Goal: Task Accomplishment & Management: Complete application form

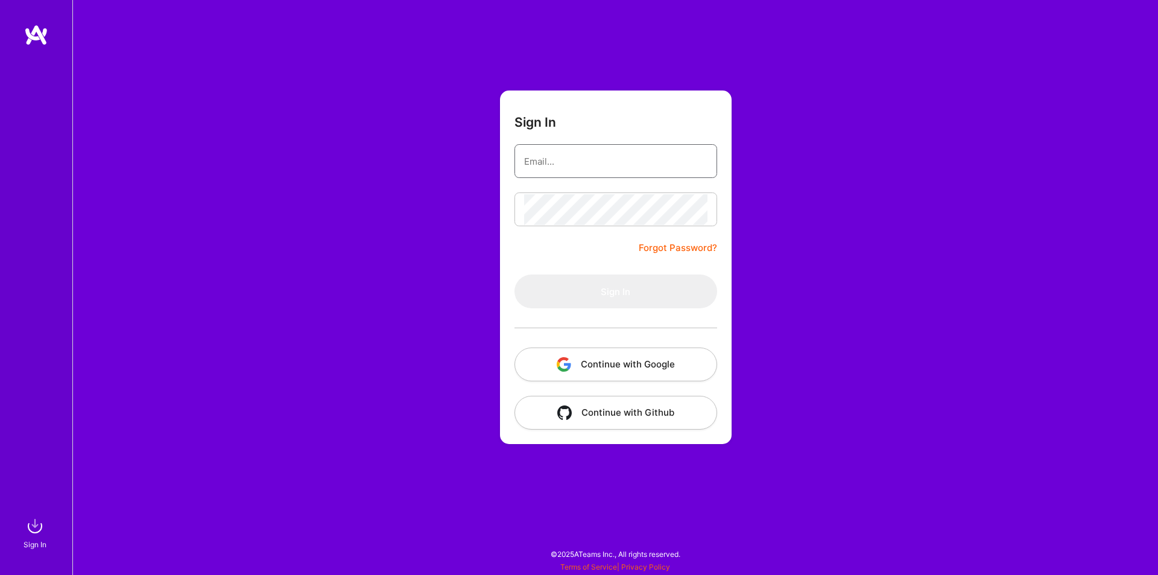
type input "[EMAIL_ADDRESS][DOMAIN_NAME]"
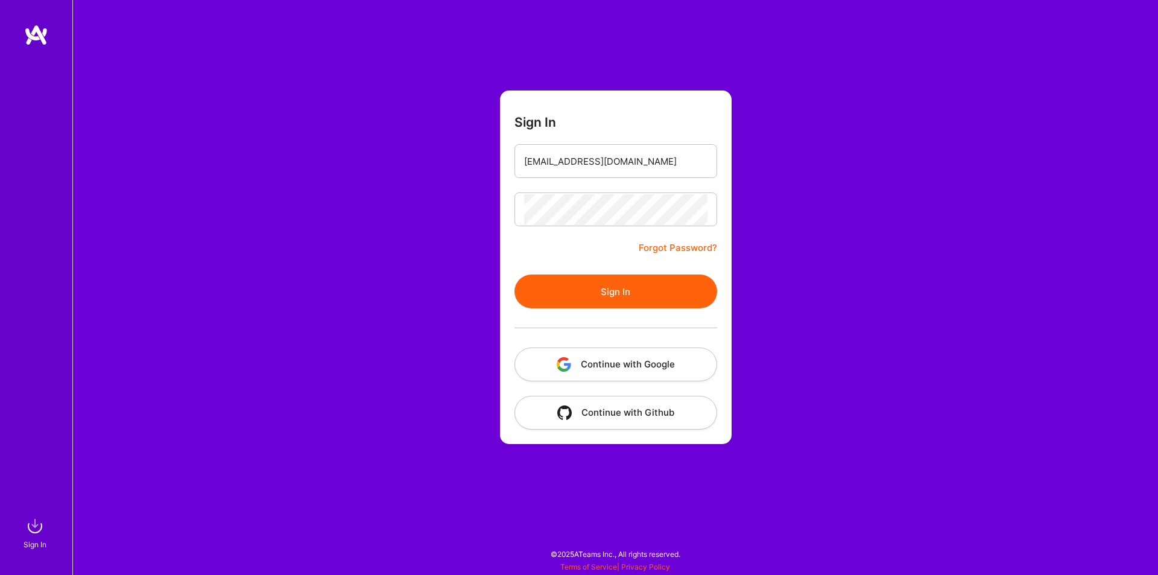
click at [611, 289] on button "Sign In" at bounding box center [615, 291] width 203 height 34
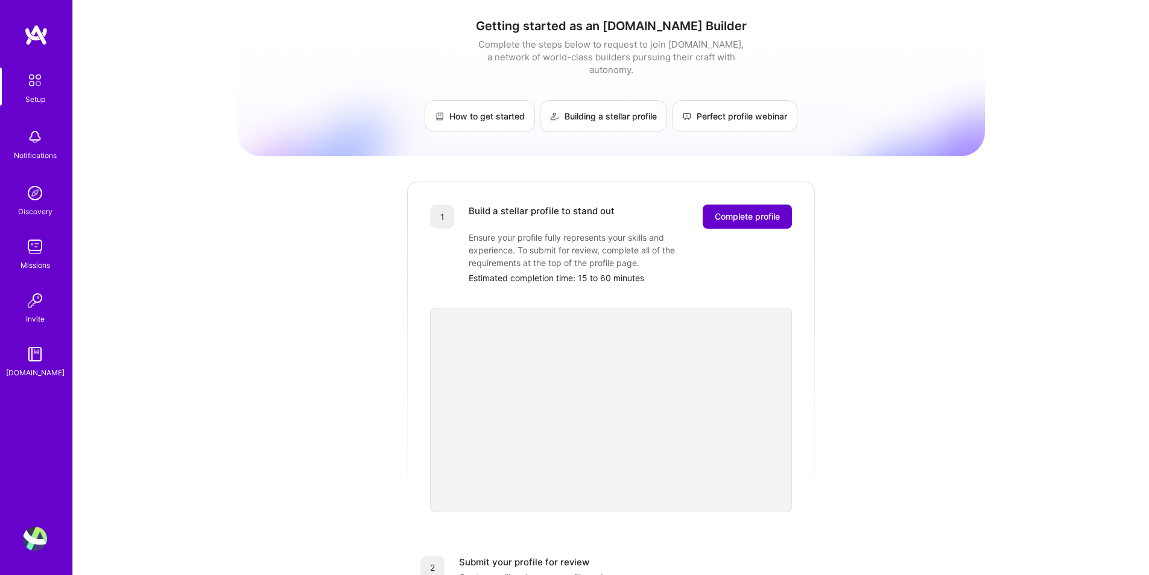
click at [754, 210] on span "Complete profile" at bounding box center [747, 216] width 65 height 12
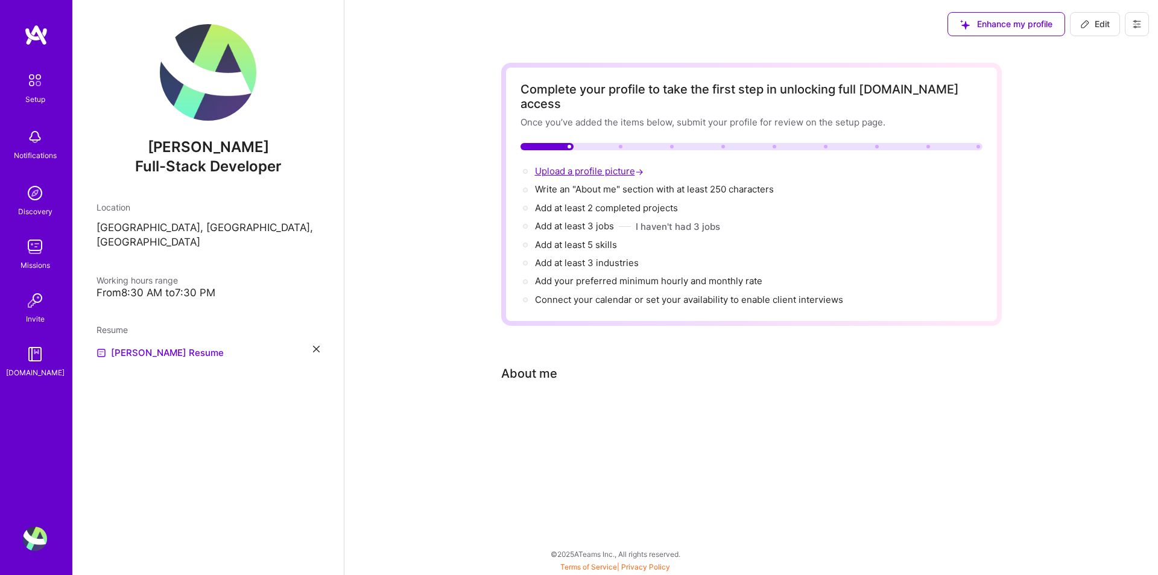
click at [590, 165] on span "Upload a profile picture →" at bounding box center [590, 170] width 111 height 11
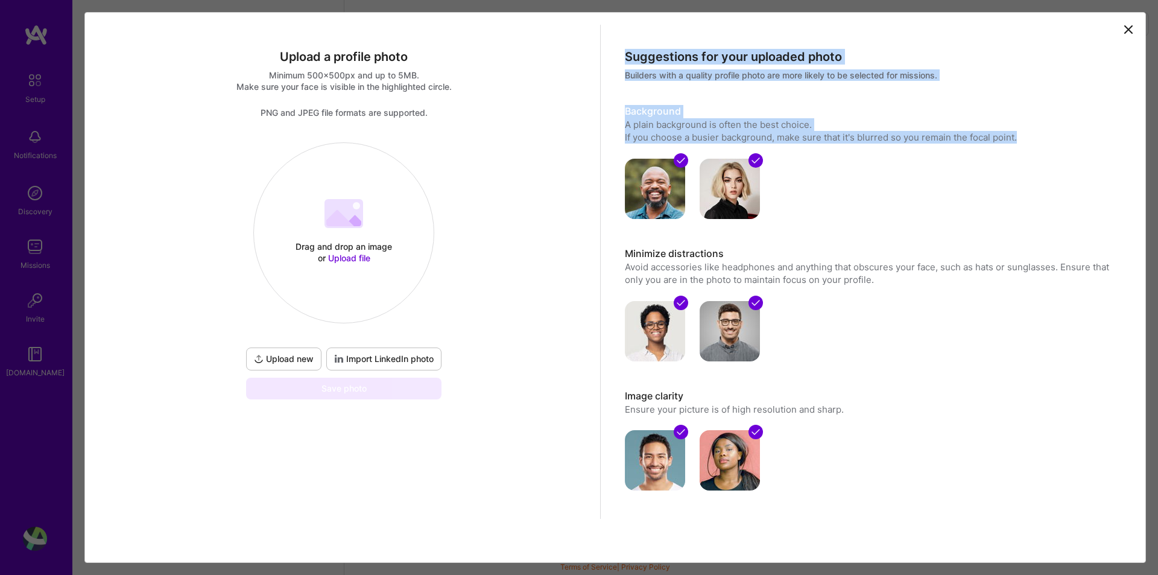
drag, startPoint x: 1022, startPoint y: 136, endPoint x: 617, endPoint y: 48, distance: 414.0
click at [617, 48] on div "Suggestions for your uploaded photo Builders with a quality profile photo are m…" at bounding box center [872, 284] width 542 height 518
copy div "Suggestions for your uploaded photo Builders with a quality profile photo are m…"
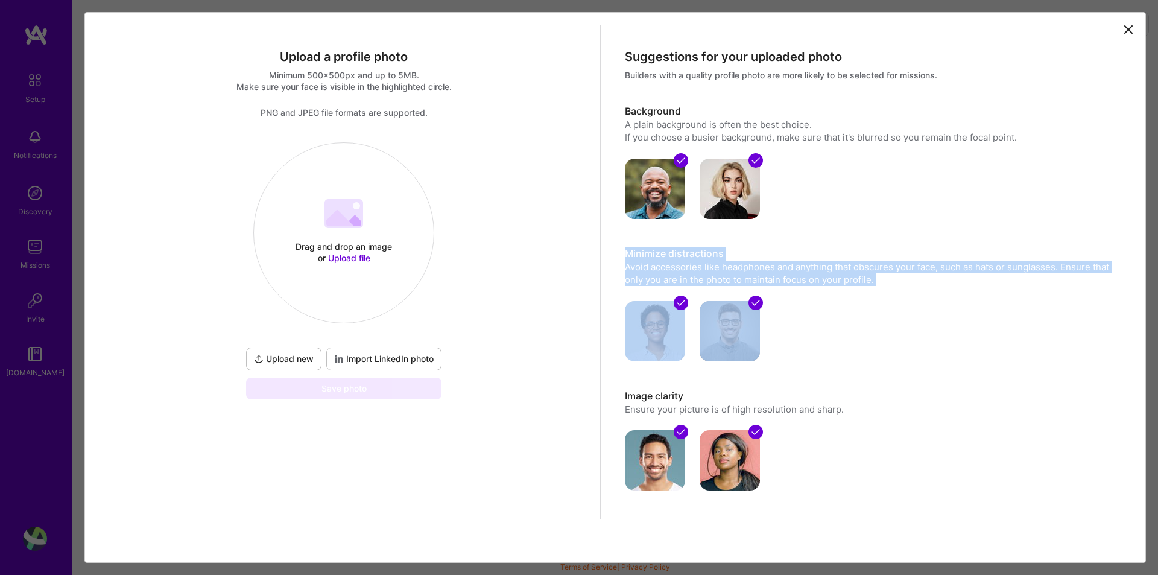
drag, startPoint x: 875, startPoint y: 286, endPoint x: 601, endPoint y: 243, distance: 277.2
click at [601, 243] on div "Suggestions for your uploaded photo Builders with a quality profile photo are m…" at bounding box center [872, 284] width 542 height 518
copy div "Minimize distractions Avoid accessories like headphones and anything that obscu…"
click at [905, 229] on div "Suggestions for your uploaded photo Builders with a quality profile photo are m…" at bounding box center [872, 284] width 542 height 518
drag, startPoint x: 861, startPoint y: 276, endPoint x: 602, endPoint y: 238, distance: 262.0
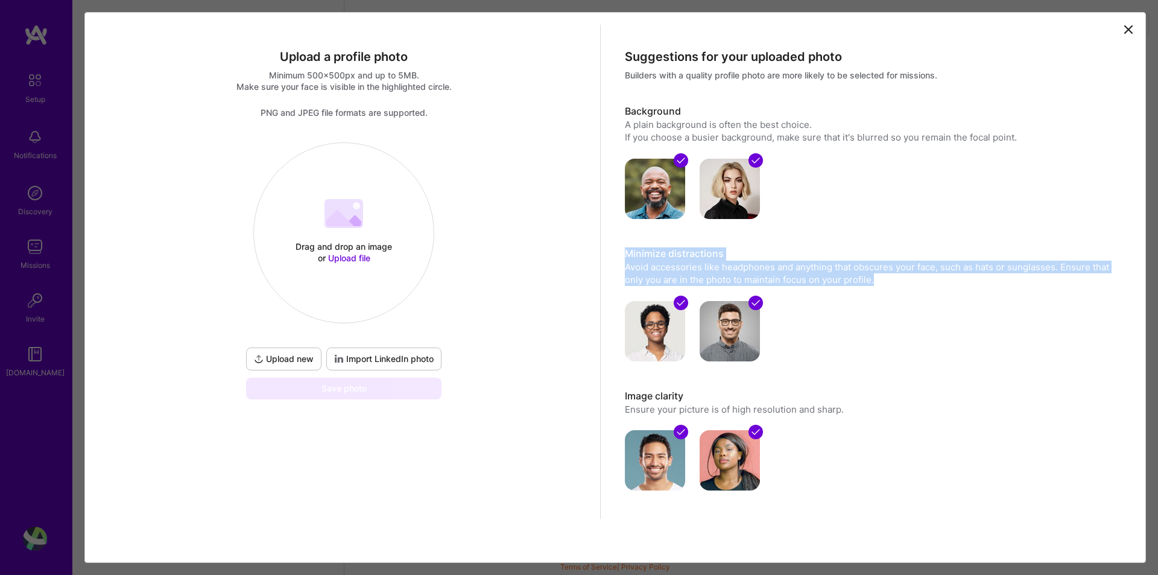
click at [602, 238] on div "Suggestions for your uploaded photo Builders with a quality profile photo are m…" at bounding box center [872, 284] width 542 height 518
copy div "Minimize distractions Avoid accessories like headphones and anything that obscu…"
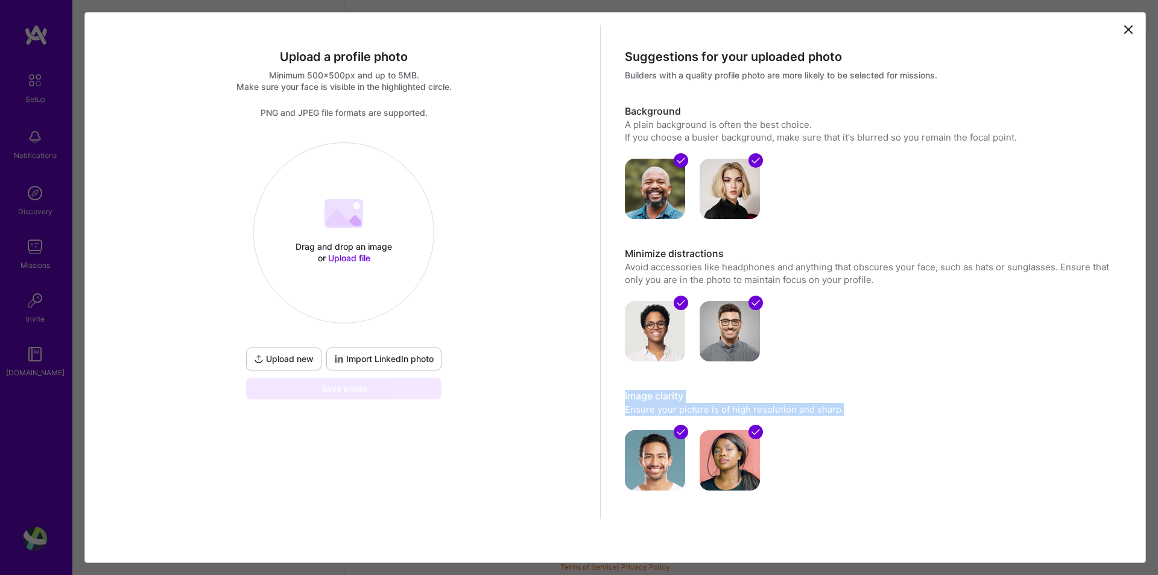
drag, startPoint x: 847, startPoint y: 410, endPoint x: 599, endPoint y: 395, distance: 247.7
click at [601, 395] on div "Suggestions for your uploaded photo Builders with a quality profile photo are m…" at bounding box center [872, 284] width 542 height 518
copy div "Image clarity Ensure your picture is of high resolution and sharp."
click at [335, 259] on span "Upload file" at bounding box center [349, 258] width 42 height 10
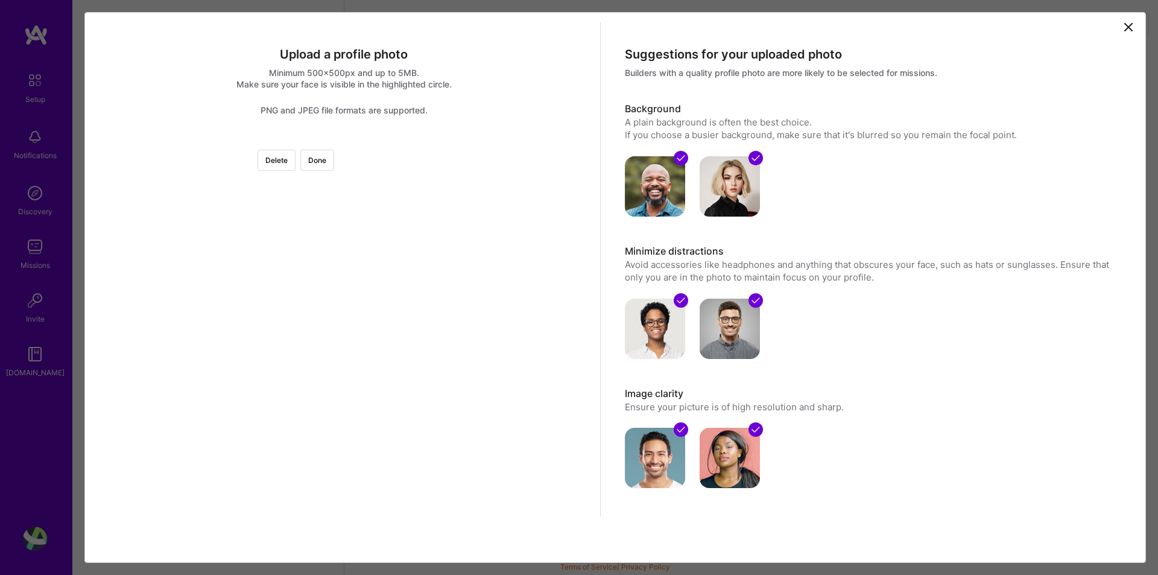
scroll to position [12, 0]
click at [334, 150] on button "Done" at bounding box center [317, 160] width 34 height 21
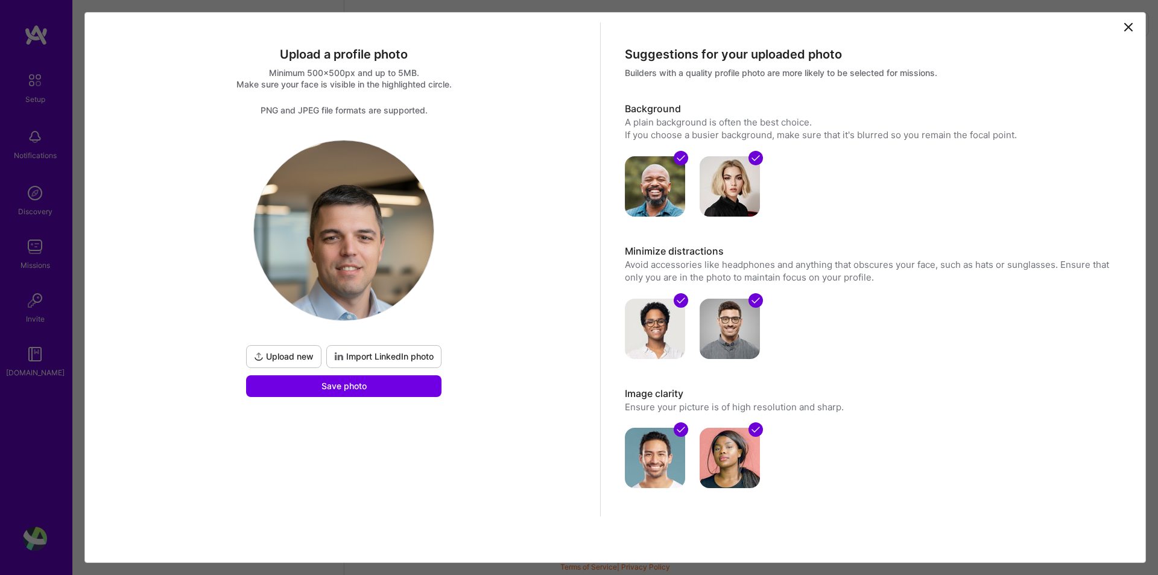
scroll to position [0, 0]
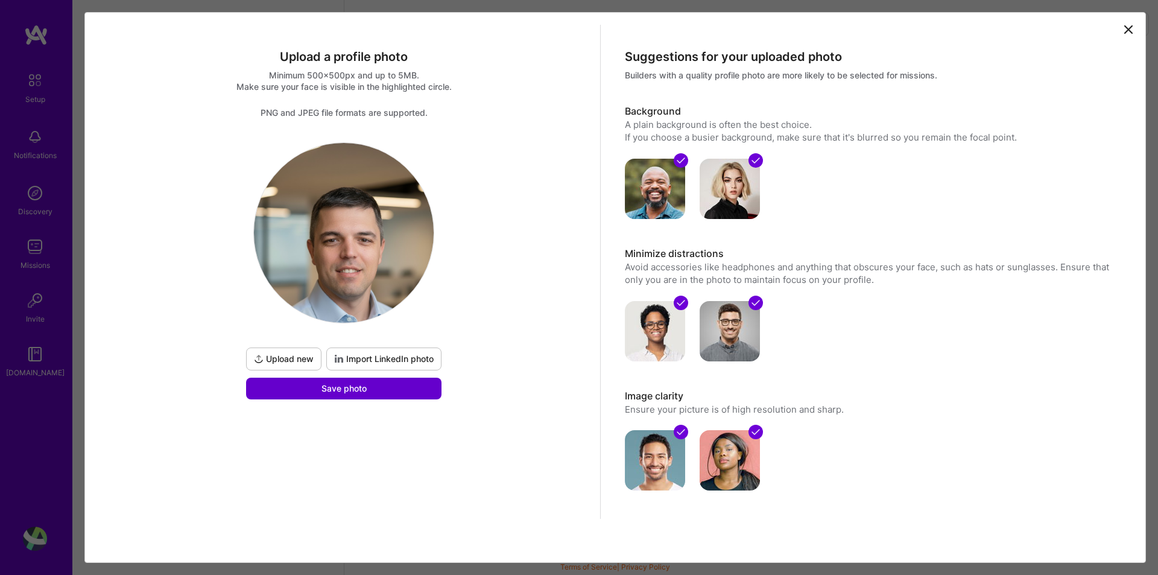
click at [397, 394] on button "Save photo" at bounding box center [343, 388] width 195 height 22
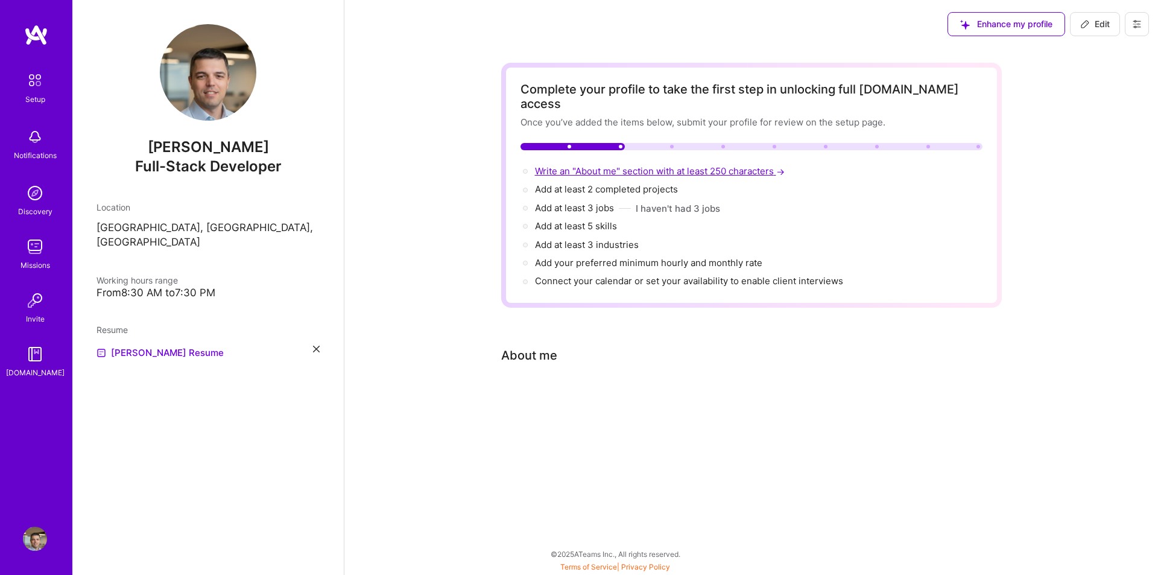
click at [649, 165] on span "Write an "About me" section with at least 250 characters →" at bounding box center [661, 170] width 252 height 11
select select "US"
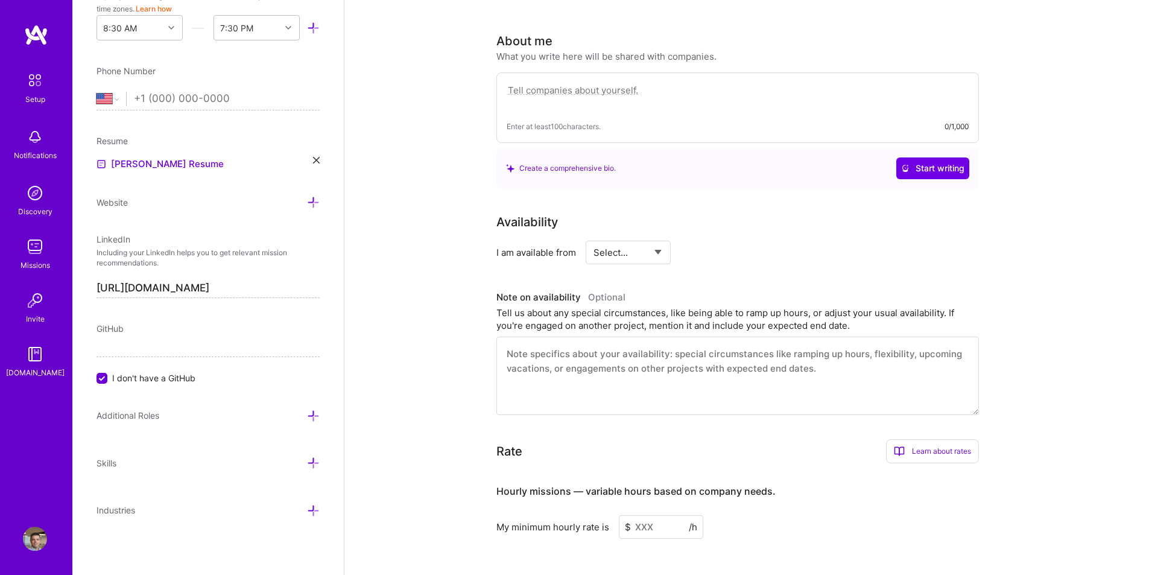
scroll to position [332, 0]
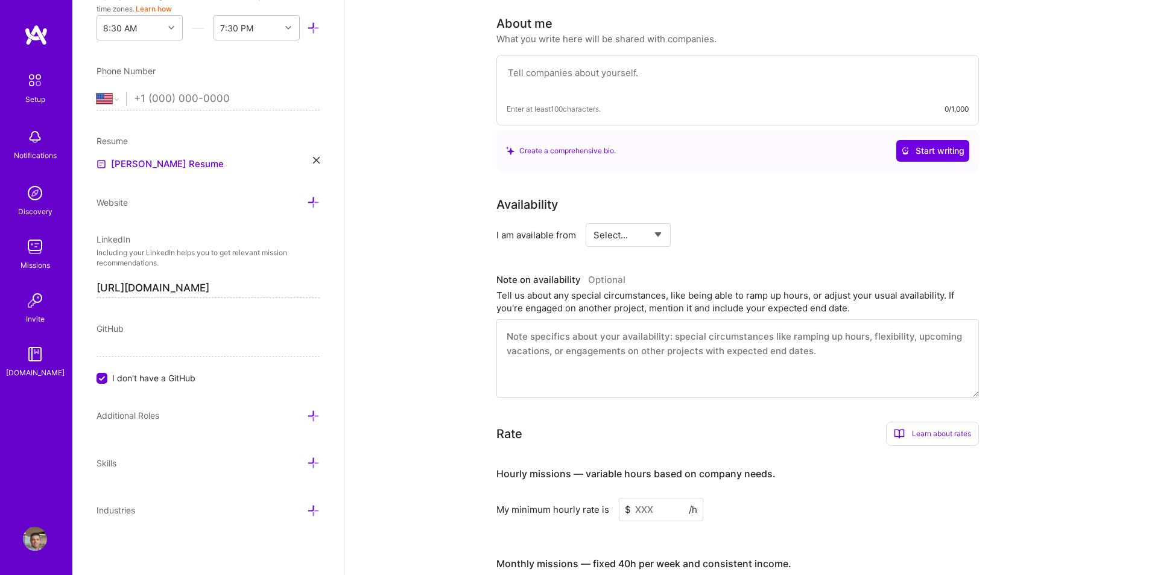
click at [632, 222] on select "Select... Right Now Future Date Not Available" at bounding box center [627, 234] width 69 height 31
click at [593, 219] on select "Select... Right Now Future Date Not Available" at bounding box center [627, 234] width 69 height 31
click at [642, 223] on select "Select... Right Now Future Date Not Available" at bounding box center [627, 234] width 69 height 31
select select "Right Now"
click at [593, 219] on select "Select... Right Now Future Date Not Available" at bounding box center [627, 234] width 69 height 31
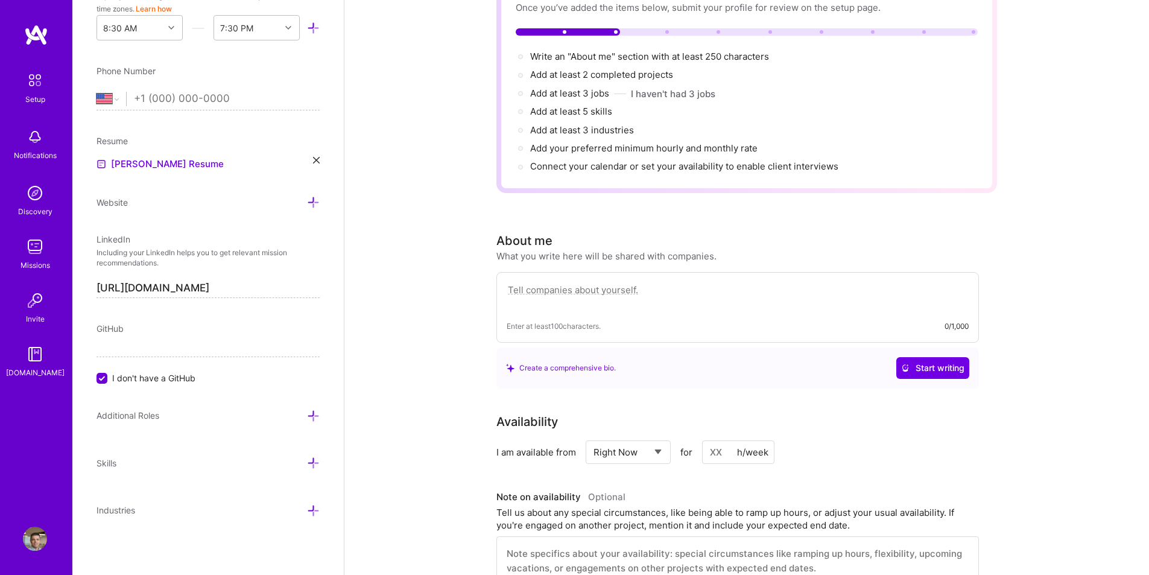
scroll to position [90, 0]
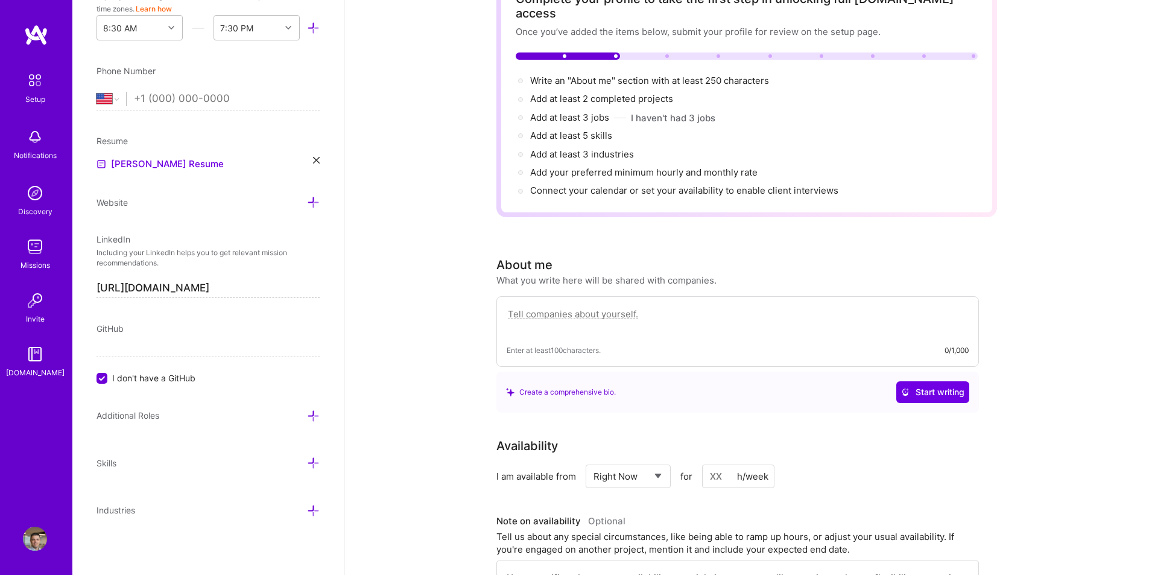
click at [601, 310] on textarea at bounding box center [738, 320] width 462 height 28
paste textarea "A dedicated and proficient Software Engineer with 5 years of experience in fron…"
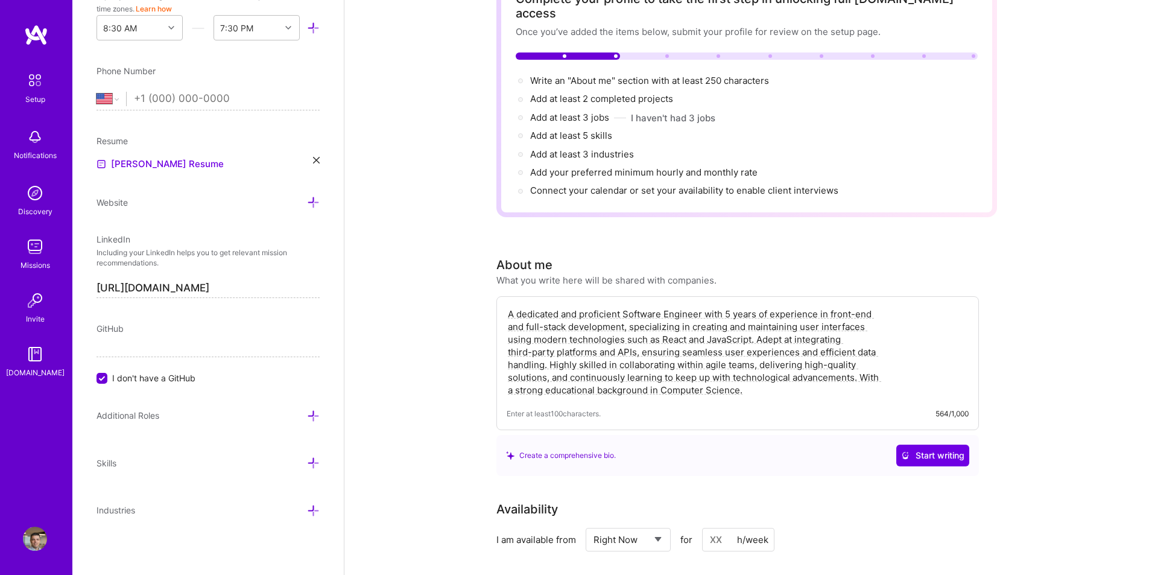
type textarea "A dedicated and proficient Software Engineer with 5 years of experience in fron…"
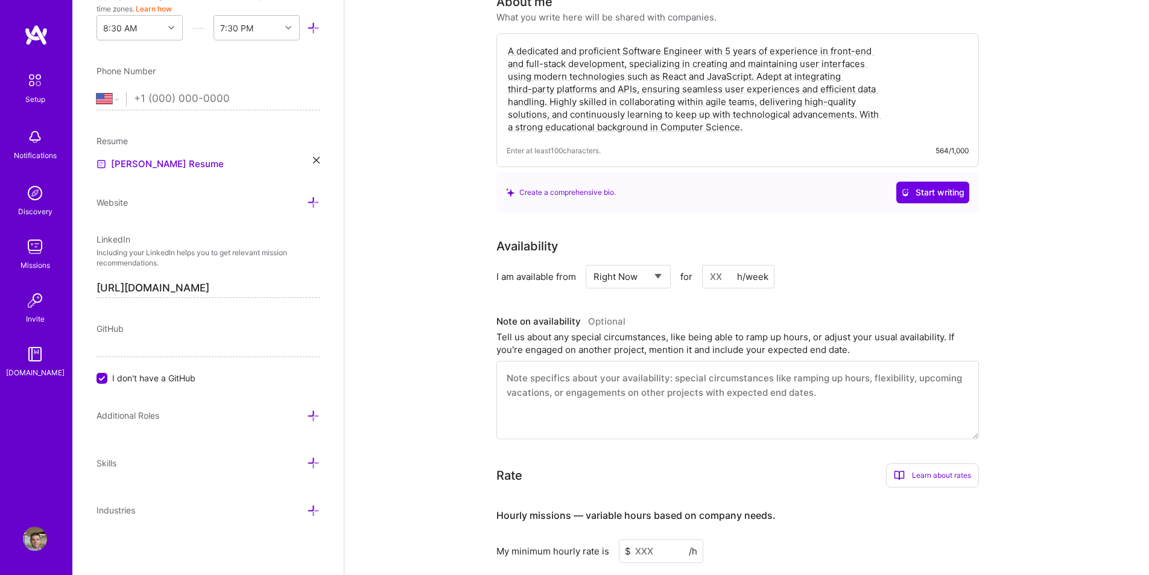
scroll to position [392, 0]
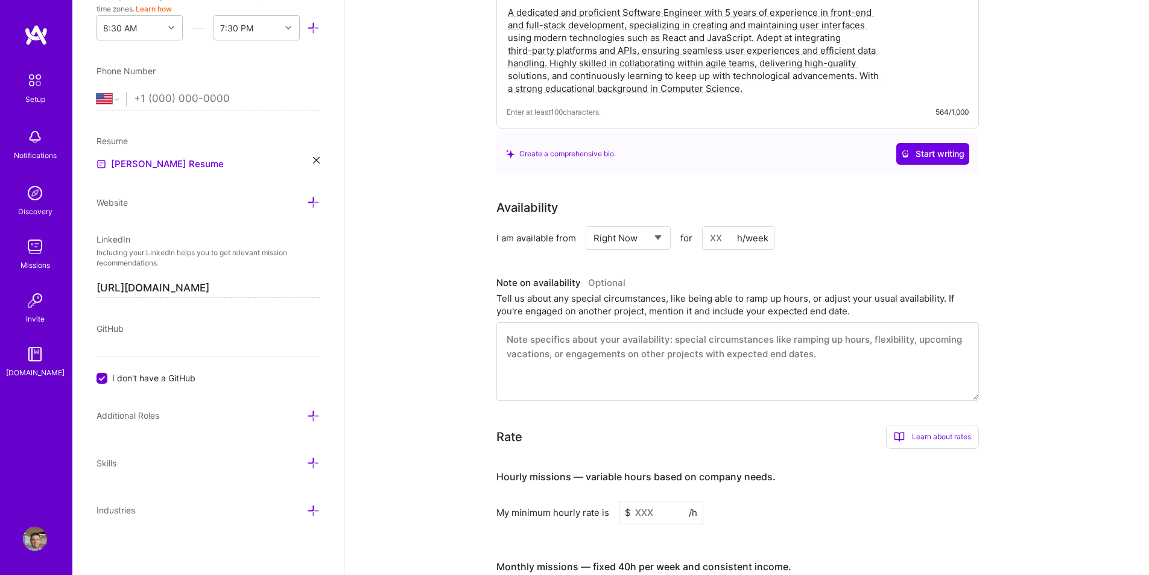
click at [641, 223] on select "Select... Right Now Future Date Not Available" at bounding box center [627, 238] width 69 height 31
select select "Future Date"
click at [593, 223] on select "Select... Right Now Future Date Not Available" at bounding box center [627, 238] width 69 height 31
click at [733, 226] on input "[DATE]" at bounding box center [732, 238] width 60 height 24
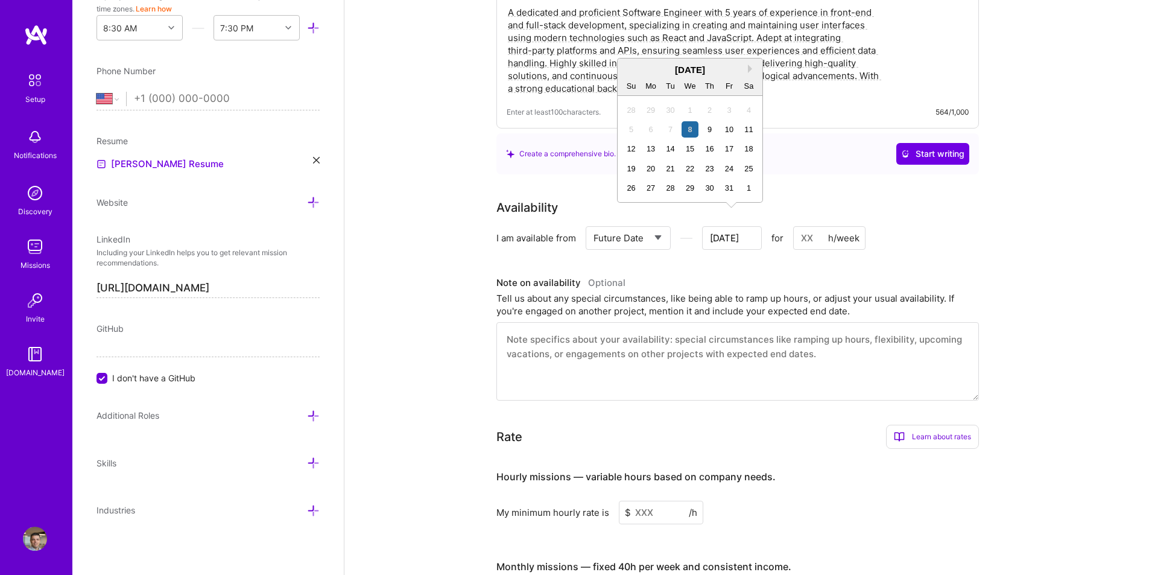
click at [747, 69] on div "[DATE]" at bounding box center [689, 69] width 145 height 13
click at [747, 185] on div "1" at bounding box center [749, 188] width 16 height 16
type input "[DATE]"
click at [750, 226] on input "[DATE]" at bounding box center [732, 238] width 60 height 24
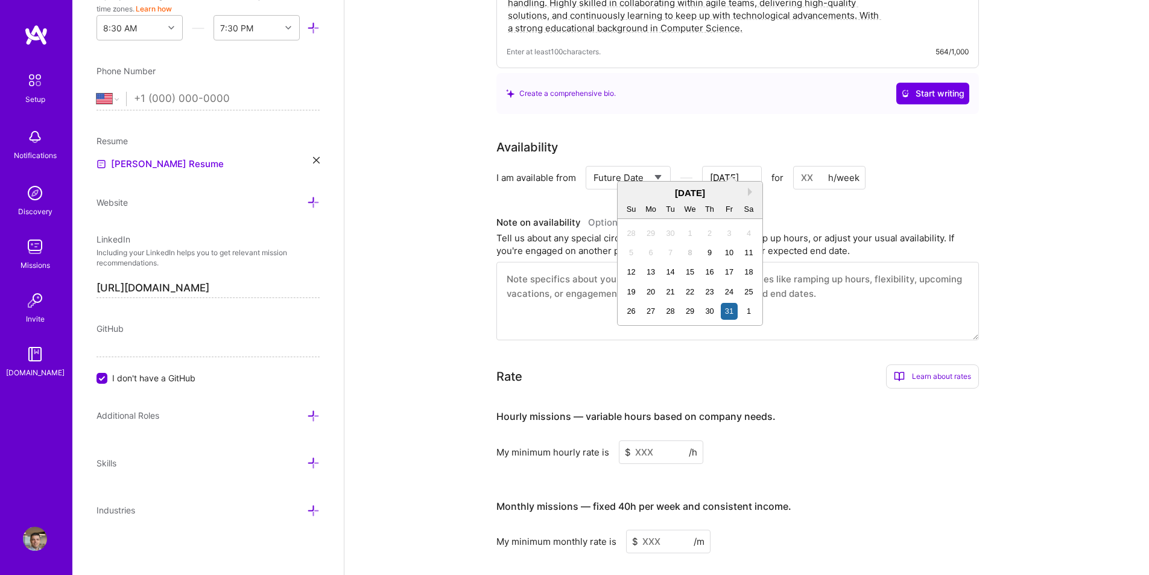
click at [750, 168] on input "[DATE]" at bounding box center [732, 178] width 60 height 24
click at [760, 166] on input "[DATE]" at bounding box center [732, 178] width 60 height 24
click at [669, 166] on div "Select... Right Now Future Date Not Available" at bounding box center [628, 178] width 85 height 24
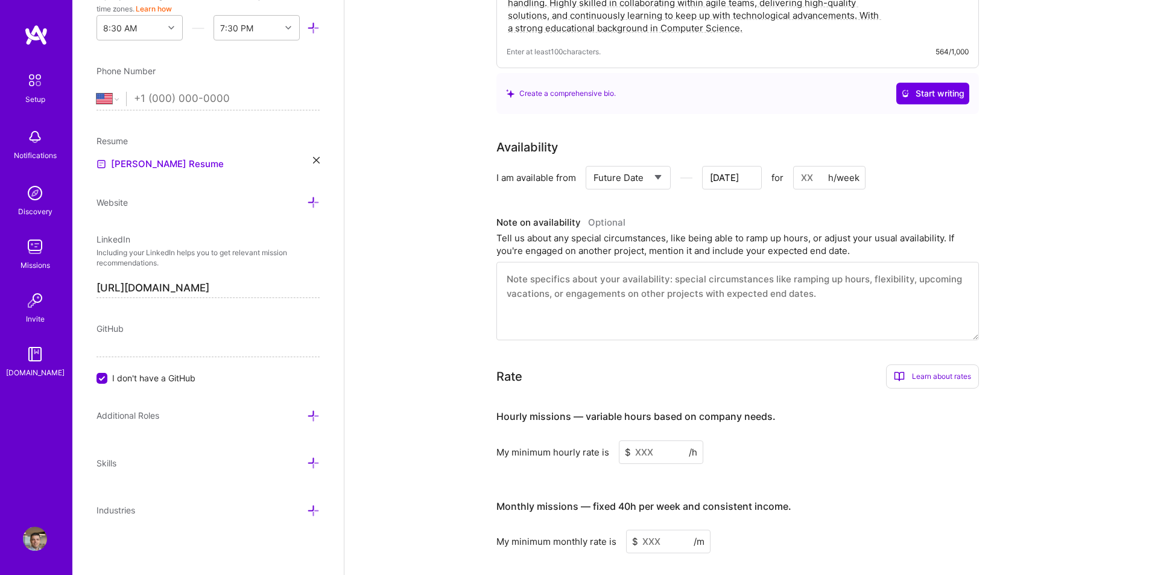
click at [663, 164] on select "Select... Right Now Future Date Not Available" at bounding box center [627, 177] width 69 height 31
select select "Right Now"
click at [593, 162] on select "Select... Right Now Future Date Not Available" at bounding box center [627, 177] width 69 height 31
click at [765, 171] on div "h/week" at bounding box center [752, 177] width 31 height 13
click at [718, 166] on input at bounding box center [738, 178] width 72 height 24
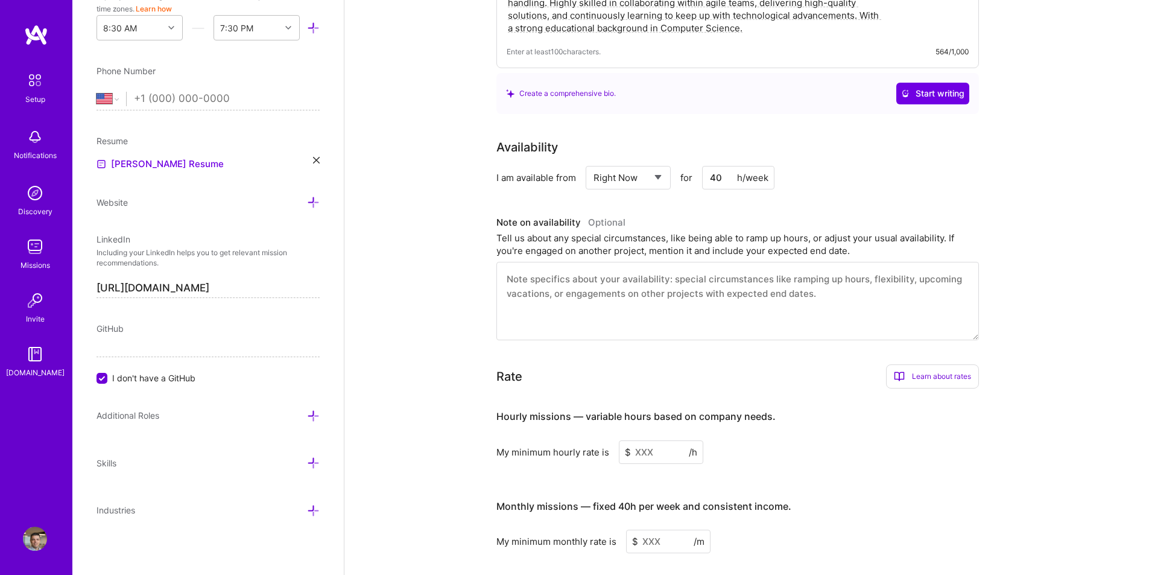
type input "40"
drag, startPoint x: 796, startPoint y: 156, endPoint x: 812, endPoint y: 150, distance: 17.4
click at [800, 166] on div "I am available from Select... Right Now Future Date Not Available for 40 h/week" at bounding box center [737, 178] width 482 height 24
click at [812, 150] on div "Availability I am available from Select... Right Now Future Date Not Available …" at bounding box center [737, 163] width 482 height 51
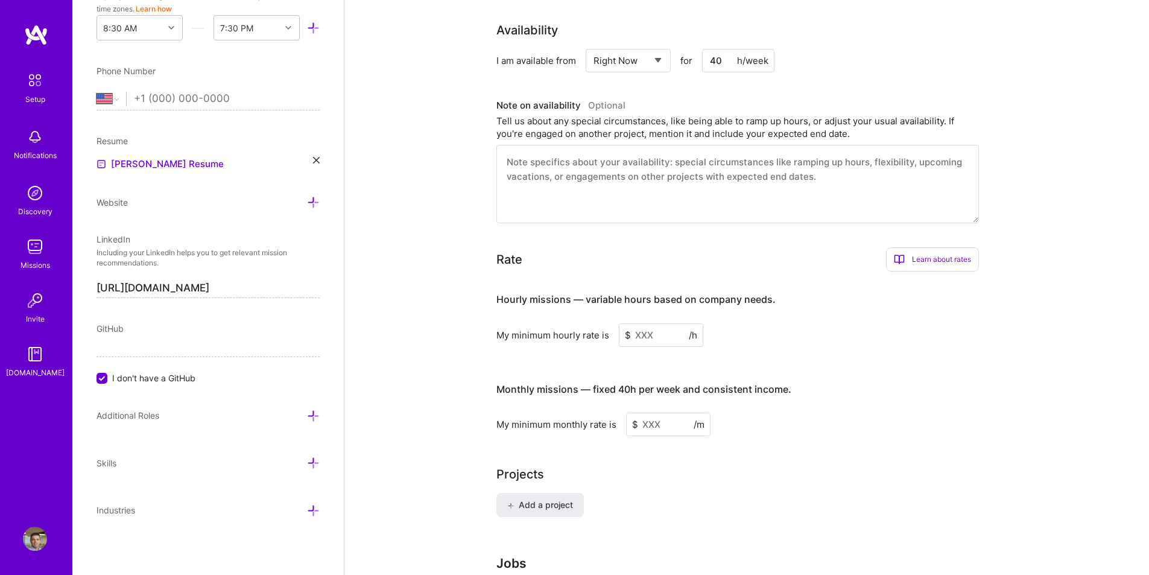
scroll to position [573, 0]
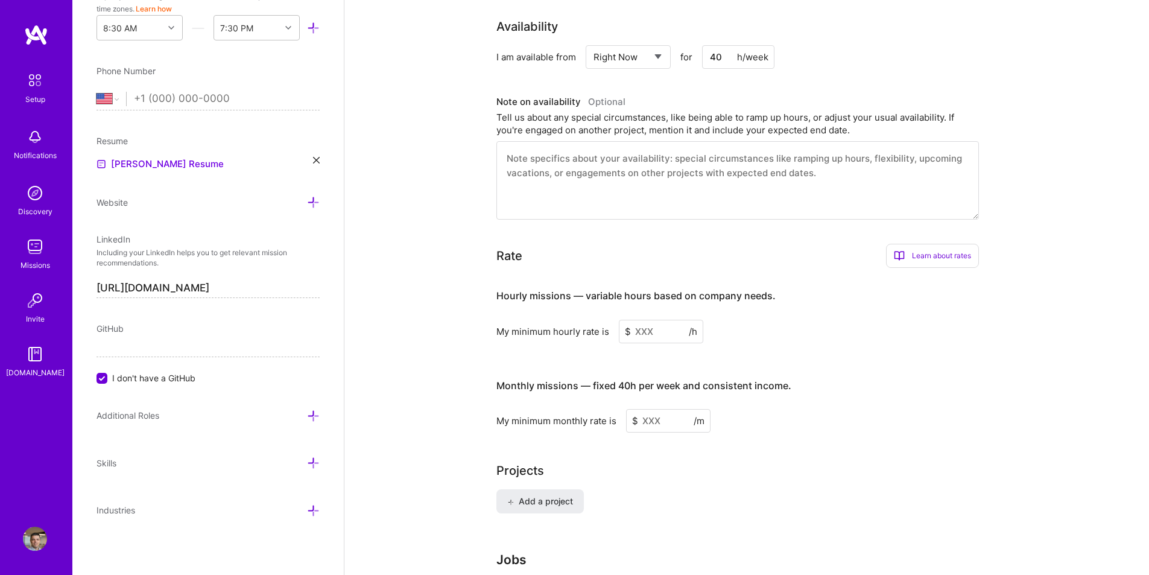
click at [668, 320] on input at bounding box center [661, 332] width 84 height 24
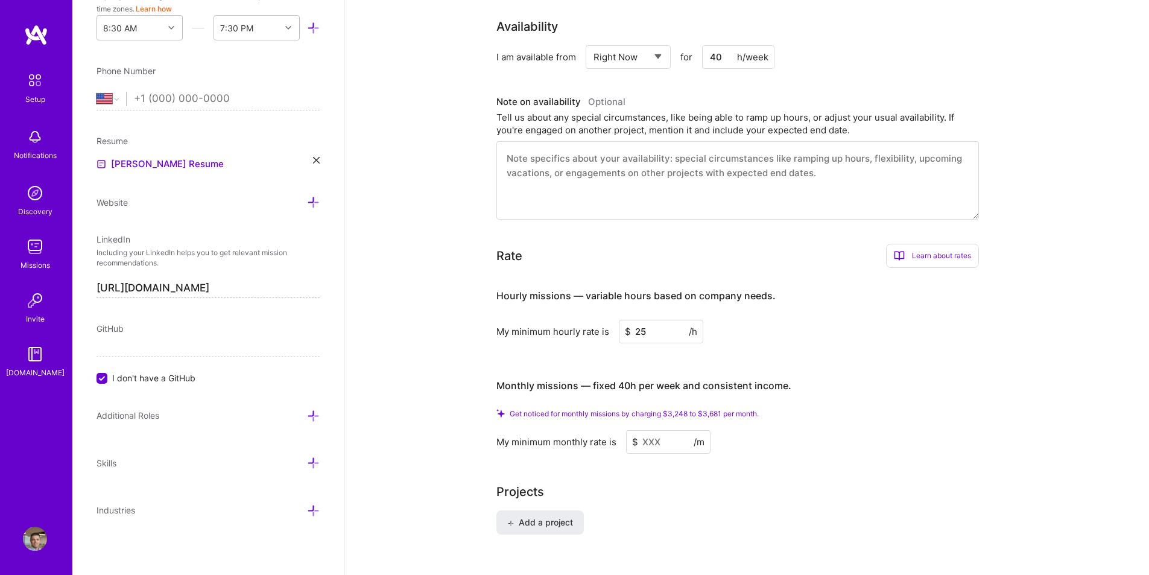
type input "25"
click at [719, 45] on input "40" at bounding box center [738, 57] width 72 height 24
click at [426, 117] on div "Complete your profile to take the first step in unlocking full [DOMAIN_NAME] ac…" at bounding box center [746, 76] width 804 height 1203
click at [775, 244] on div "Rate Learn about rates Hourly Rate What is hourly rate? This model involves pay…" at bounding box center [737, 256] width 482 height 24
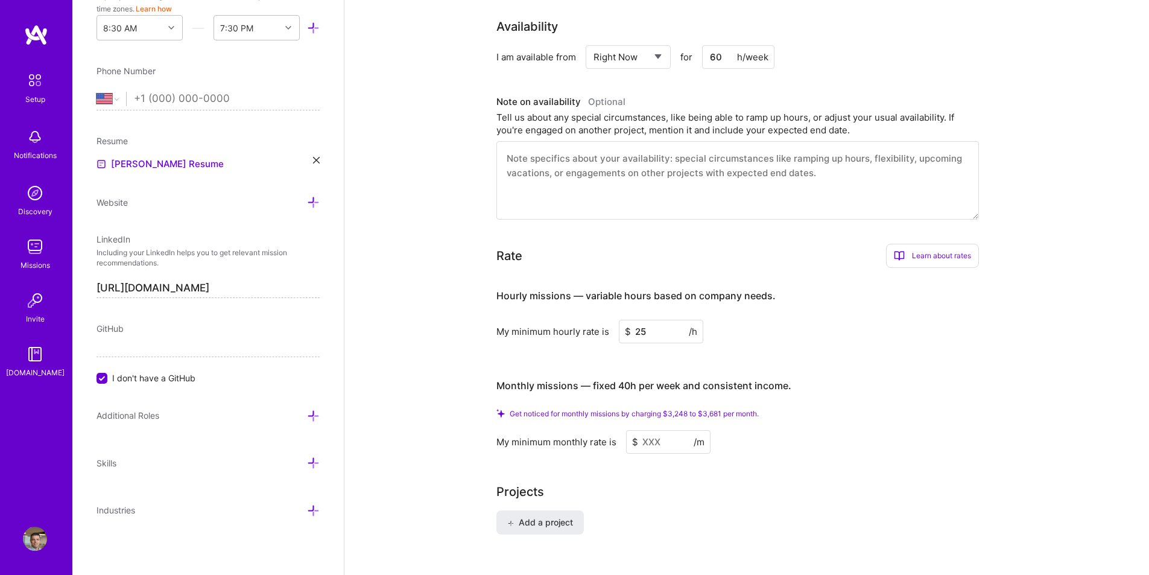
click at [745, 49] on input "60" at bounding box center [738, 57] width 72 height 24
type input "6"
type input "60"
click at [664, 320] on input "25" at bounding box center [661, 332] width 84 height 24
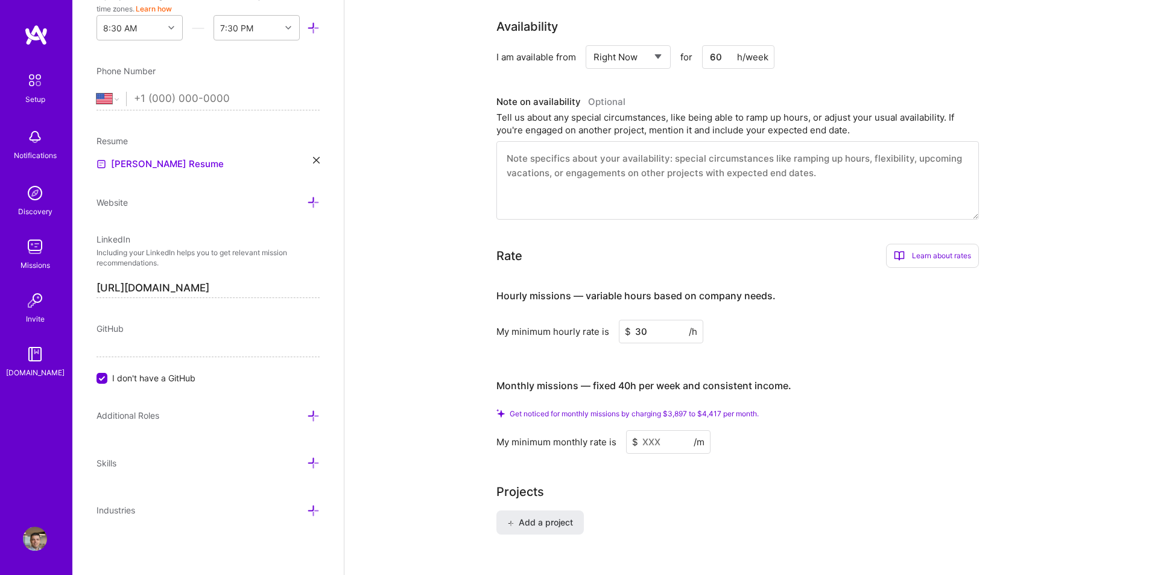
type input "3"
type input "6"
type input "40"
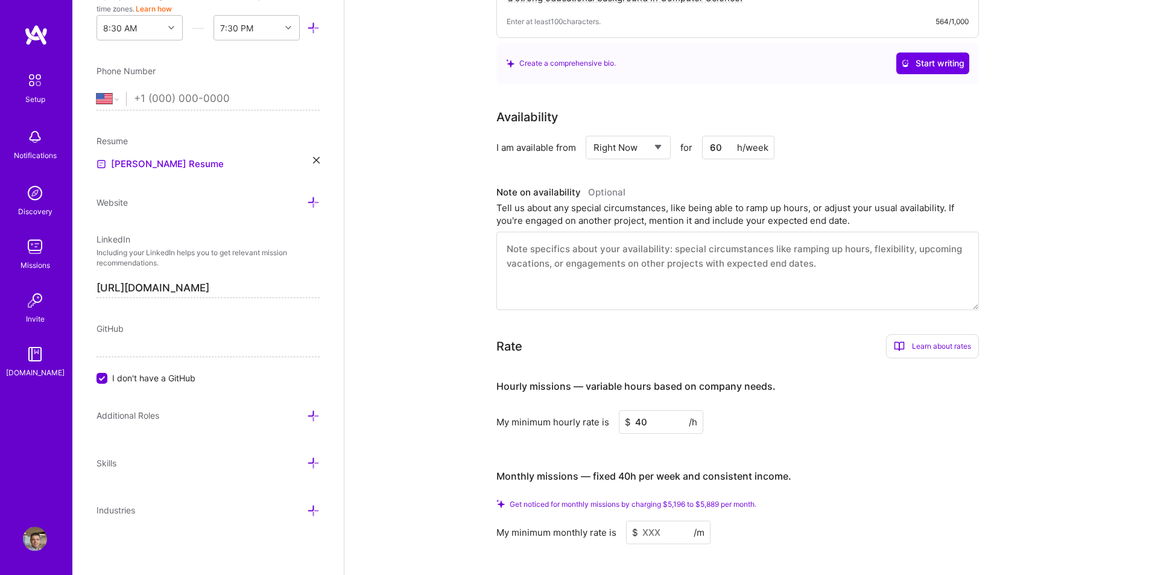
scroll to position [452, 0]
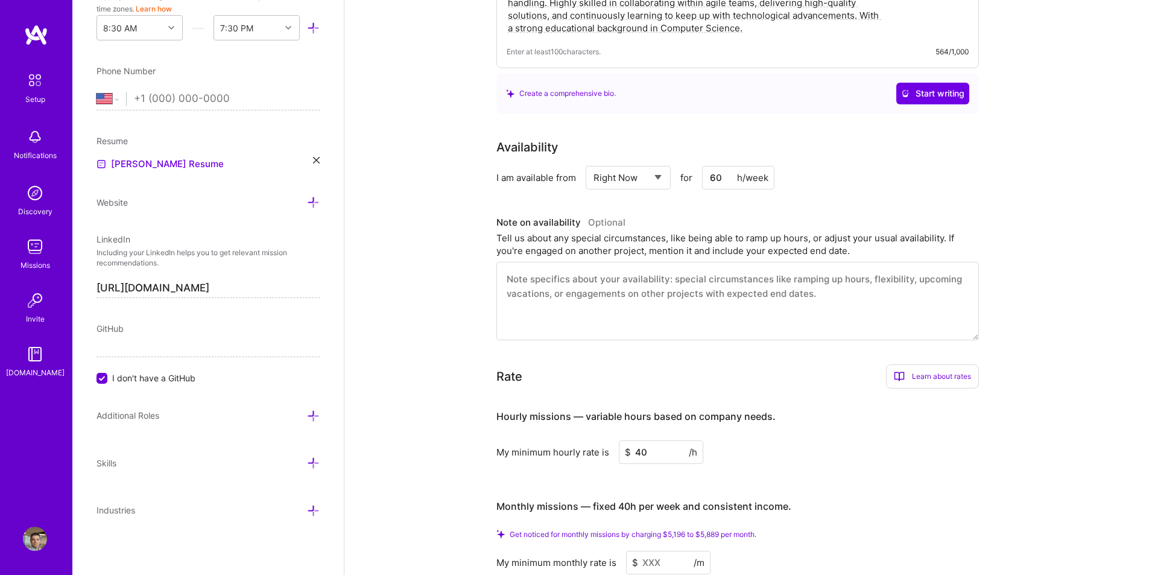
click at [727, 166] on input "60" at bounding box center [738, 178] width 72 height 24
type input "40"
click at [423, 219] on div "Complete your profile to take the first step in unlocking full [DOMAIN_NAME] ac…" at bounding box center [746, 197] width 804 height 1203
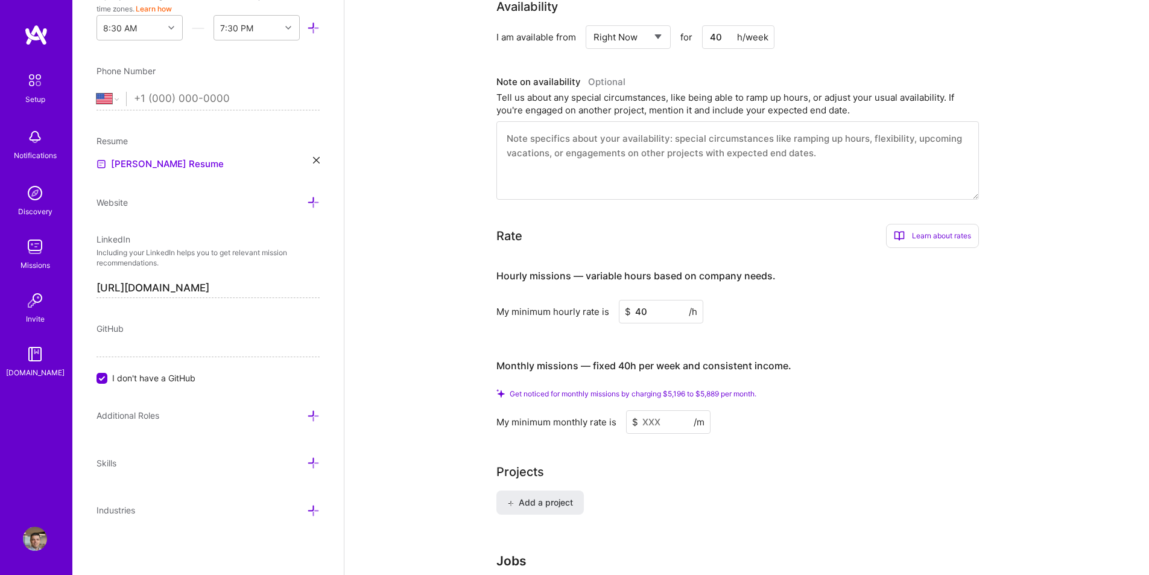
scroll to position [633, 0]
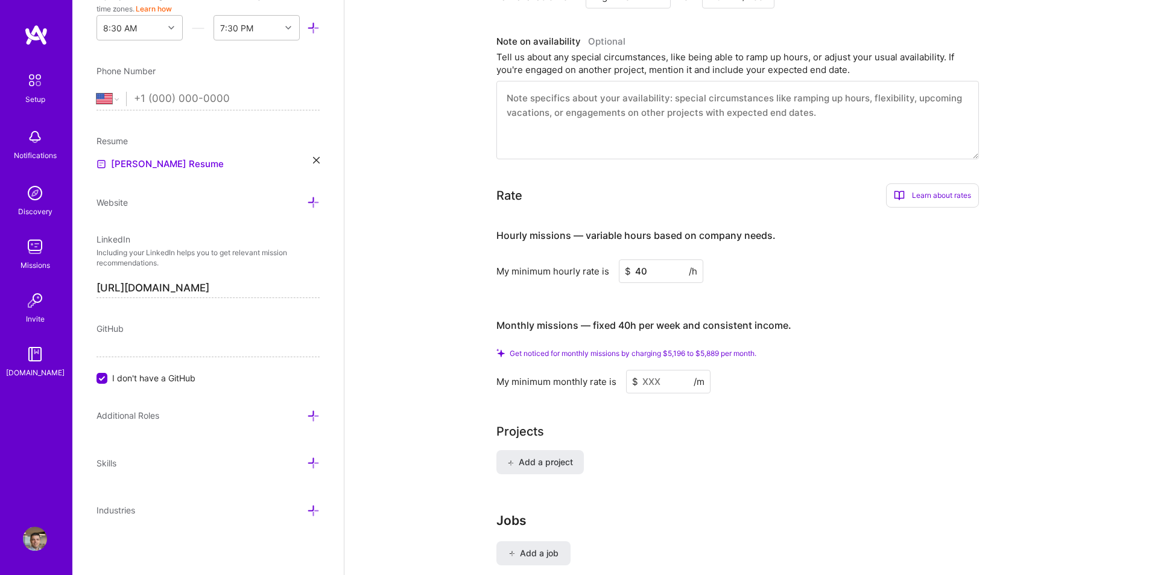
click at [653, 259] on input "40" at bounding box center [661, 271] width 84 height 24
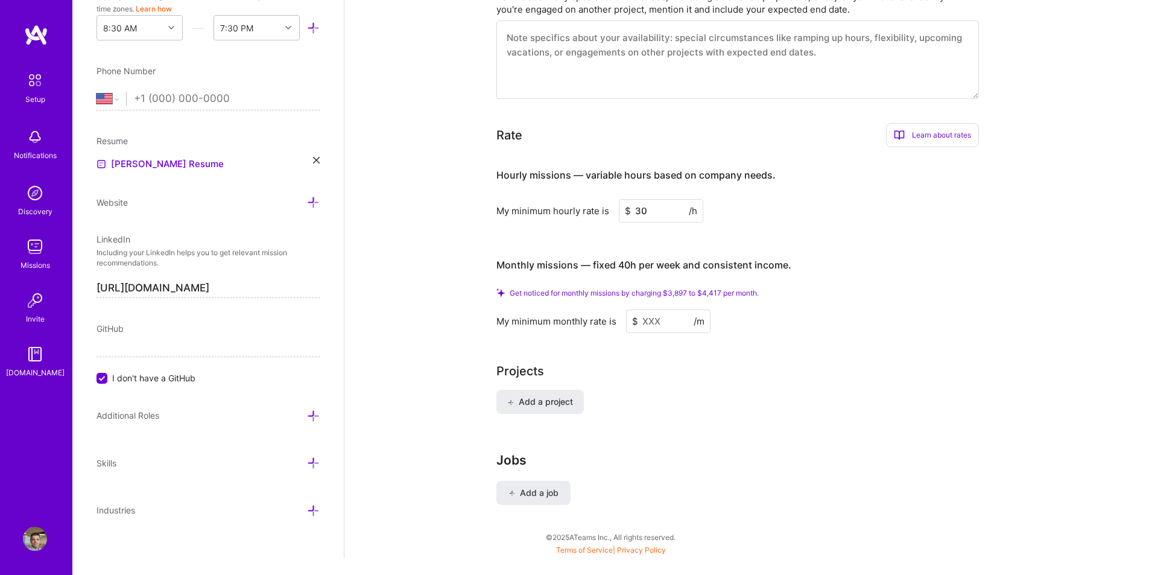
scroll to position [694, 0]
type input "30"
click at [551, 389] on button "Add a project" at bounding box center [539, 401] width 87 height 24
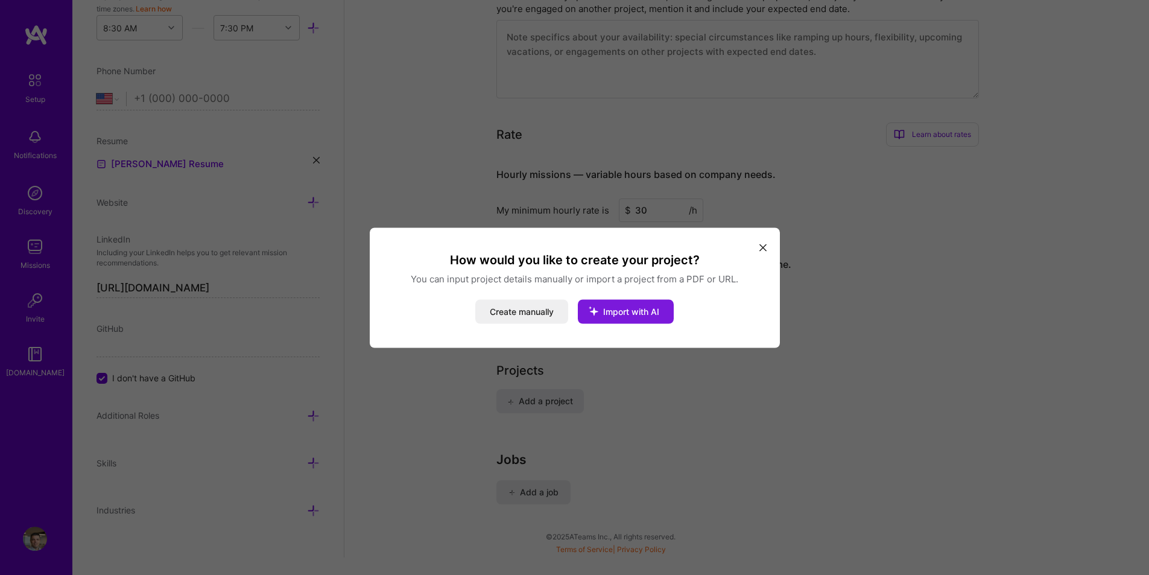
click at [605, 314] on icon "modal" at bounding box center [593, 310] width 31 height 31
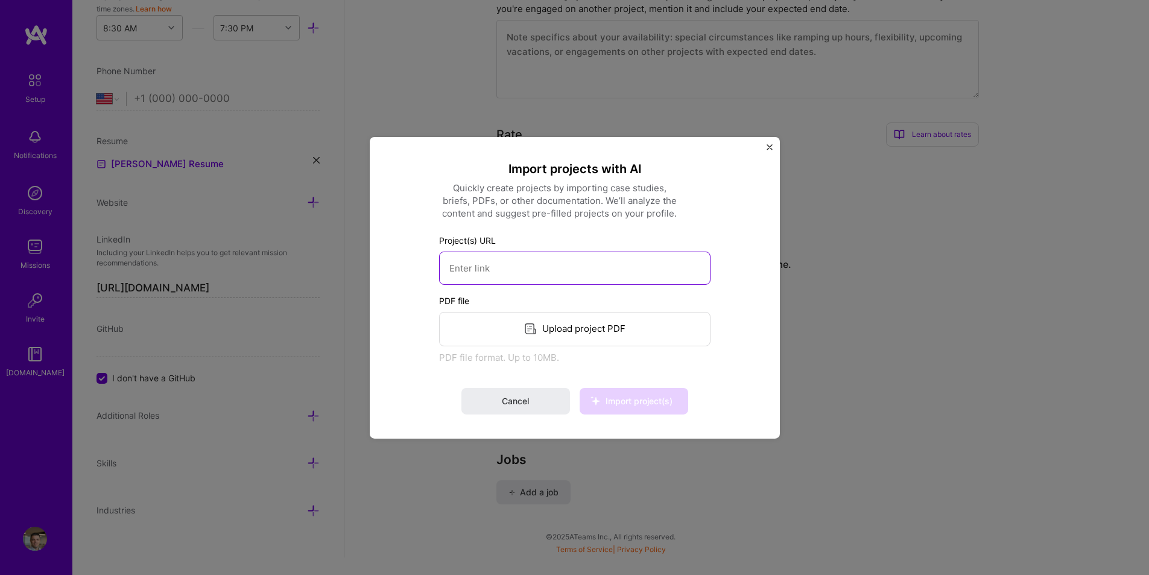
click at [522, 270] on input at bounding box center [574, 267] width 271 height 33
click at [548, 323] on div "Upload project PDF" at bounding box center [574, 328] width 271 height 34
click at [648, 400] on span "Import project(s)" at bounding box center [638, 401] width 67 height 10
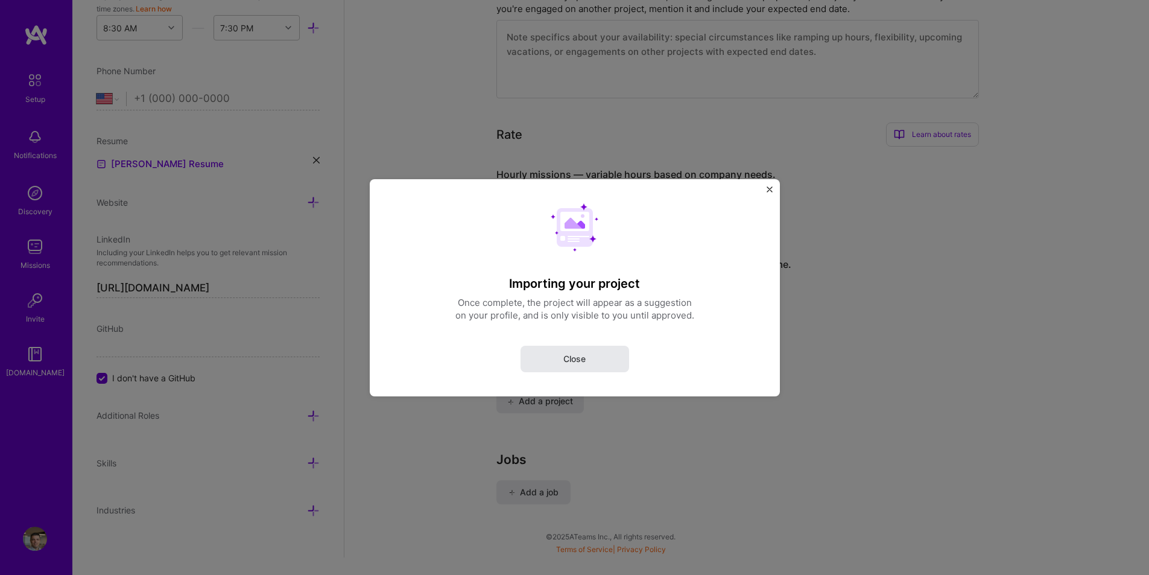
click at [583, 366] on button "Close" at bounding box center [574, 358] width 109 height 27
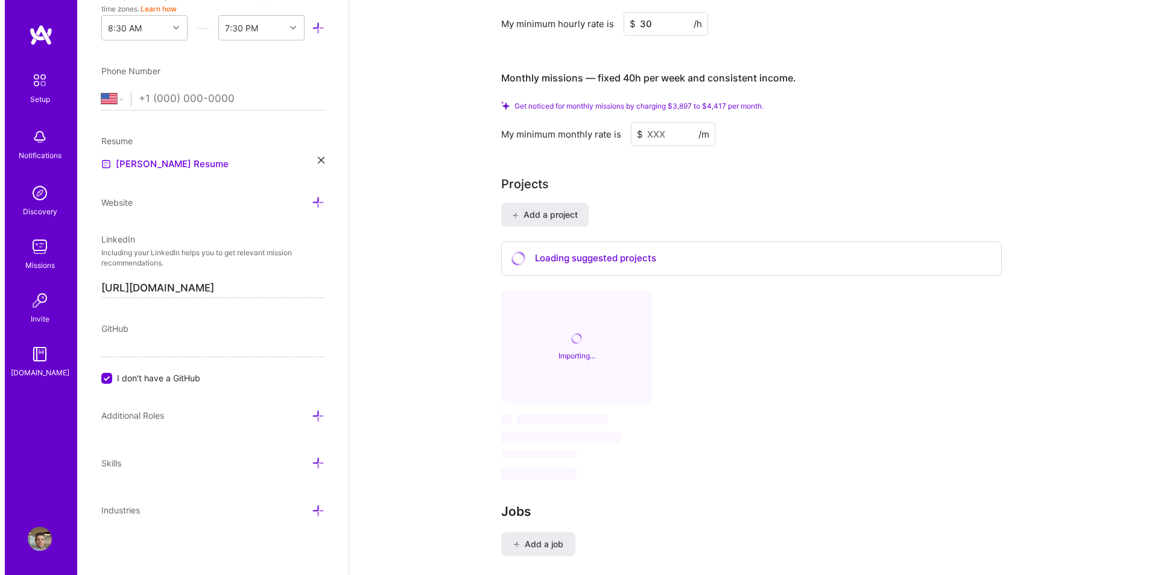
scroll to position [900, 0]
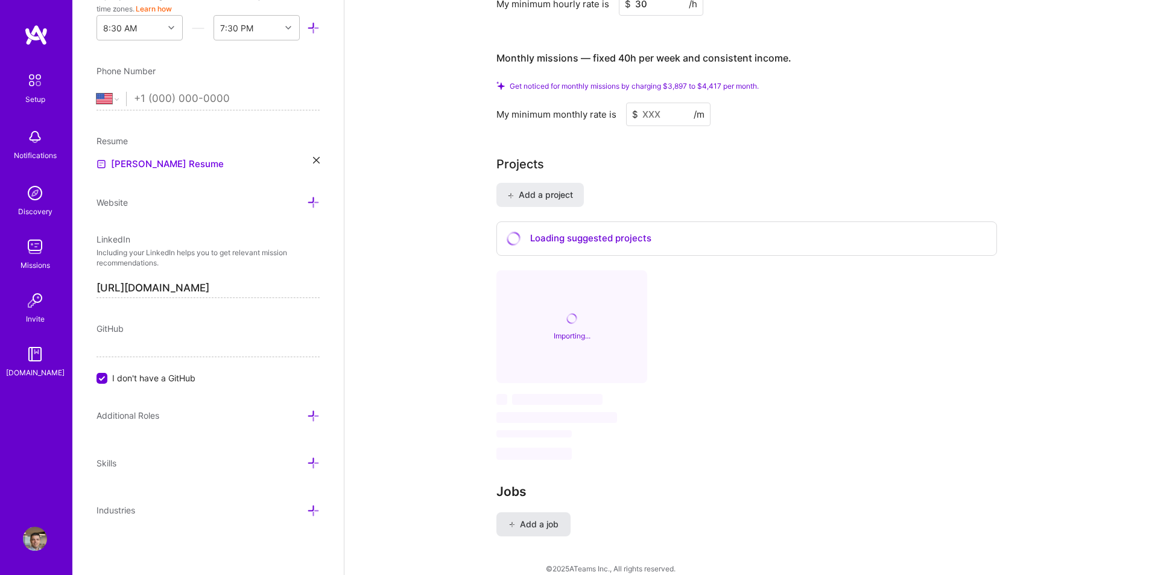
click at [551, 518] on span "Add a job" at bounding box center [533, 524] width 50 height 12
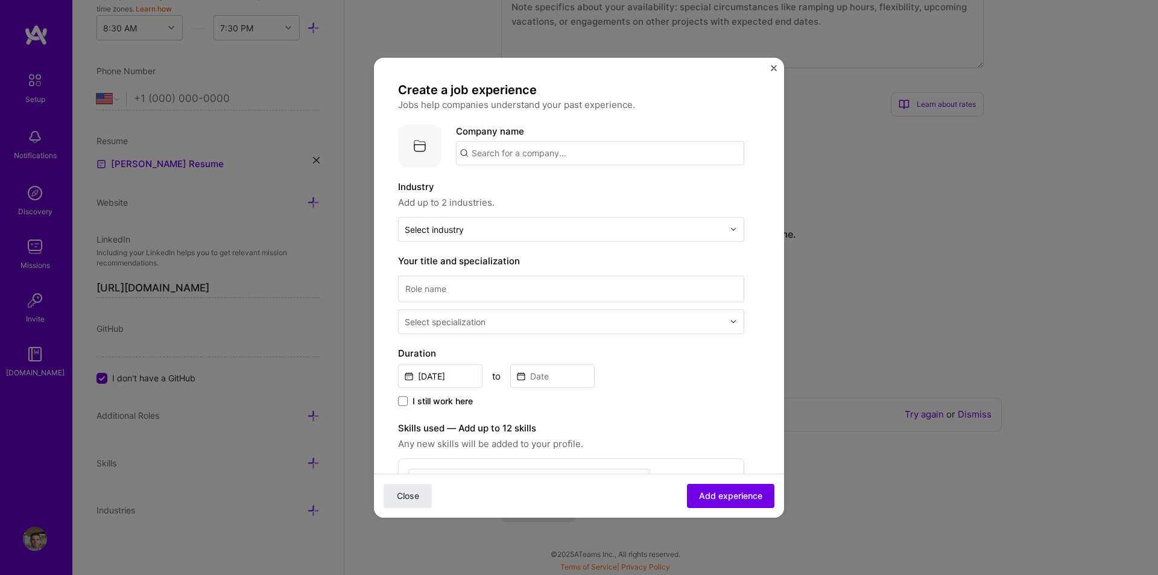
scroll to position [710, 0]
select select "US"
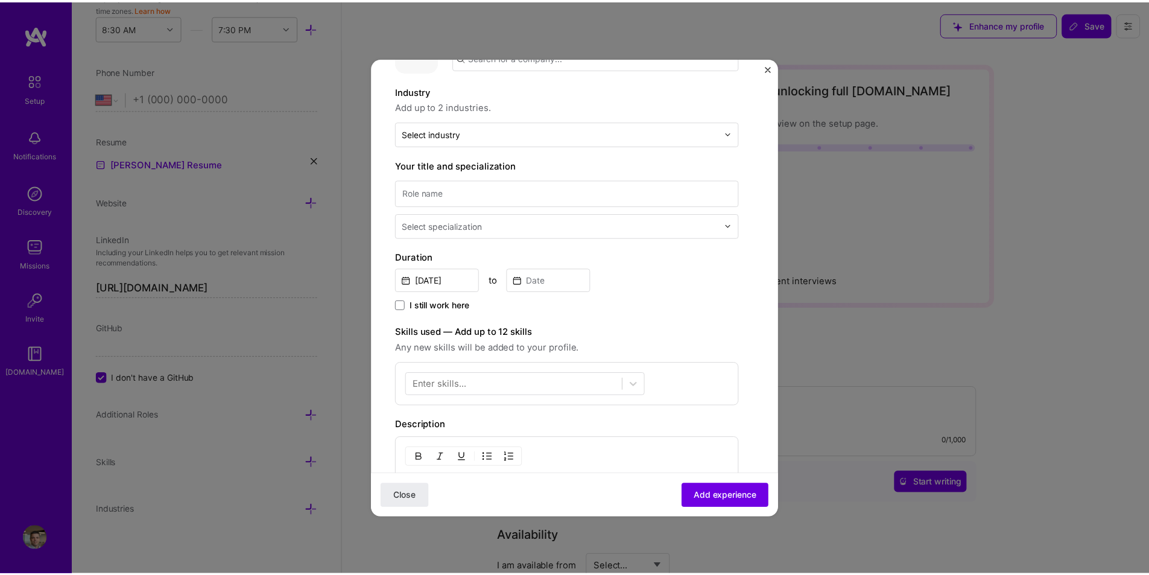
scroll to position [57, 0]
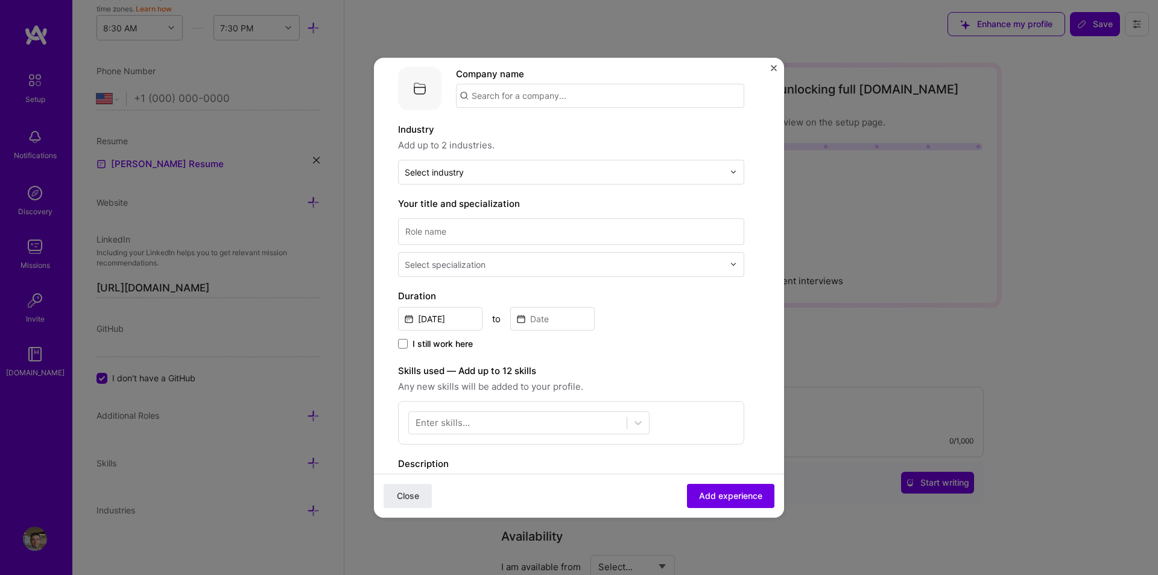
click at [775, 73] on button "Close" at bounding box center [774, 71] width 6 height 13
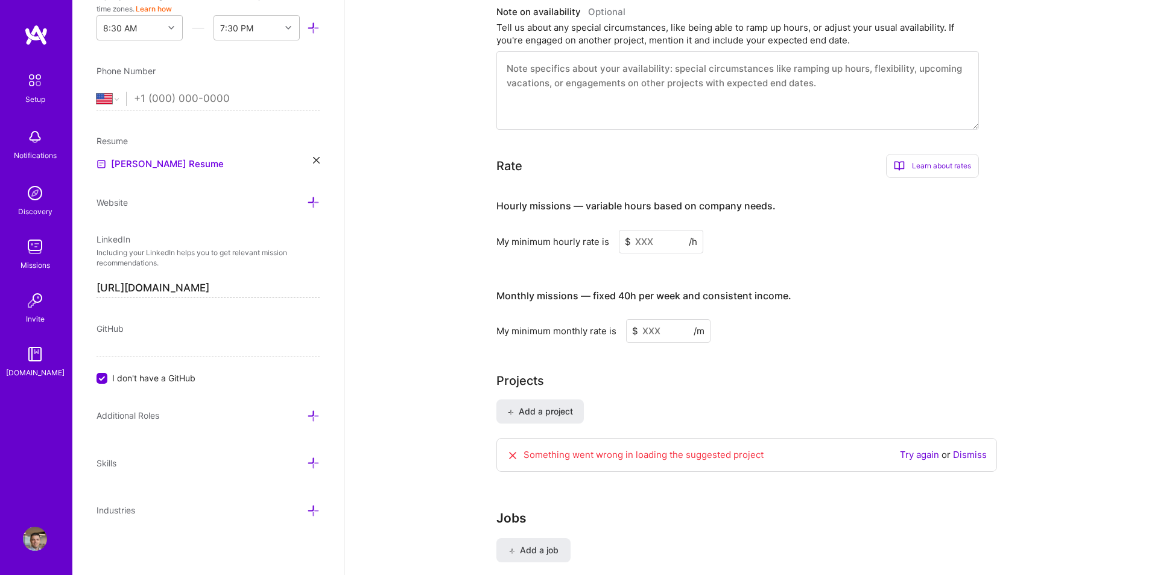
scroll to position [631, 0]
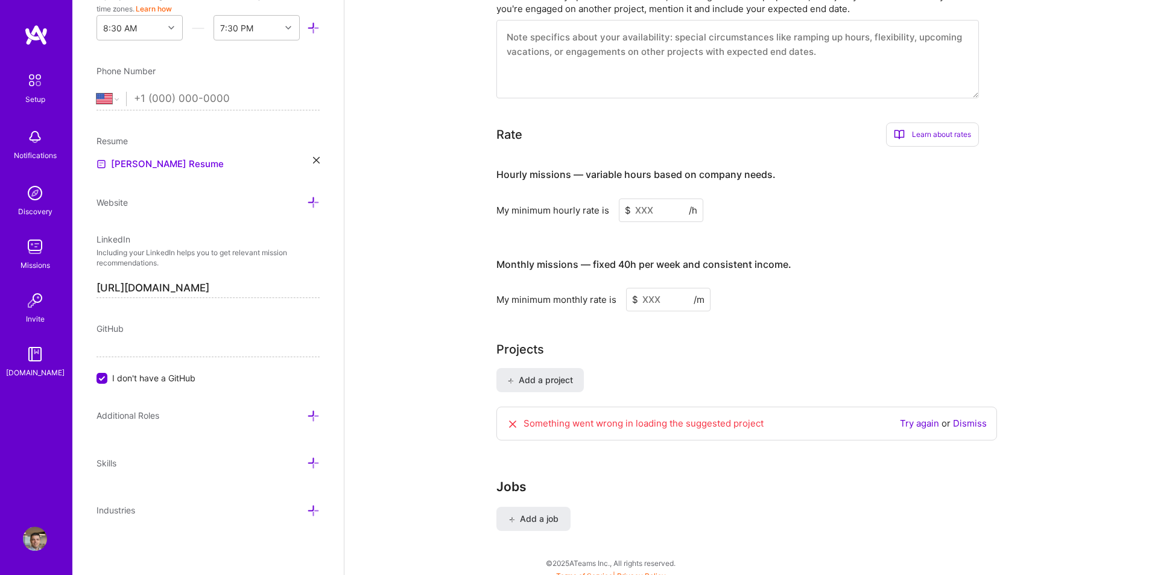
drag, startPoint x: 1072, startPoint y: 308, endPoint x: 1062, endPoint y: 423, distance: 115.0
click at [514, 418] on icon at bounding box center [513, 424] width 12 height 12
click at [964, 417] on link "Dismiss" at bounding box center [970, 422] width 34 height 11
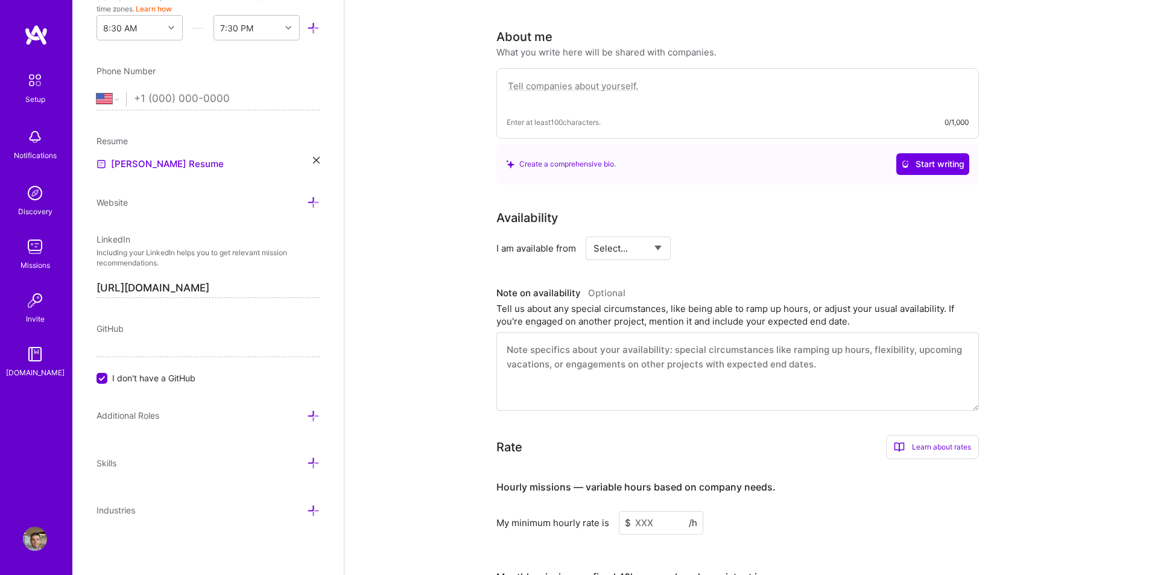
scroll to position [0, 0]
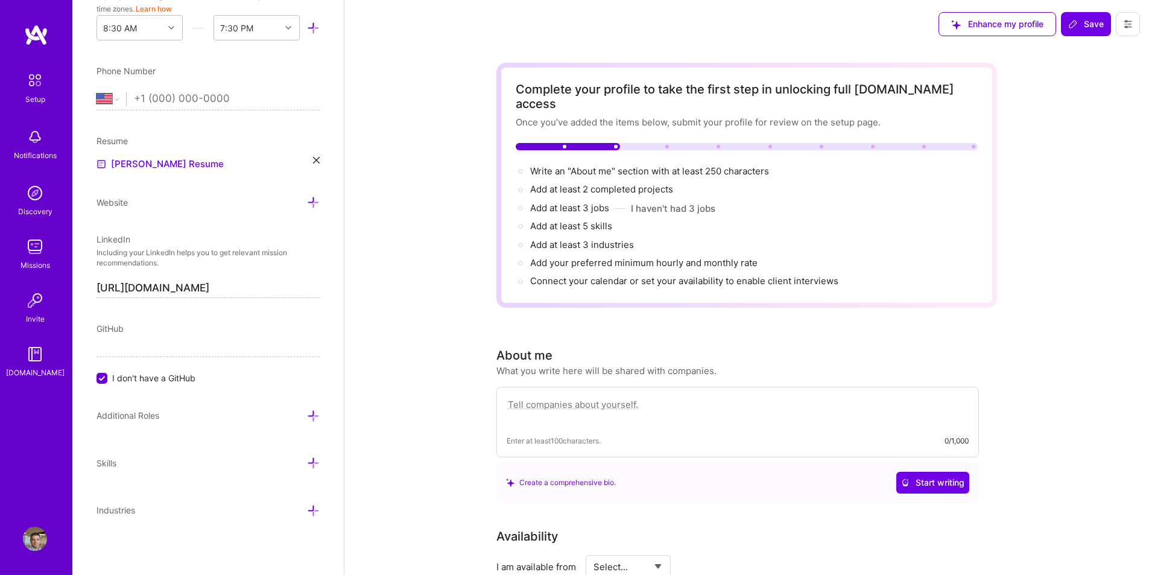
drag, startPoint x: 1081, startPoint y: 489, endPoint x: 927, endPoint y: 229, distance: 302.0
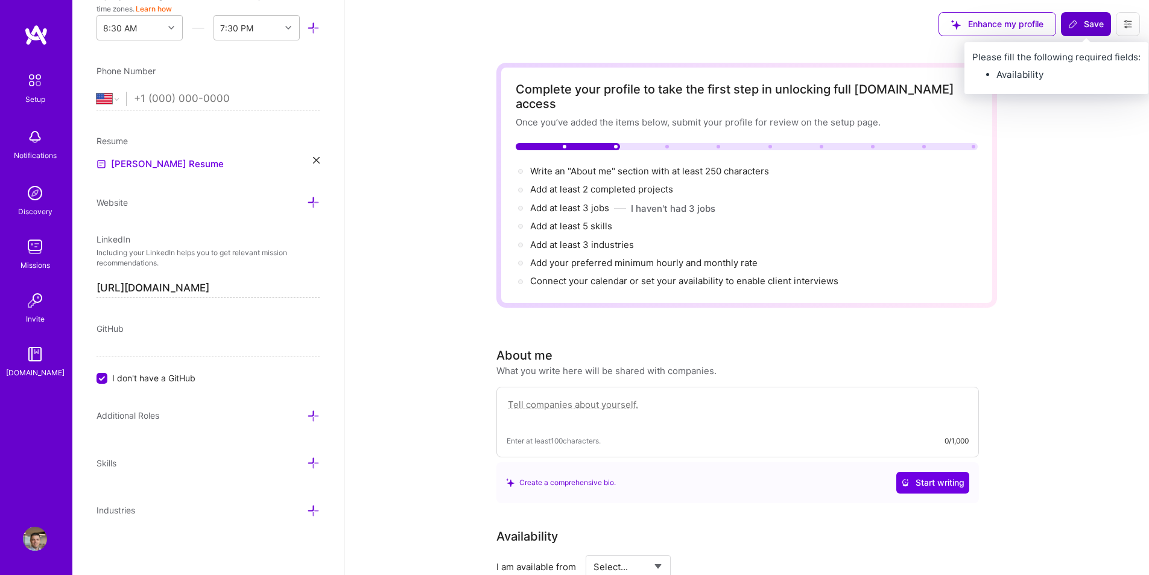
click at [1076, 27] on icon at bounding box center [1073, 24] width 10 height 10
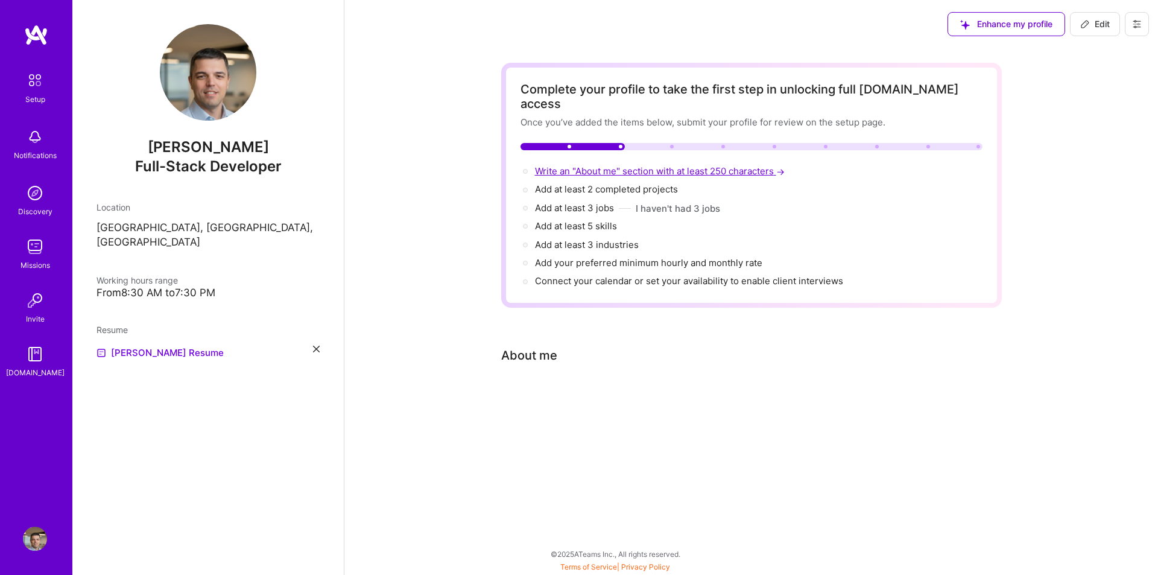
click at [641, 165] on span "Write an "About me" section with at least 250 characters →" at bounding box center [661, 170] width 252 height 11
select select "US"
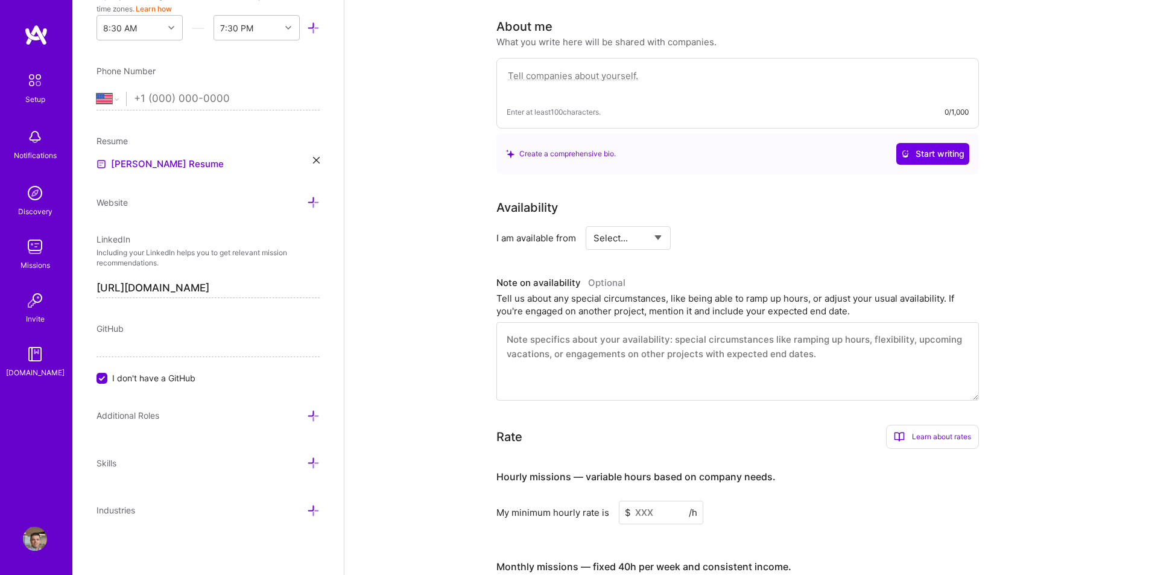
scroll to position [332, 0]
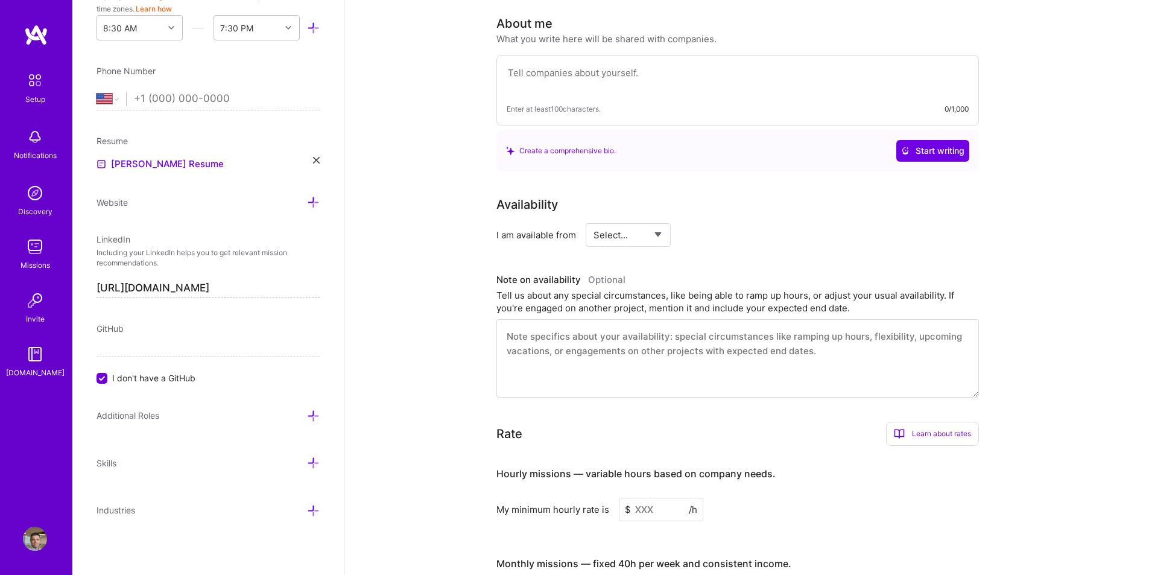
click at [646, 229] on select "Select... Right Now Future Date Not Available" at bounding box center [627, 234] width 69 height 31
select select "Right Now"
click at [593, 219] on select "Select... Right Now Future Date Not Available" at bounding box center [627, 234] width 69 height 31
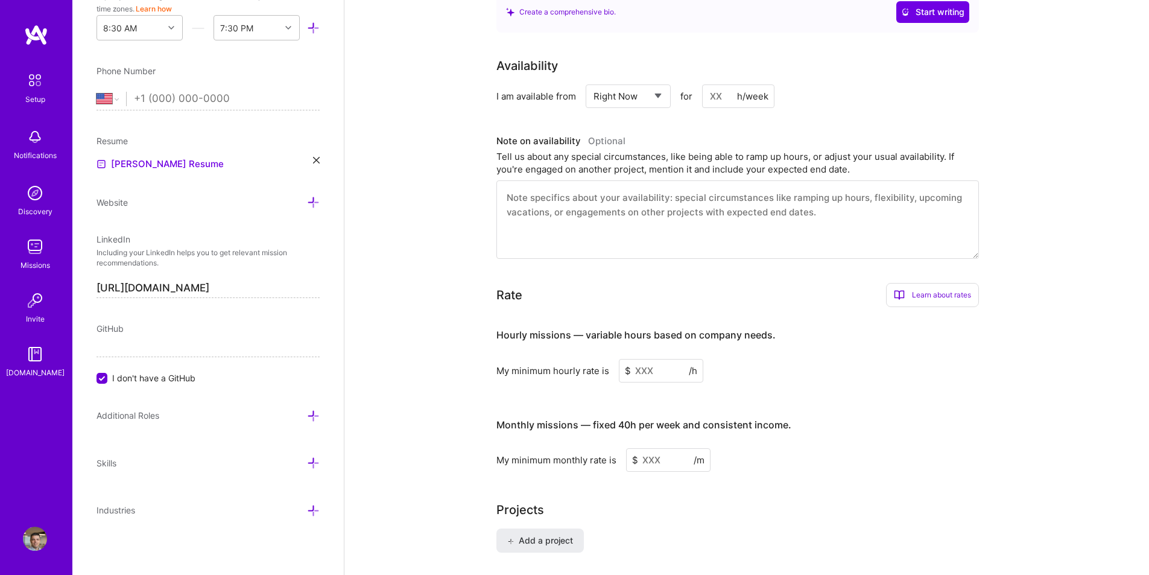
scroll to position [0, 0]
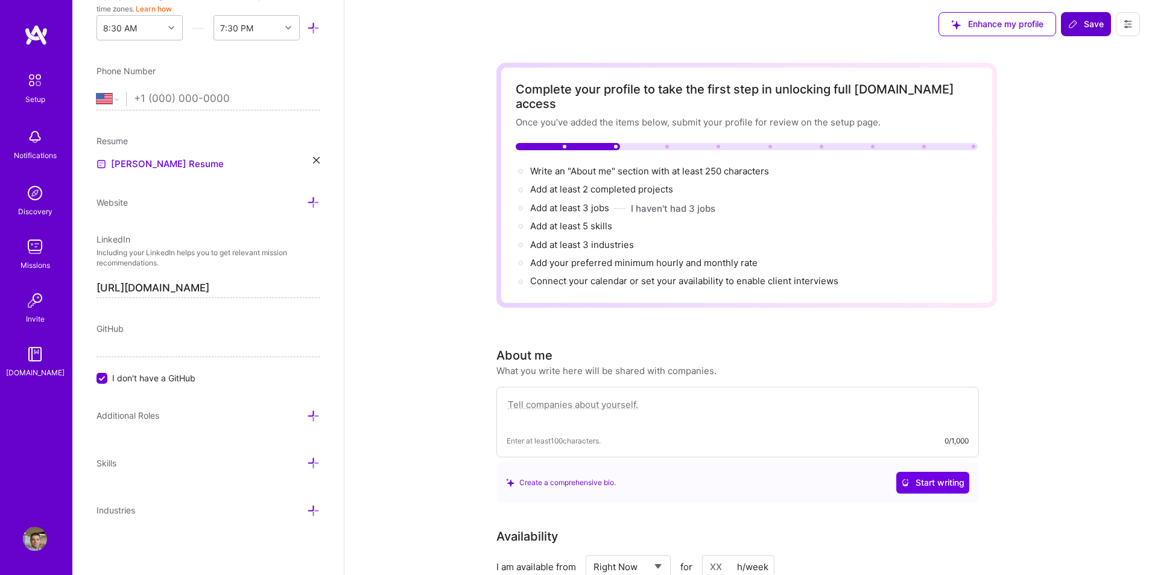
drag, startPoint x: 941, startPoint y: 429, endPoint x: 848, endPoint y: 197, distance: 250.6
click at [669, 165] on span "Write an "About me" section with at least 250 characters →" at bounding box center [656, 170] width 252 height 11
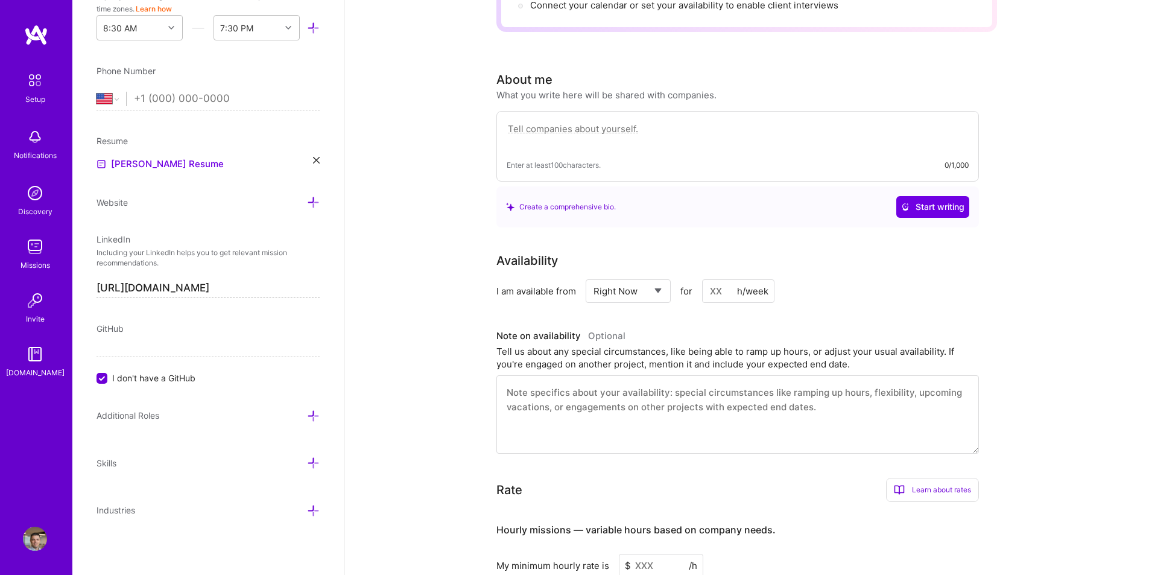
scroll to position [271, 0]
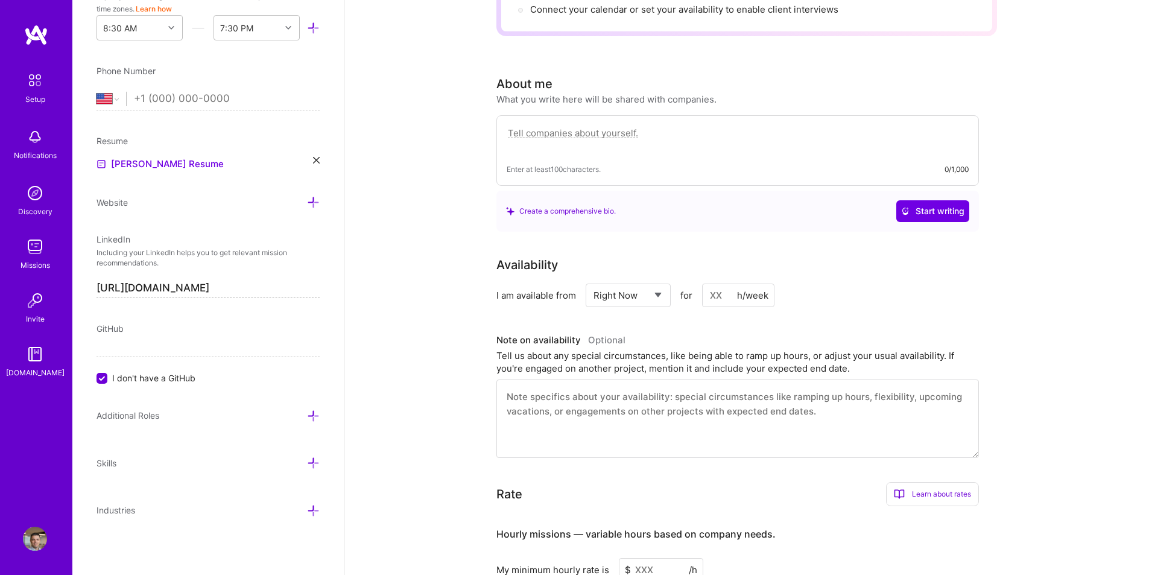
click at [665, 136] on textarea at bounding box center [738, 139] width 462 height 28
paste textarea "A dedicated and proficient Software Engineer with 5 years of experience in fron…"
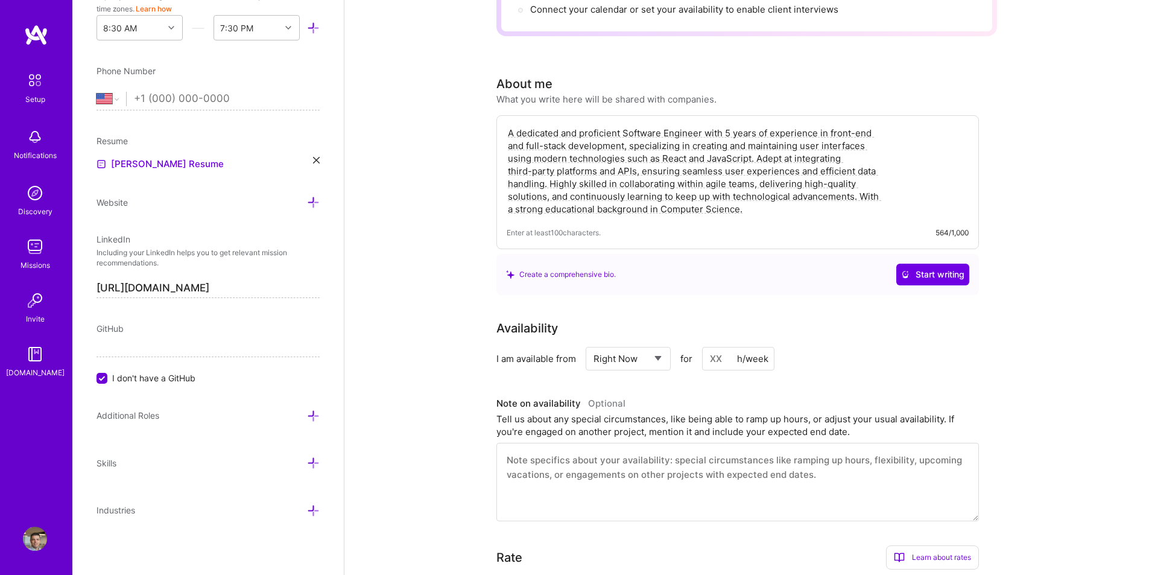
type textarea "A dedicated and proficient Software Engineer with 5 years of experience in fron…"
click at [753, 271] on div "Create a comprehensive bio. Start writing" at bounding box center [737, 274] width 482 height 41
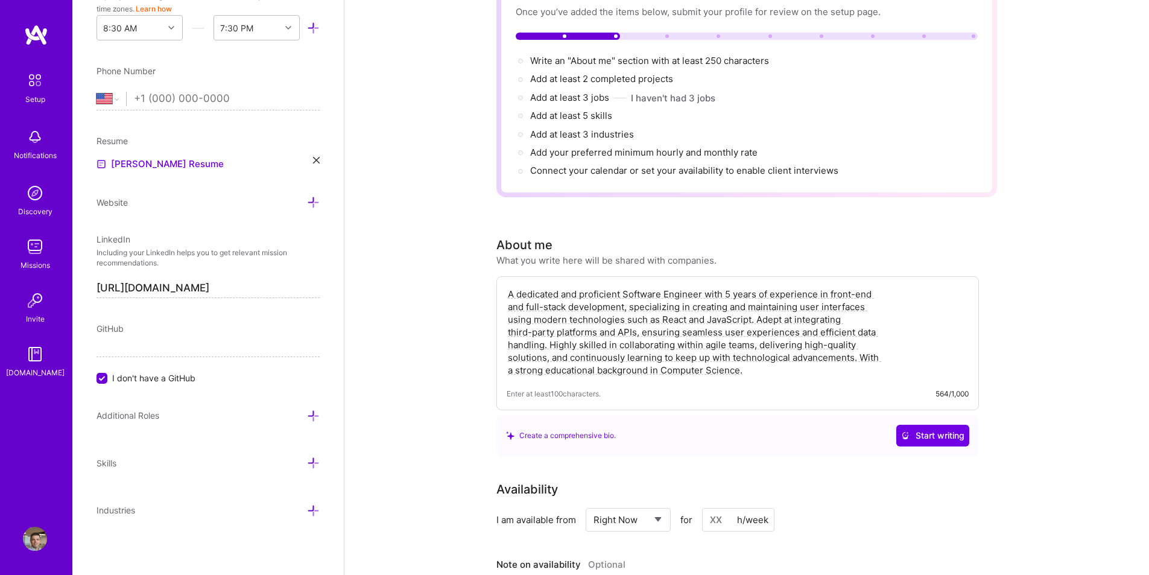
scroll to position [0, 0]
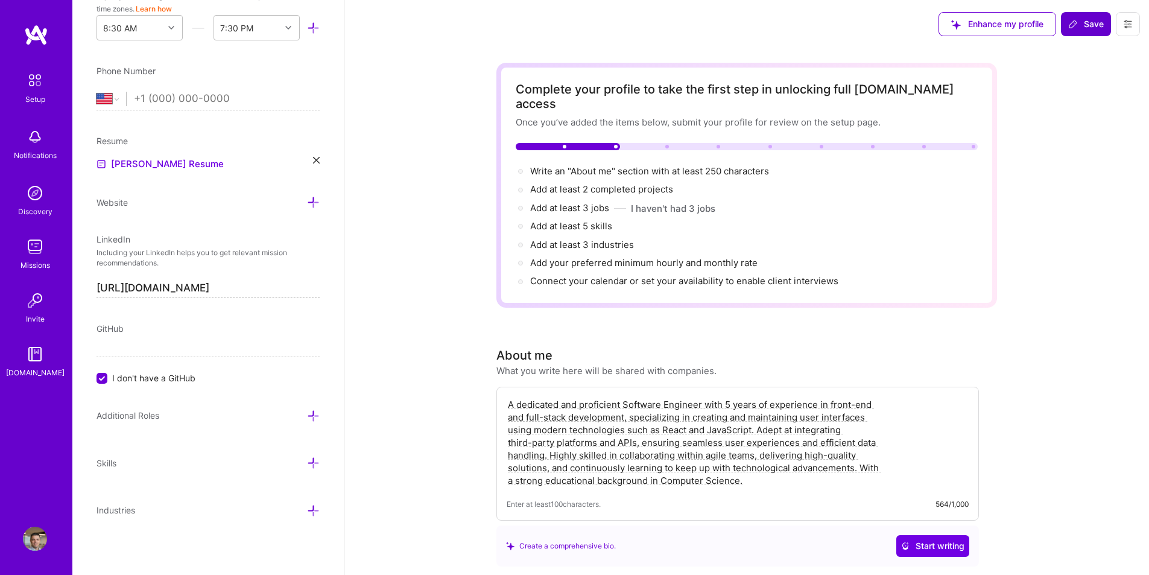
drag, startPoint x: 1022, startPoint y: 367, endPoint x: 855, endPoint y: 80, distance: 332.6
click at [1074, 21] on icon at bounding box center [1072, 24] width 7 height 7
click at [1090, 23] on span "Save" at bounding box center [1086, 24] width 36 height 12
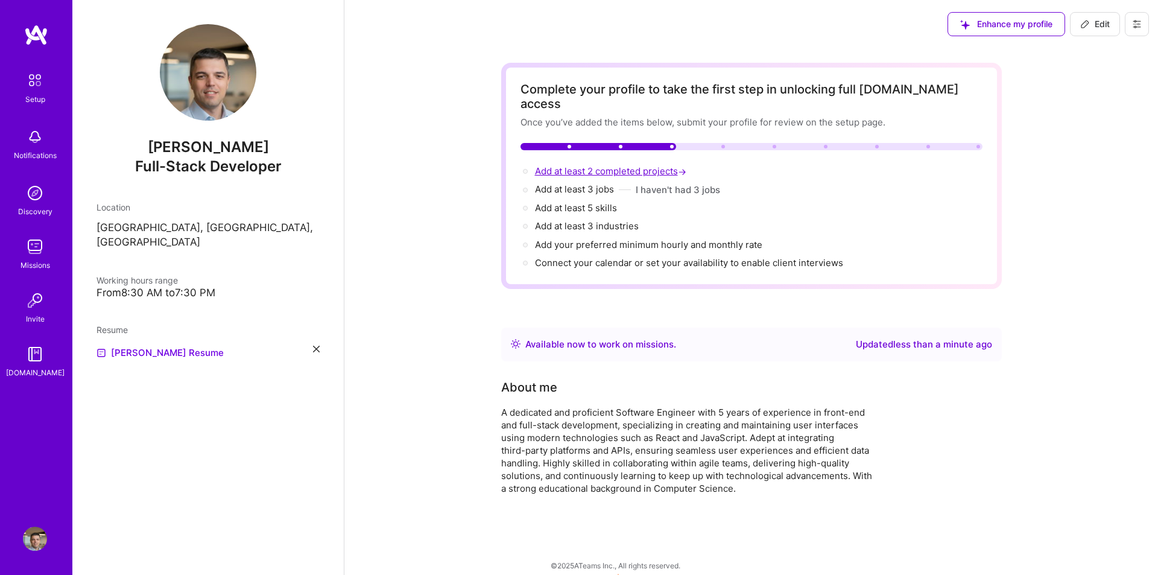
click at [616, 165] on span "Add at least 2 completed projects →" at bounding box center [612, 170] width 154 height 11
select select "US"
select select "Right Now"
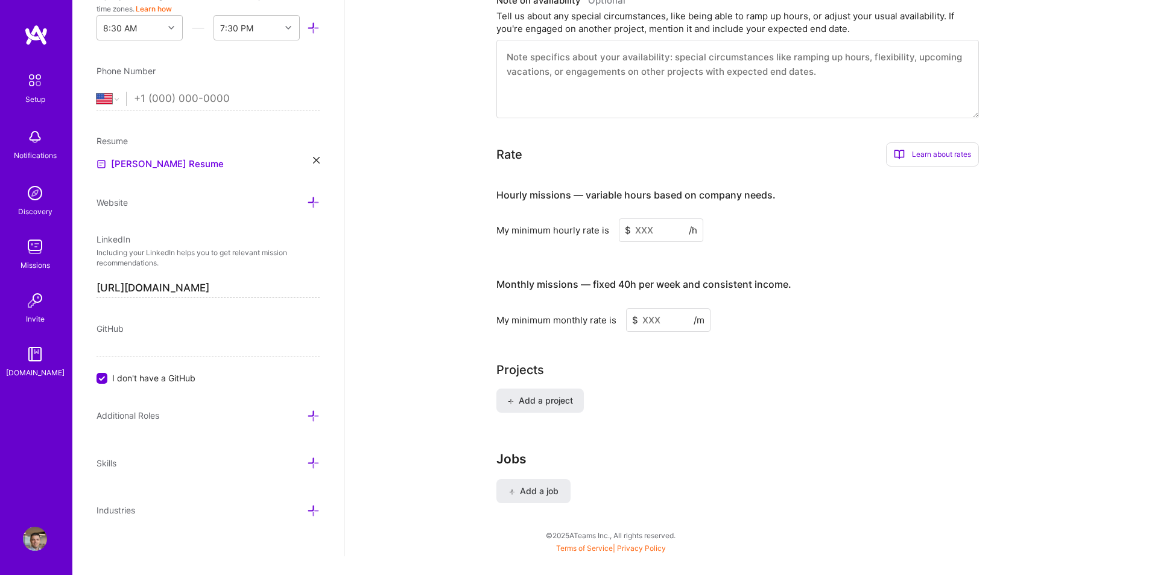
scroll to position [675, 0]
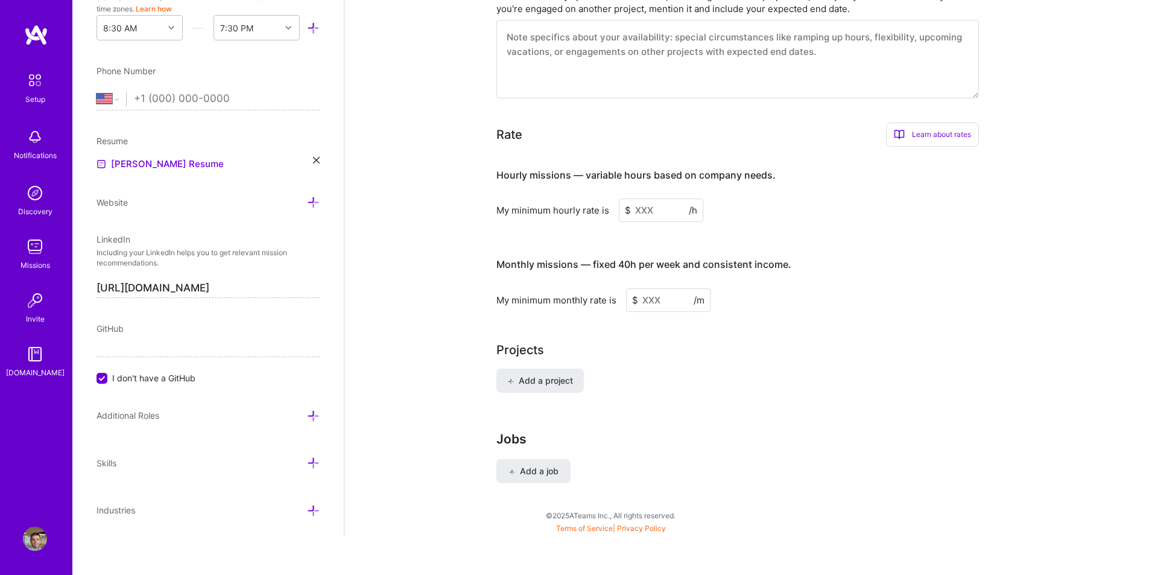
drag, startPoint x: 1087, startPoint y: 331, endPoint x: 1066, endPoint y: 326, distance: 22.4
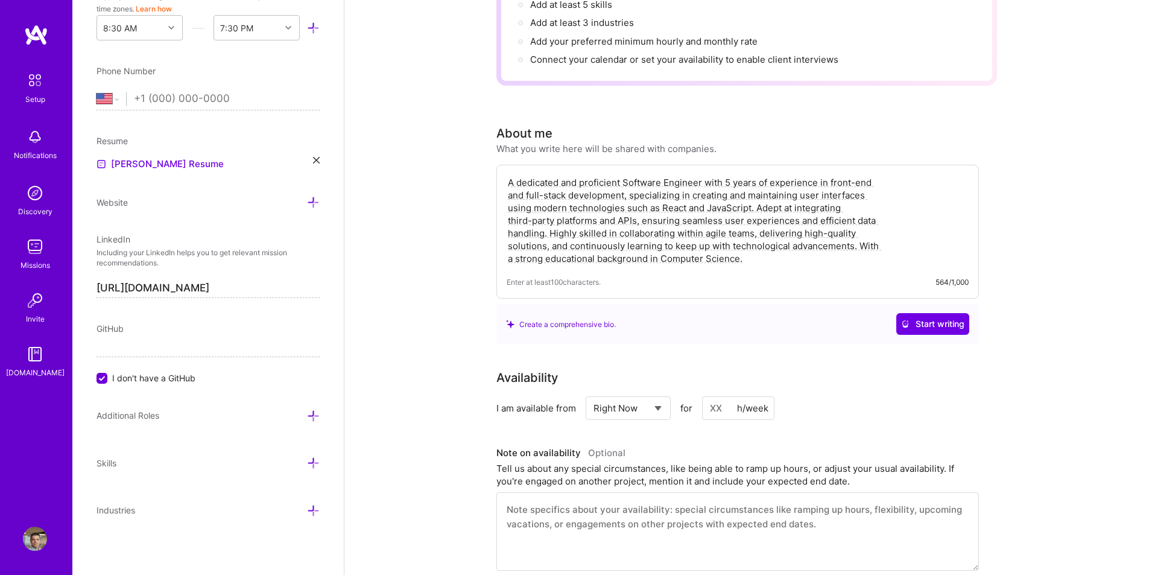
scroll to position [0, 0]
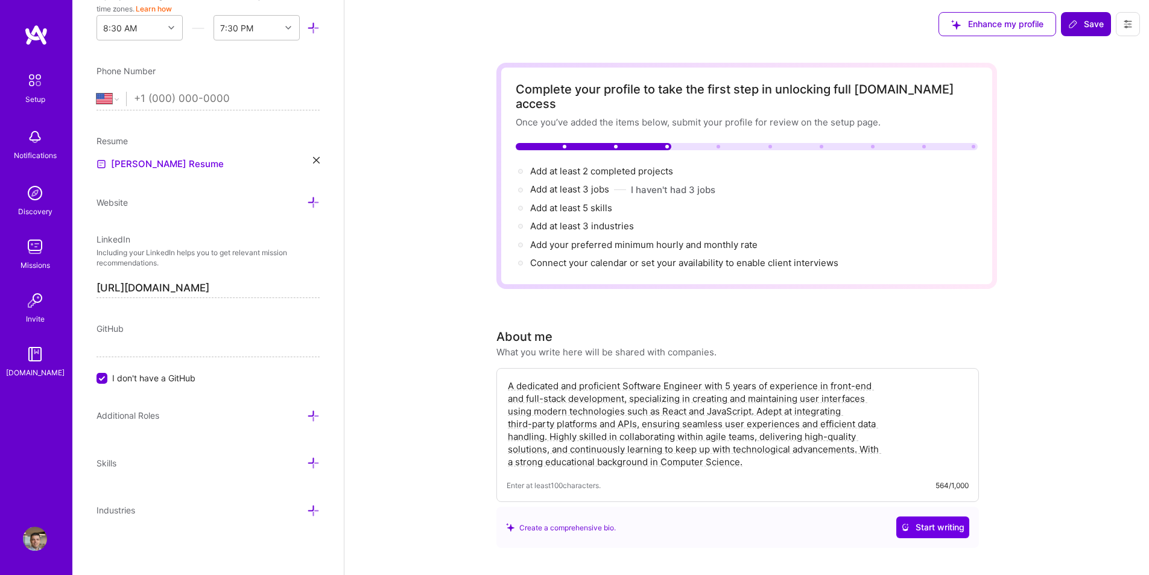
drag, startPoint x: 396, startPoint y: 130, endPoint x: 396, endPoint y: 81, distance: 49.4
click at [609, 165] on span "Add at least 2 completed projects →" at bounding box center [607, 170] width 154 height 11
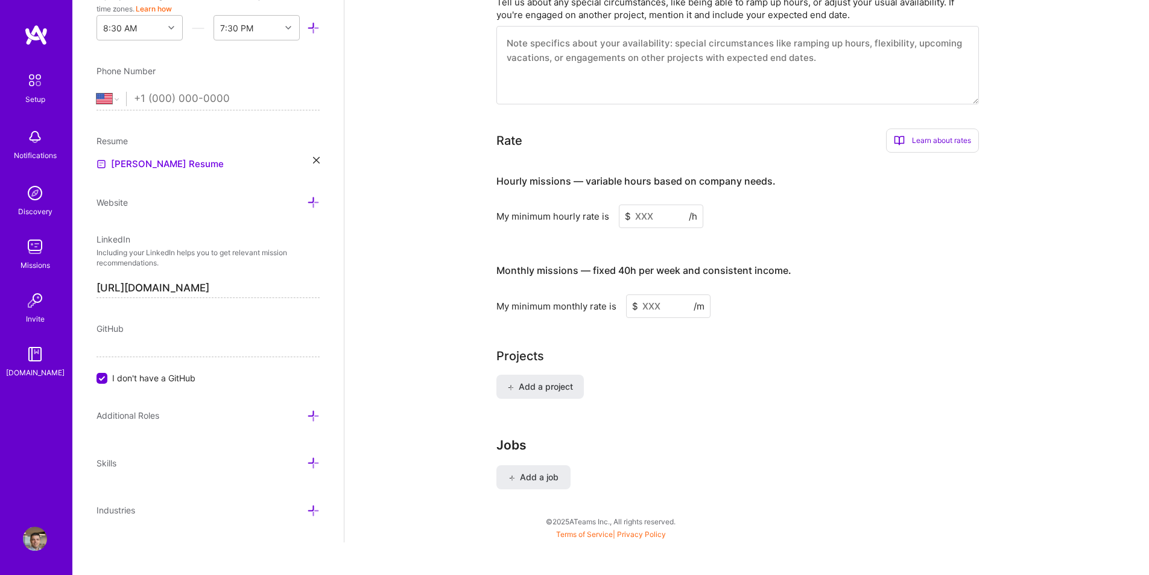
scroll to position [675, 0]
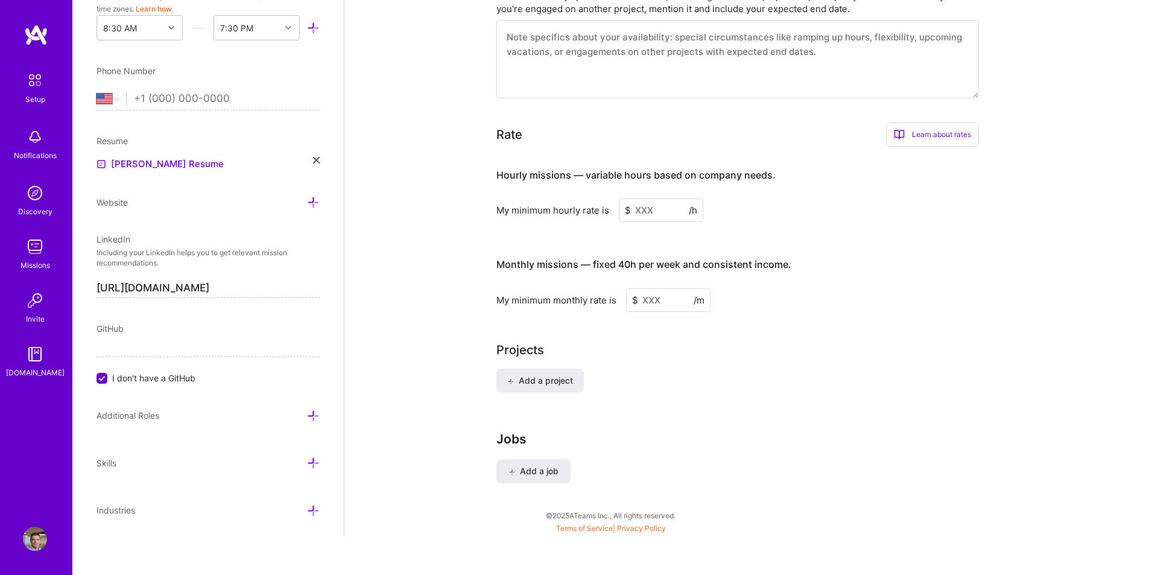
click at [673, 198] on input at bounding box center [661, 210] width 84 height 24
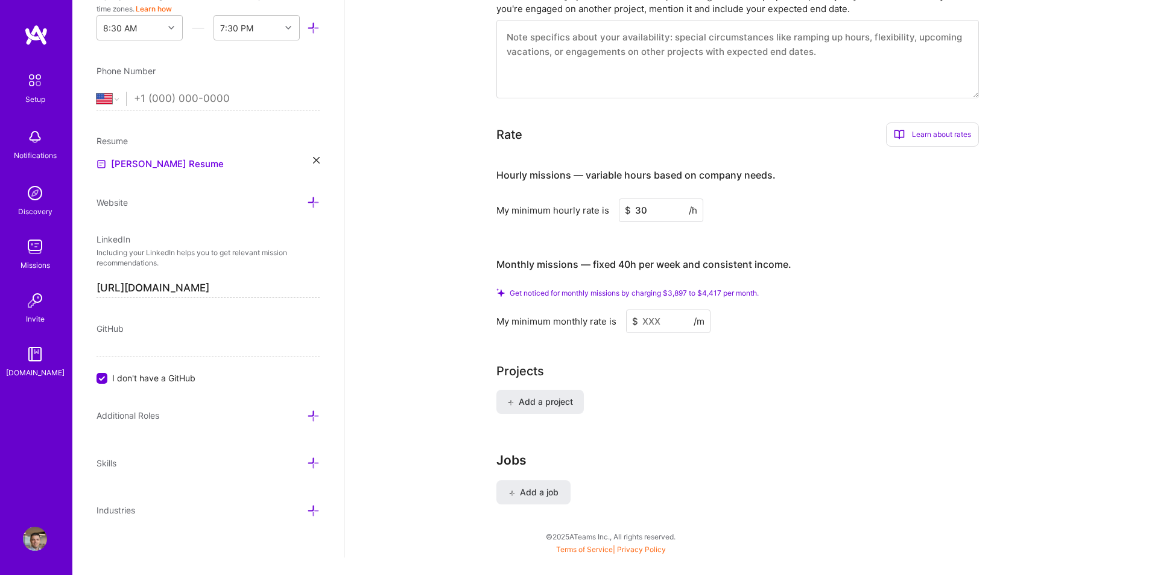
type input "30"
click at [650, 311] on input at bounding box center [668, 321] width 84 height 24
click at [658, 198] on input "30" at bounding box center [661, 210] width 84 height 24
click at [655, 309] on input at bounding box center [668, 321] width 84 height 24
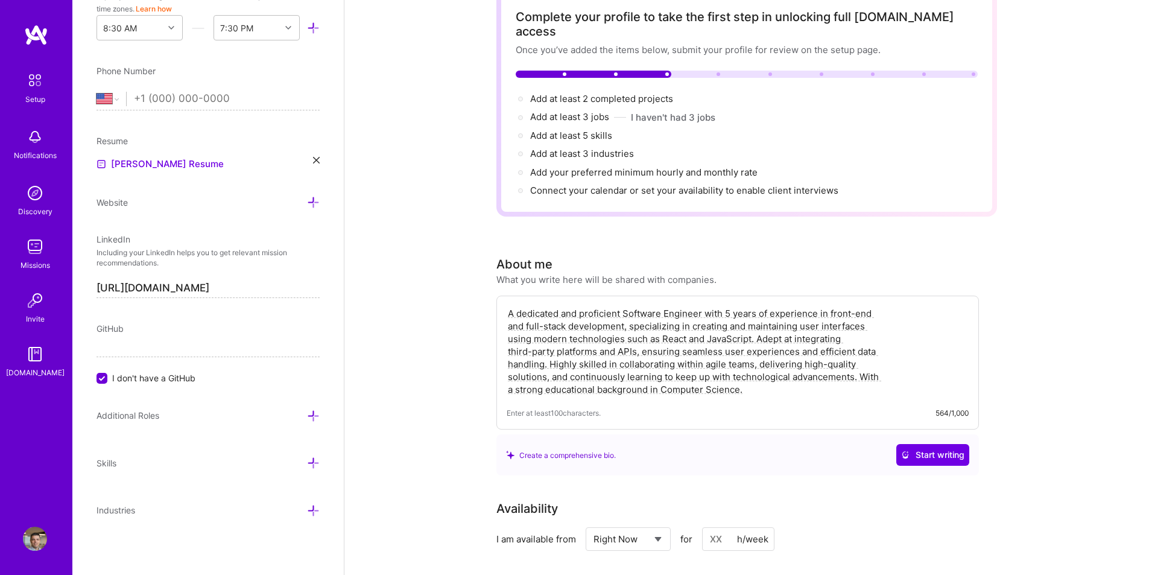
scroll to position [0, 0]
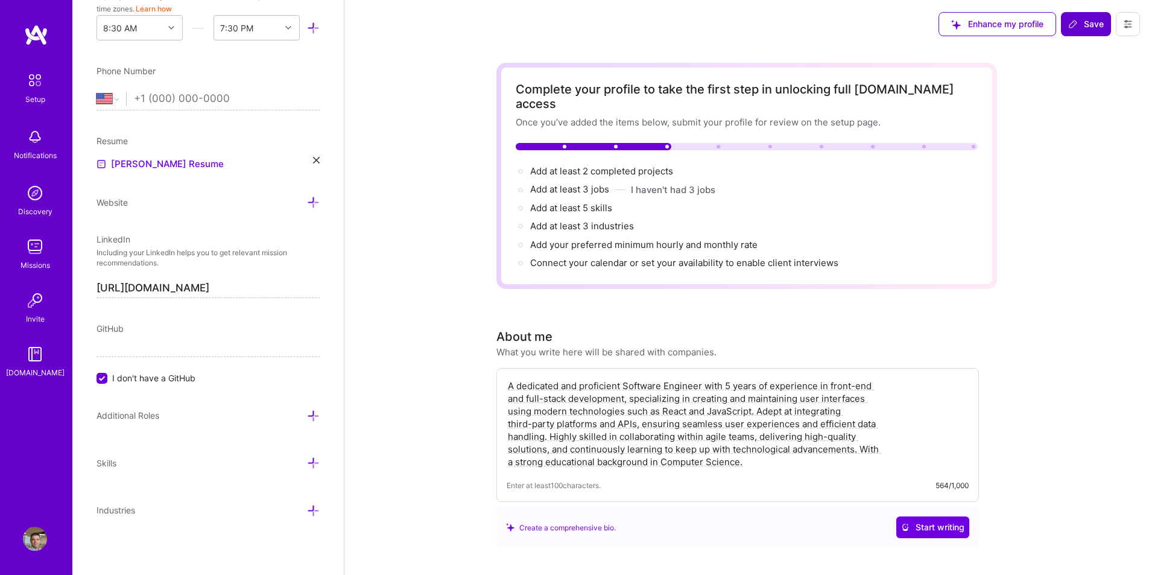
drag, startPoint x: 897, startPoint y: 441, endPoint x: 823, endPoint y: 265, distance: 191.4
click at [607, 165] on span "Add at least 2 completed projects →" at bounding box center [607, 170] width 154 height 11
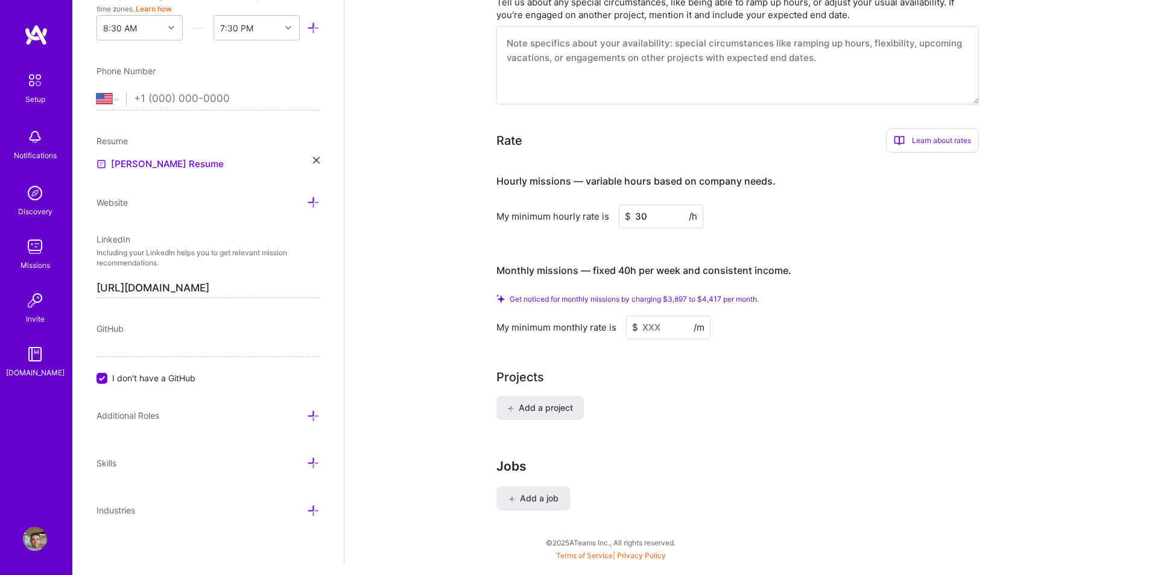
scroll to position [675, 0]
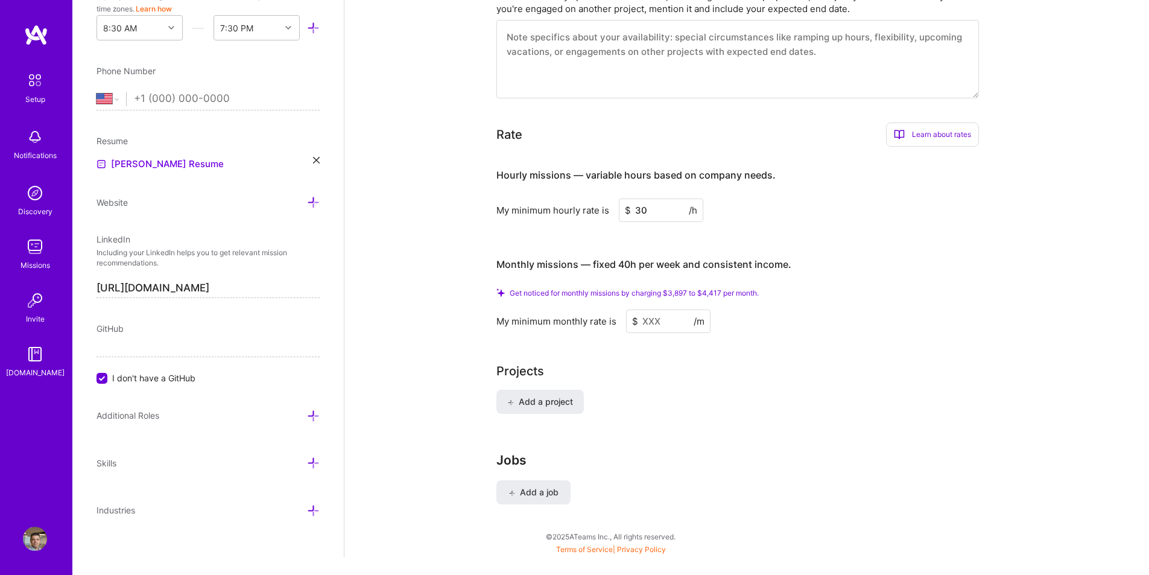
click at [648, 309] on input at bounding box center [668, 321] width 84 height 24
click at [874, 401] on div "Add a project" at bounding box center [746, 409] width 501 height 39
click at [671, 309] on input at bounding box center [668, 321] width 84 height 24
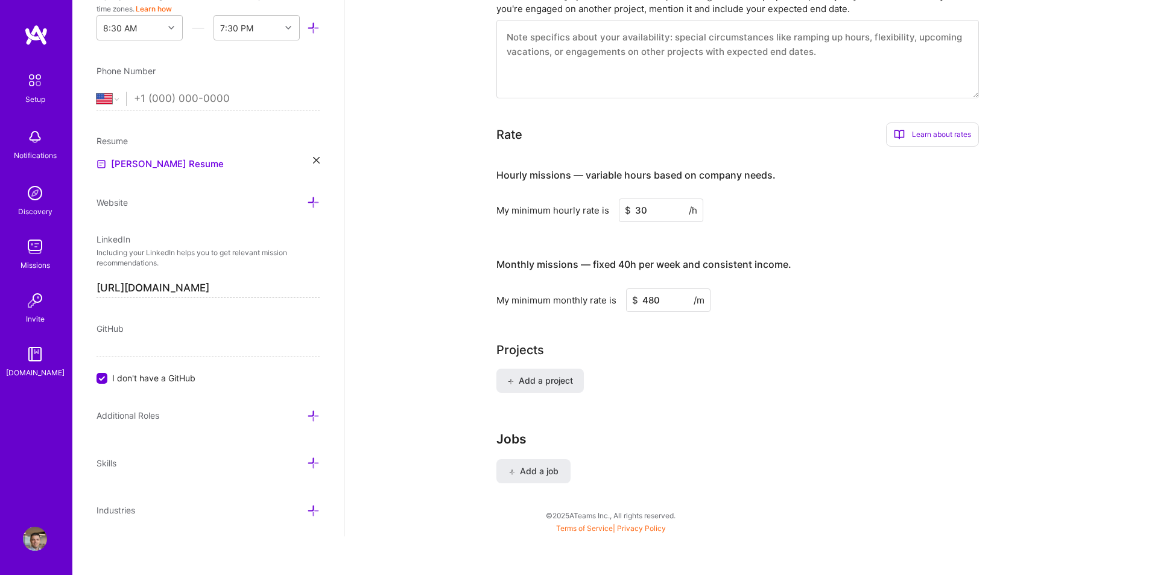
scroll to position [657, 0]
type input "4800"
click at [708, 369] on div "Add a project" at bounding box center [746, 387] width 501 height 39
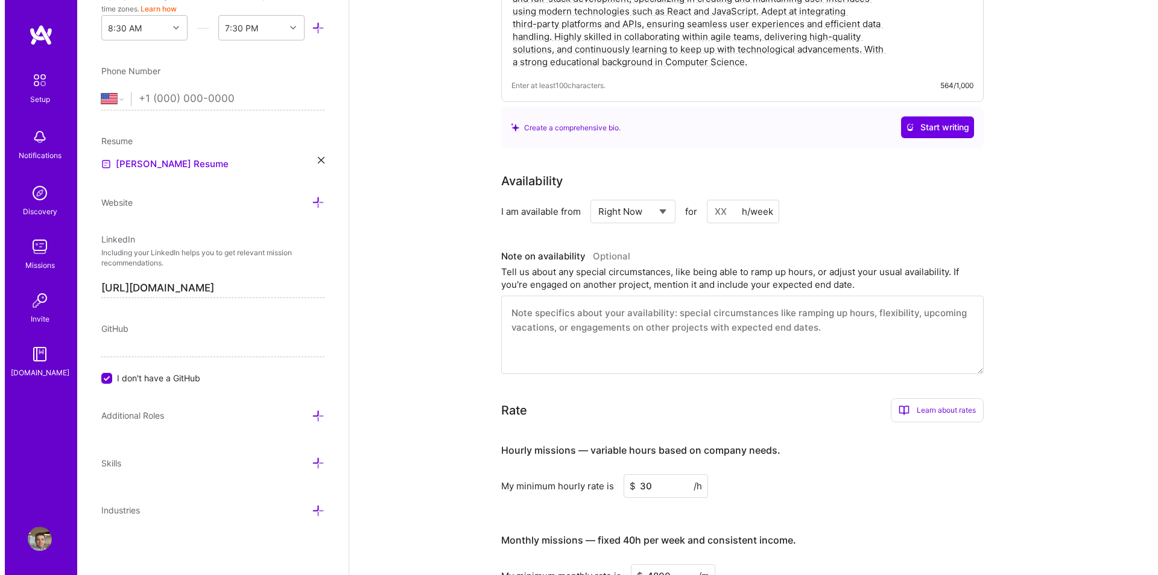
scroll to position [0, 0]
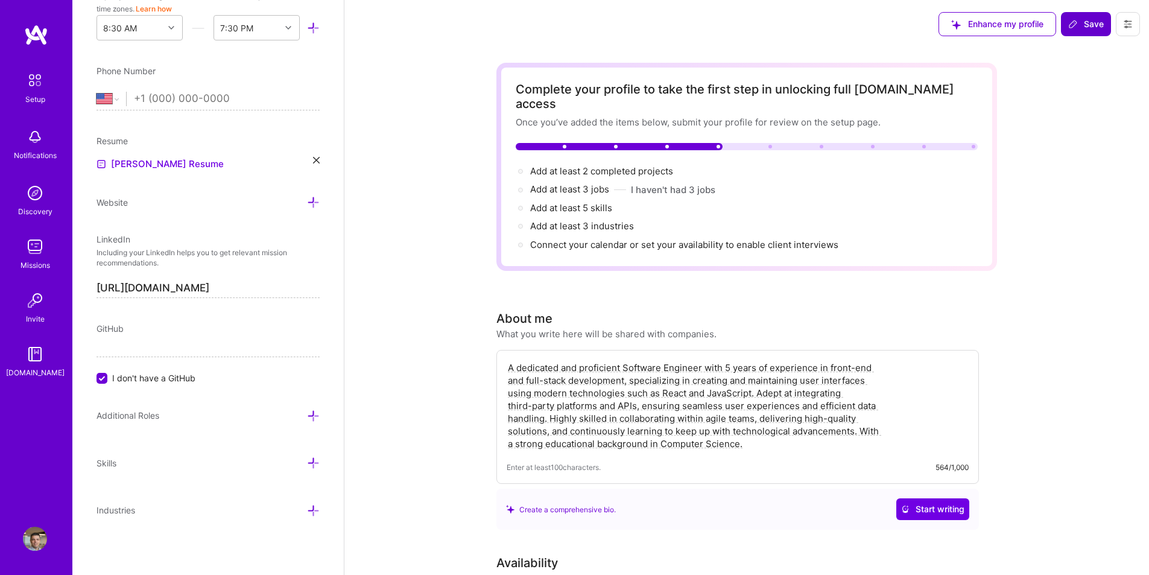
drag, startPoint x: 1090, startPoint y: 407, endPoint x: 938, endPoint y: -21, distance: 453.7
click at [1087, 29] on span "Save" at bounding box center [1086, 24] width 36 height 12
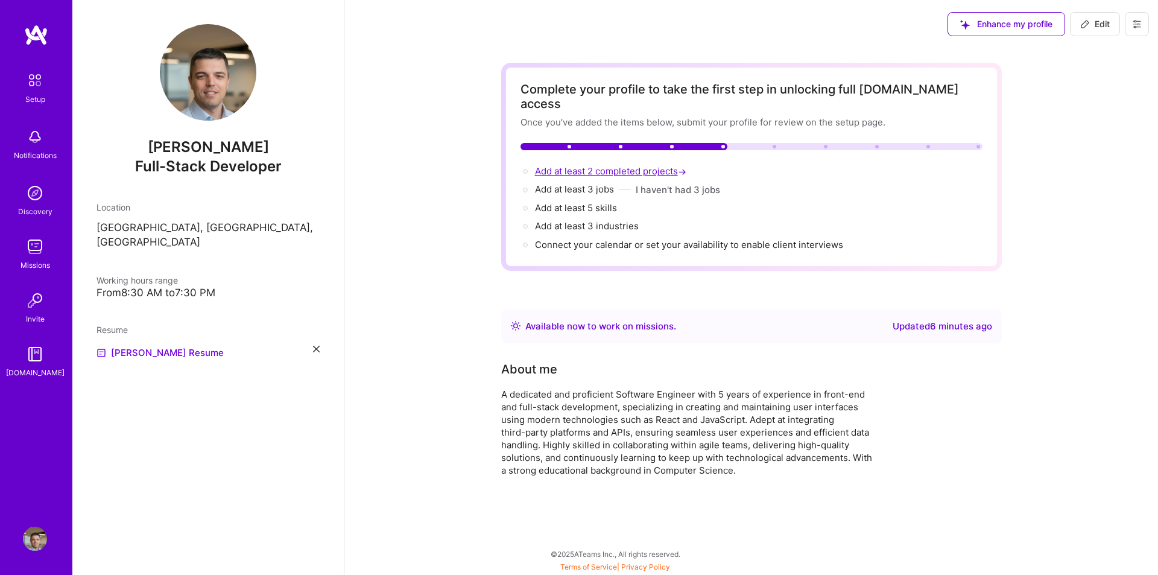
click at [622, 165] on span "Add at least 2 completed projects →" at bounding box center [612, 170] width 154 height 11
select select "US"
select select "Right Now"
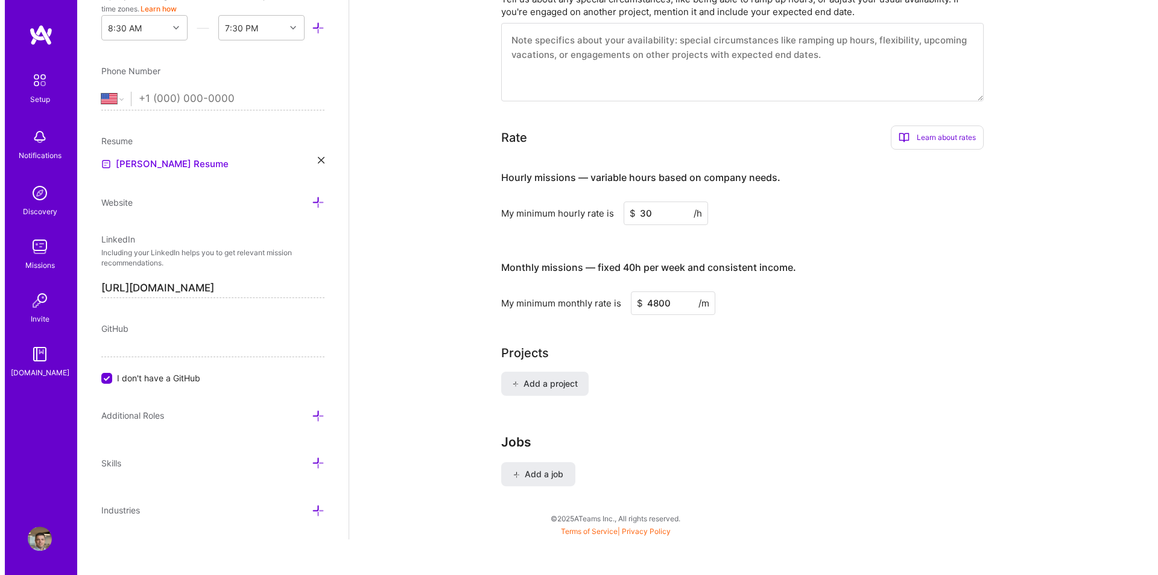
scroll to position [657, 0]
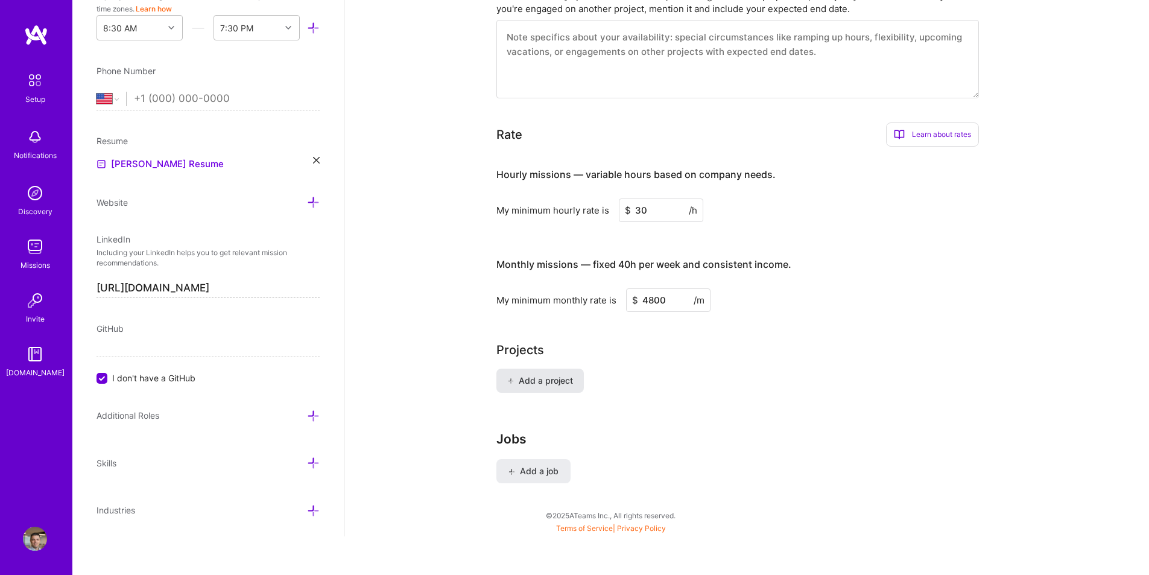
click at [546, 374] on span "Add a project" at bounding box center [540, 380] width 66 height 12
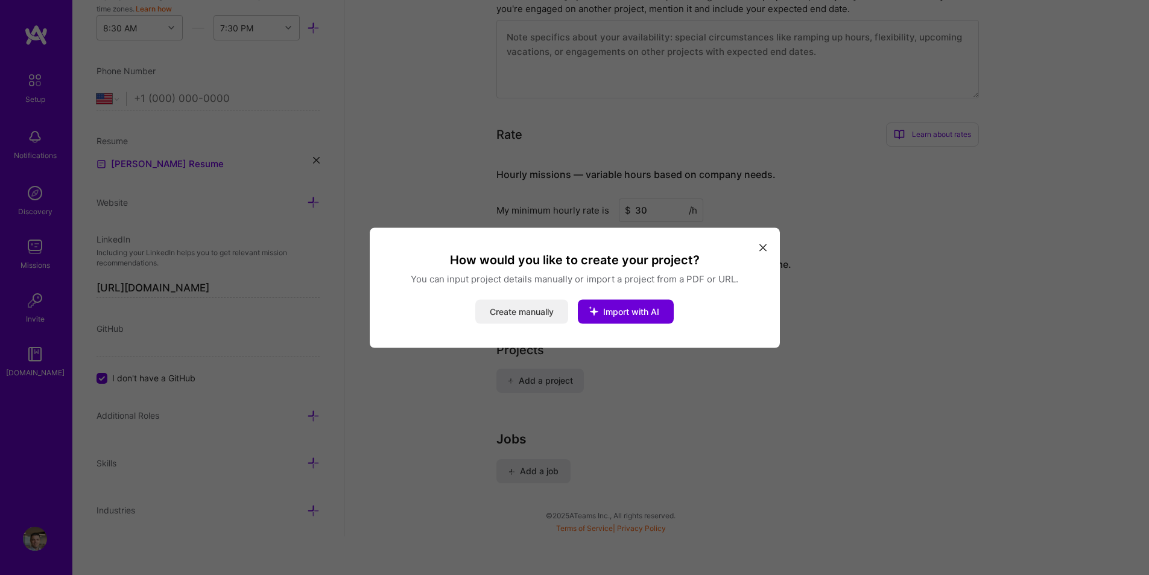
click at [543, 311] on button "Create manually" at bounding box center [521, 311] width 93 height 24
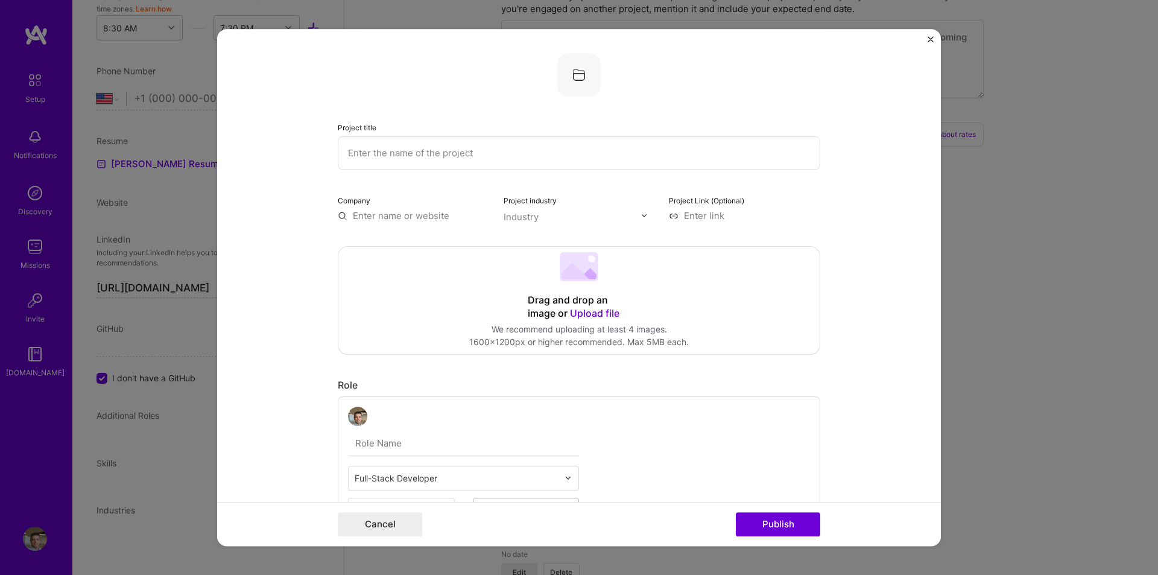
click at [432, 163] on input "text" at bounding box center [579, 152] width 482 height 33
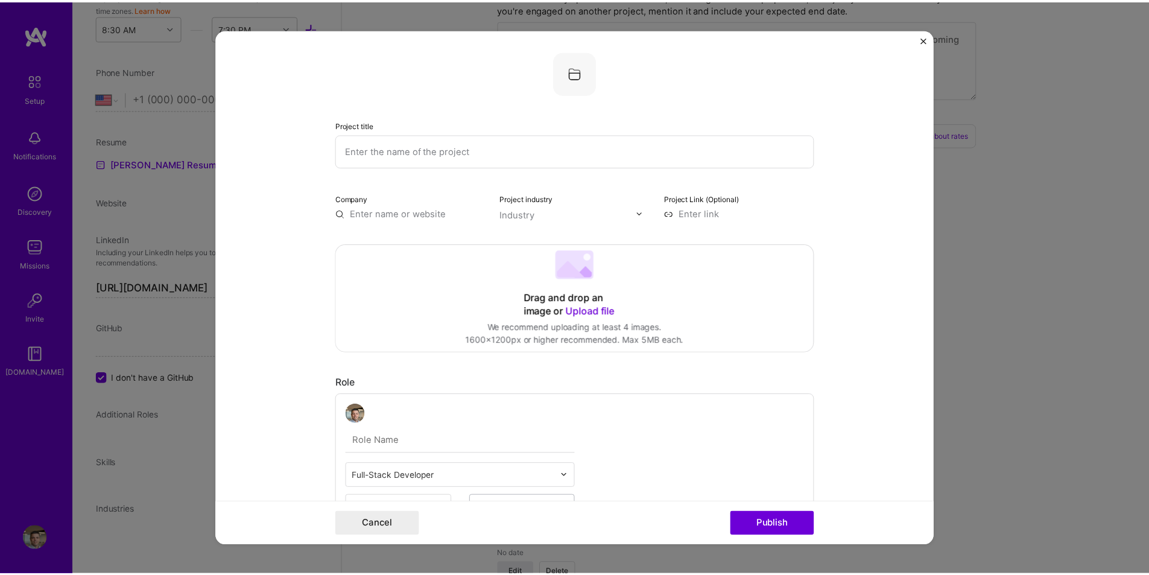
scroll to position [0, 0]
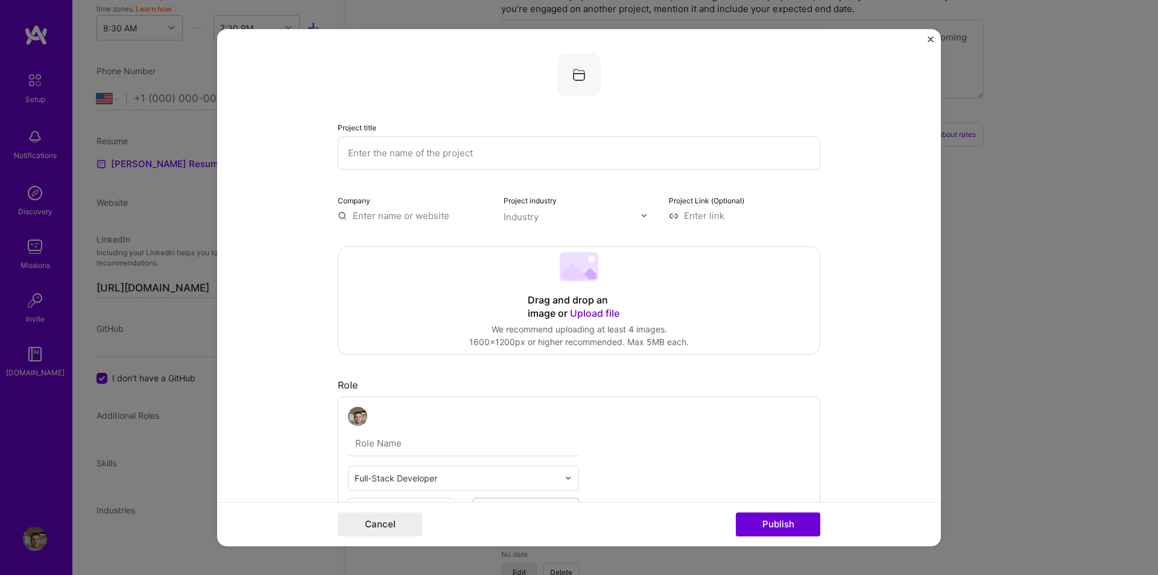
click at [1152, 326] on div "Project title Company Project industry Industry Project Link (Optional) Drag an…" at bounding box center [579, 287] width 1158 height 575
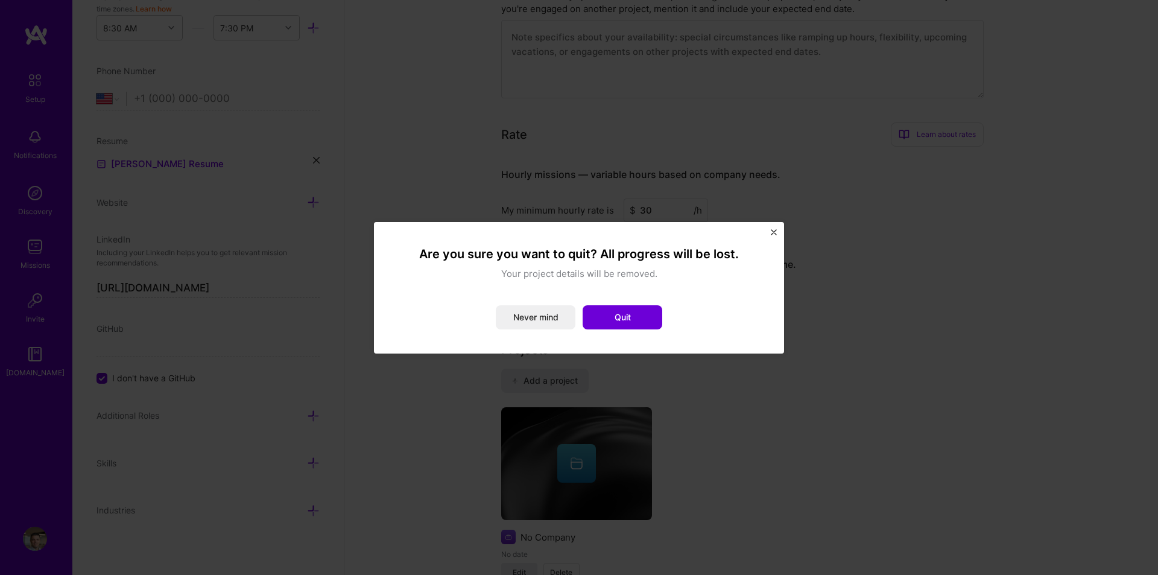
click at [780, 230] on div "Are you sure you want to quit? All progress will be lost. Your project details …" at bounding box center [579, 287] width 410 height 131
click at [779, 230] on div "Are you sure you want to quit? All progress will be lost. Your project details …" at bounding box center [579, 287] width 410 height 131
click at [773, 235] on button "Close" at bounding box center [774, 235] width 6 height 13
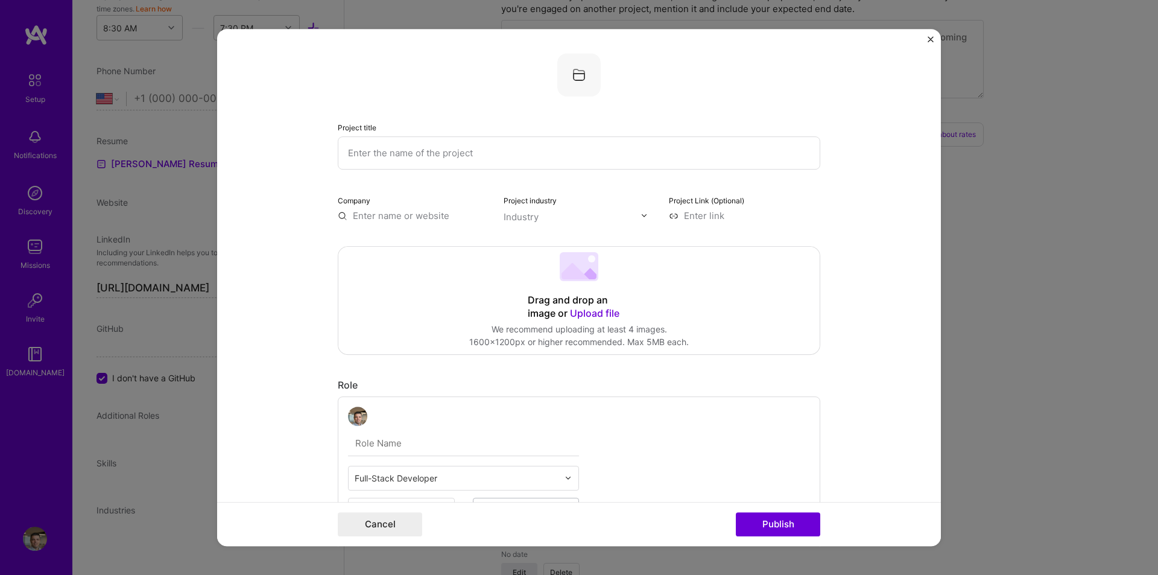
click at [928, 41] on img "Close" at bounding box center [930, 39] width 6 height 6
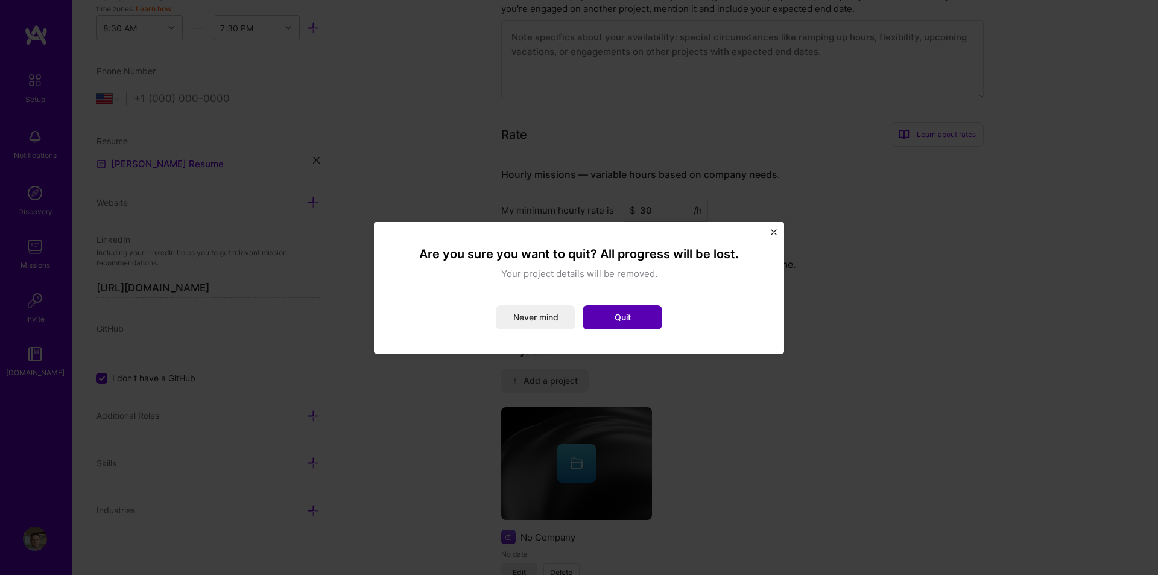
click at [601, 323] on button "Quit" at bounding box center [623, 317] width 80 height 24
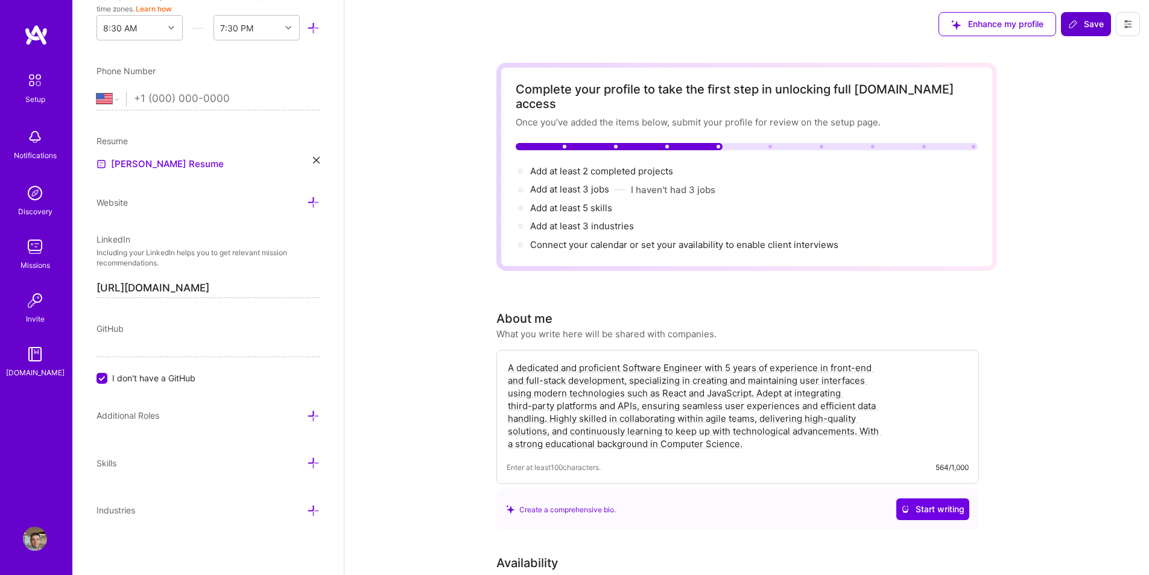
drag, startPoint x: 791, startPoint y: 186, endPoint x: 769, endPoint y: 159, distance: 33.9
click at [623, 165] on span "Add at least 2 completed projects →" at bounding box center [607, 170] width 154 height 11
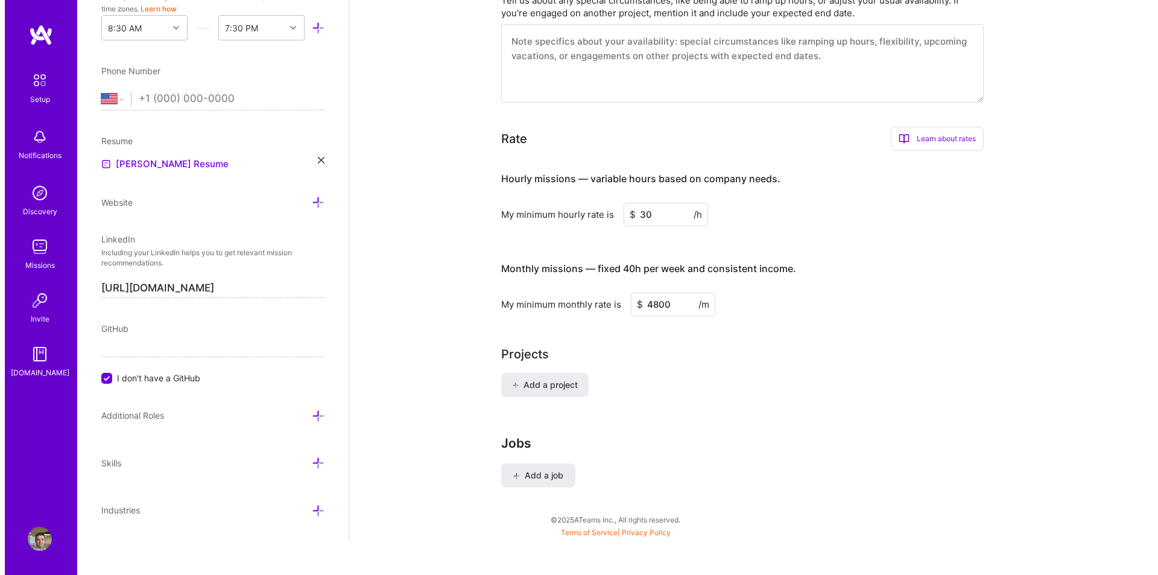
scroll to position [657, 0]
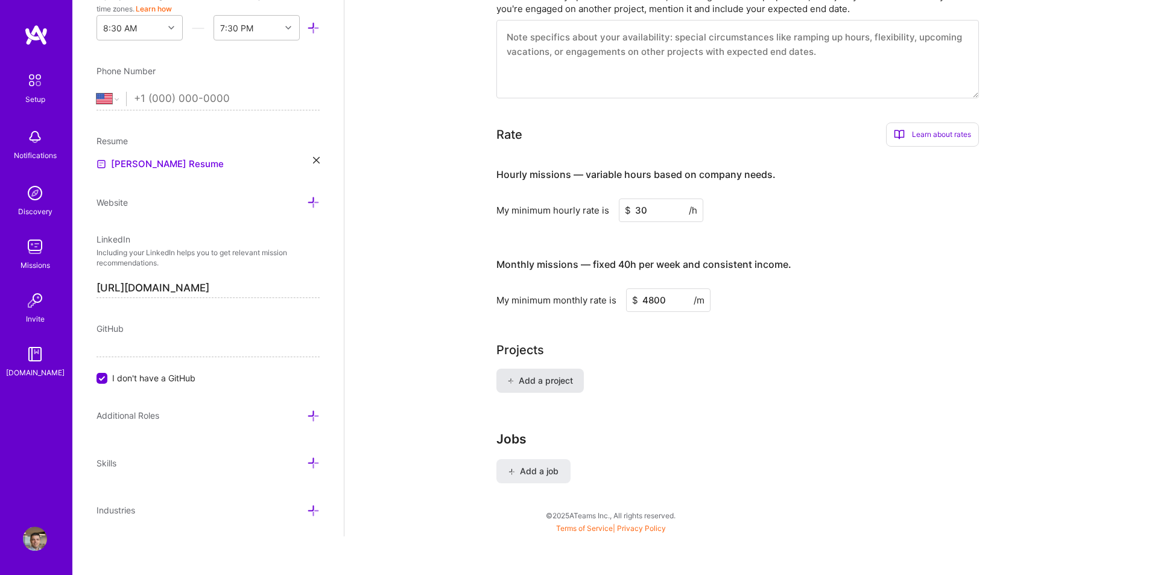
click at [540, 374] on span "Add a project" at bounding box center [540, 380] width 66 height 12
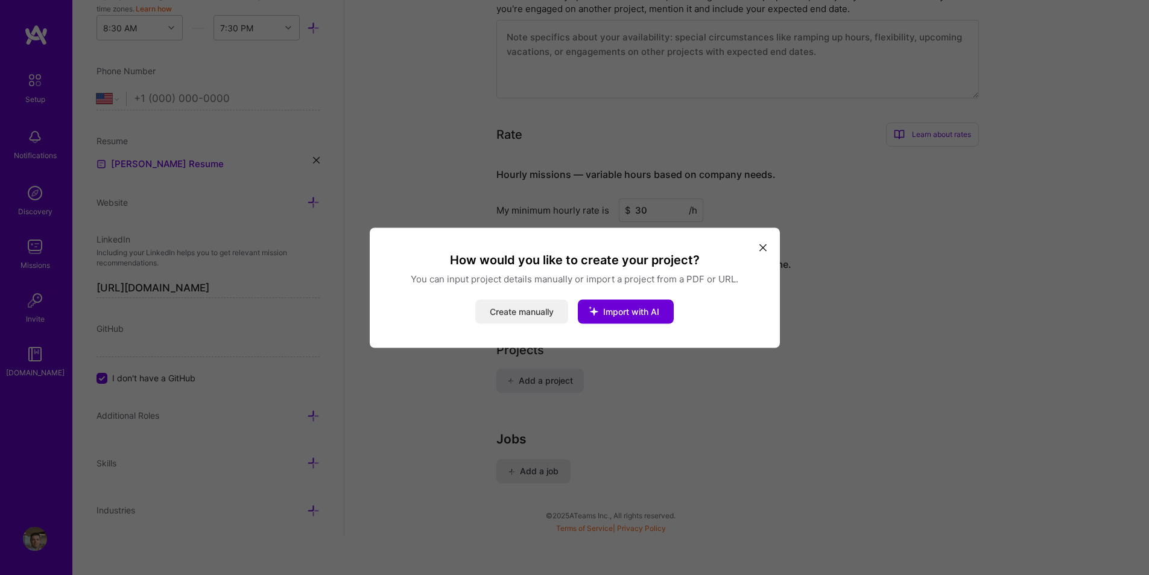
click at [554, 312] on button "Create manually" at bounding box center [521, 311] width 93 height 24
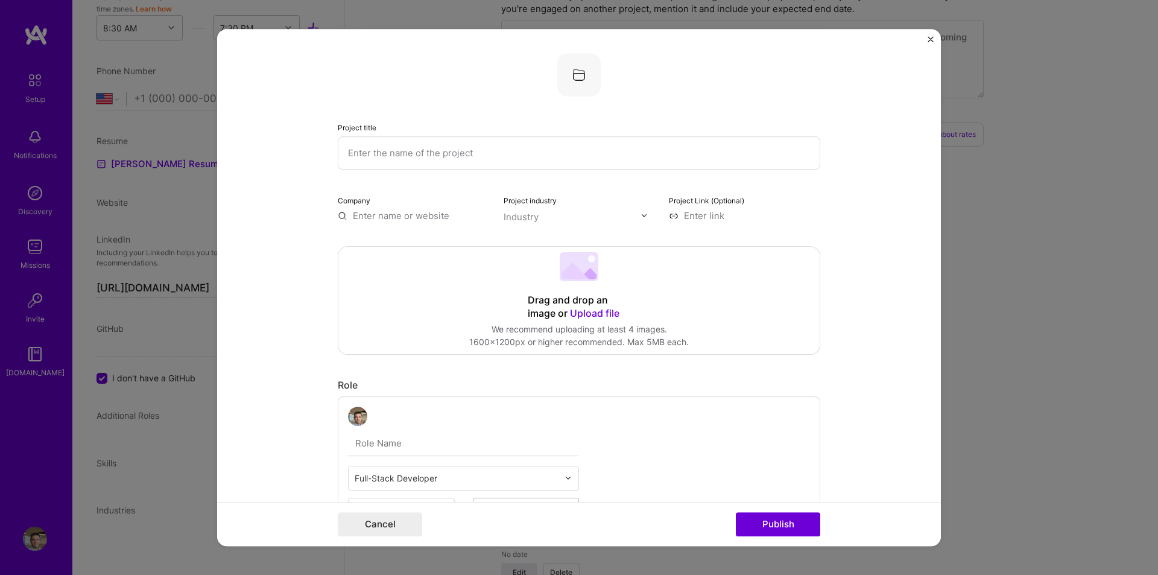
click at [450, 161] on input "text" at bounding box center [579, 152] width 482 height 33
type input "MasterGroon"
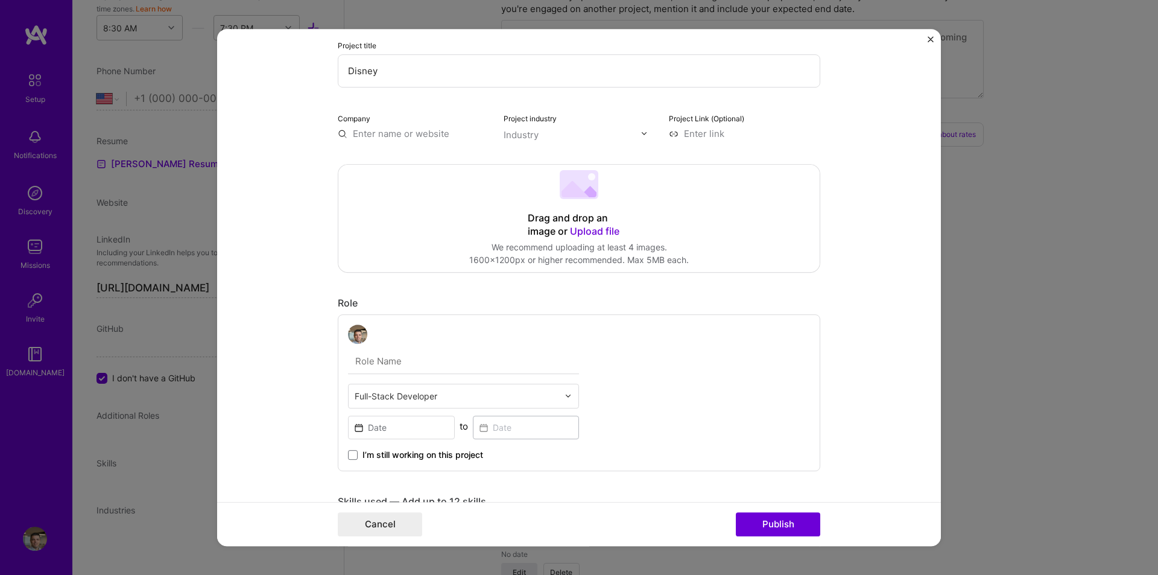
scroll to position [121, 0]
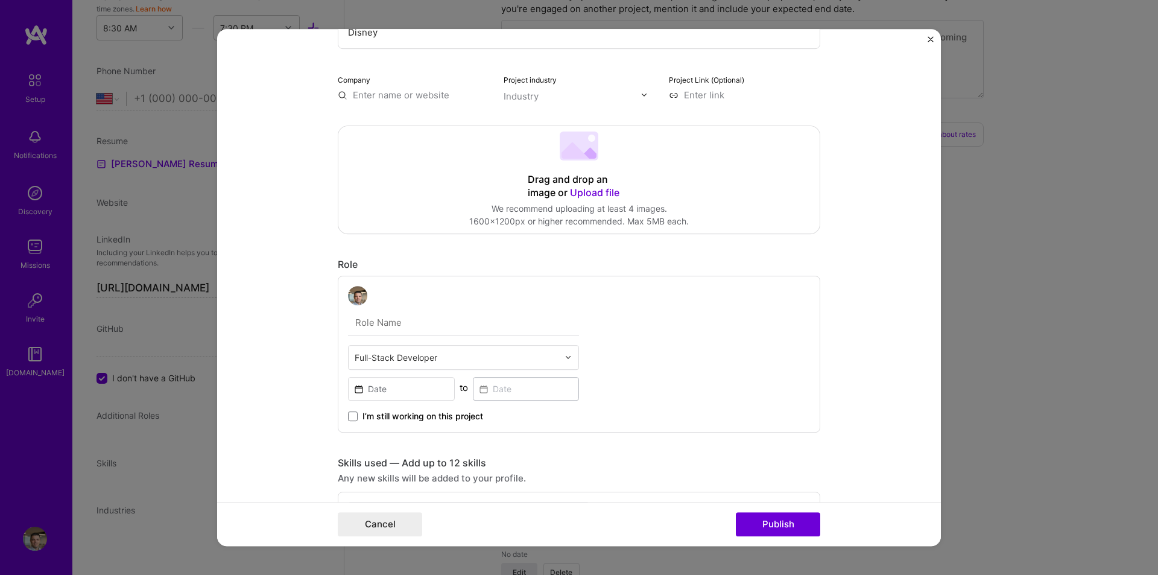
type input "Disney"
click at [408, 390] on input at bounding box center [401, 389] width 107 height 24
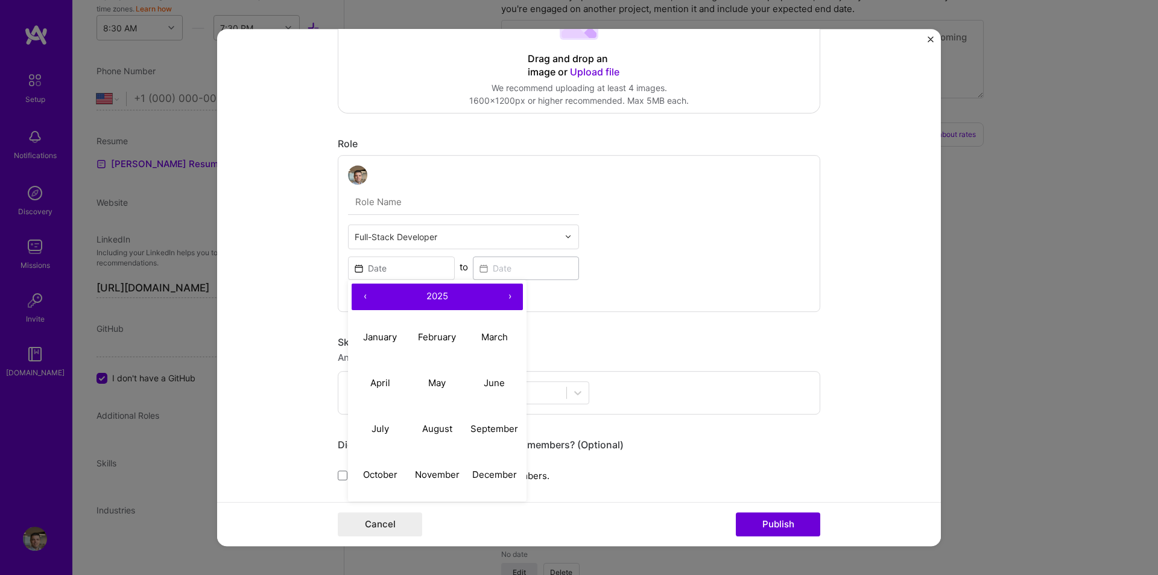
click at [659, 253] on div "Full-Stack Developer ‹ 2025 › January February March April May June July August…" at bounding box center [579, 233] width 482 height 157
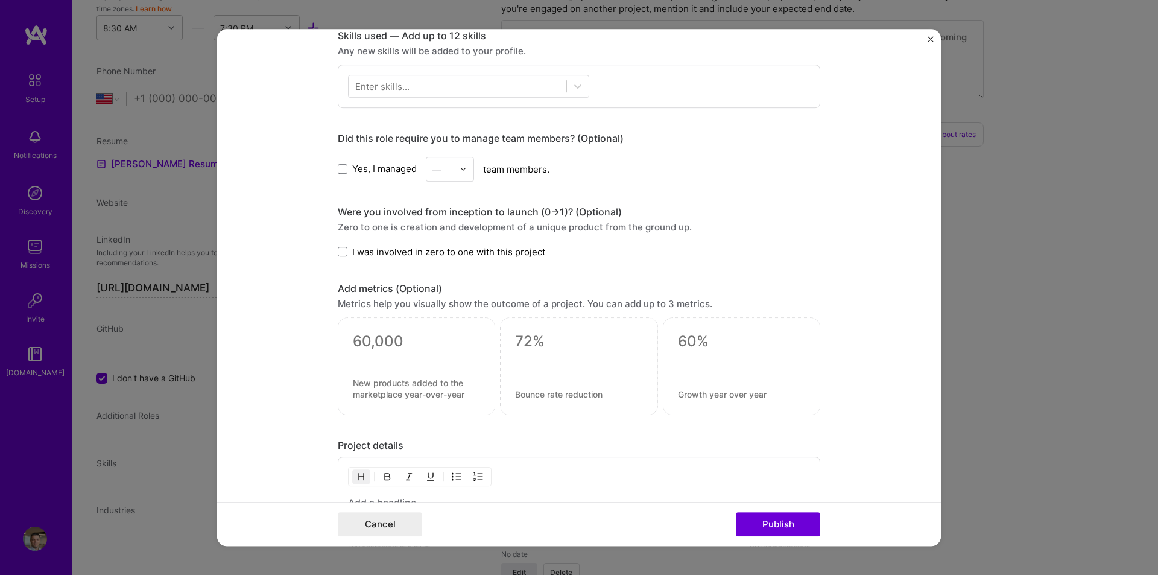
scroll to position [543, 0]
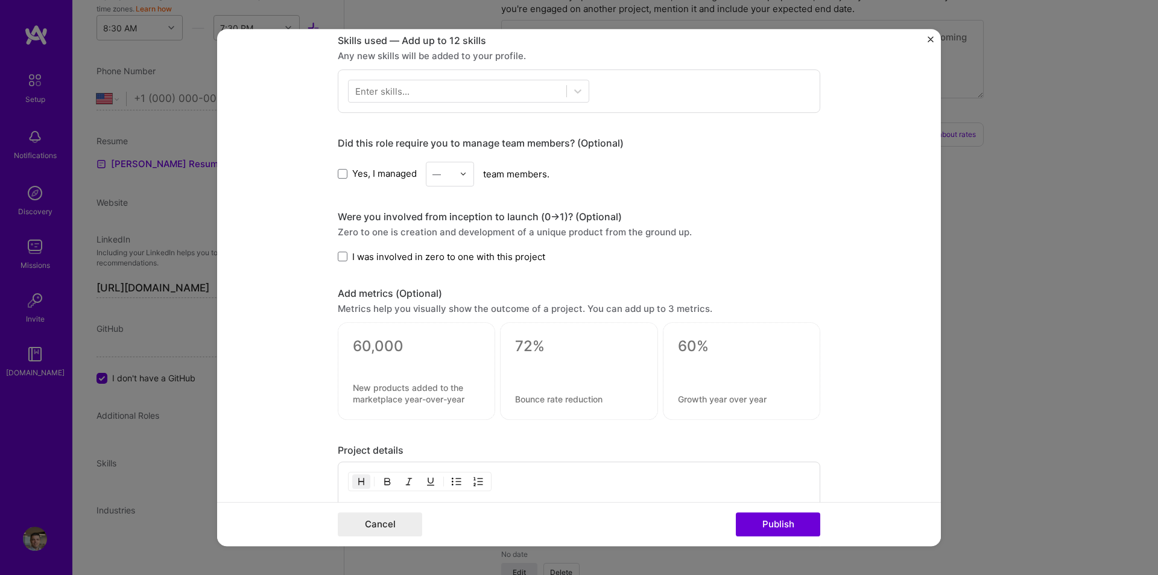
click at [929, 40] on img "Close" at bounding box center [930, 39] width 6 height 6
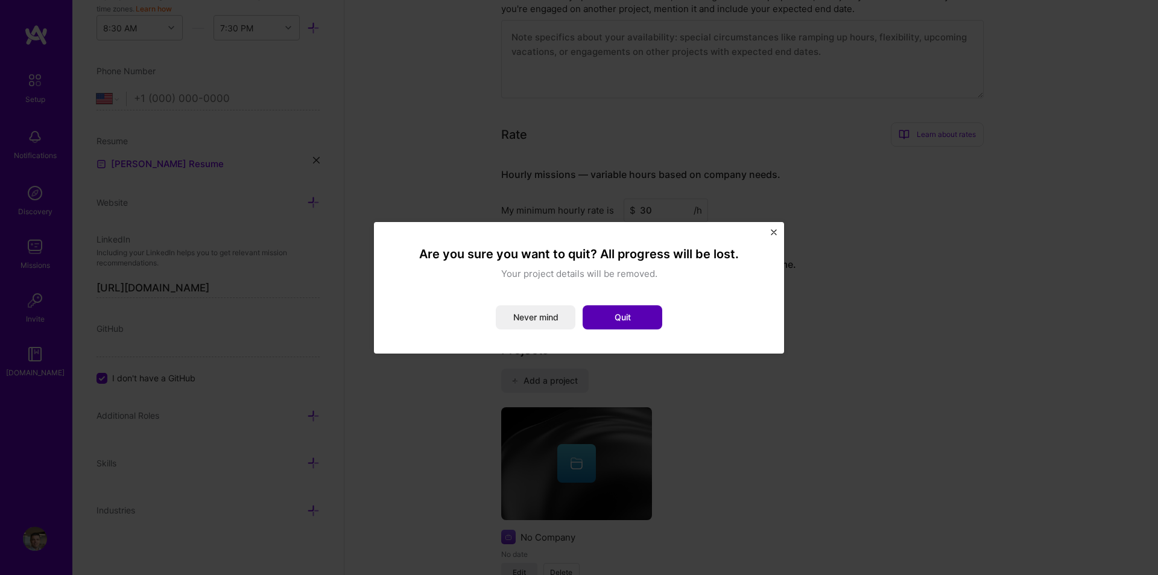
click at [625, 323] on button "Quit" at bounding box center [623, 317] width 80 height 24
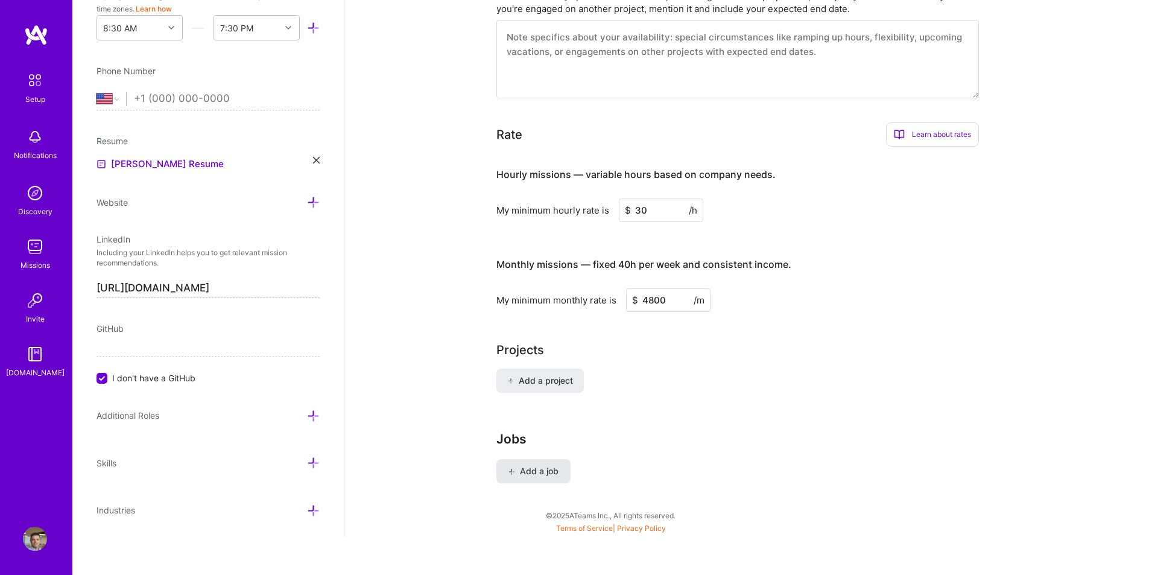
click at [549, 459] on button "Add a job" at bounding box center [533, 471] width 74 height 24
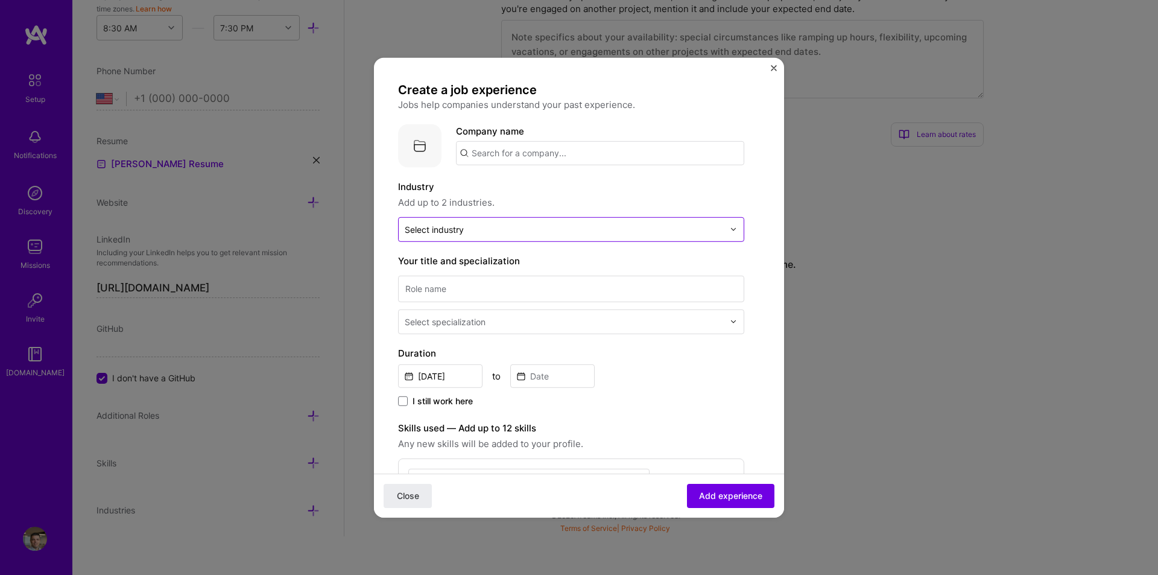
click at [504, 227] on input "text" at bounding box center [564, 229] width 319 height 13
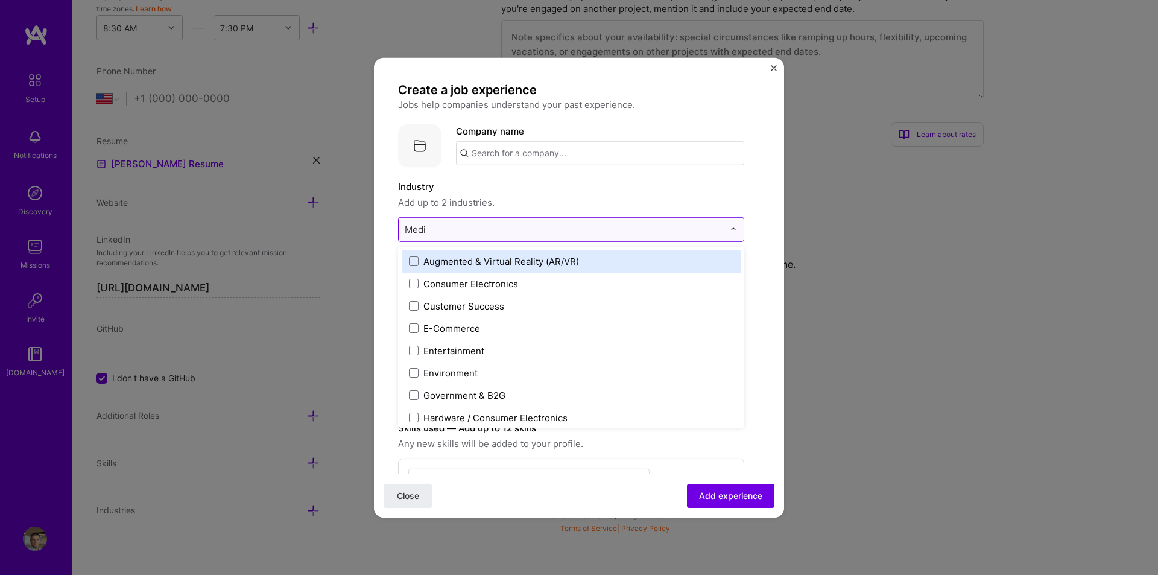
type input "Media"
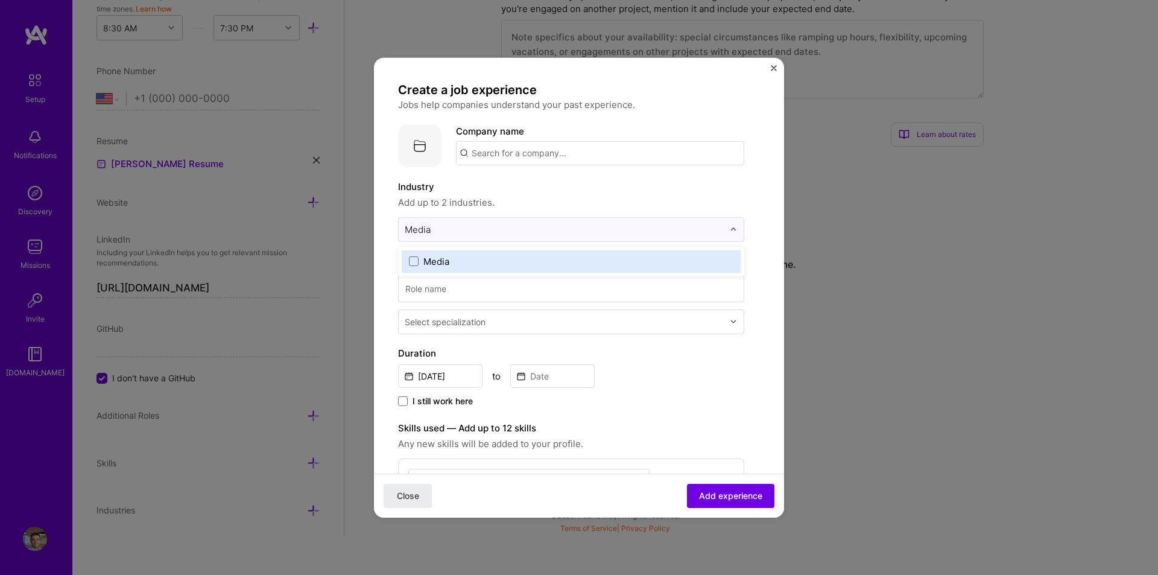
click at [444, 254] on div "Media" at bounding box center [436, 260] width 26 height 13
click at [553, 203] on span "Add up to 2 industries." at bounding box center [571, 202] width 346 height 14
click at [491, 293] on input at bounding box center [571, 288] width 346 height 27
type input "JavaScript Integration Engineer"
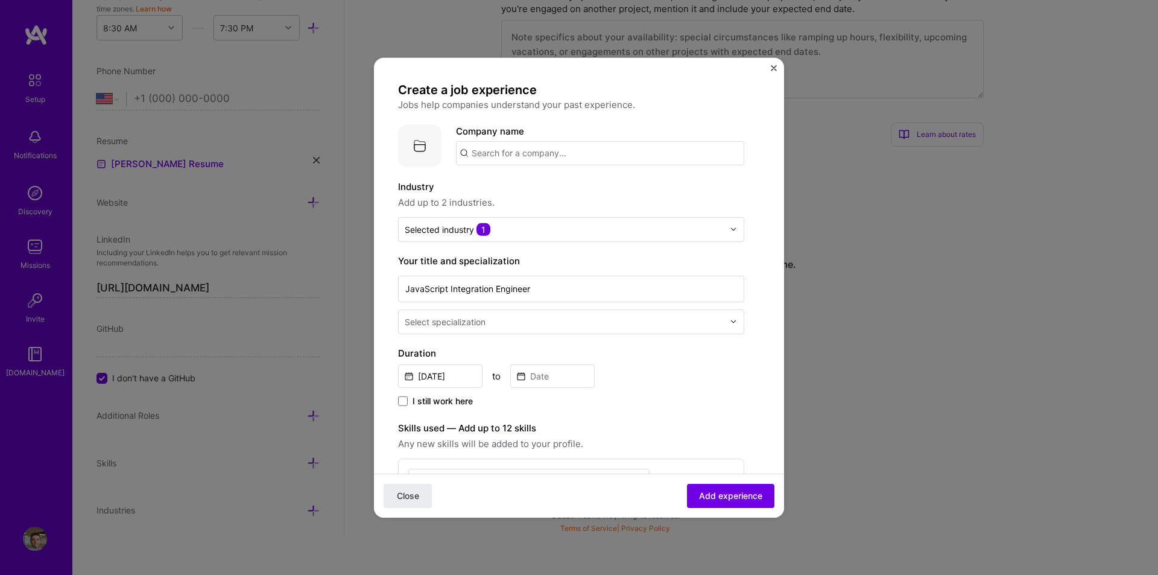
click at [557, 320] on input "text" at bounding box center [565, 321] width 321 height 13
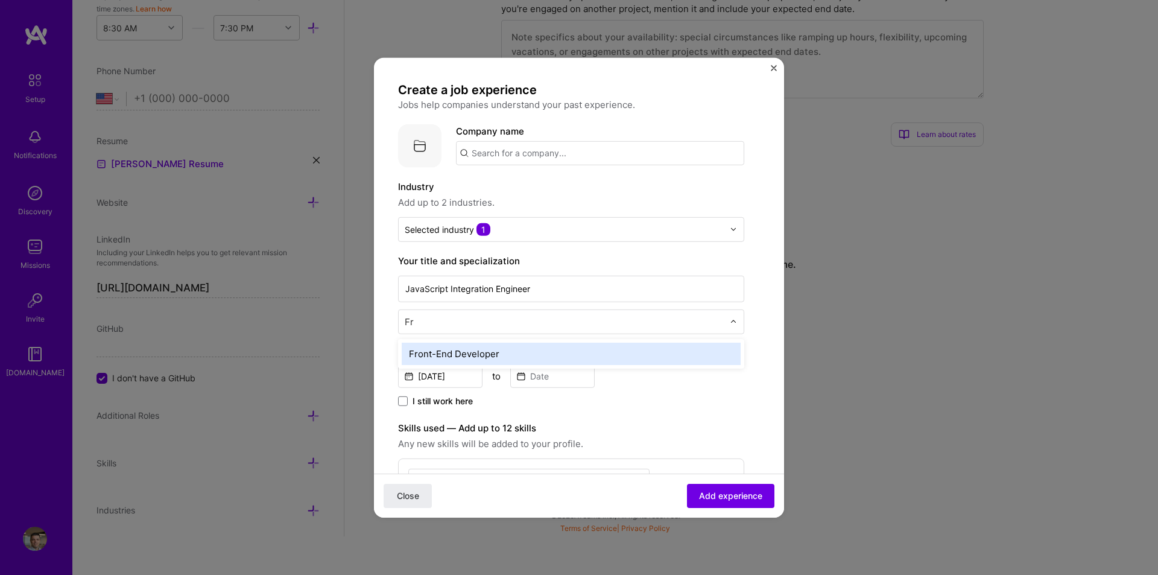
type input "F"
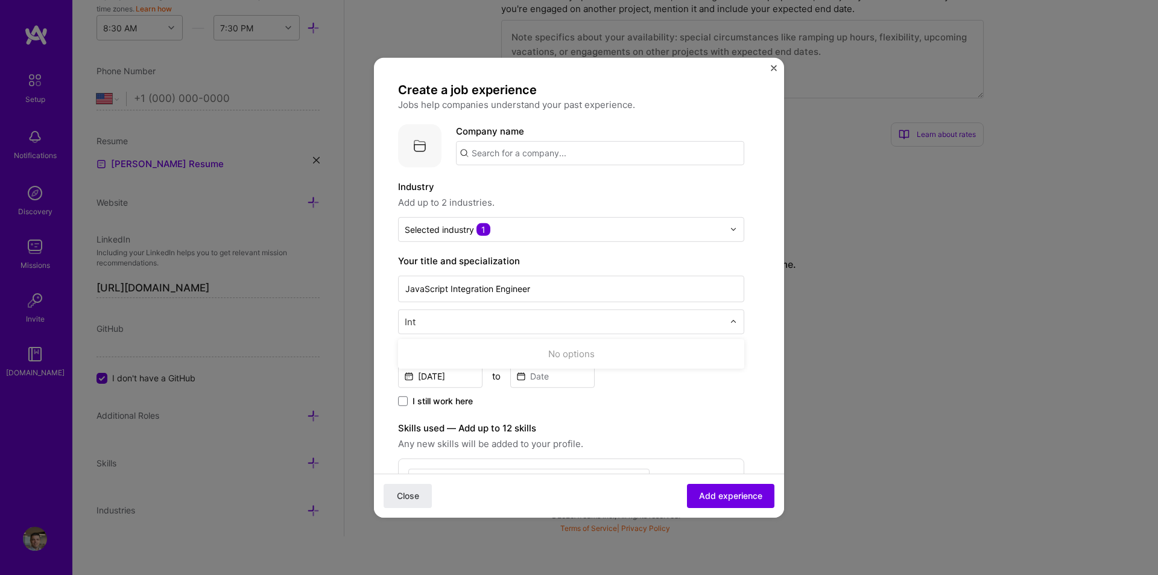
type input "Inte"
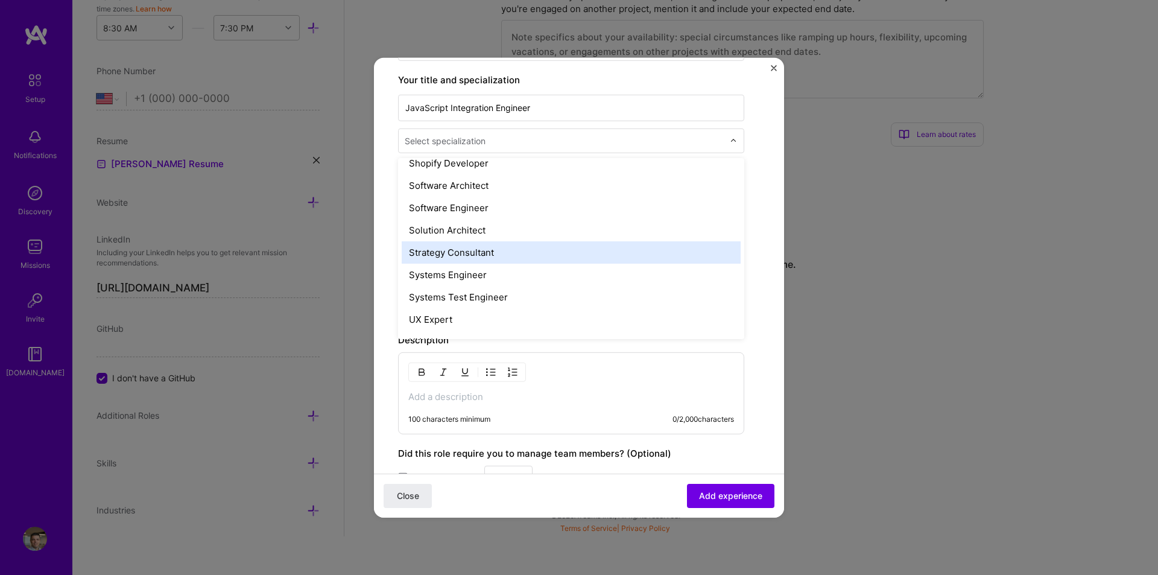
scroll to position [1266, 0]
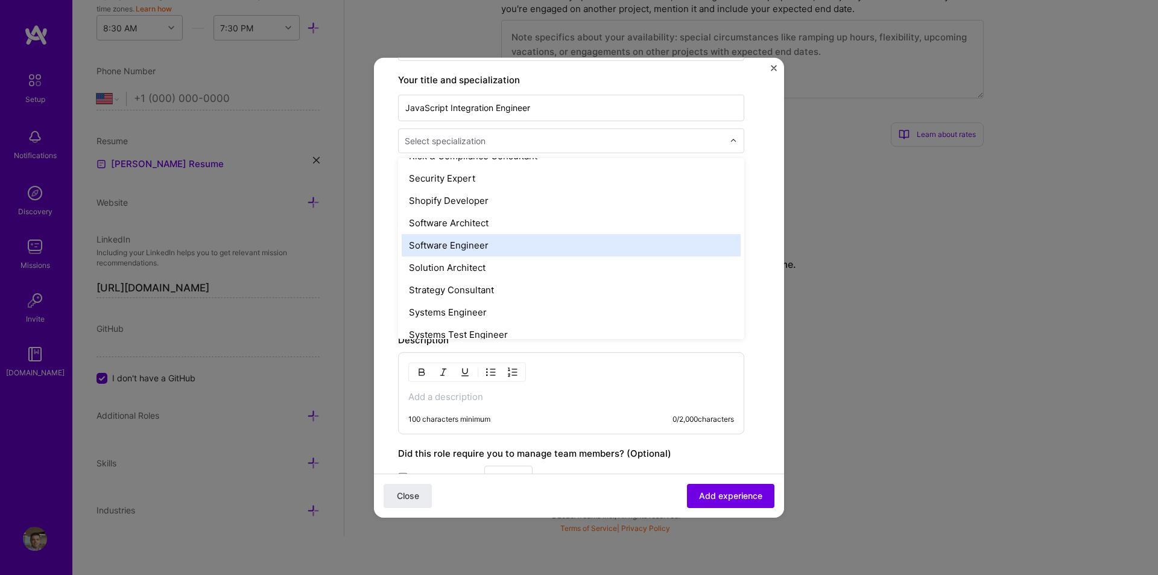
click at [528, 244] on div "Software Engineer" at bounding box center [571, 244] width 339 height 22
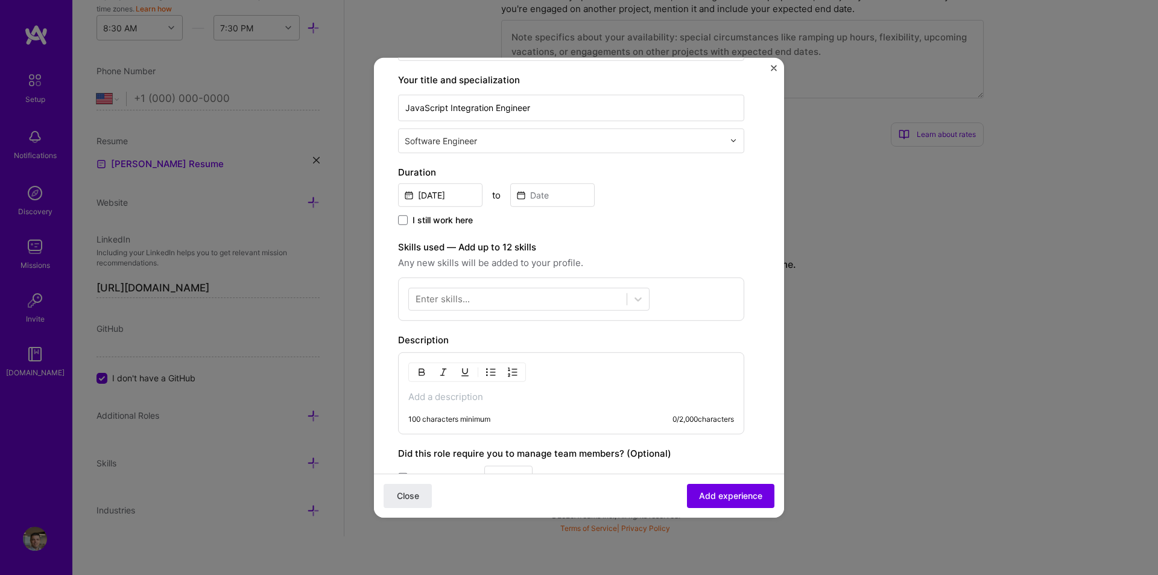
click at [484, 194] on div "[DATE] to" at bounding box center [571, 193] width 346 height 26
click at [465, 194] on input "[DATE]" at bounding box center [440, 195] width 84 height 24
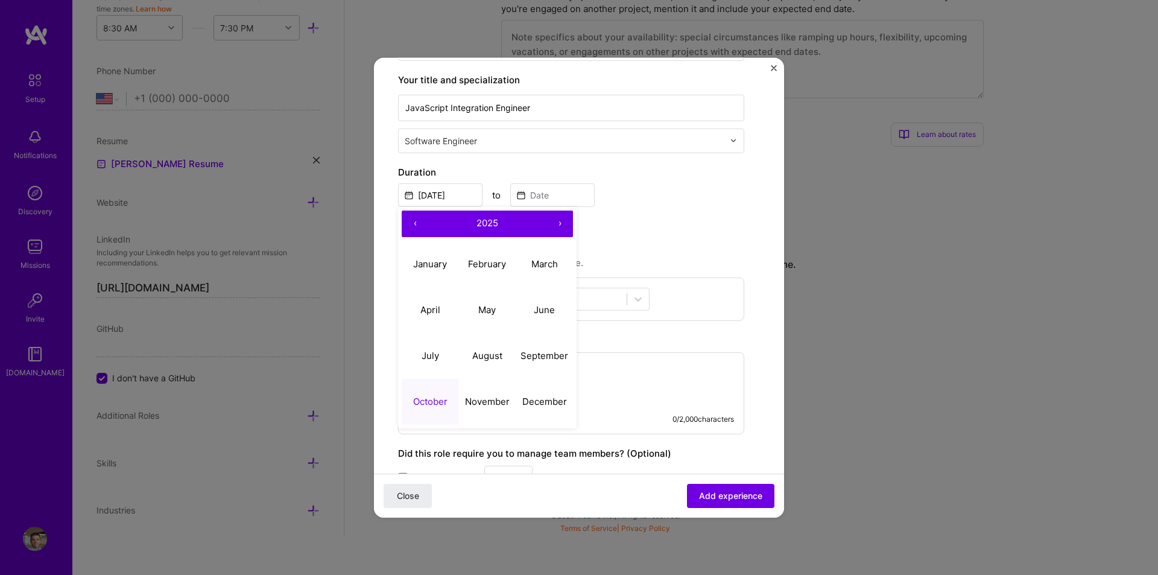
click at [412, 223] on button "‹" at bounding box center [415, 223] width 27 height 27
click at [414, 223] on button "‹" at bounding box center [415, 223] width 27 height 27
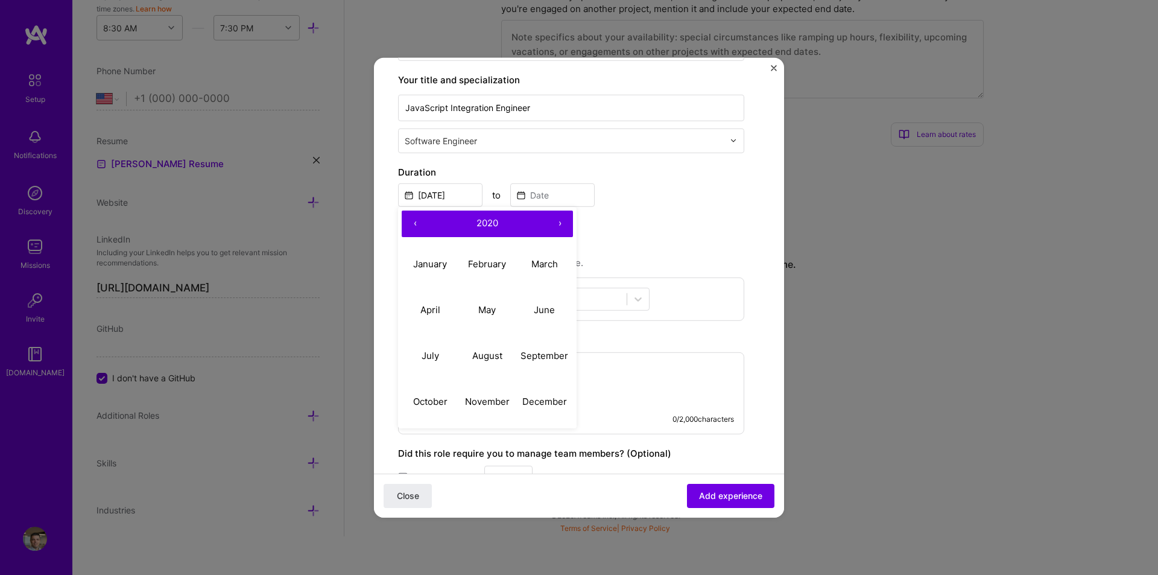
click at [414, 223] on button "‹" at bounding box center [415, 223] width 27 height 27
click at [411, 218] on button "‹" at bounding box center [415, 223] width 27 height 27
click at [412, 218] on button "‹" at bounding box center [415, 223] width 27 height 27
click at [414, 220] on button "‹" at bounding box center [415, 223] width 27 height 27
click at [556, 221] on button "›" at bounding box center [559, 223] width 27 height 27
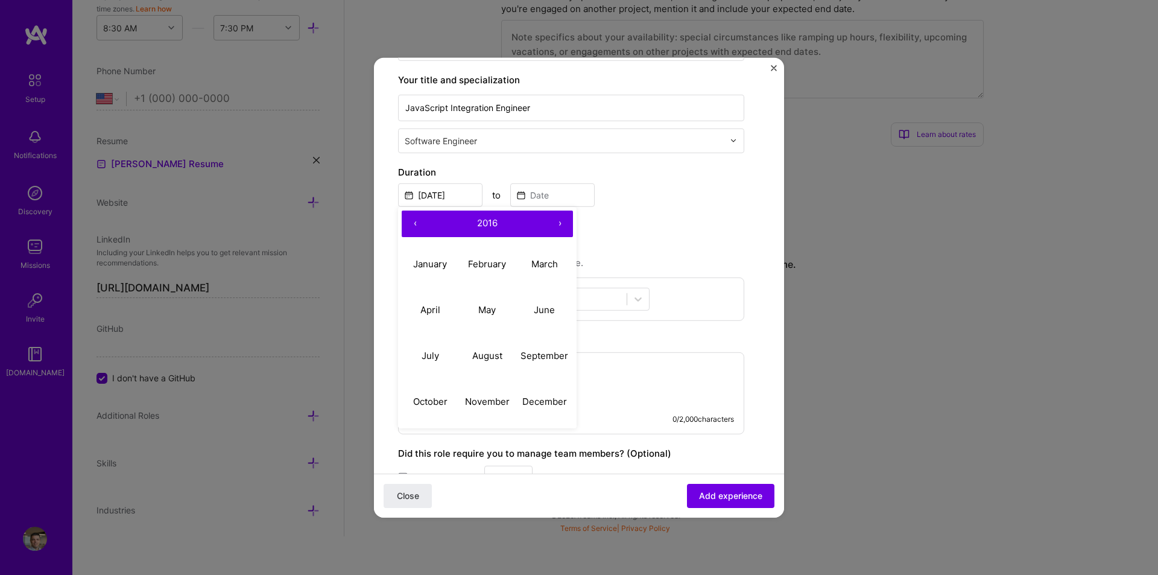
click at [556, 221] on button "›" at bounding box center [559, 223] width 27 height 27
click at [483, 353] on abbr "August" at bounding box center [487, 355] width 30 height 11
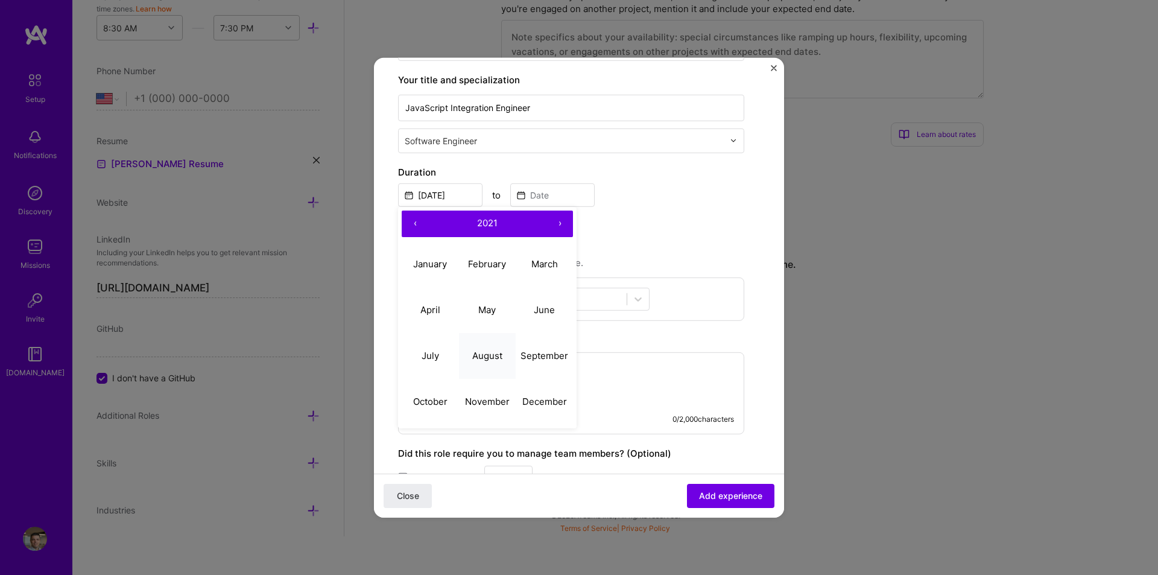
type input "[DATE]"
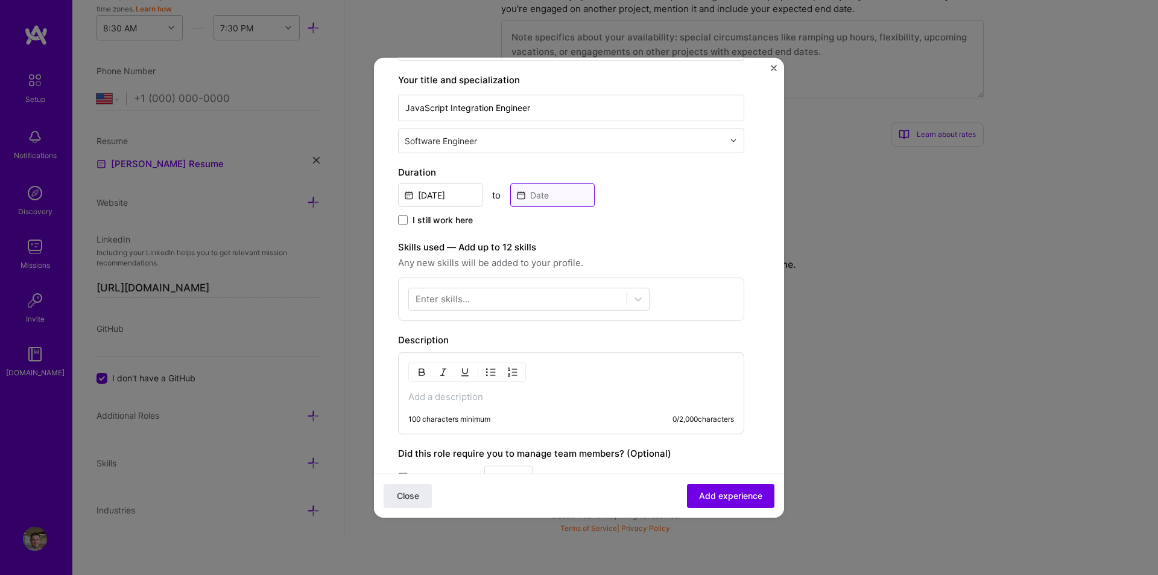
click at [552, 194] on input at bounding box center [552, 195] width 84 height 24
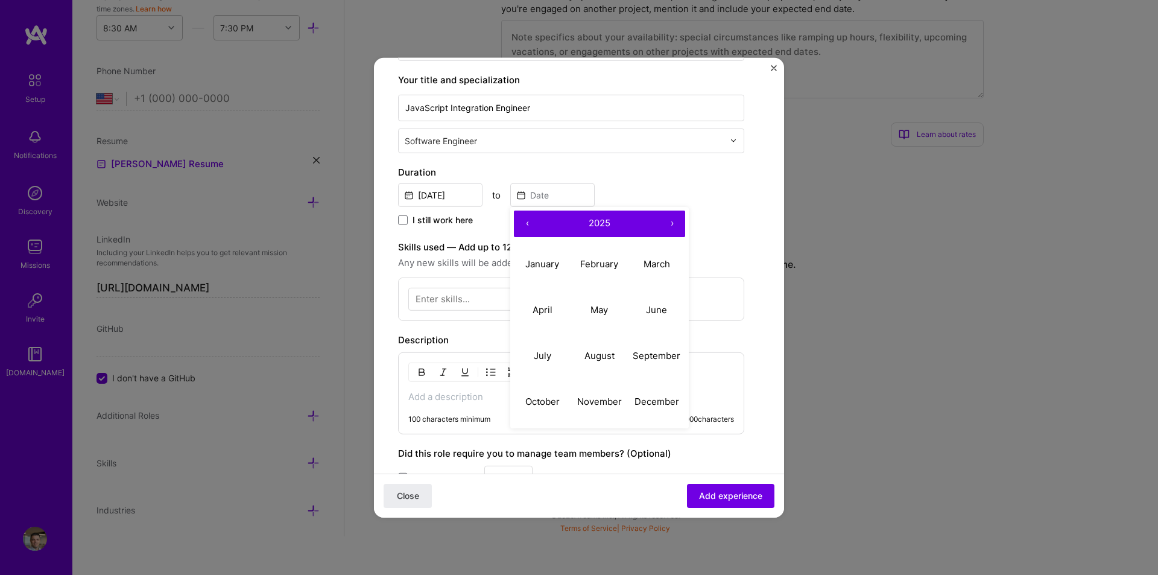
click at [527, 220] on button "‹" at bounding box center [527, 223] width 27 height 27
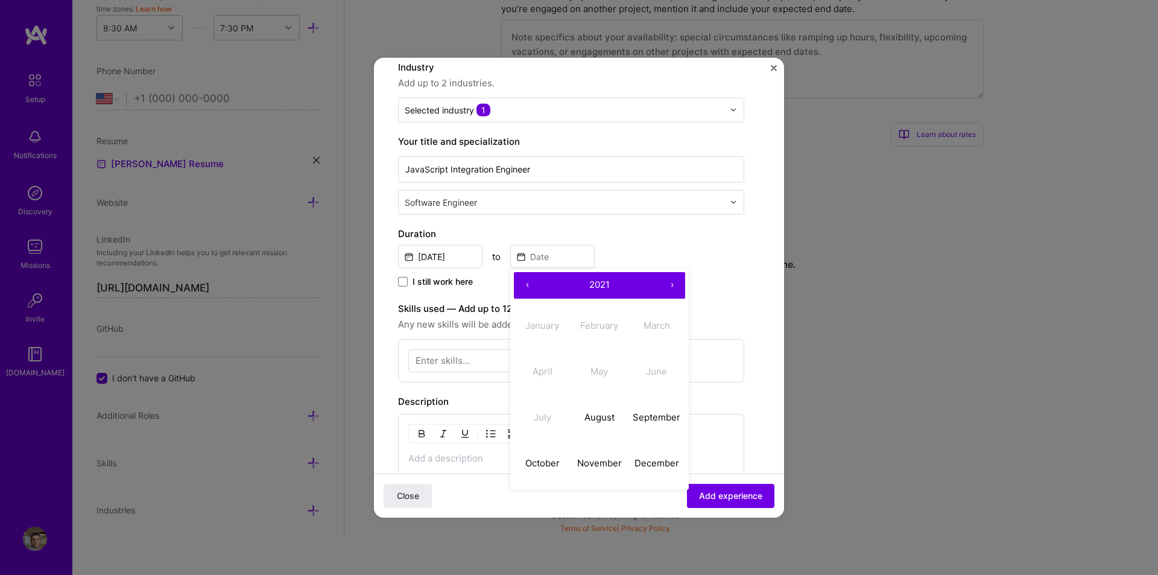
scroll to position [121, 0]
click at [555, 168] on input "JavaScript Integration Engineer" at bounding box center [571, 167] width 346 height 27
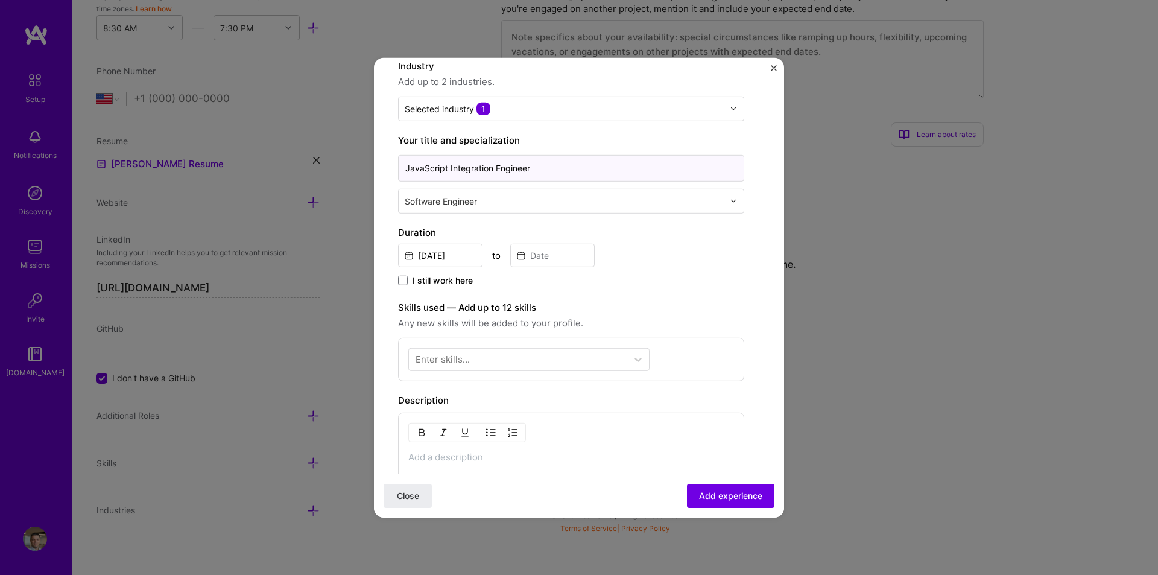
click at [555, 168] on input "JavaScript Integration Engineer" at bounding box center [571, 167] width 346 height 27
type input "JavaScript Integration Engineer/Software Engineer"
click at [709, 240] on div "Duration [DATE] to I still work here" at bounding box center [571, 256] width 346 height 63
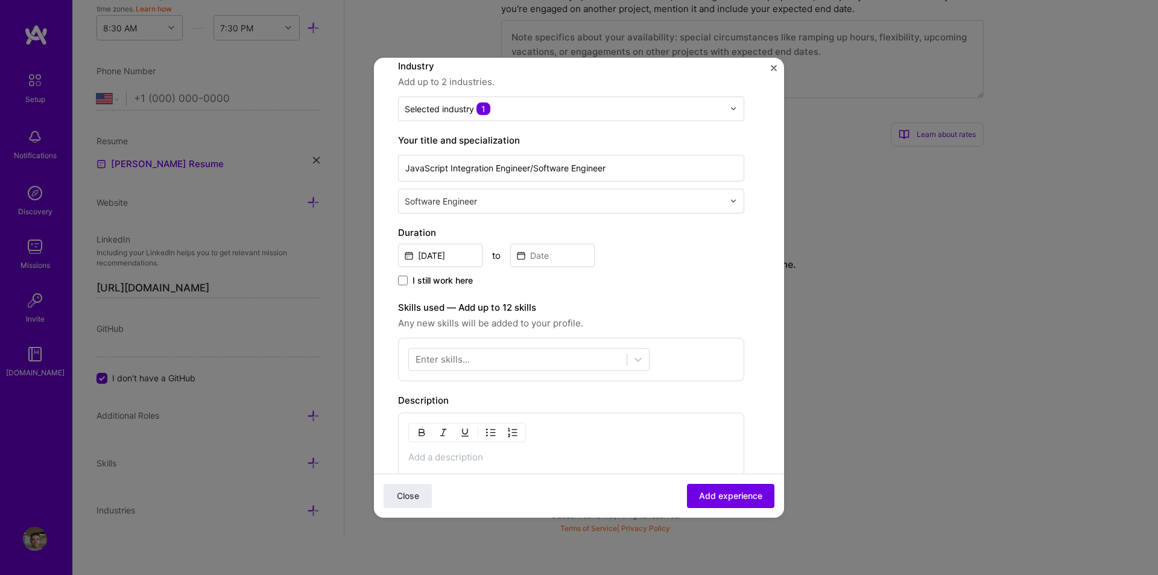
click at [447, 274] on span "I still work here" at bounding box center [442, 280] width 60 height 12
click at [0, 0] on input "I still work here" at bounding box center [0, 0] width 0 height 0
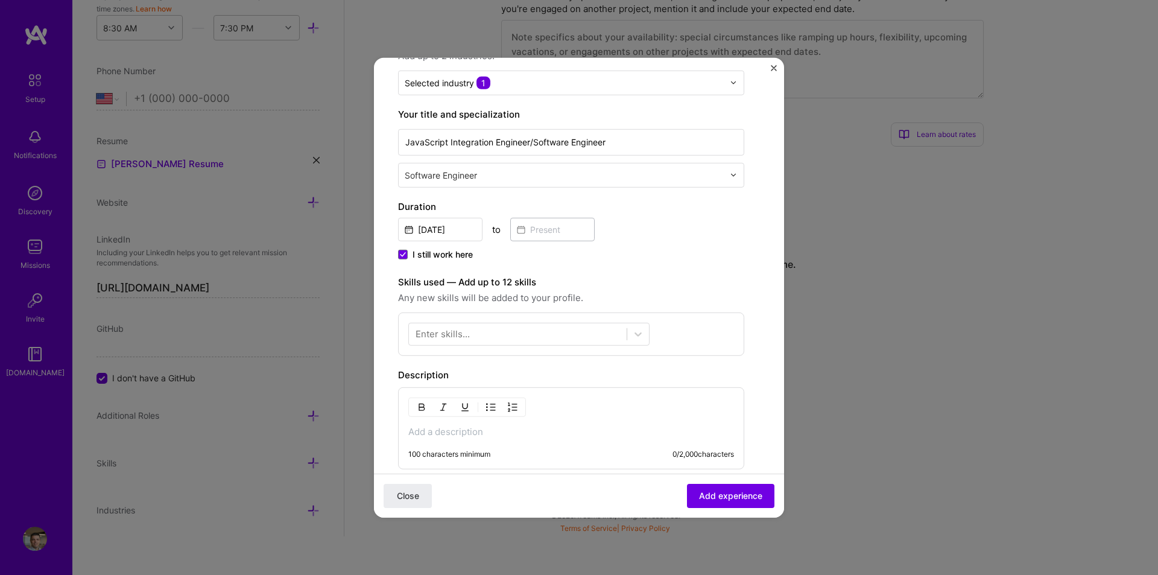
scroll to position [241, 0]
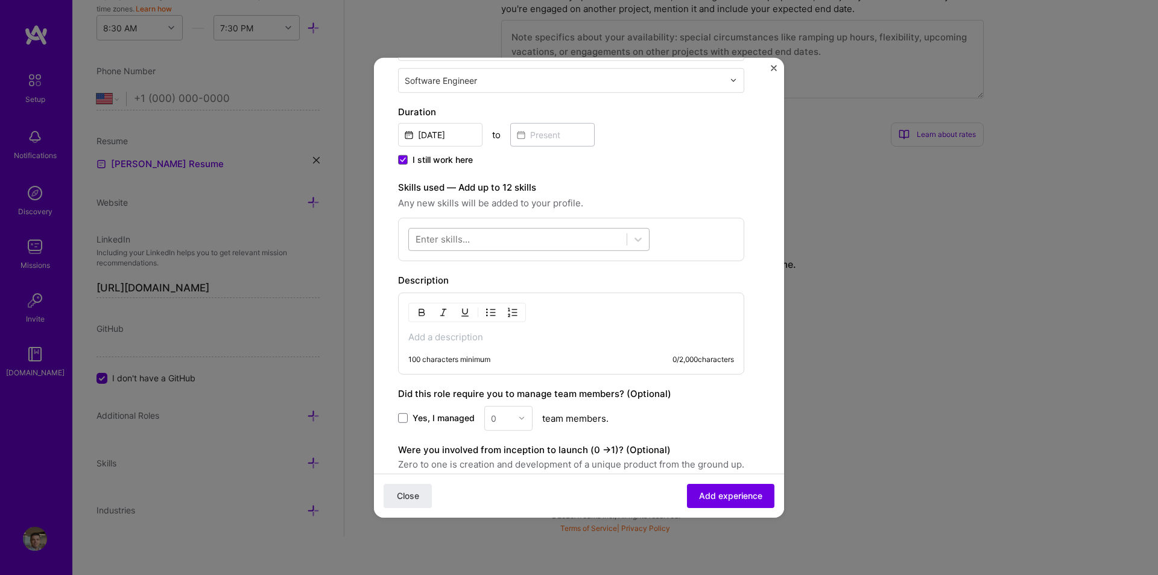
click at [580, 239] on div at bounding box center [518, 239] width 218 height 20
click at [444, 312] on div "JavaScript" at bounding box center [528, 310] width 227 height 13
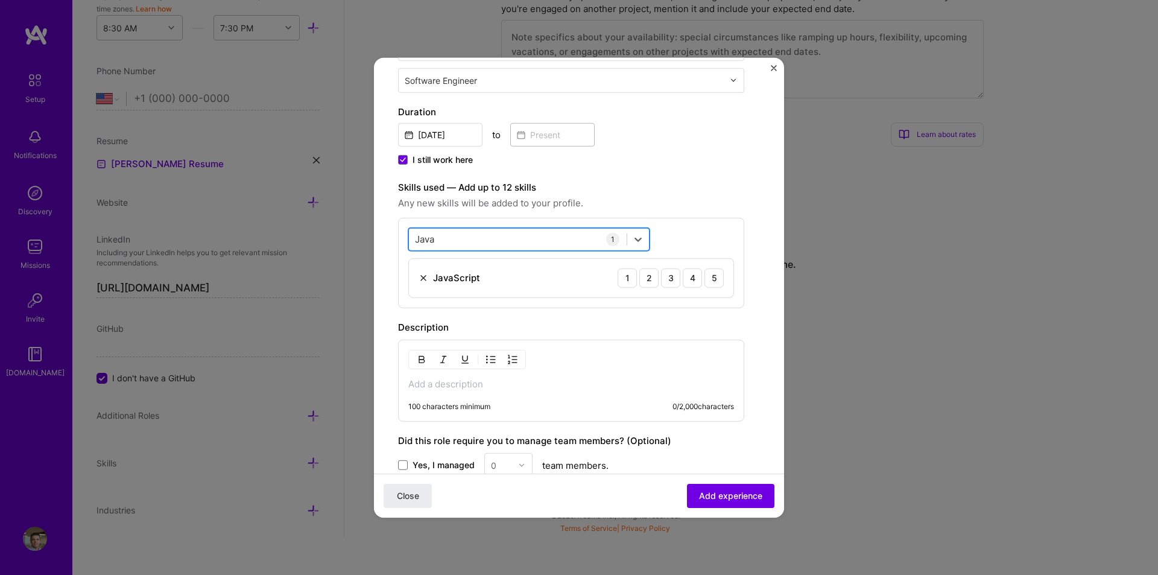
click at [473, 239] on div "Java Java" at bounding box center [518, 239] width 218 height 20
type input "JavaR"
click at [566, 235] on div "[PERSON_NAME]" at bounding box center [518, 239] width 218 height 20
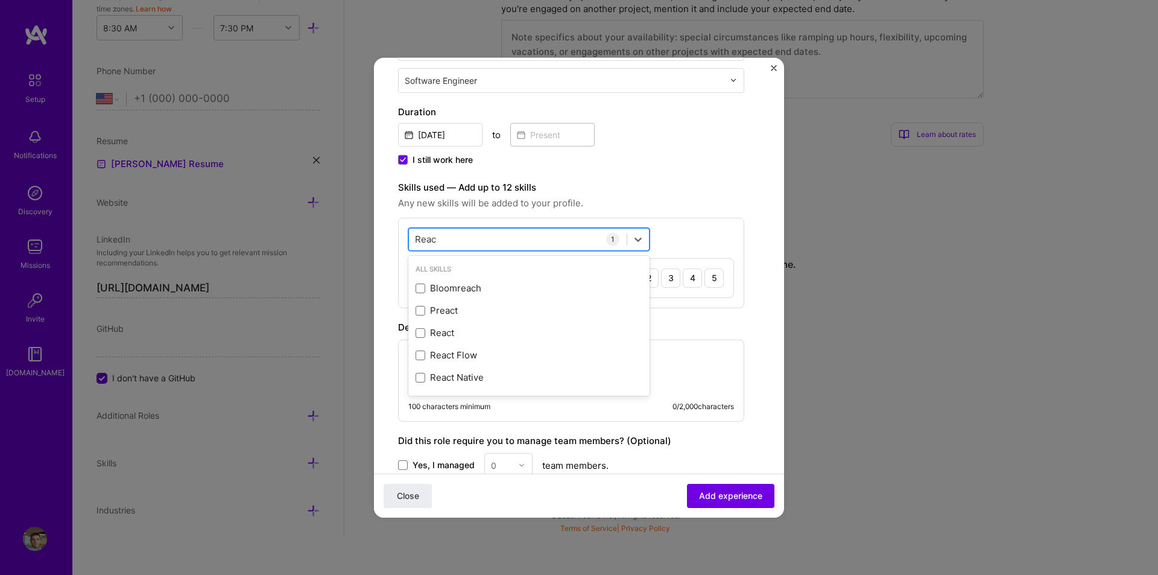
type input "React"
click at [423, 288] on span at bounding box center [420, 288] width 10 height 10
click at [0, 0] on input "checkbox" at bounding box center [0, 0] width 0 height 0
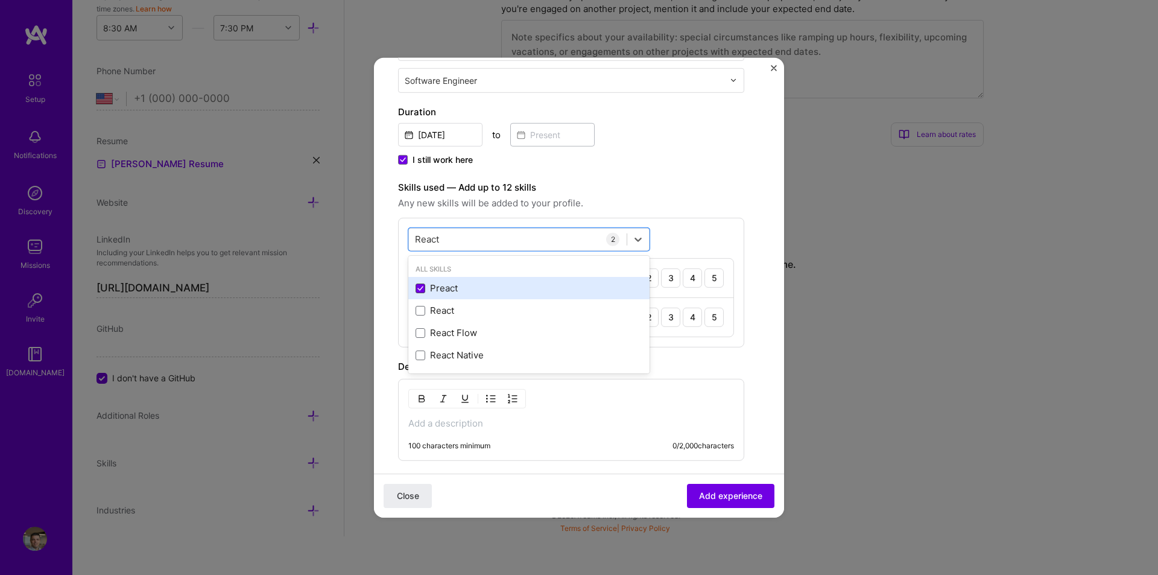
click at [423, 288] on span at bounding box center [420, 288] width 10 height 10
click at [0, 0] on input "checkbox" at bounding box center [0, 0] width 0 height 0
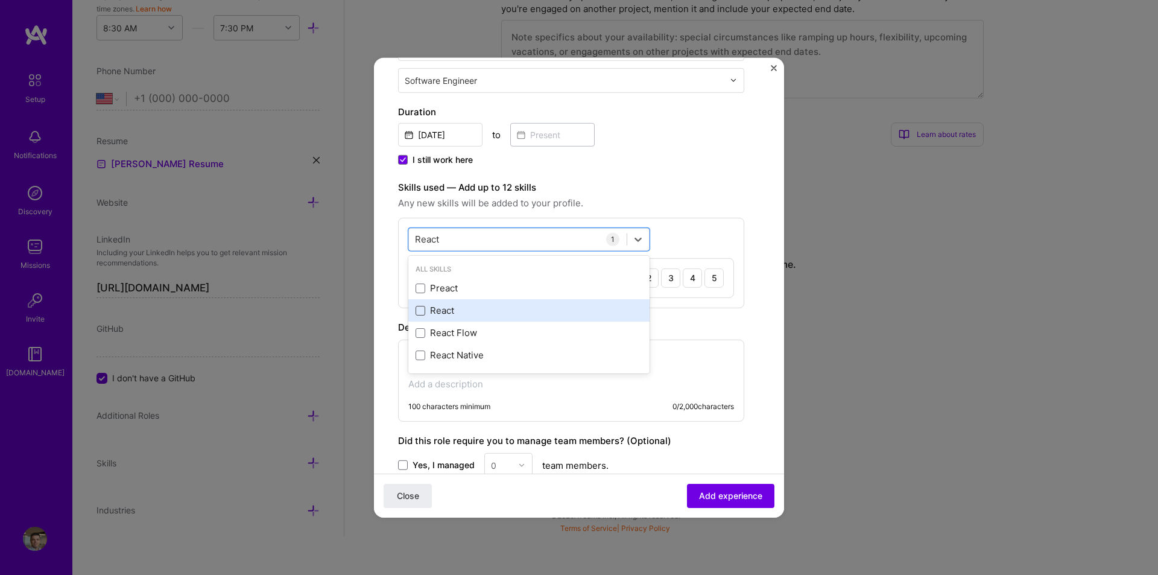
click at [419, 310] on span at bounding box center [420, 311] width 10 height 10
click at [0, 0] on input "checkbox" at bounding box center [0, 0] width 0 height 0
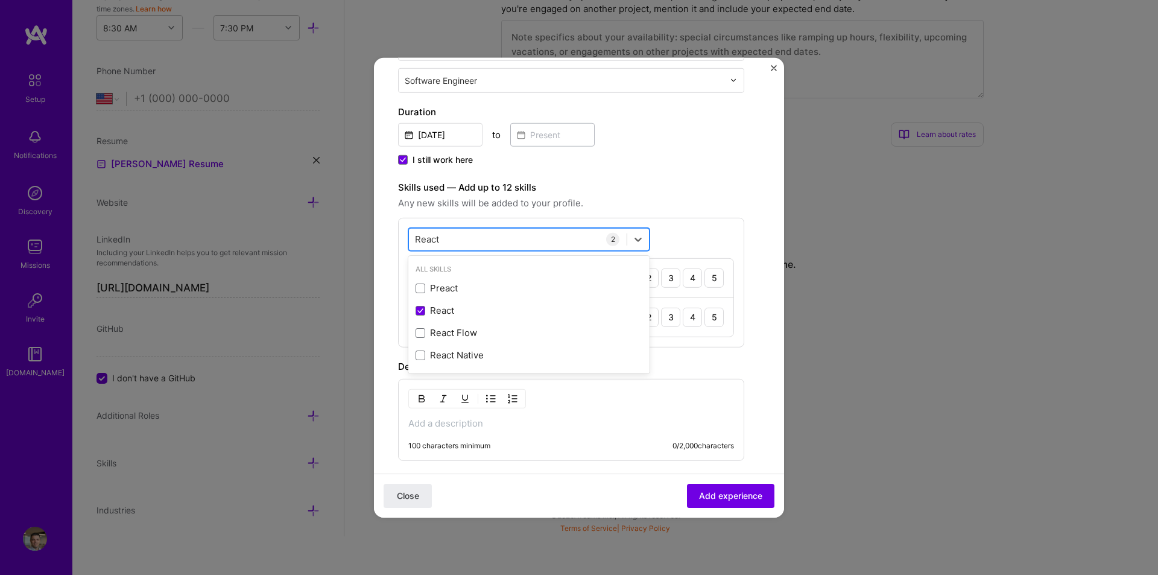
click at [450, 241] on div "React React" at bounding box center [518, 239] width 218 height 20
click at [446, 317] on div "TypeScript" at bounding box center [528, 310] width 227 height 13
type input "Type"
click at [645, 192] on label "Skills used — Add up to 12 skills" at bounding box center [571, 187] width 346 height 14
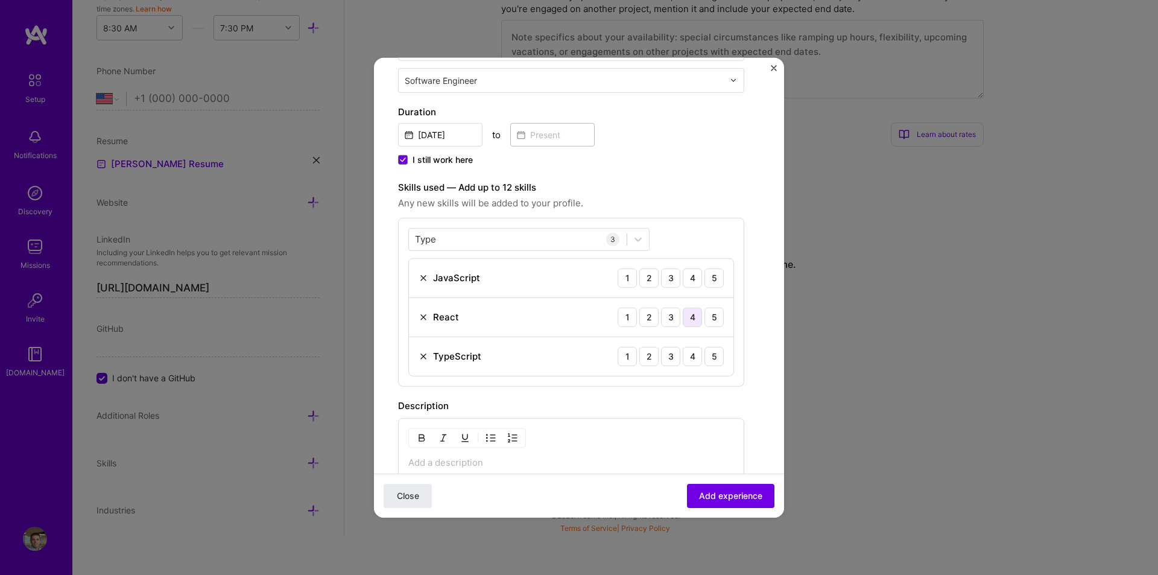
click at [686, 317] on div "4" at bounding box center [692, 316] width 19 height 19
click at [672, 314] on div "3" at bounding box center [670, 316] width 19 height 19
click at [707, 275] on div "5" at bounding box center [713, 277] width 19 height 19
click at [689, 355] on div "4" at bounding box center [692, 355] width 19 height 19
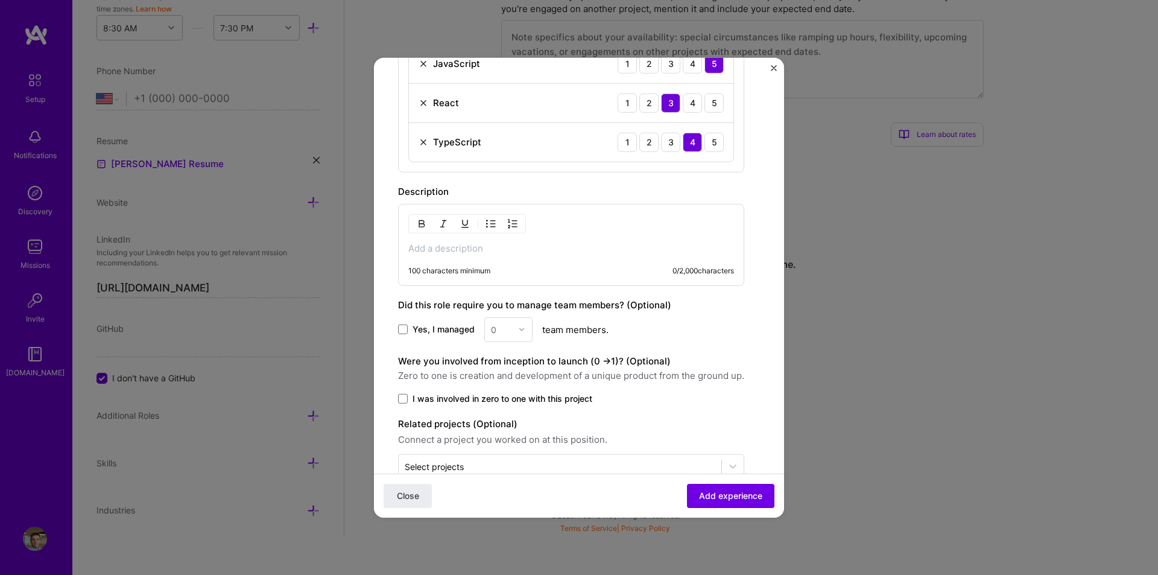
scroll to position [482, 0]
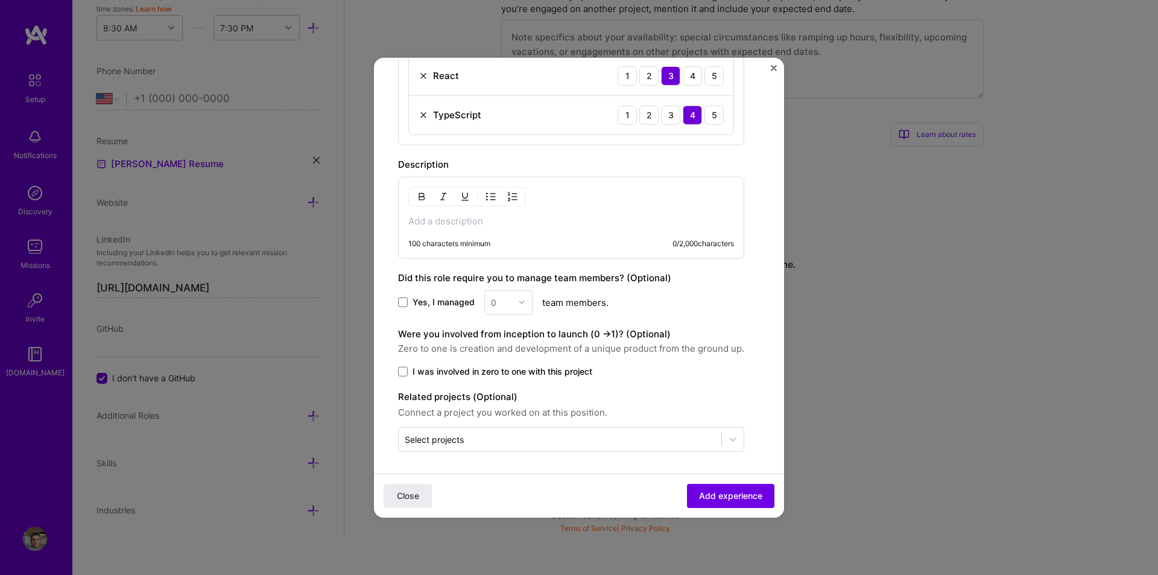
click at [514, 303] on div "0" at bounding box center [508, 301] width 48 height 25
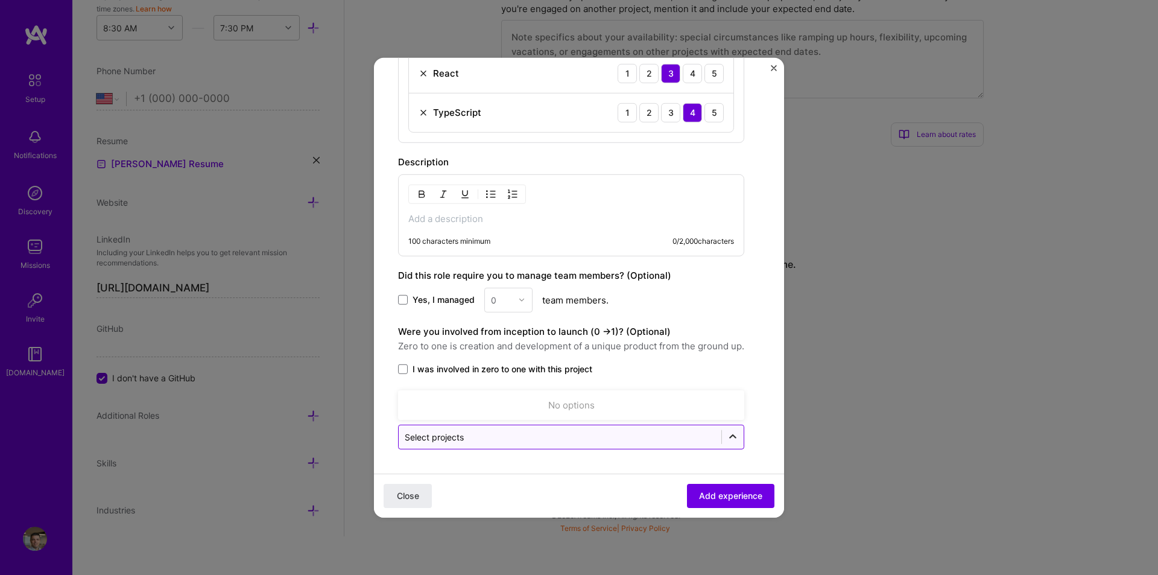
click at [728, 431] on icon at bounding box center [733, 437] width 12 height 12
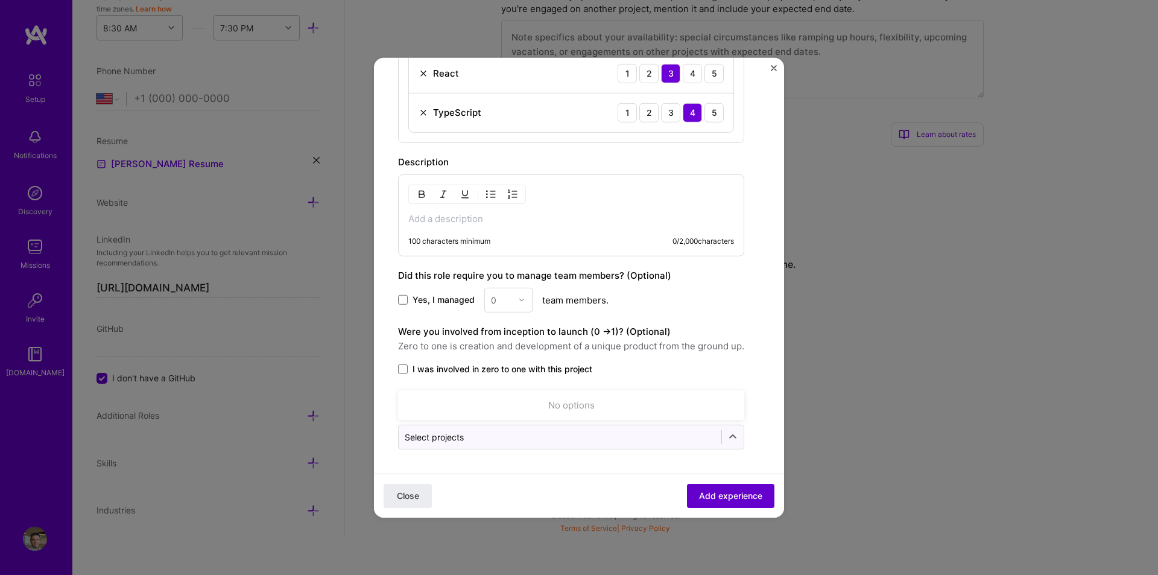
click at [732, 496] on span "Add experience" at bounding box center [730, 495] width 63 height 12
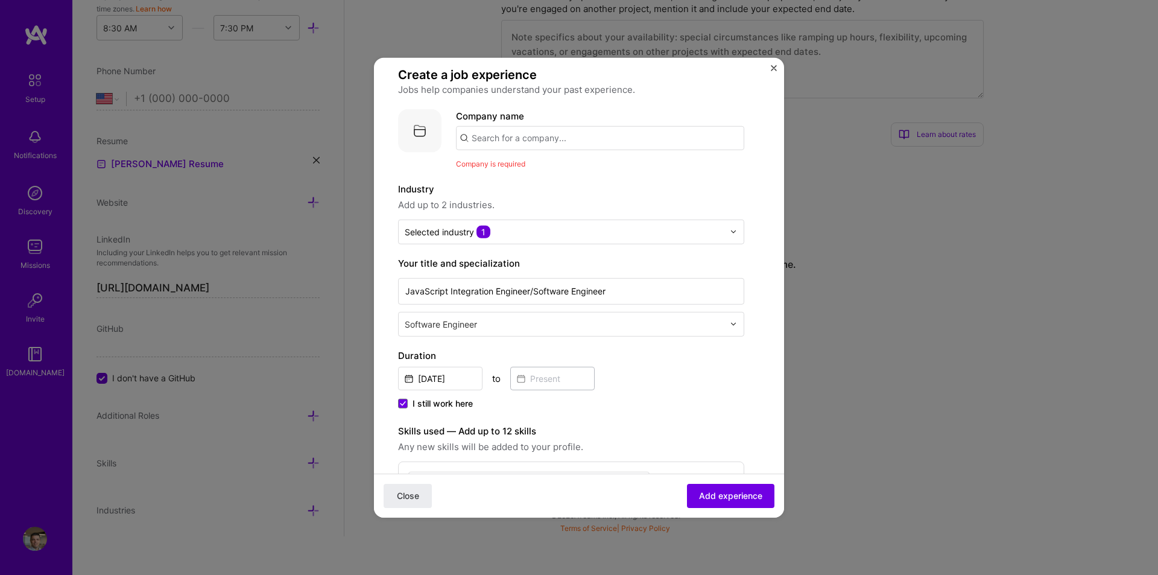
scroll to position [0, 0]
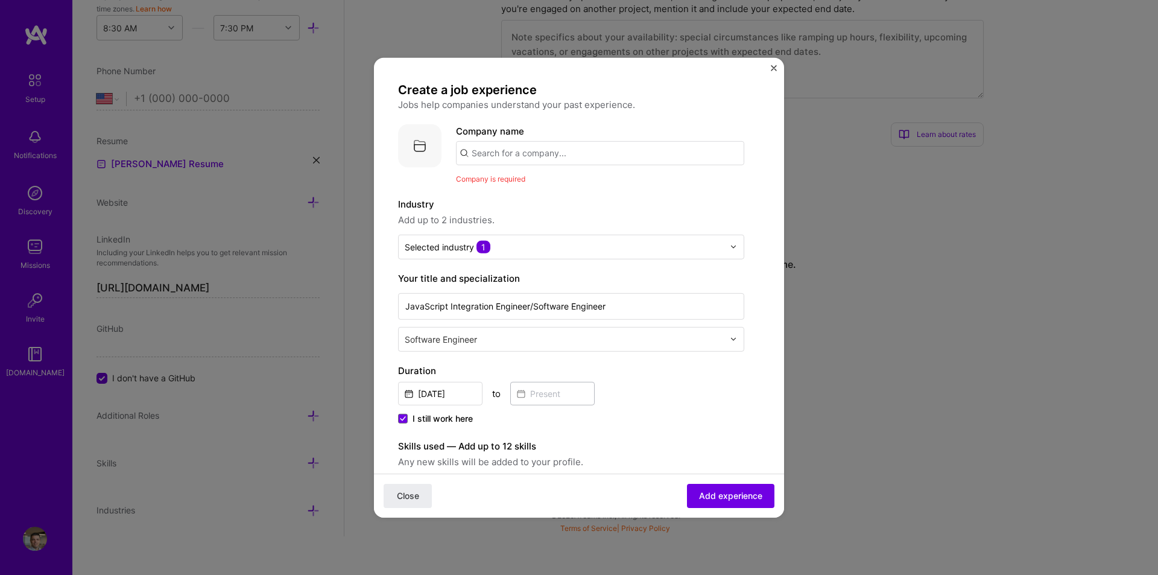
click at [560, 160] on input "text" at bounding box center [600, 153] width 288 height 24
type input "Z"
type input "Zuora"
click at [532, 182] on div "Zuora [DOMAIN_NAME]" at bounding box center [546, 188] width 181 height 34
click at [735, 493] on span "Add experience" at bounding box center [730, 496] width 63 height 12
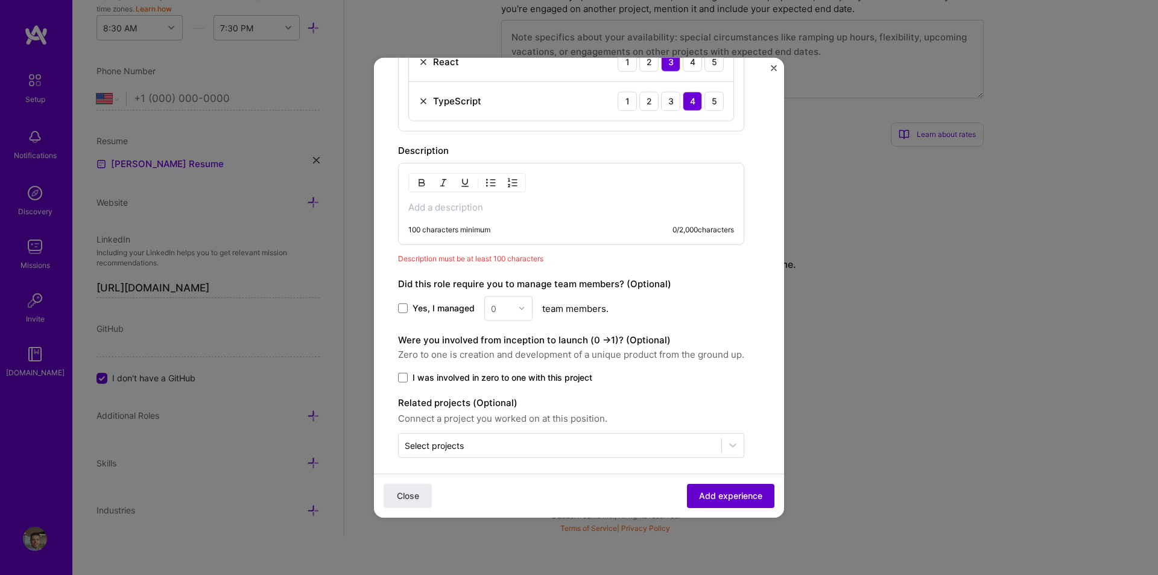
scroll to position [505, 0]
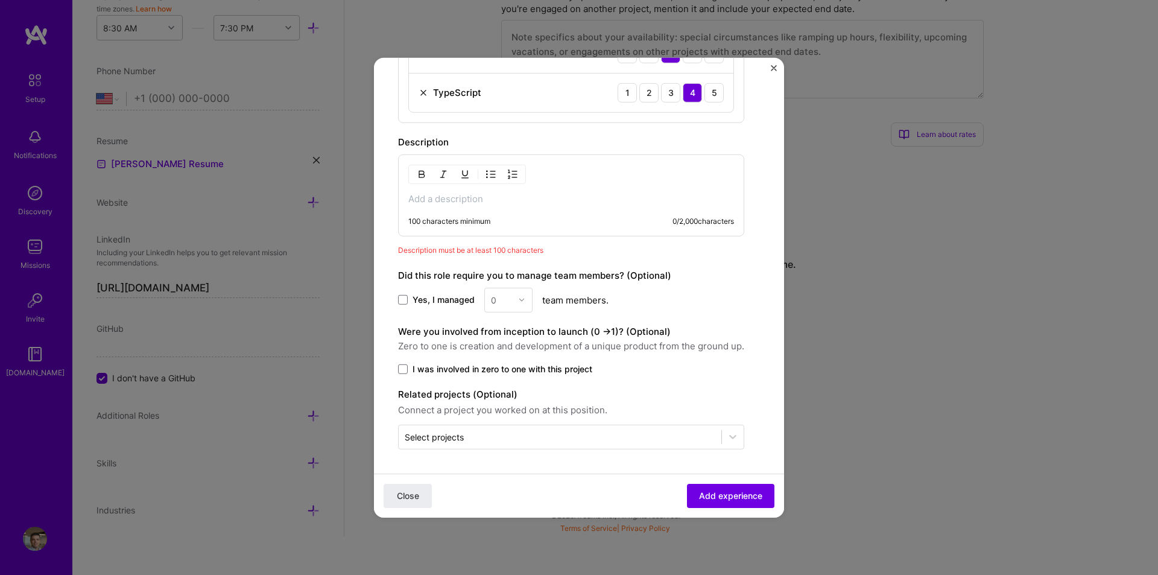
click at [458, 201] on p at bounding box center [571, 198] width 326 height 12
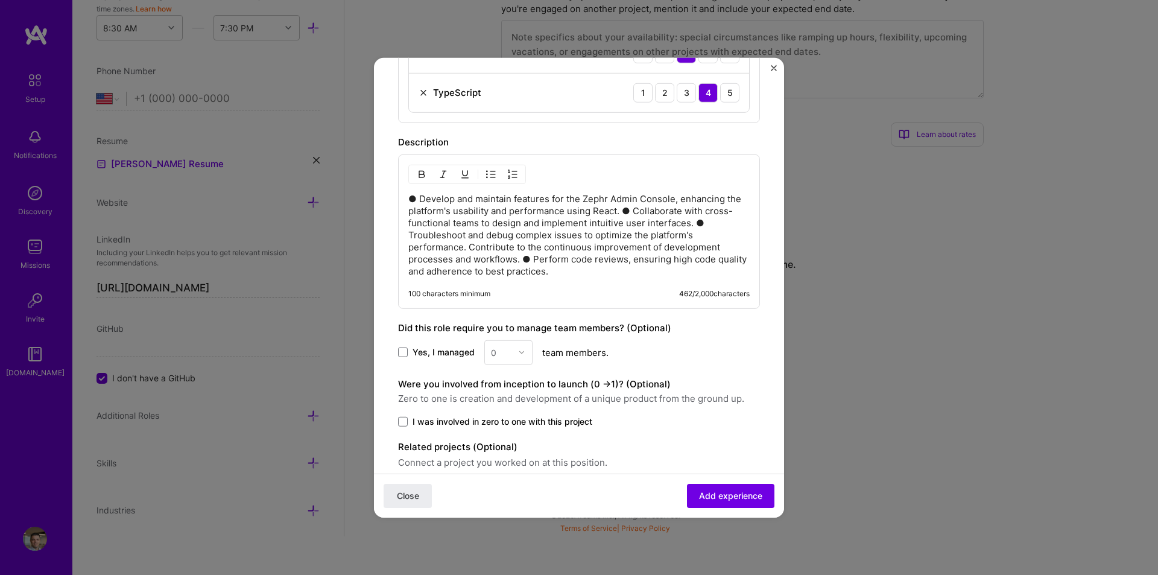
click at [594, 250] on p "● Develop and maintain features for the Zephr Admin Console, enhancing the plat…" at bounding box center [578, 234] width 341 height 84
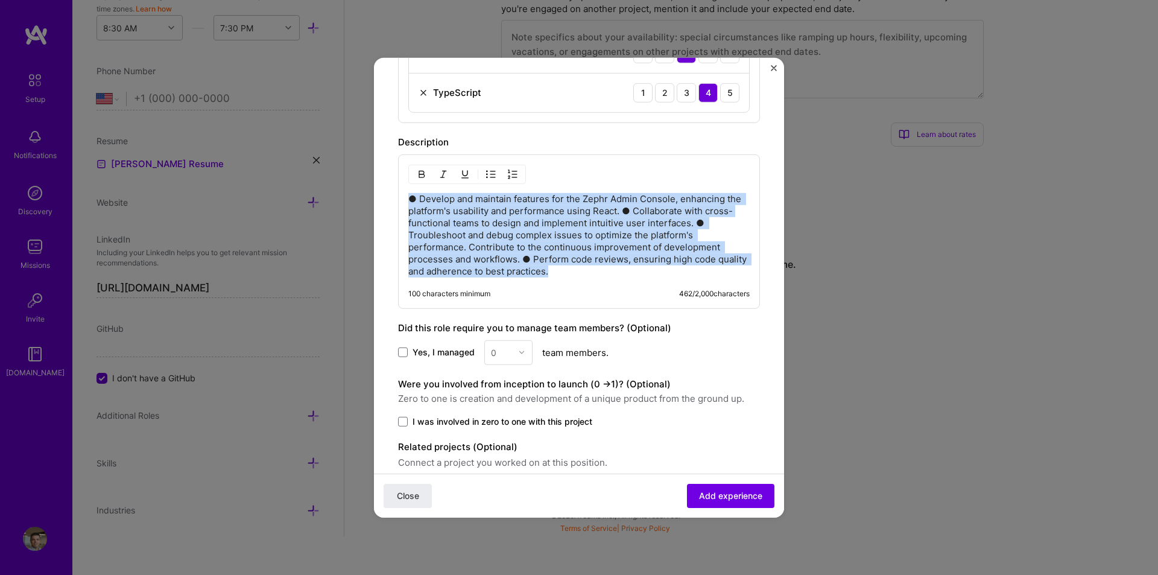
drag, startPoint x: 592, startPoint y: 277, endPoint x: 617, endPoint y: 282, distance: 25.7
click at [617, 282] on div "● Develop and maintain features for the Zephr Admin Console, enhancing the plat…" at bounding box center [579, 231] width 362 height 154
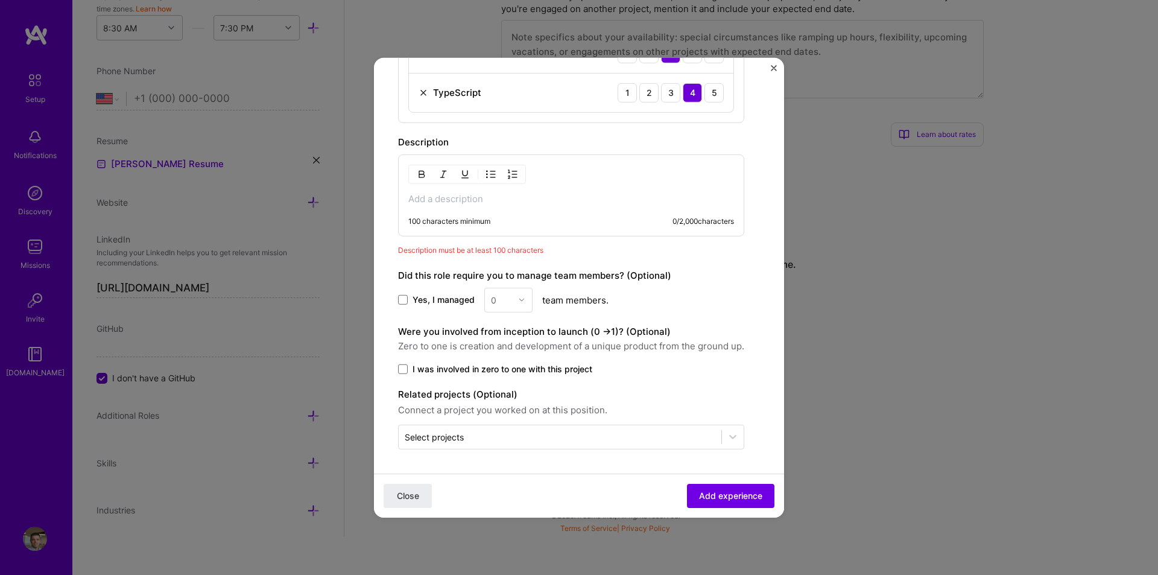
click at [479, 206] on div "100 characters minimum 0 / 2,000 characters" at bounding box center [571, 195] width 346 height 82
click at [473, 201] on p at bounding box center [571, 198] width 326 height 12
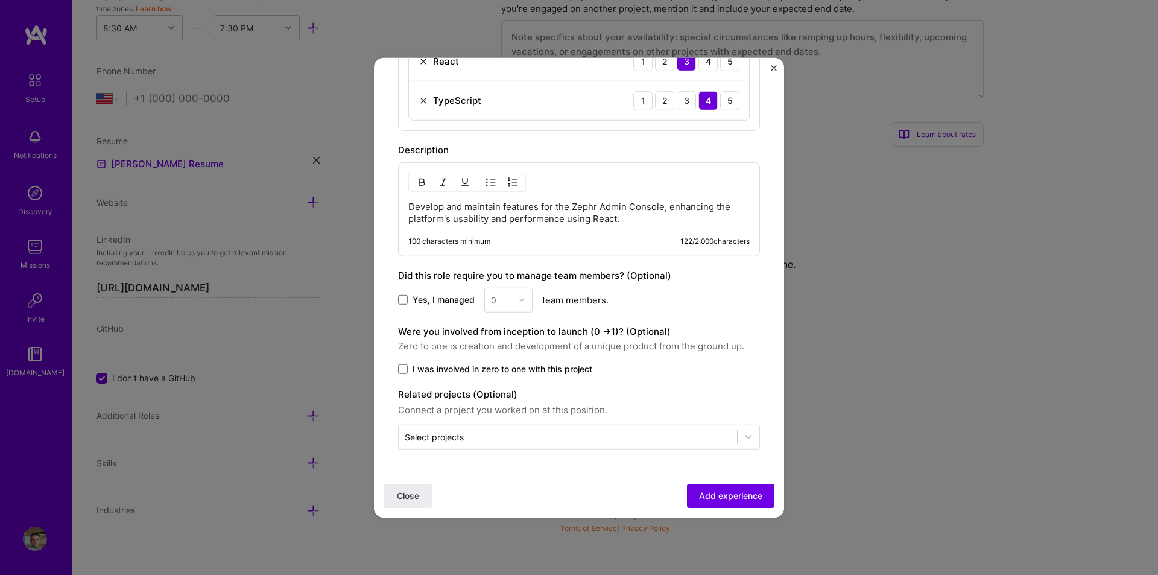
click at [636, 215] on p "Develop and maintain features for the Zephr Admin Console, enhancing the platfo…" at bounding box center [578, 212] width 341 height 24
click at [406, 209] on div "Develop and maintain features for the Zephr Admin Console, enhancing the platfo…" at bounding box center [579, 209] width 362 height 94
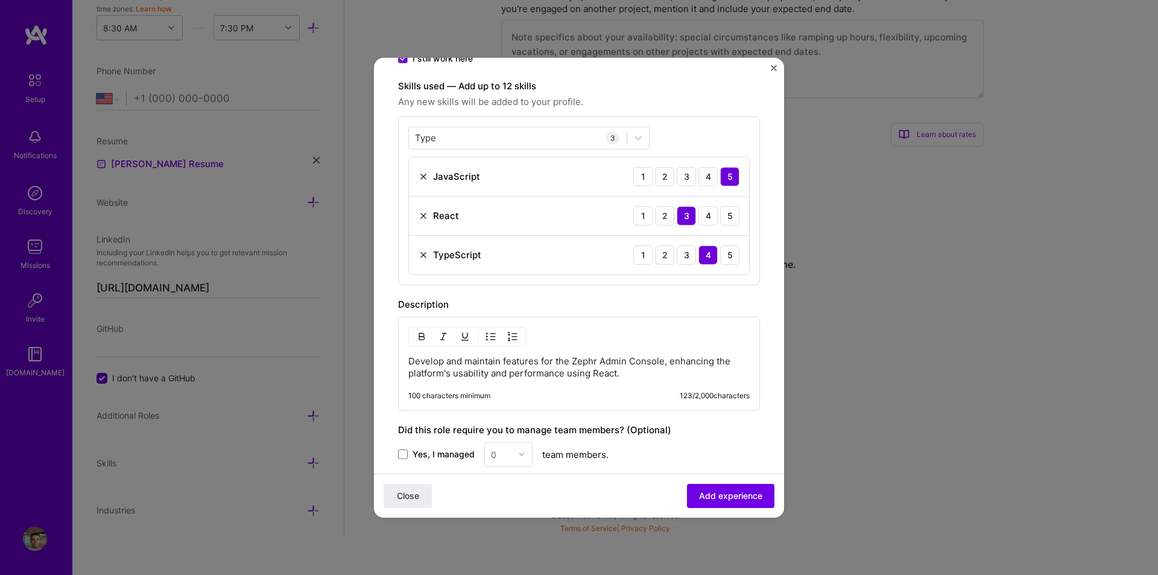
scroll to position [362, 0]
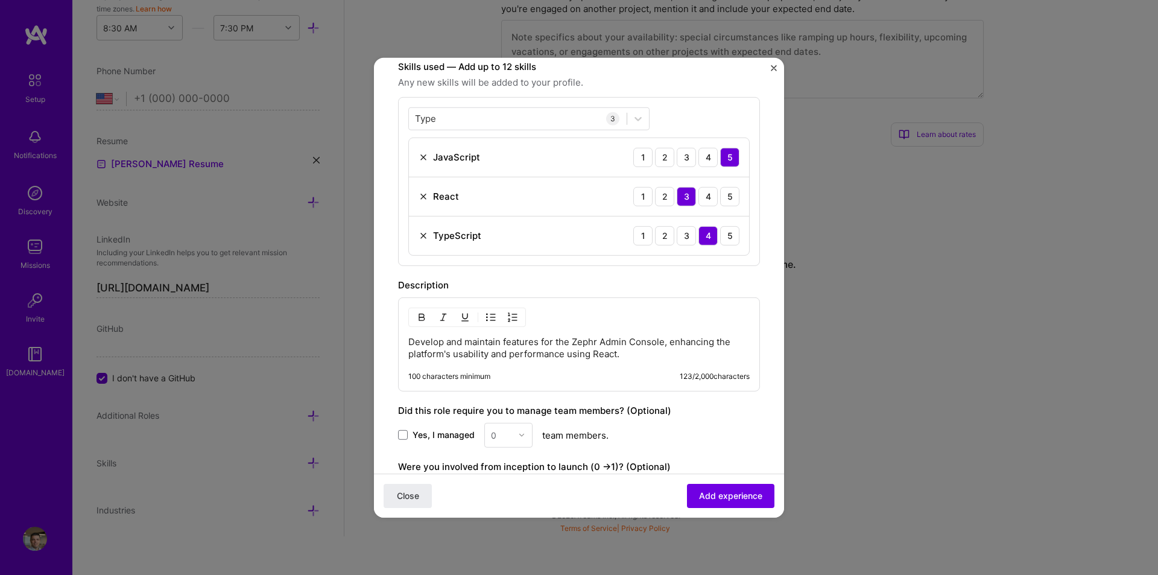
click at [408, 341] on p "Develop and maintain features for the Zephr Admin Console, enhancing the platfo…" at bounding box center [578, 347] width 341 height 24
click at [411, 339] on p "Develop and maintain features for the Zephr Admin Console, enhancing the platfo…" at bounding box center [578, 347] width 341 height 24
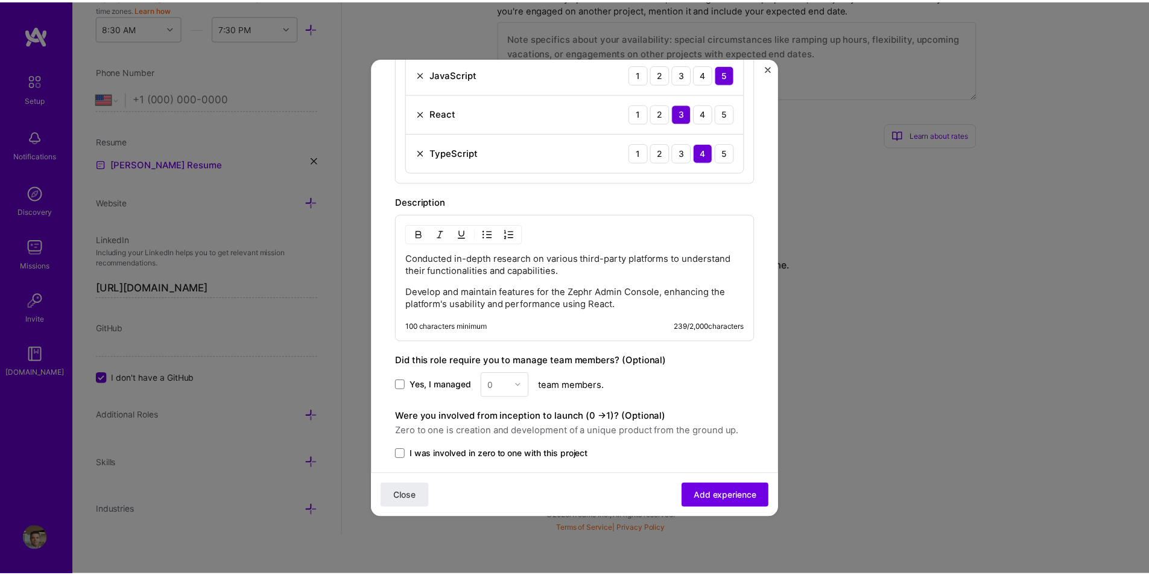
scroll to position [482, 0]
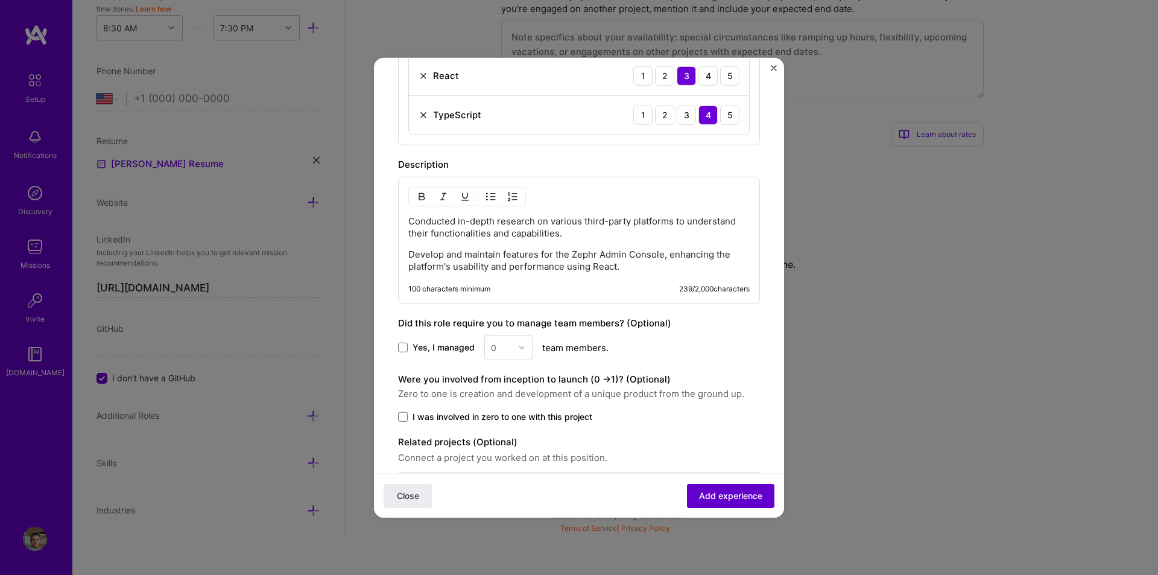
click at [735, 497] on span "Add experience" at bounding box center [730, 496] width 63 height 12
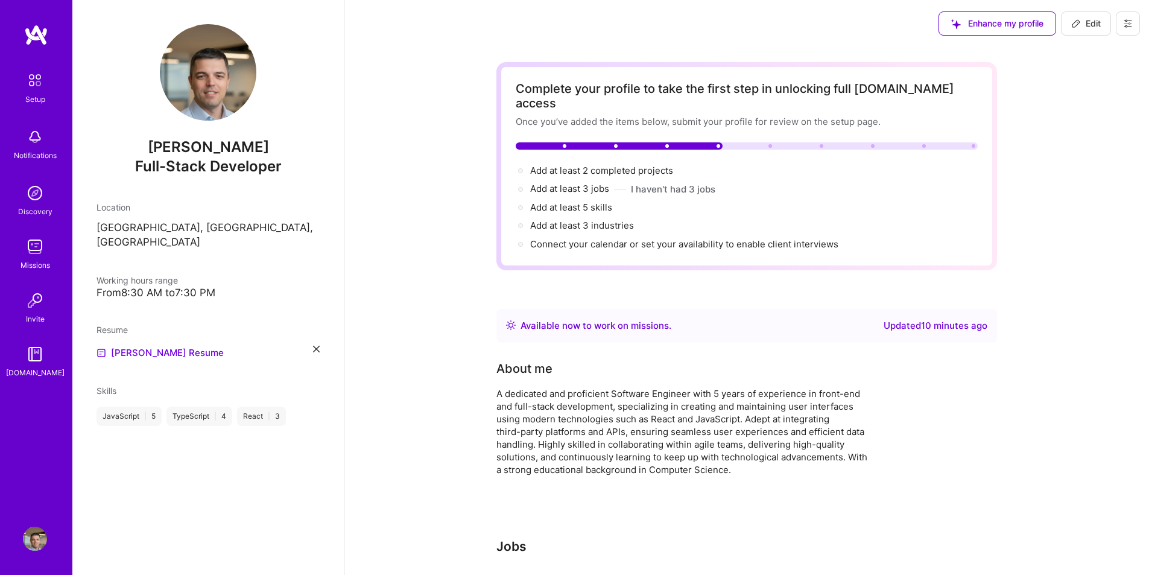
scroll to position [0, 0]
click at [589, 165] on span "Add at least 2 completed projects →" at bounding box center [607, 170] width 154 height 11
select select "US"
select select "Right Now"
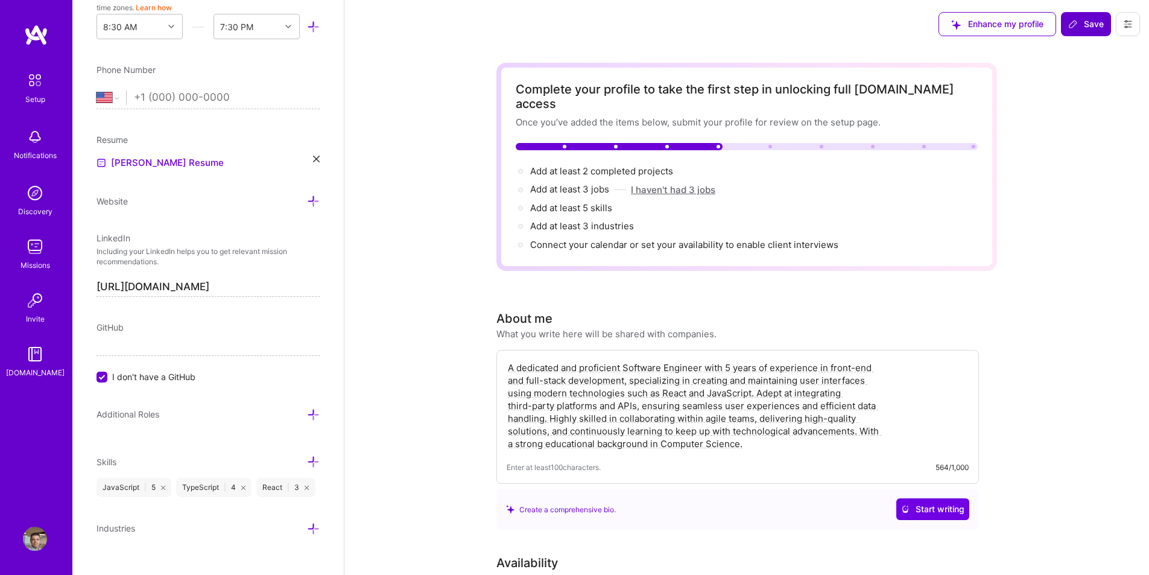
click at [686, 183] on button "I haven't had 3 jobs" at bounding box center [673, 189] width 84 height 13
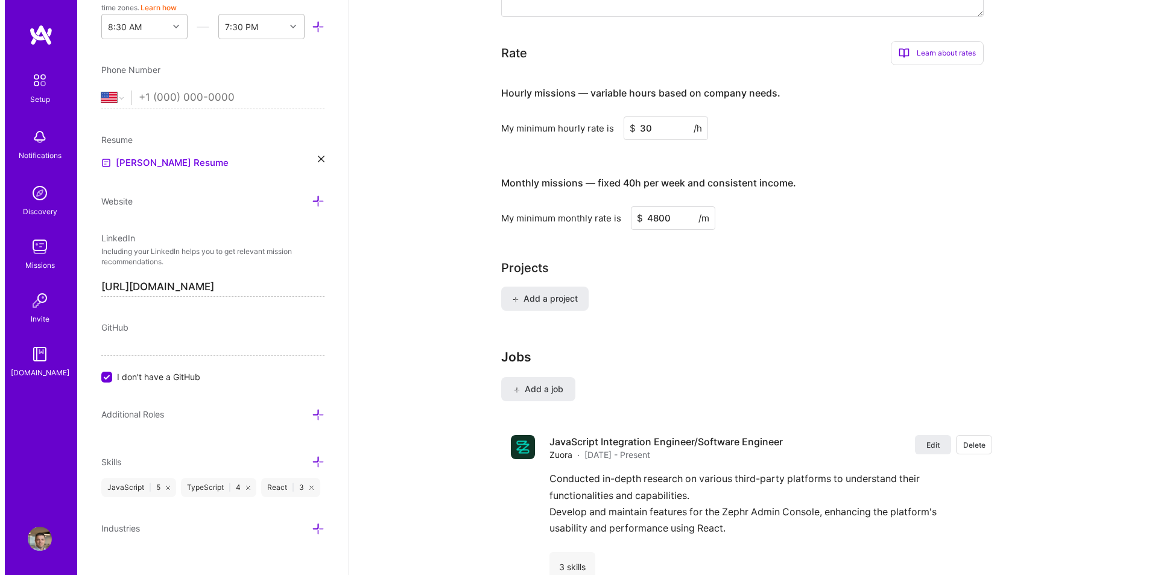
scroll to position [751, 0]
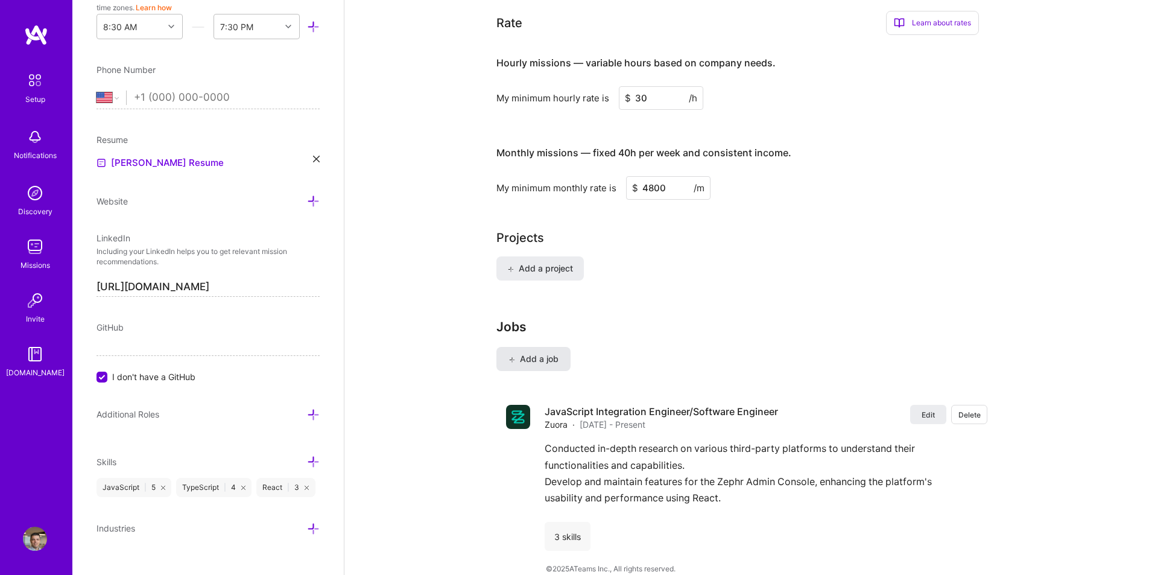
click at [553, 353] on span "Add a job" at bounding box center [533, 359] width 50 height 12
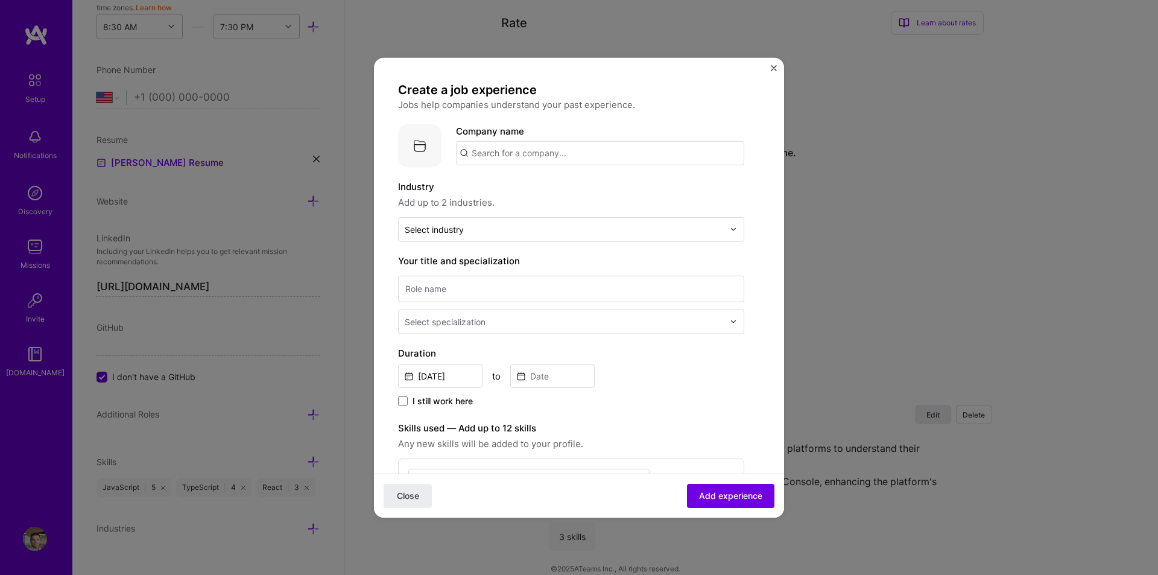
click at [567, 153] on input "text" at bounding box center [600, 153] width 288 height 24
type input "Z"
type input "[PERSON_NAME]"
click at [551, 220] on div "[PERSON_NAME]" at bounding box center [565, 219] width 85 height 21
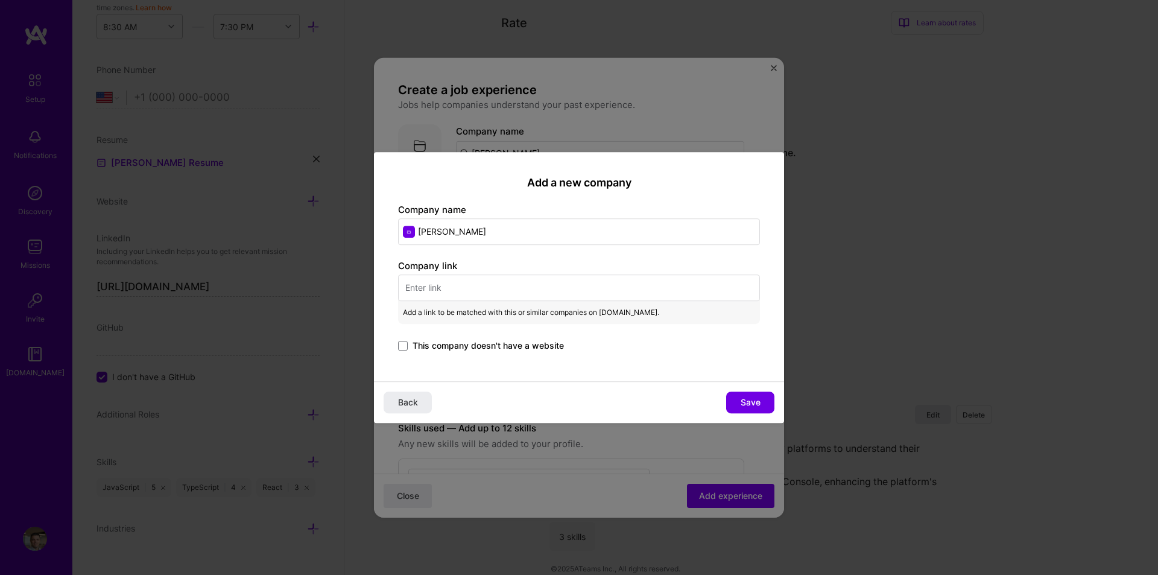
click at [447, 284] on input "text" at bounding box center [579, 287] width 362 height 27
paste input "[URL][DOMAIN_NAME][PERSON_NAME]"
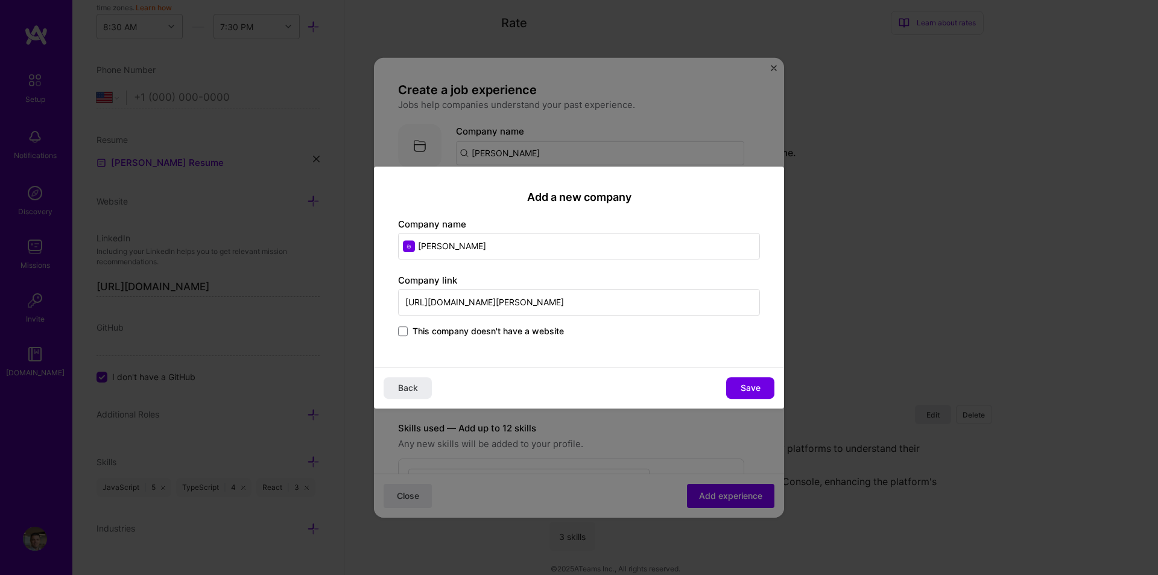
click at [475, 299] on input "[URL][DOMAIN_NAME][PERSON_NAME]" at bounding box center [579, 302] width 362 height 27
type input "[URL][DOMAIN_NAME][PERSON_NAME]"
click at [460, 247] on input "[PERSON_NAME]" at bounding box center [579, 246] width 362 height 27
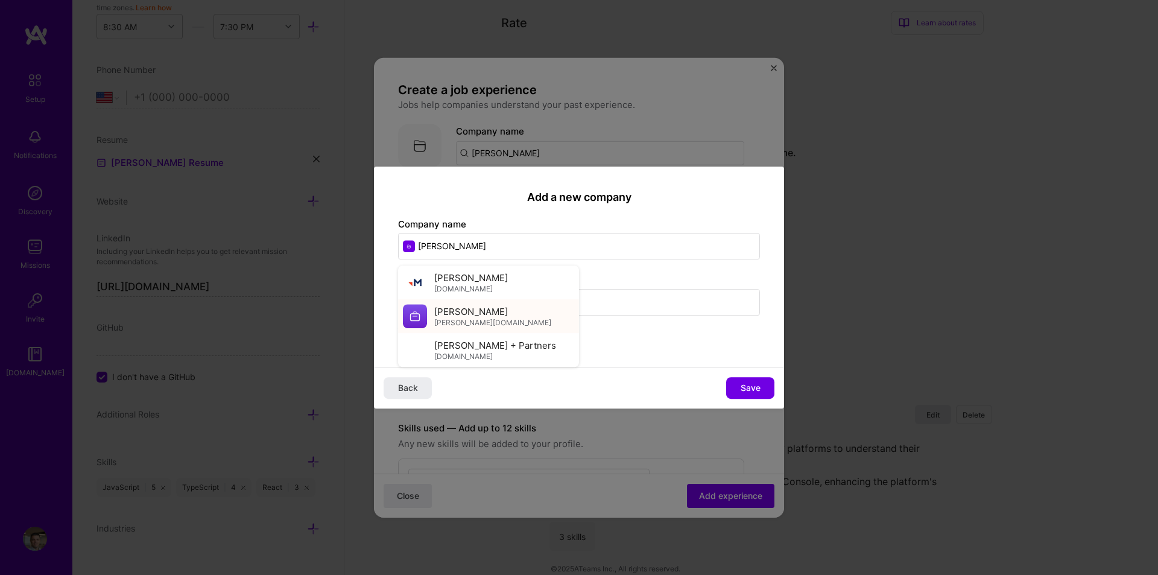
type input "[PERSON_NAME]"
click at [490, 317] on div "[PERSON_NAME] [PERSON_NAME][DOMAIN_NAME]" at bounding box center [488, 316] width 181 height 34
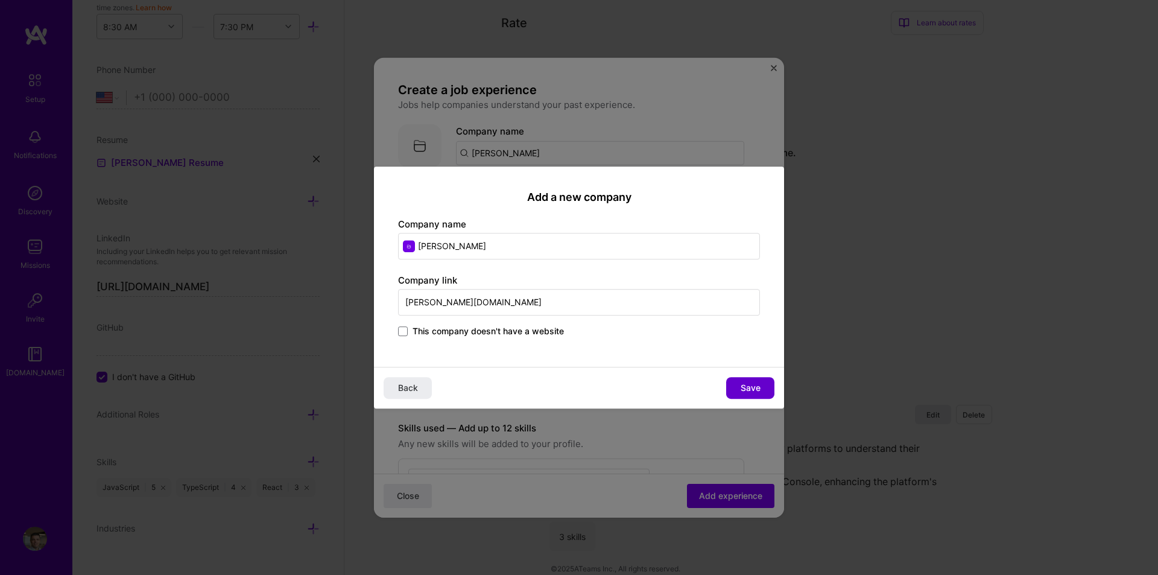
click at [750, 383] on span "Save" at bounding box center [751, 388] width 20 height 12
type input "[PERSON_NAME]"
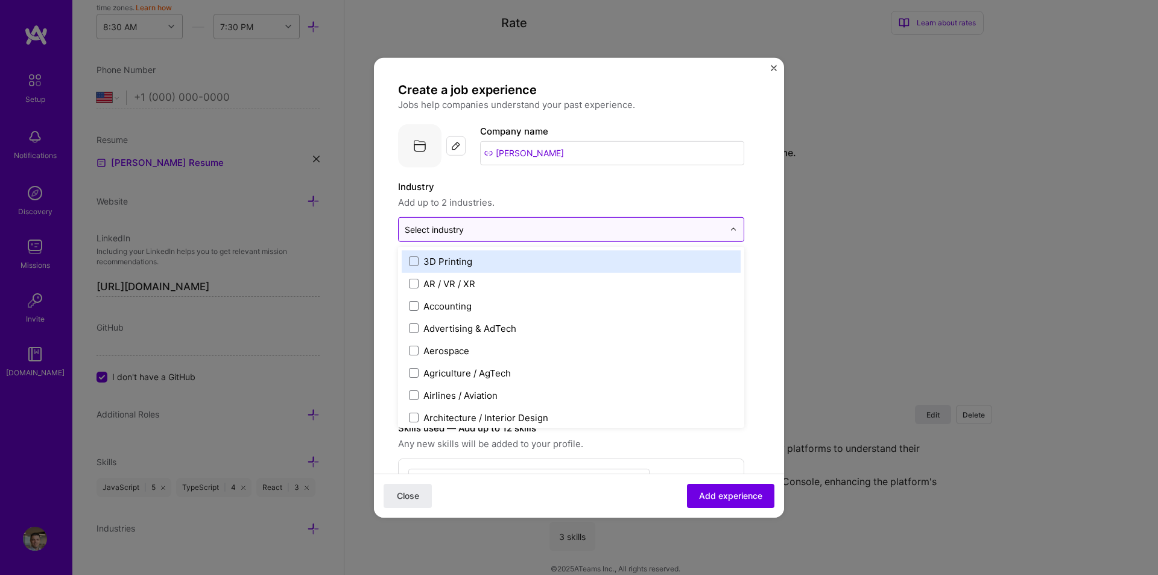
click at [605, 233] on input "text" at bounding box center [564, 229] width 319 height 13
type input "Co"
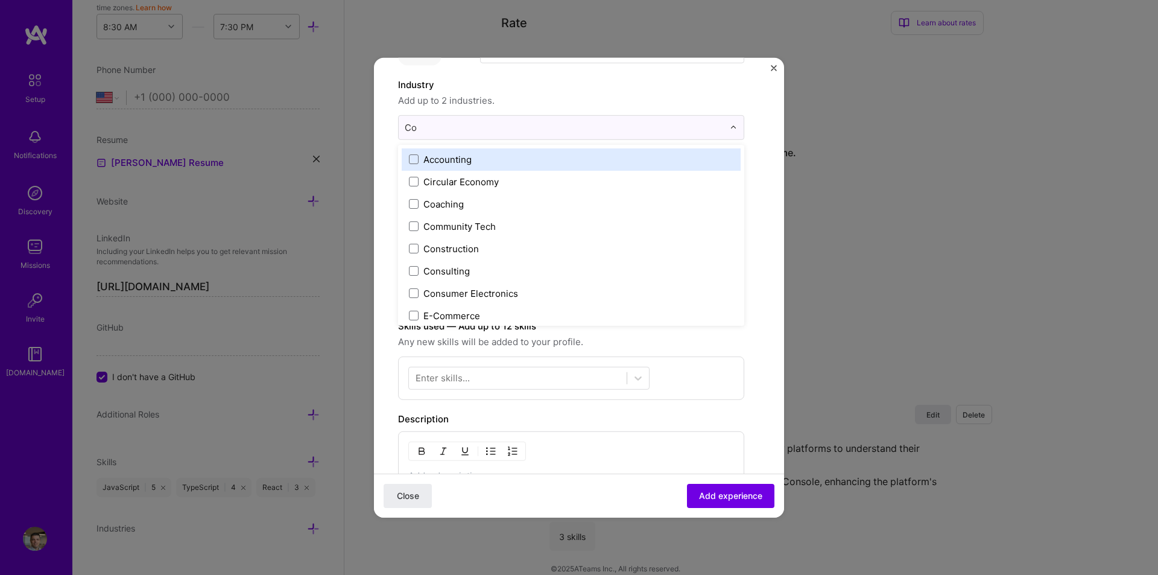
scroll to position [121, 0]
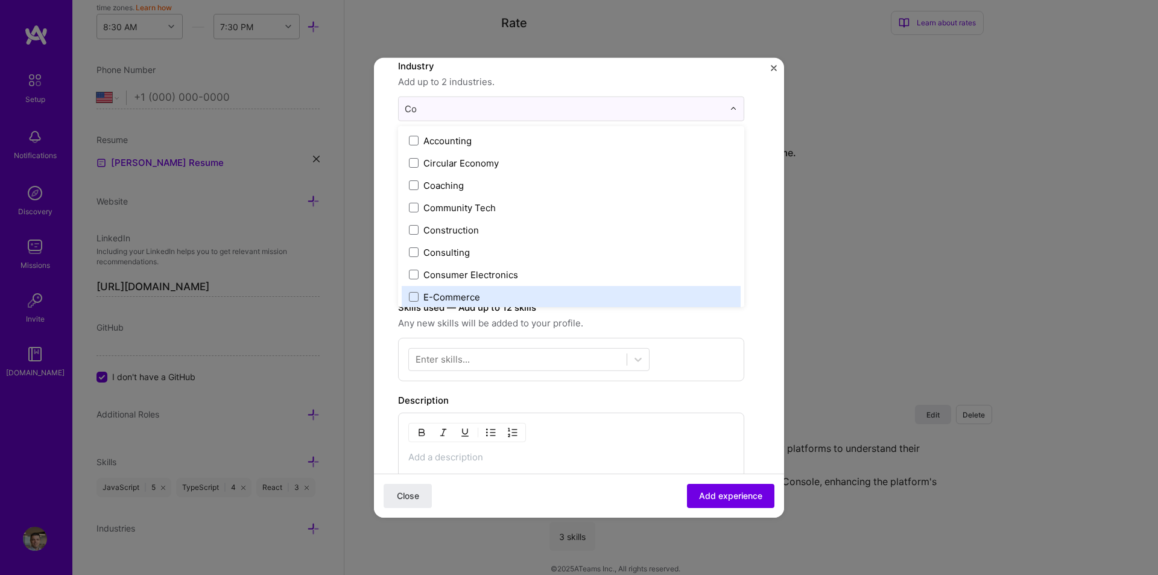
click at [514, 292] on label "E-Commerce" at bounding box center [571, 296] width 324 height 13
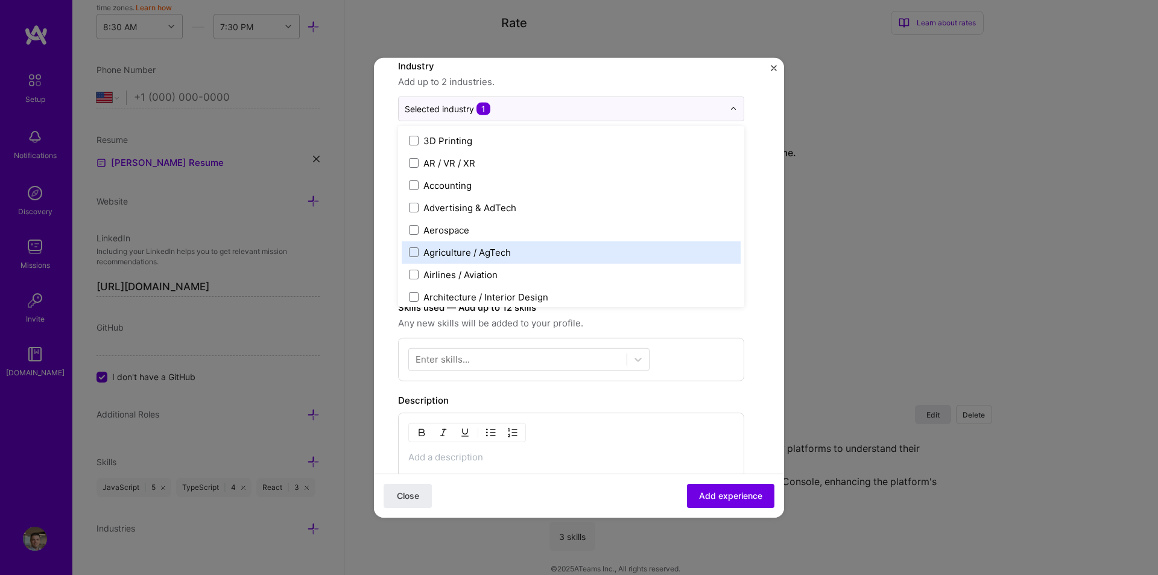
click at [393, 236] on form "Create a job experience Jobs help companies understand your past experience. Co…" at bounding box center [579, 358] width 410 height 794
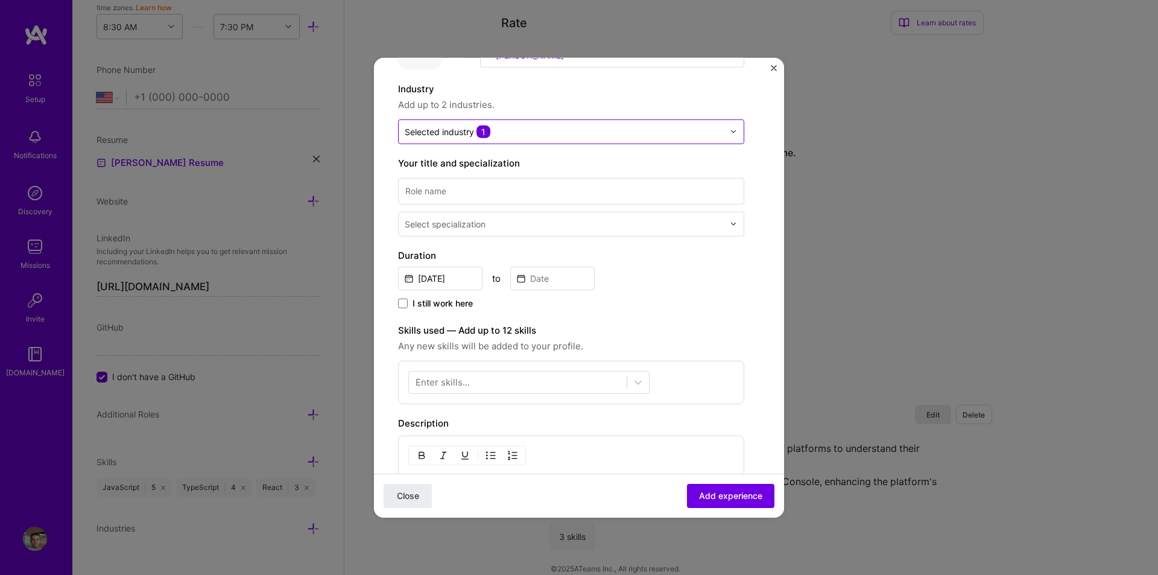
scroll to position [0, 0]
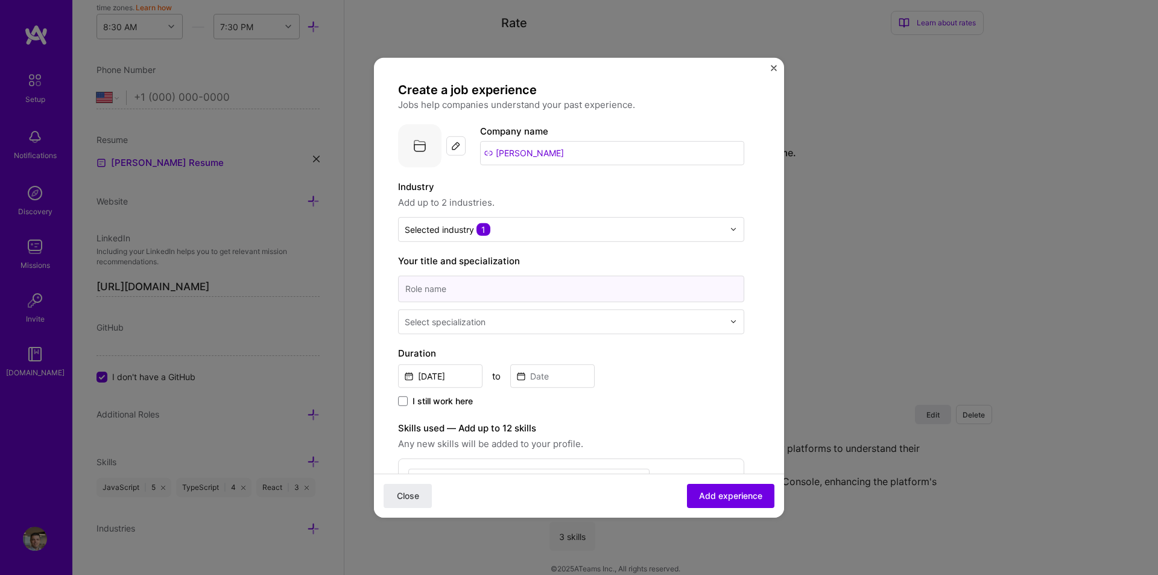
click at [461, 285] on input at bounding box center [571, 288] width 346 height 27
type input "Software Engineer"
click at [727, 330] on div "Select specialization" at bounding box center [564, 321] width 331 height 24
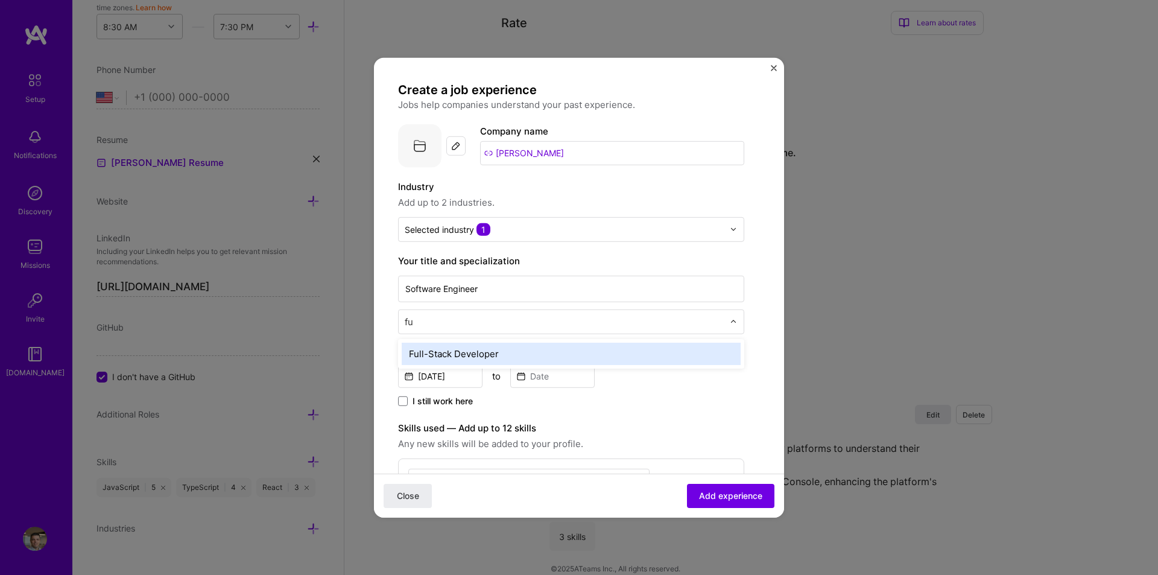
type input "ful"
click at [698, 352] on div "Full-Stack Developer" at bounding box center [571, 353] width 339 height 22
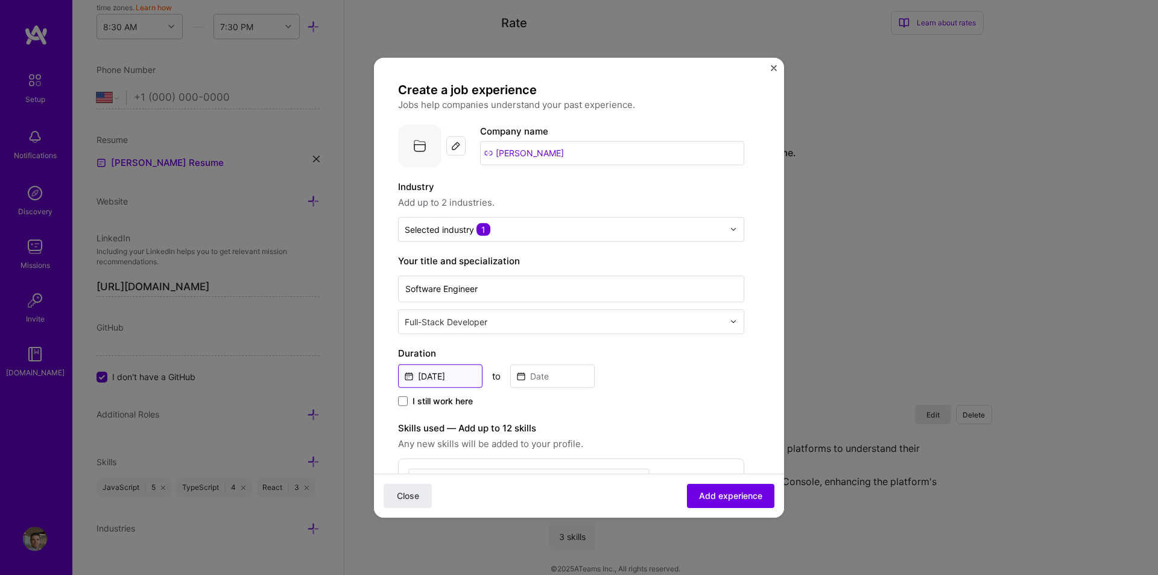
click at [462, 376] on input "[DATE]" at bounding box center [440, 376] width 84 height 24
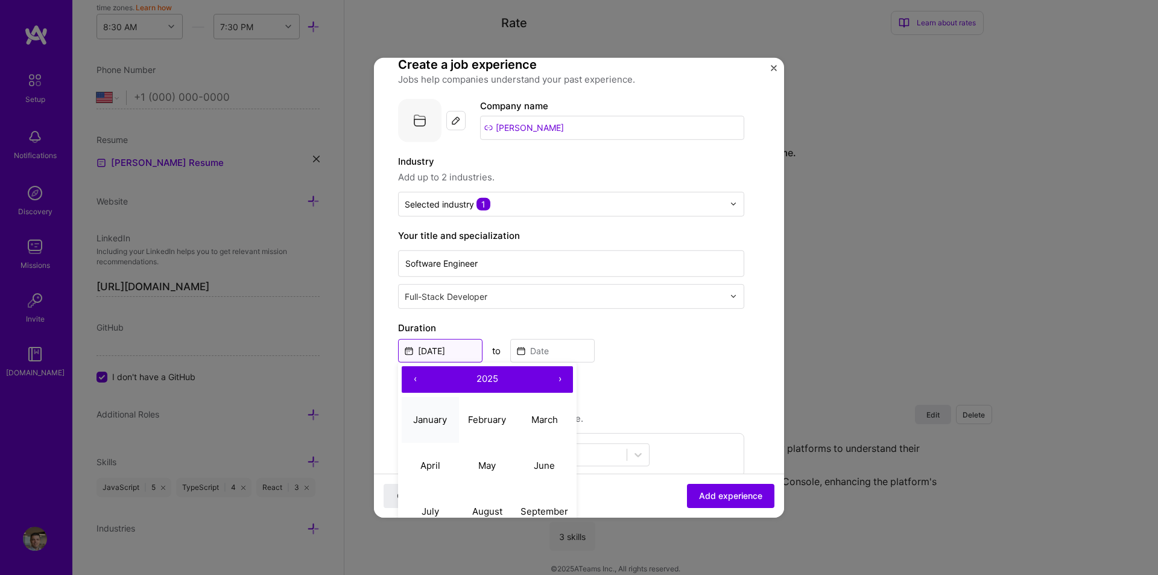
scroll to position [60, 0]
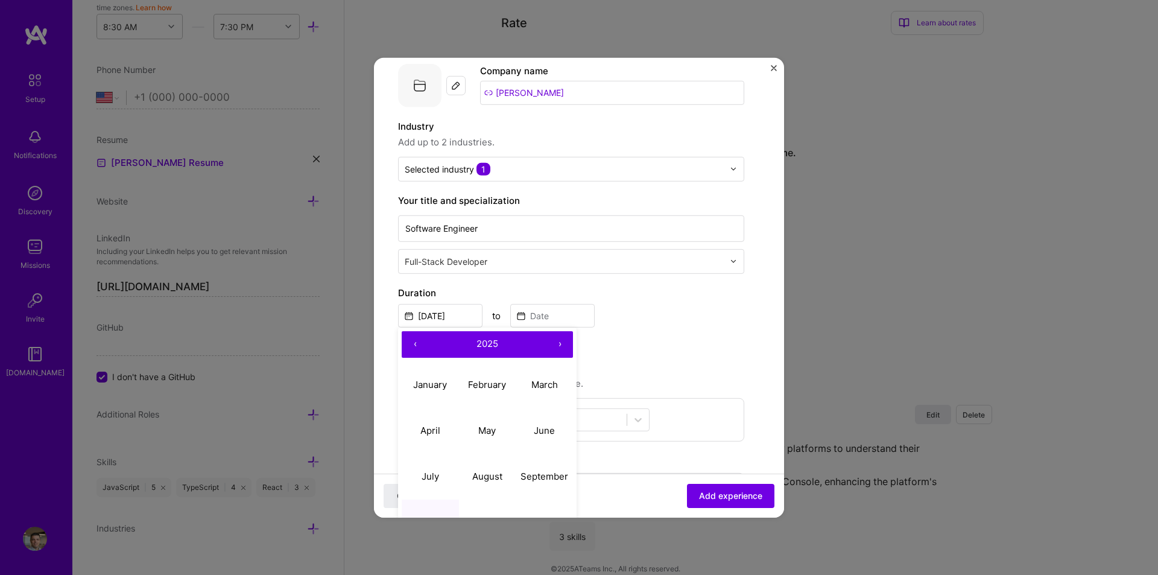
click at [417, 341] on button "‹" at bounding box center [415, 343] width 27 height 27
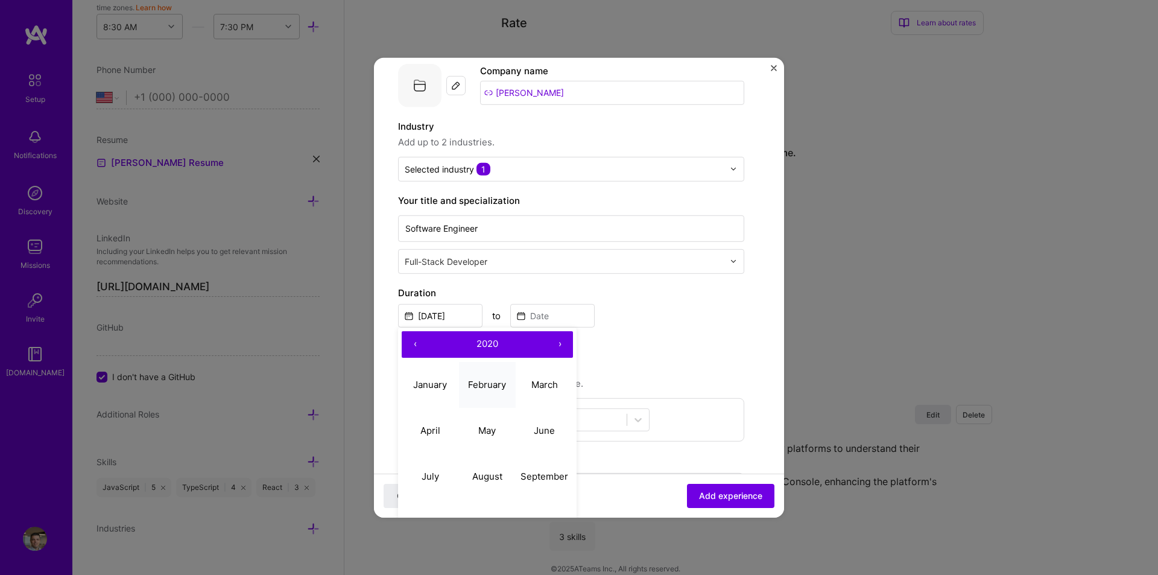
click at [480, 382] on abbr "February" at bounding box center [487, 384] width 38 height 11
type input "[DATE]"
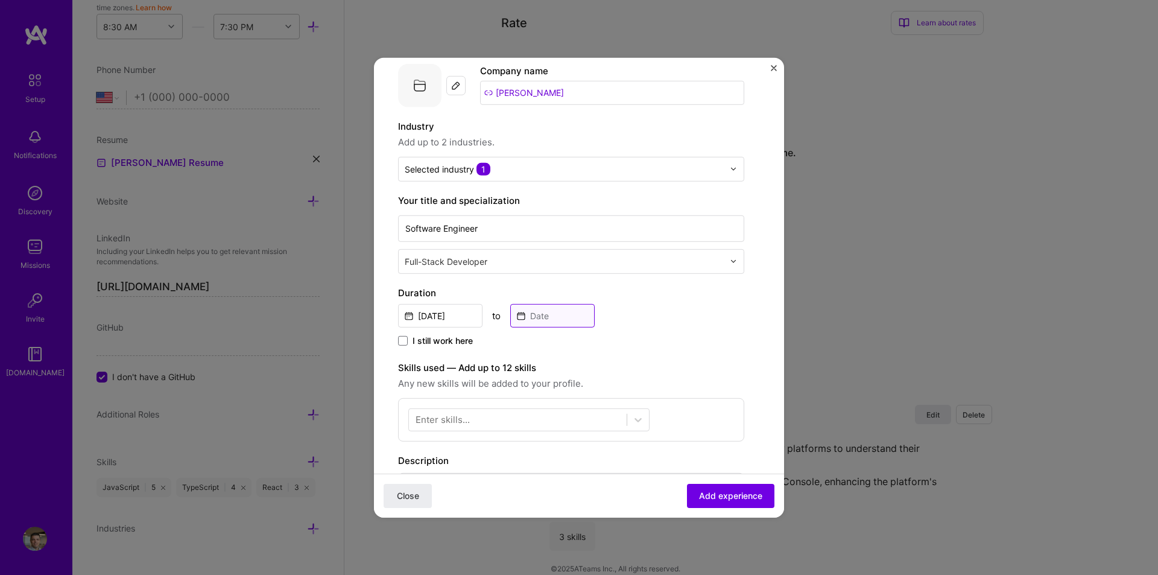
click at [537, 321] on input at bounding box center [552, 315] width 84 height 24
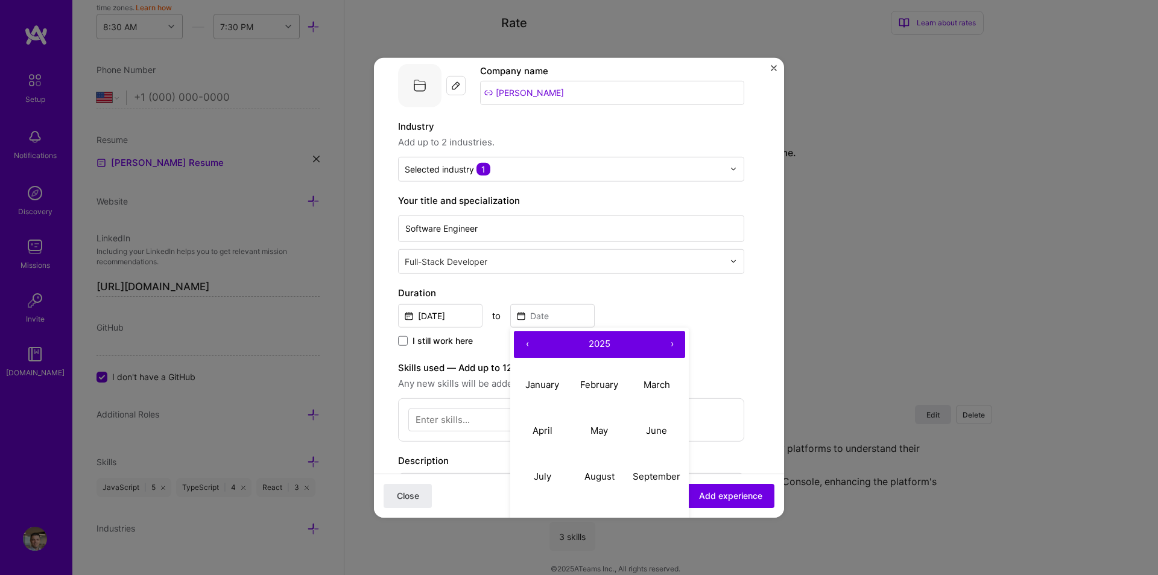
click at [535, 340] on button "‹" at bounding box center [527, 343] width 27 height 27
click at [532, 340] on button "‹" at bounding box center [527, 343] width 27 height 27
click at [591, 473] on abbr "August" at bounding box center [599, 475] width 30 height 11
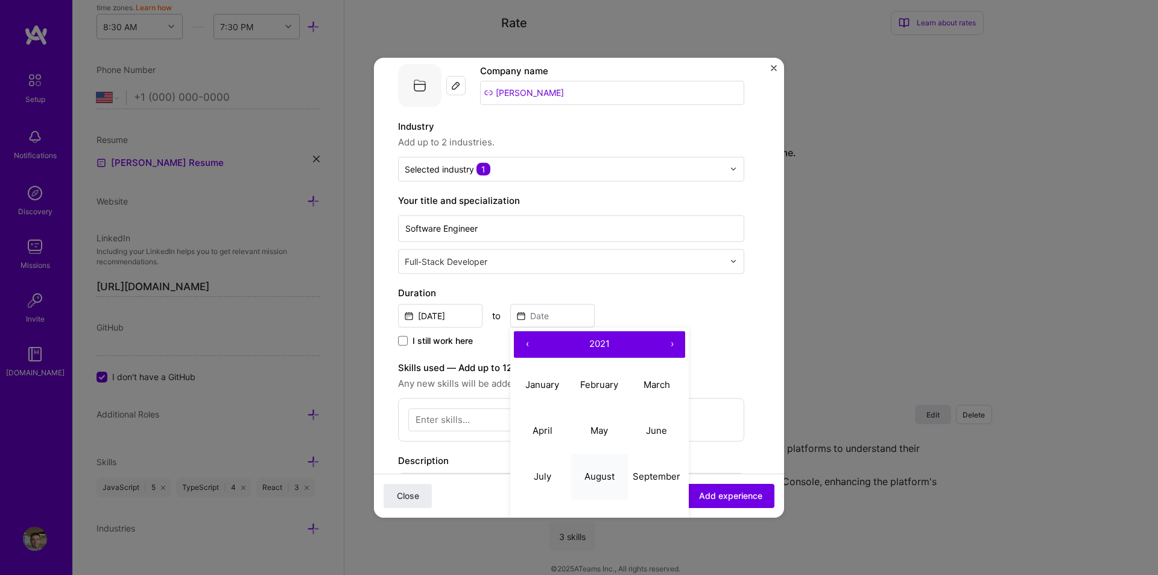
type input "[DATE]"
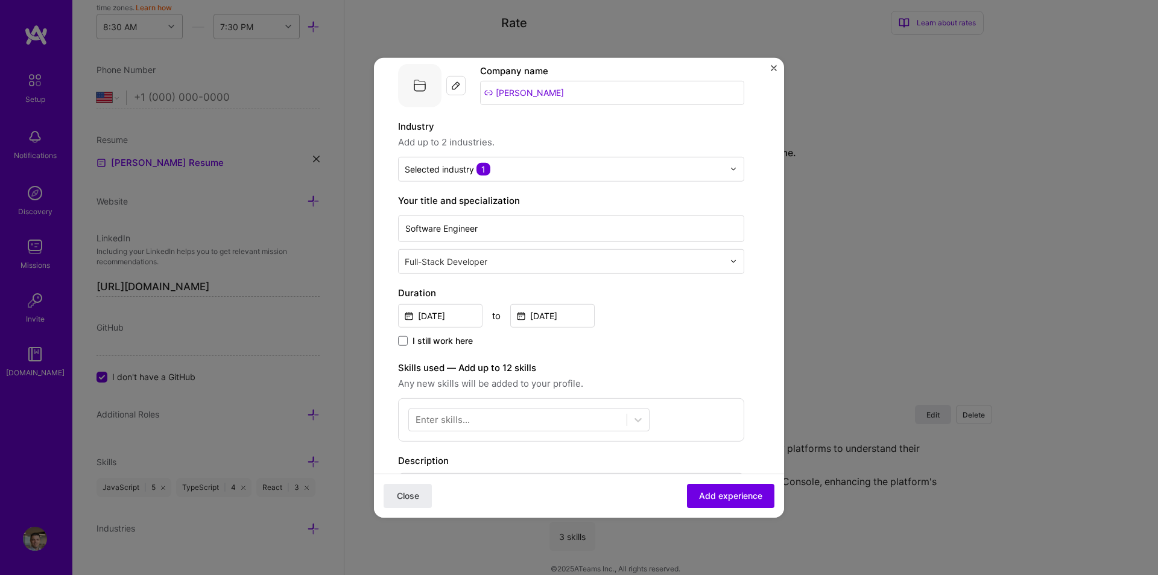
click at [662, 338] on div "I still work here" at bounding box center [571, 341] width 346 height 14
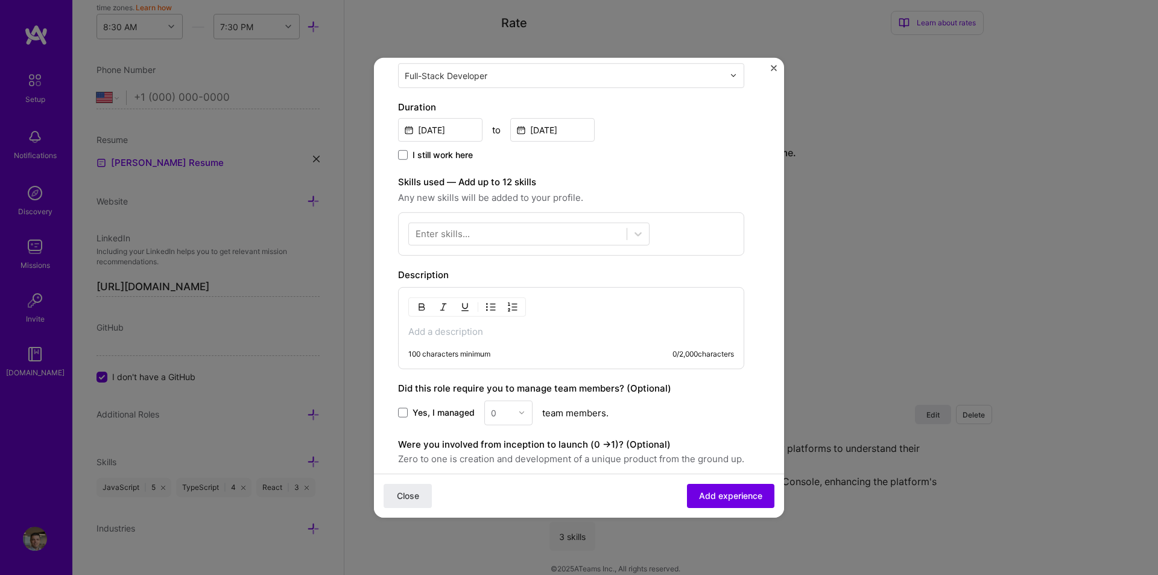
scroll to position [241, 0]
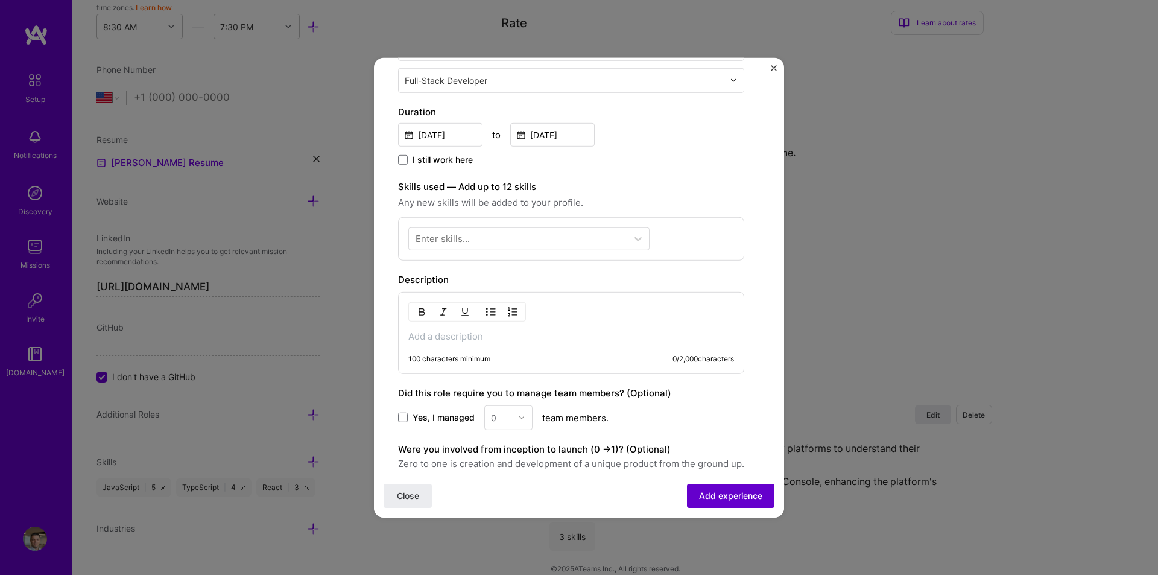
click at [743, 495] on span "Add experience" at bounding box center [730, 496] width 63 height 12
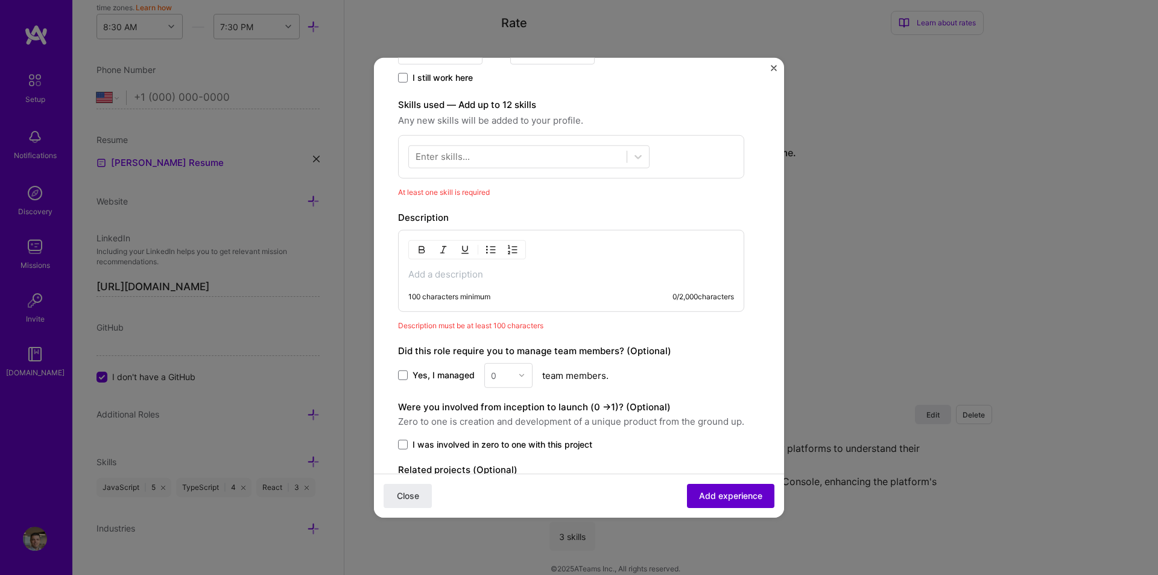
scroll to position [359, 0]
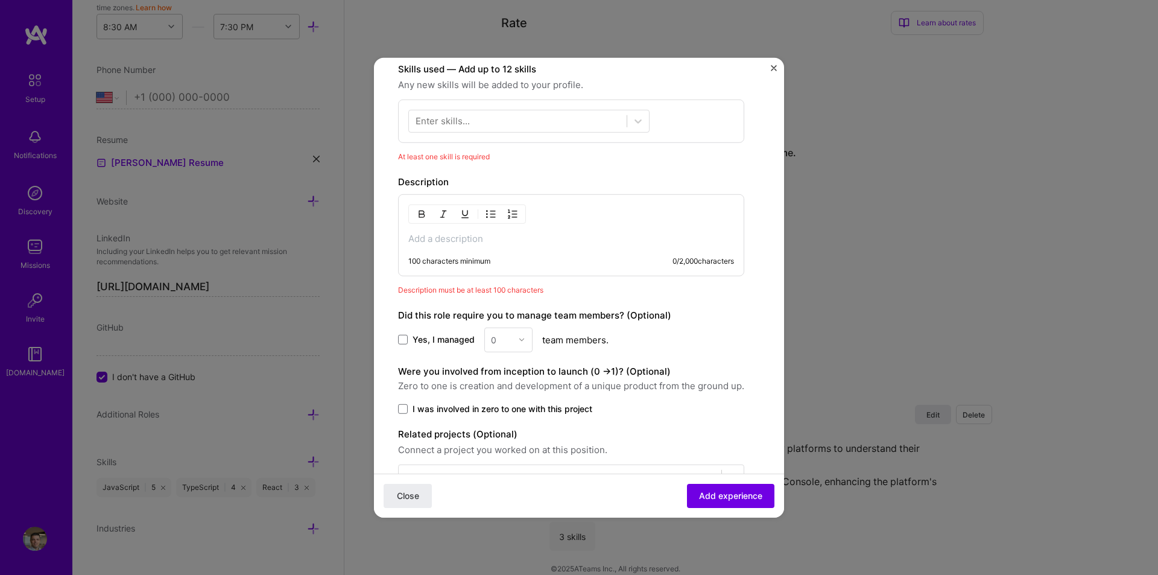
click at [472, 244] on p at bounding box center [571, 238] width 326 height 12
click at [679, 239] on p "Full-stack development on Salesforce platforms (SFRA, SFCC)" at bounding box center [571, 238] width 326 height 12
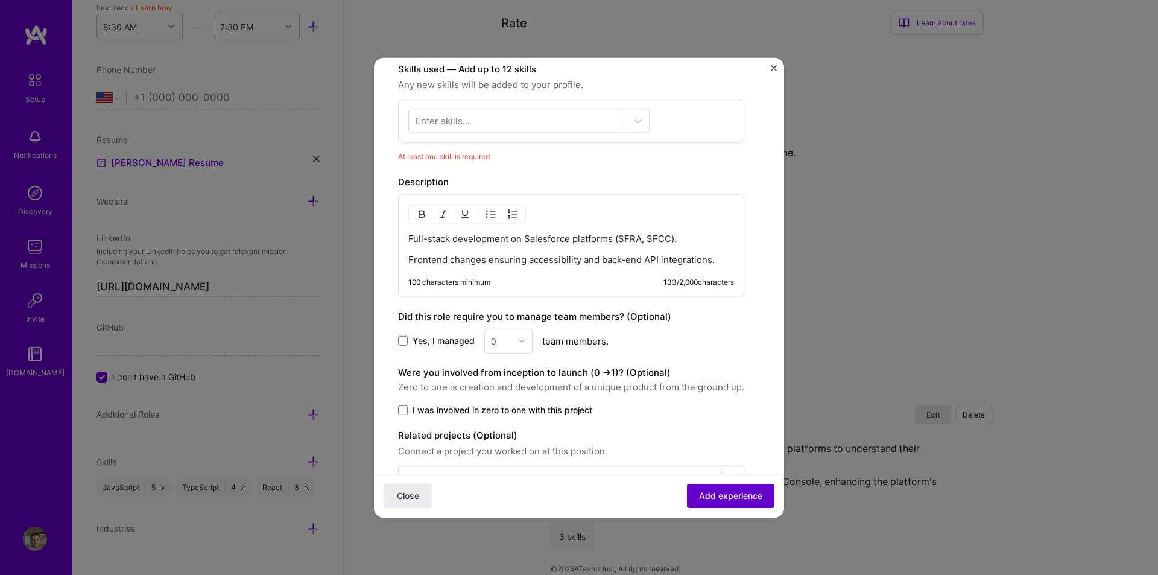
click at [700, 499] on span "Add experience" at bounding box center [730, 496] width 63 height 12
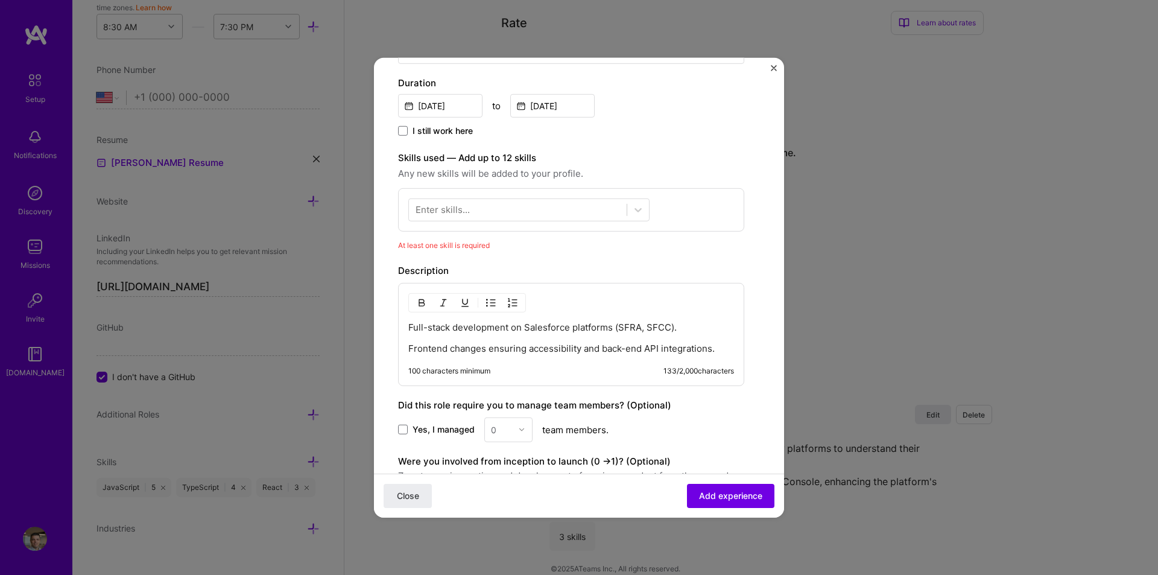
scroll to position [242, 0]
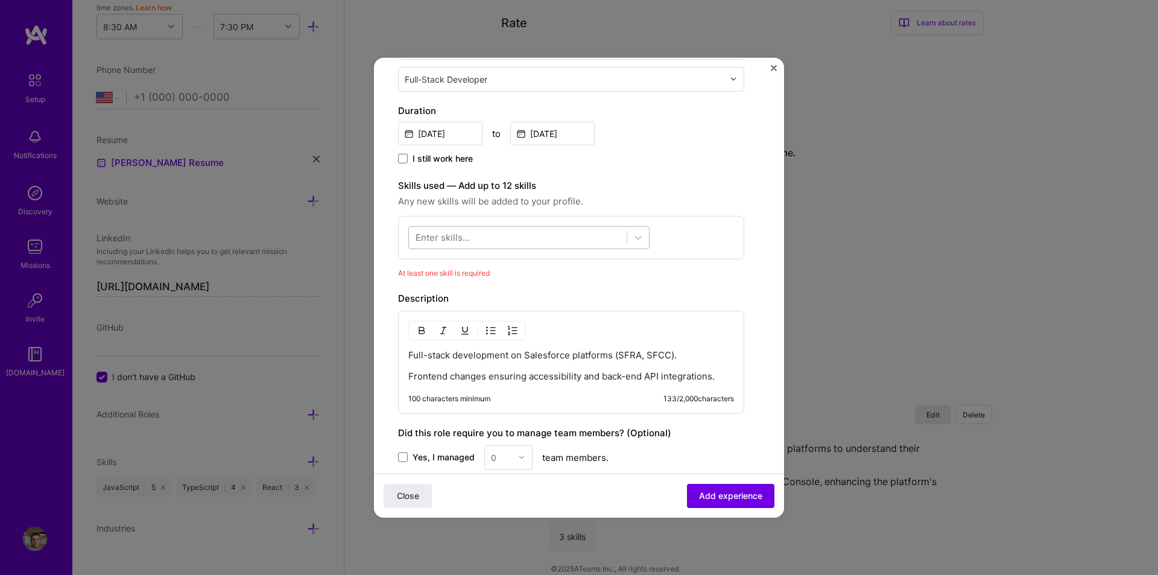
click at [504, 236] on div at bounding box center [518, 237] width 218 height 20
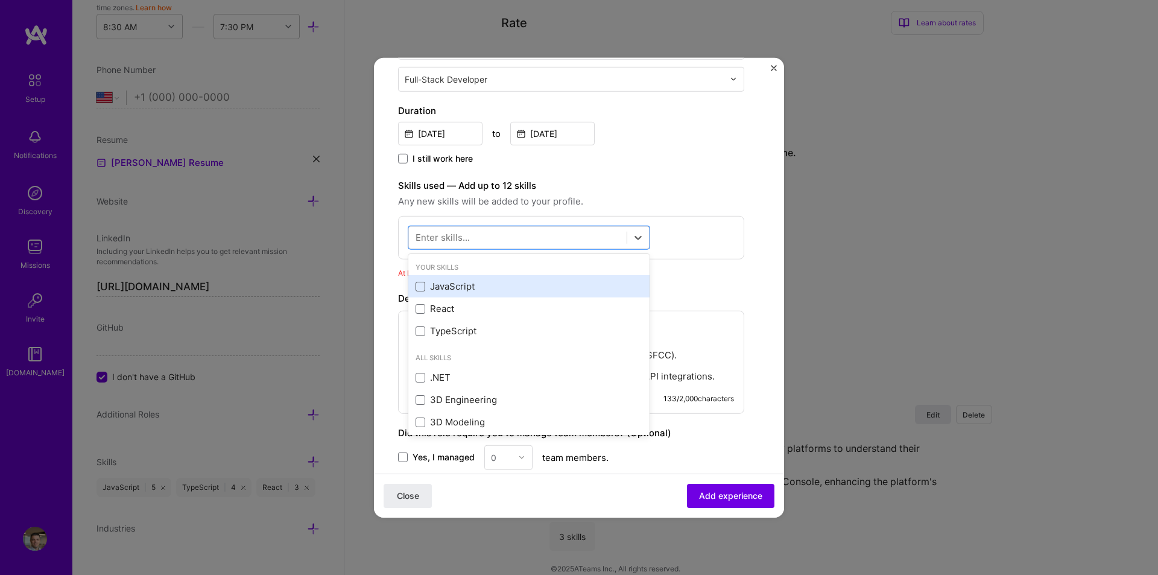
click at [420, 286] on span at bounding box center [420, 287] width 10 height 10
click at [0, 0] on input "checkbox" at bounding box center [0, 0] width 0 height 0
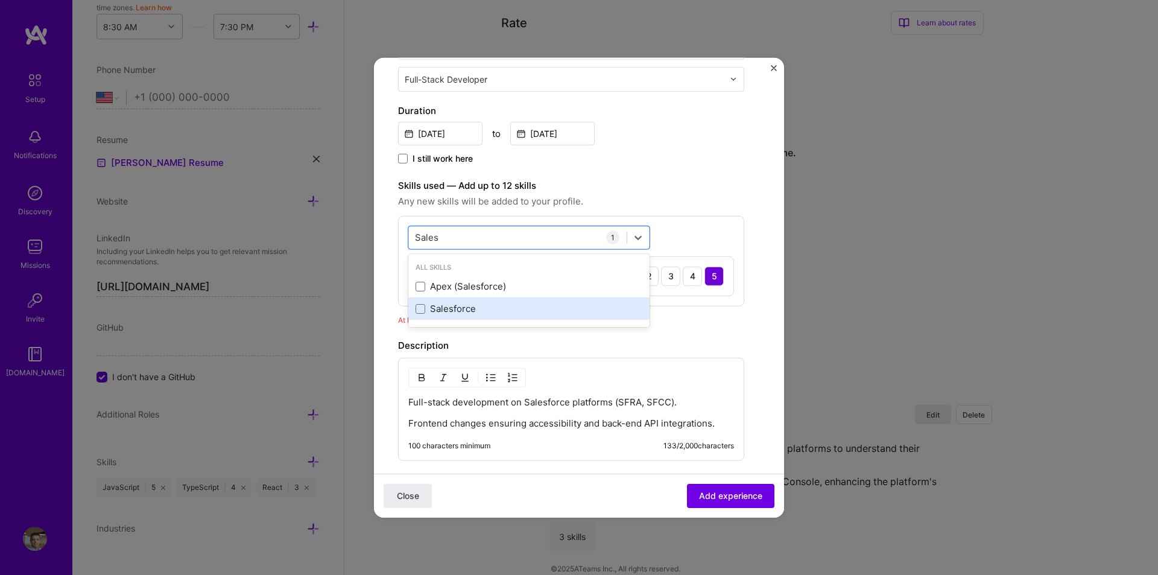
click at [425, 304] on div "Salesforce" at bounding box center [528, 308] width 227 height 13
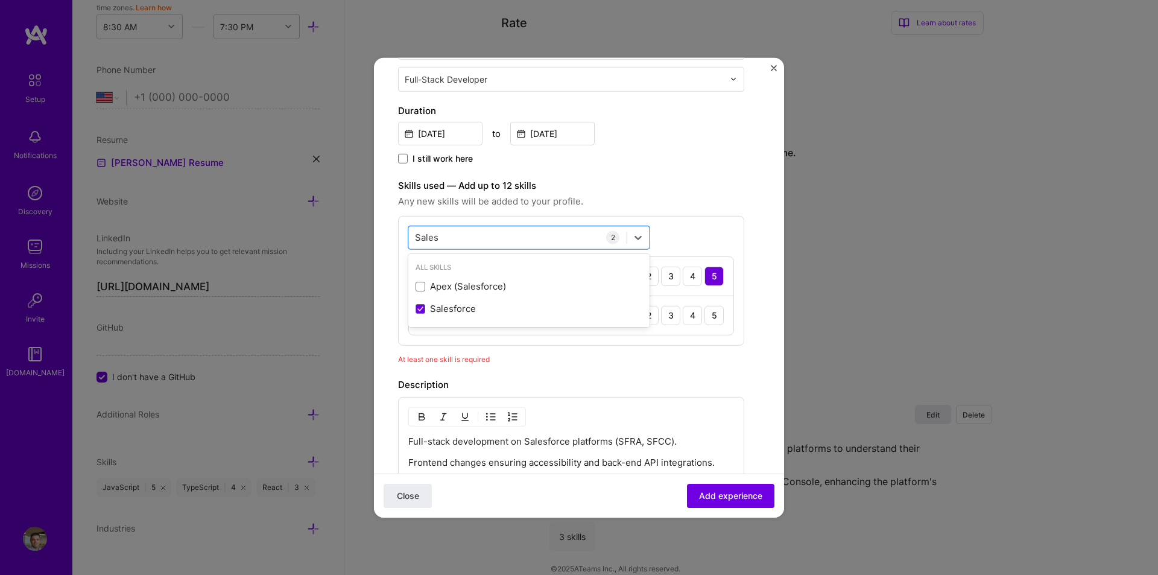
type input "Sales"
click at [669, 192] on label "Skills used — Add up to 12 skills" at bounding box center [571, 185] width 346 height 14
click at [669, 315] on div "3" at bounding box center [670, 314] width 19 height 19
click at [532, 233] on div "Sales Sales" at bounding box center [518, 237] width 218 height 20
click at [727, 211] on div "Skills used — Add up to 12 skills Any new skills will be added to your profile.…" at bounding box center [571, 261] width 346 height 167
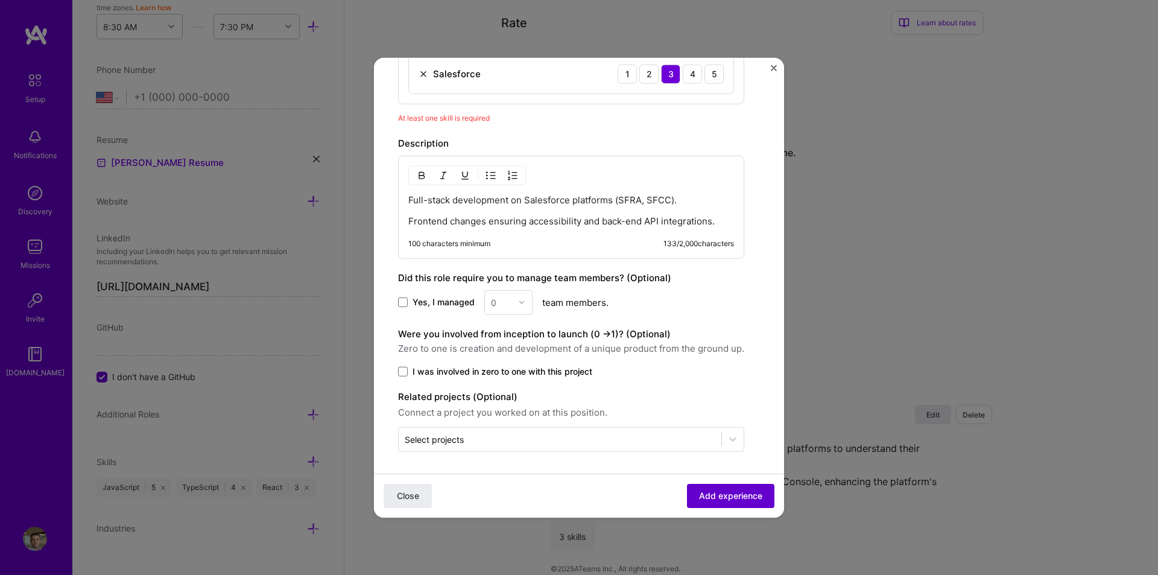
click at [737, 497] on span "Add experience" at bounding box center [730, 496] width 63 height 12
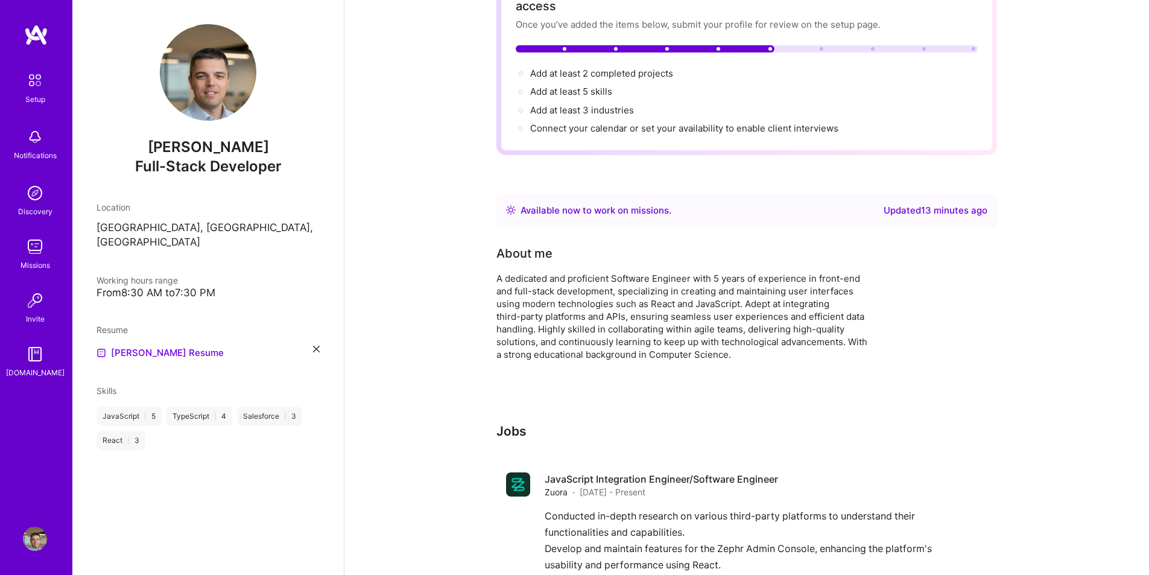
scroll to position [0, 0]
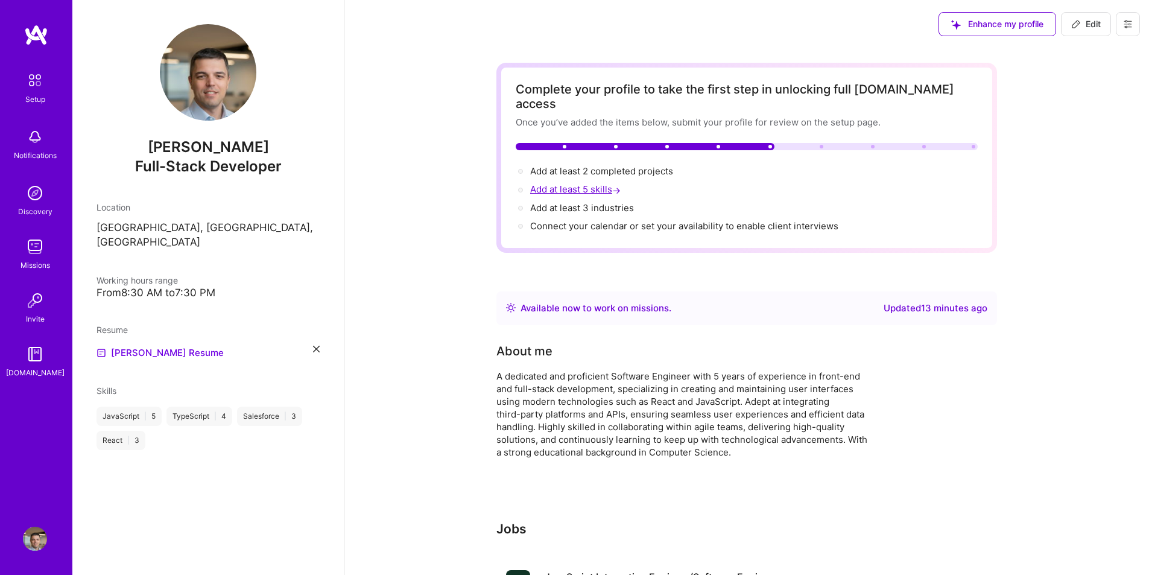
click at [591, 183] on span "Add at least 5 skills →" at bounding box center [576, 188] width 93 height 11
select select "US"
select select "Right Now"
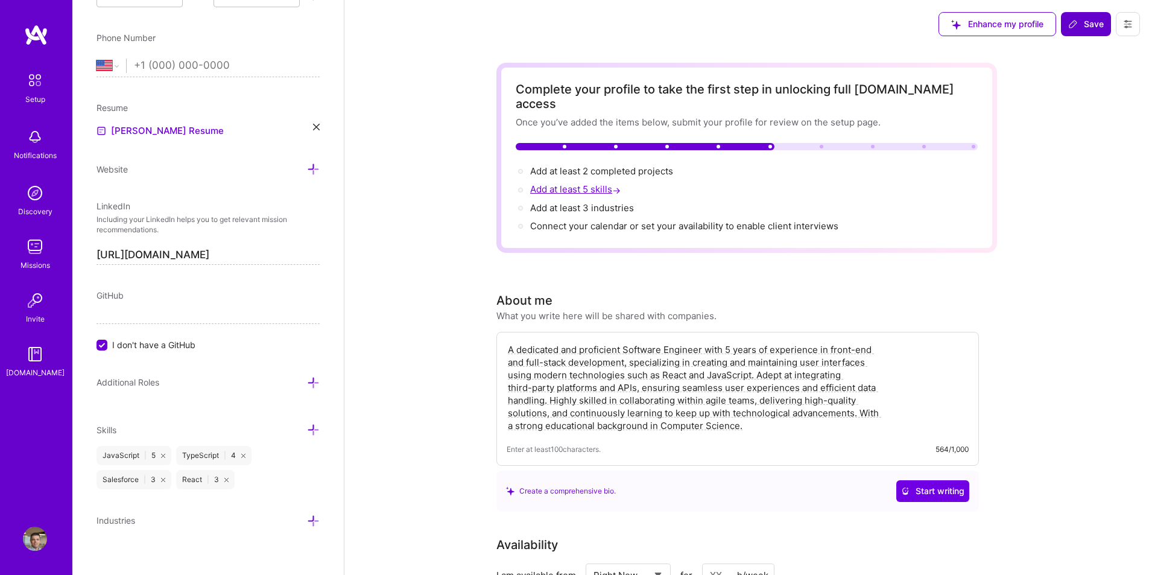
scroll to position [449, 0]
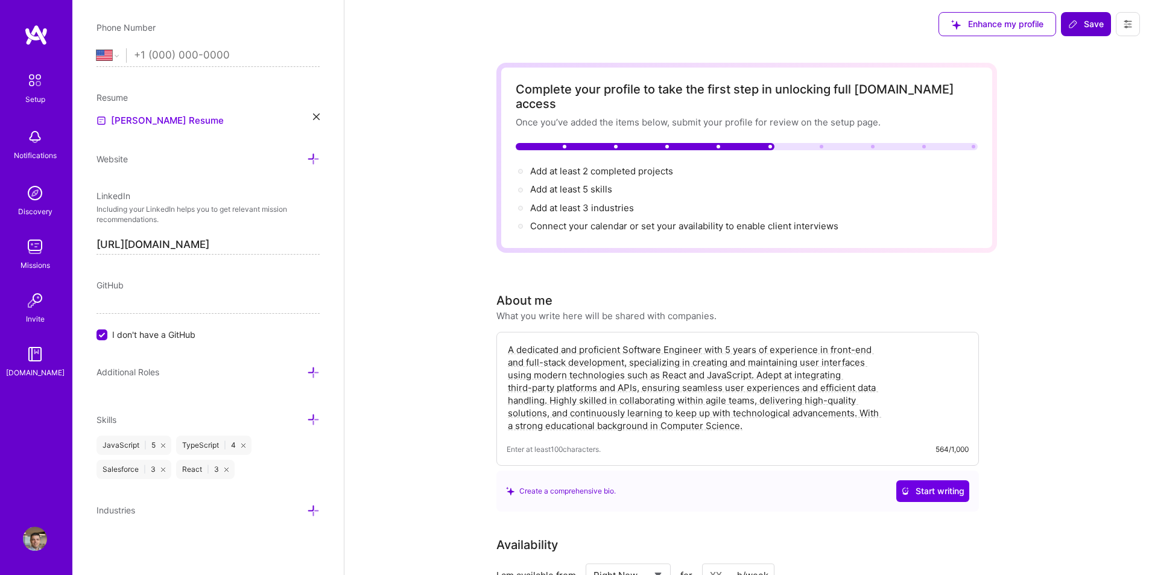
click at [308, 422] on icon at bounding box center [313, 419] width 13 height 13
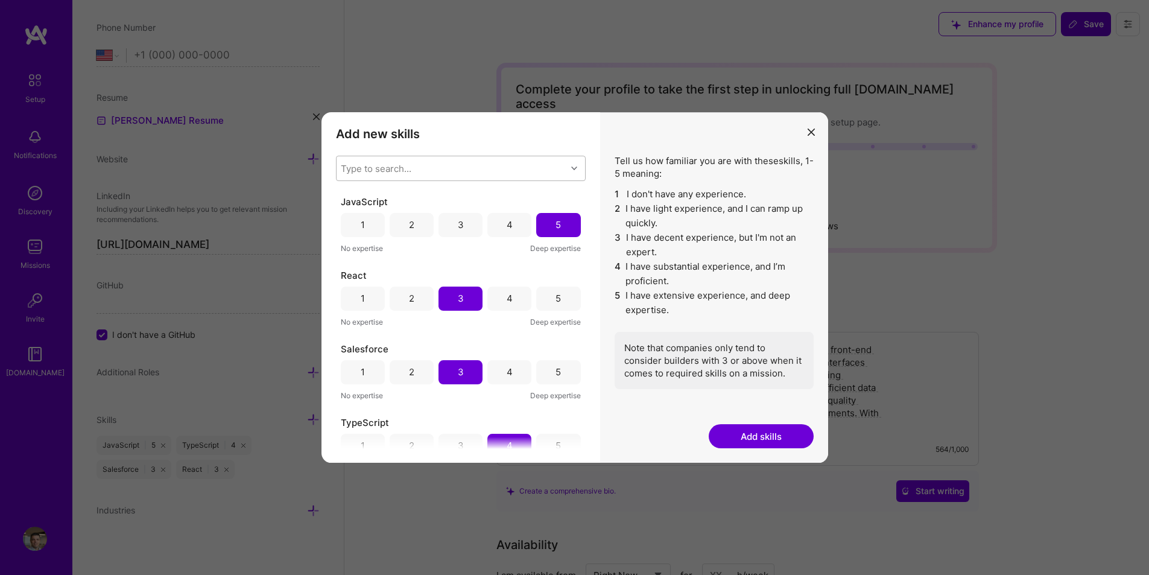
click at [389, 169] on div "Type to search..." at bounding box center [376, 168] width 71 height 13
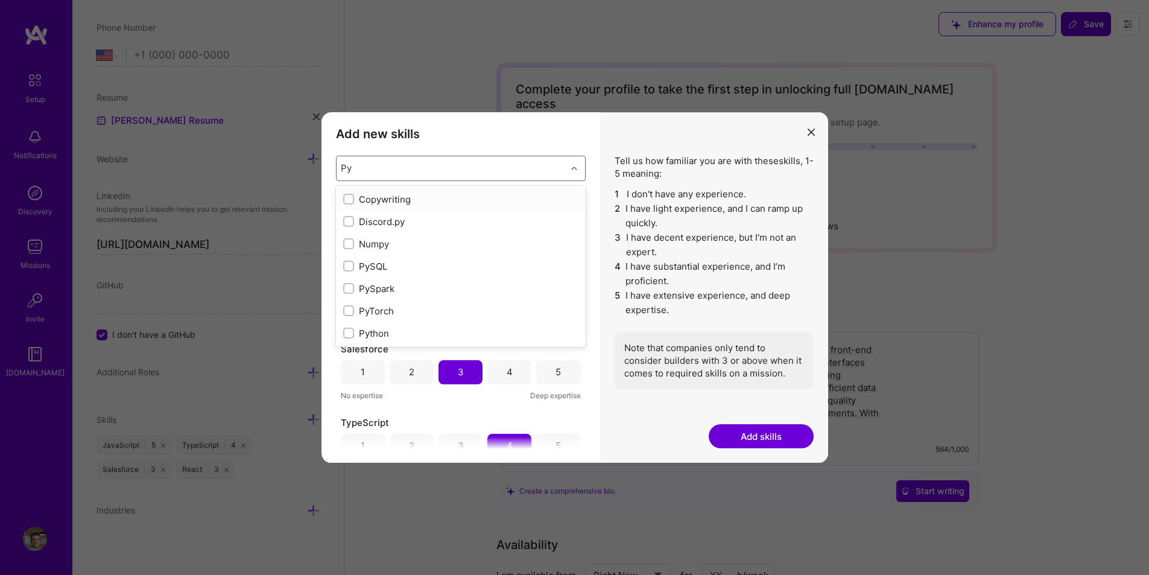
type input "Pyt"
click at [355, 220] on div "Python" at bounding box center [460, 221] width 235 height 13
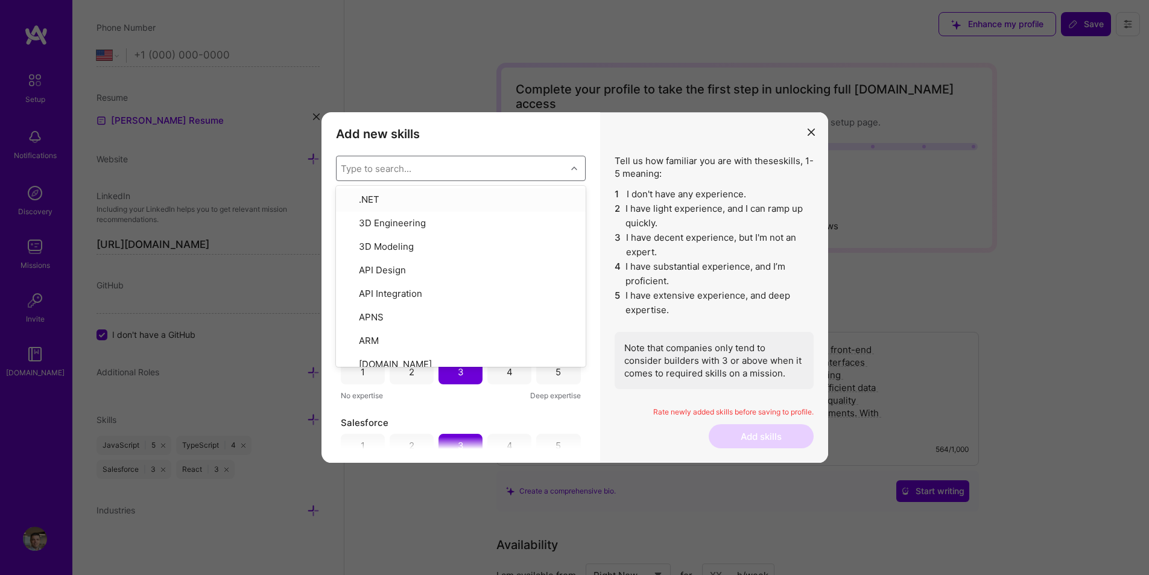
click at [469, 140] on div "Add new skills Tell us how familiar you are with given skills, using between 1 …" at bounding box center [460, 287] width 279 height 351
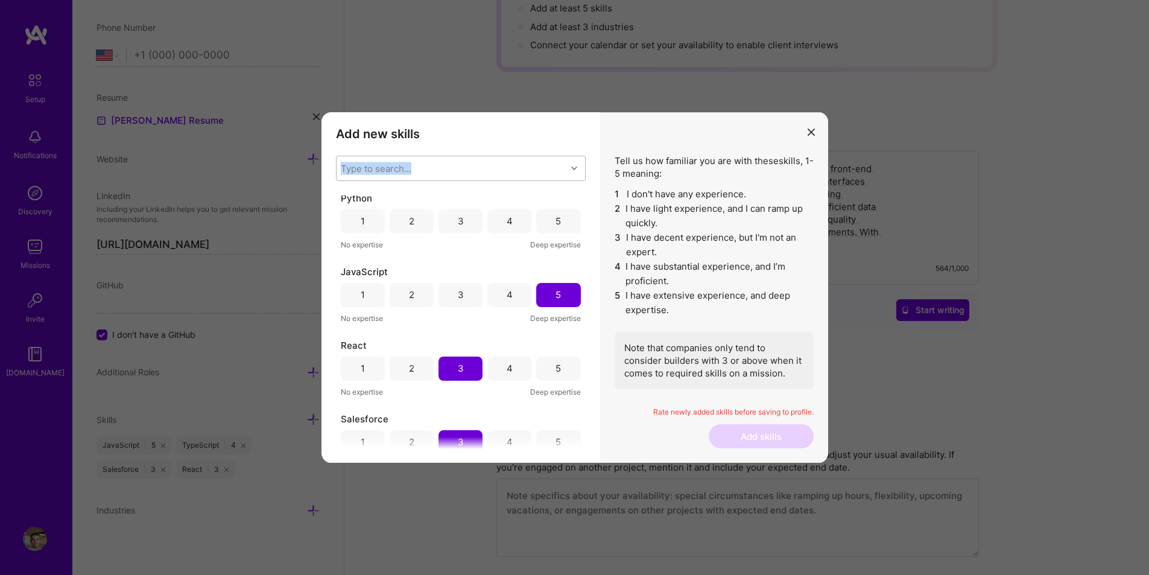
scroll to position [0, 0]
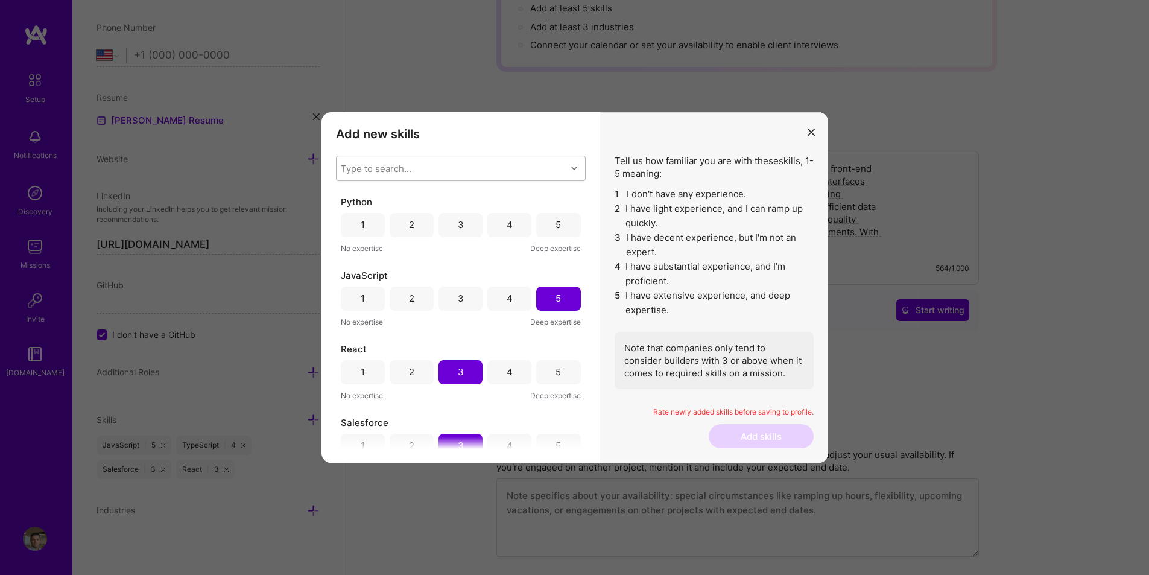
click at [499, 226] on div "4" at bounding box center [509, 225] width 44 height 24
click at [469, 228] on div "3" at bounding box center [460, 225] width 44 height 24
click at [750, 441] on button "Add skills" at bounding box center [761, 436] width 105 height 24
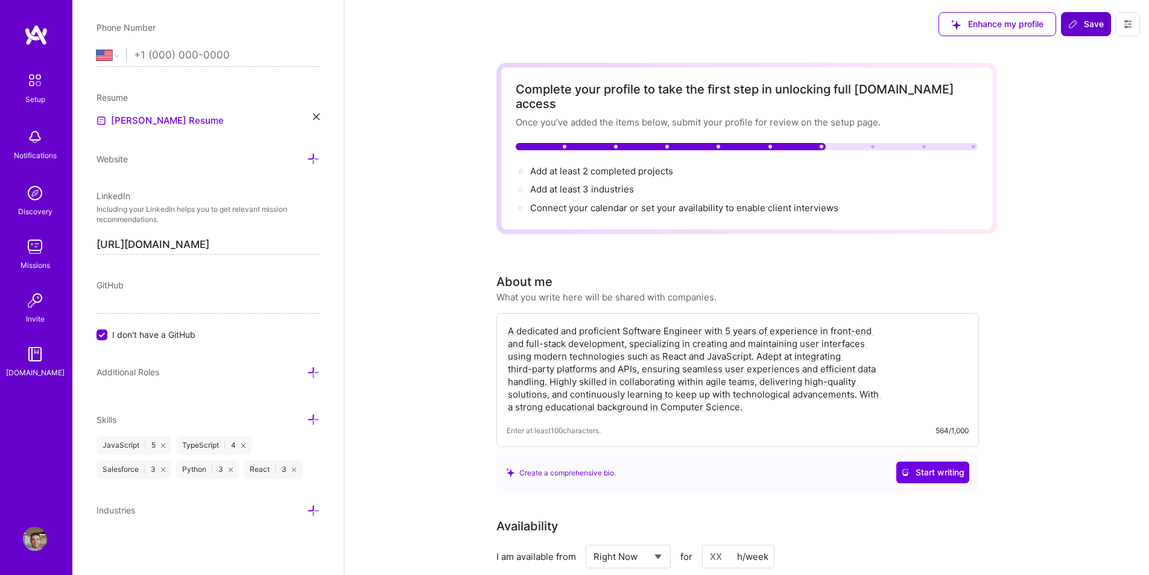
drag, startPoint x: 453, startPoint y: 382, endPoint x: 448, endPoint y: 298, distance: 84.0
click at [595, 165] on span "Add at least 2 completed projects →" at bounding box center [607, 170] width 154 height 11
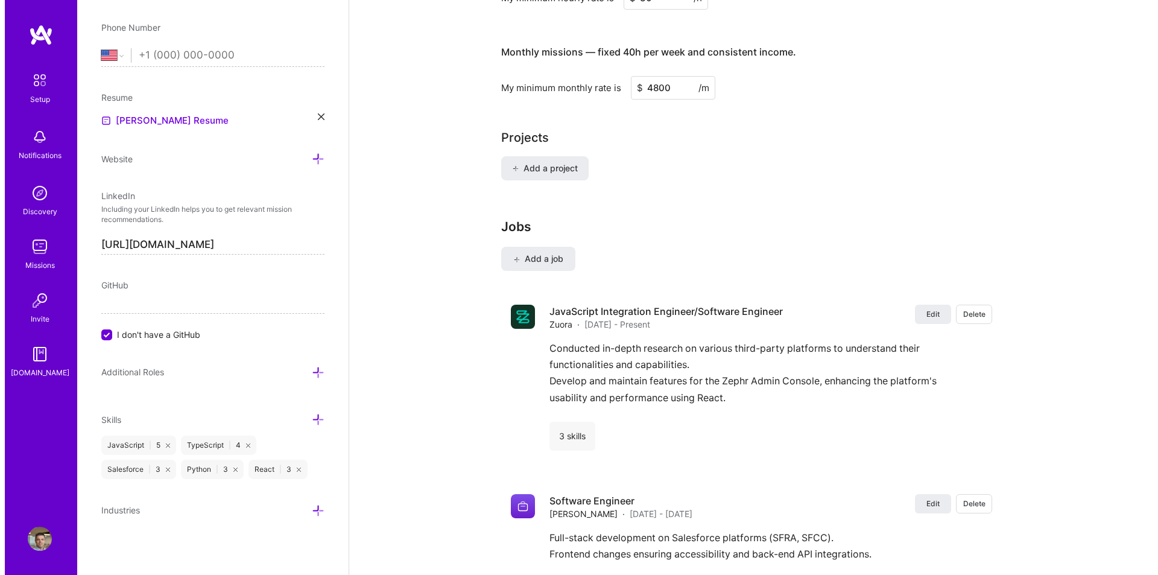
scroll to position [829, 0]
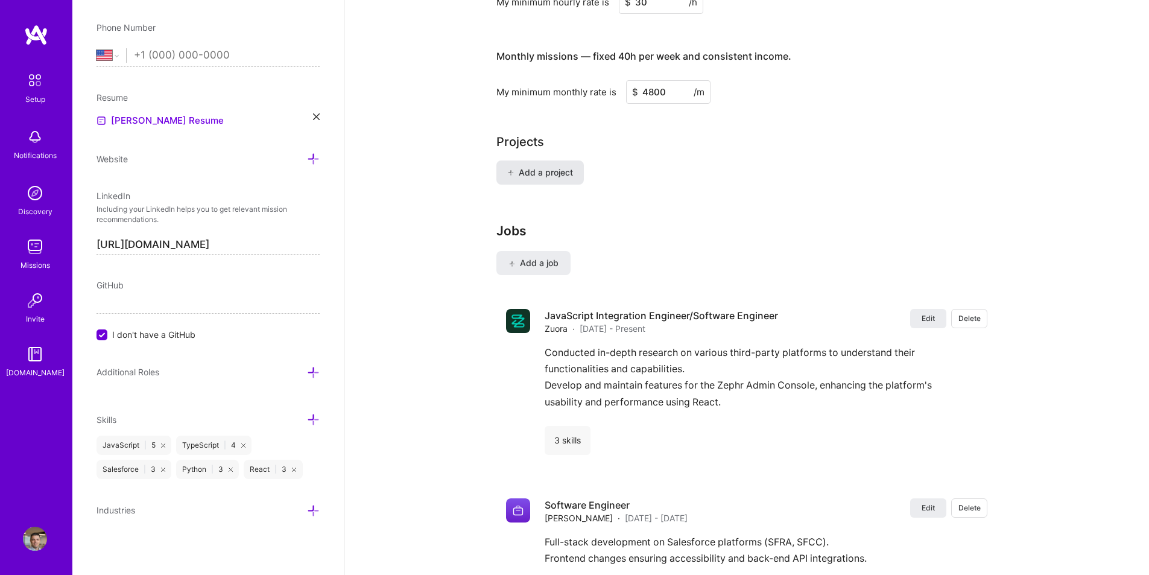
click at [554, 168] on button "Add a project" at bounding box center [539, 172] width 87 height 24
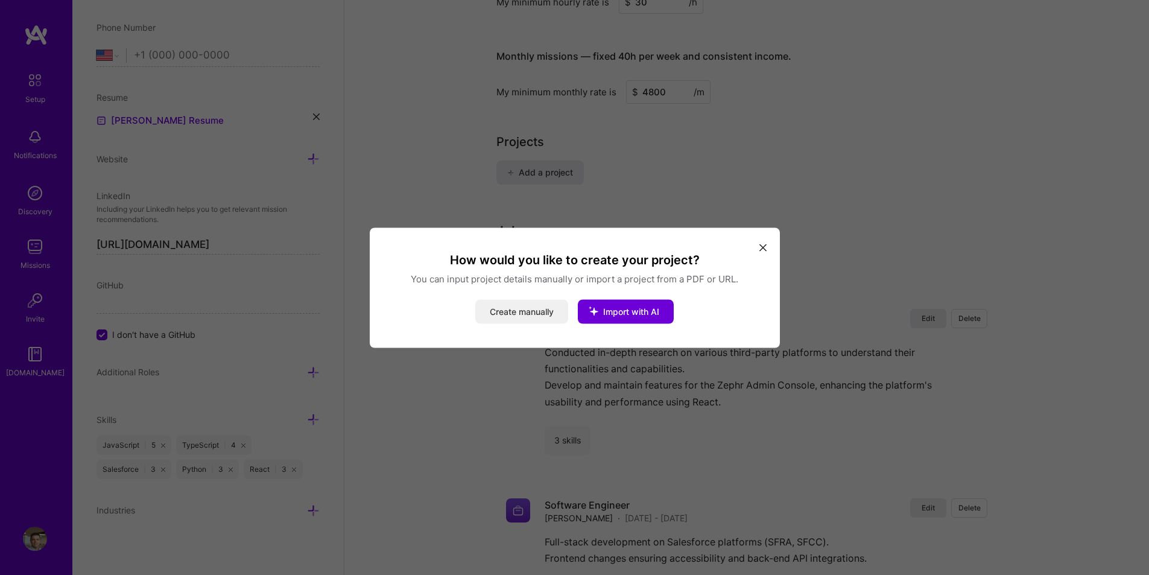
click at [516, 301] on button "Create manually" at bounding box center [521, 311] width 93 height 24
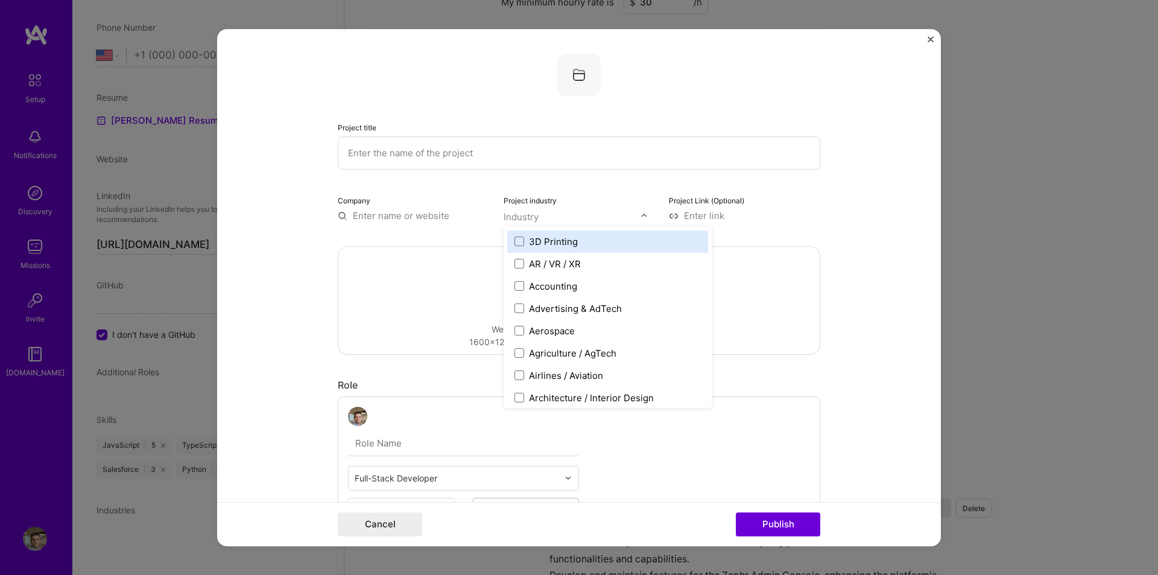
click at [537, 213] on input "text" at bounding box center [572, 216] width 137 height 13
click at [403, 199] on div "Company" at bounding box center [413, 208] width 151 height 28
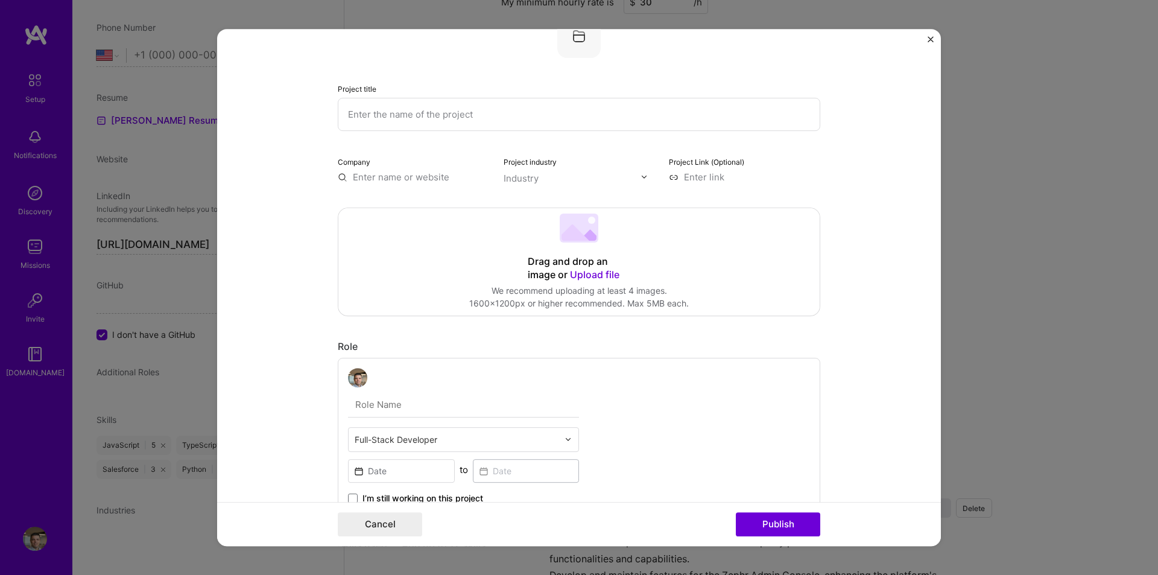
scroll to position [0, 0]
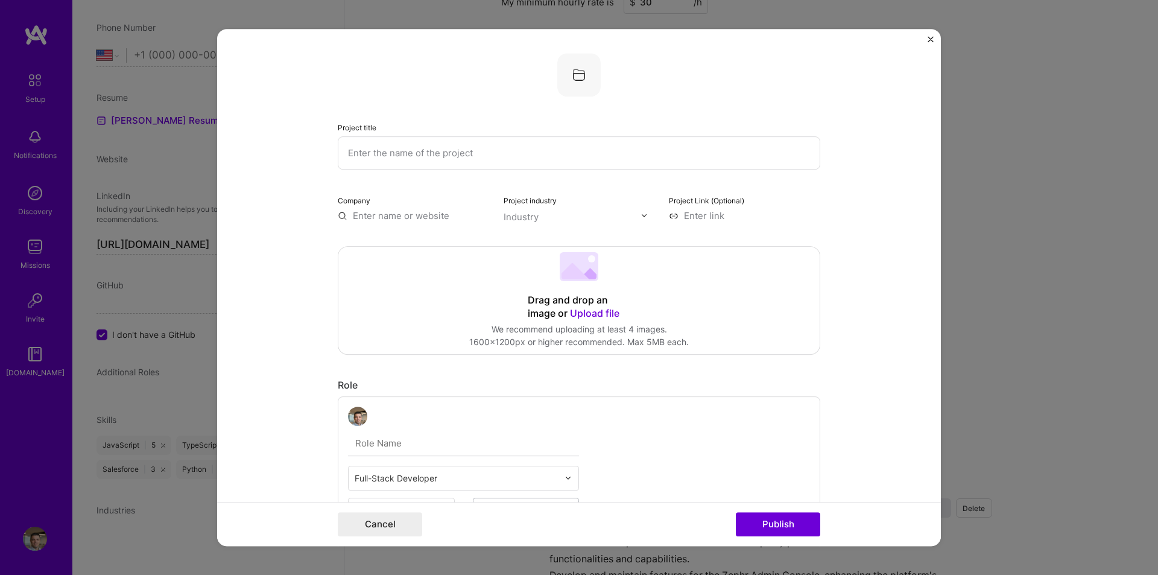
click at [475, 160] on input "text" at bounding box center [579, 152] width 482 height 33
type input "Z"
type input "Zuora"
click at [394, 217] on input "text" at bounding box center [413, 215] width 151 height 13
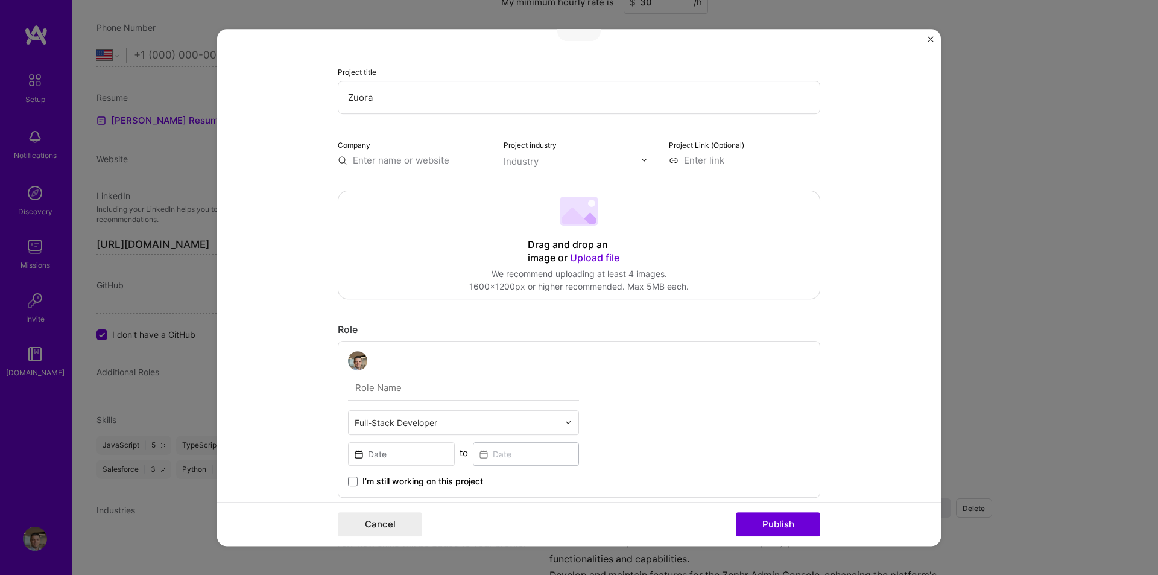
scroll to position [60, 0]
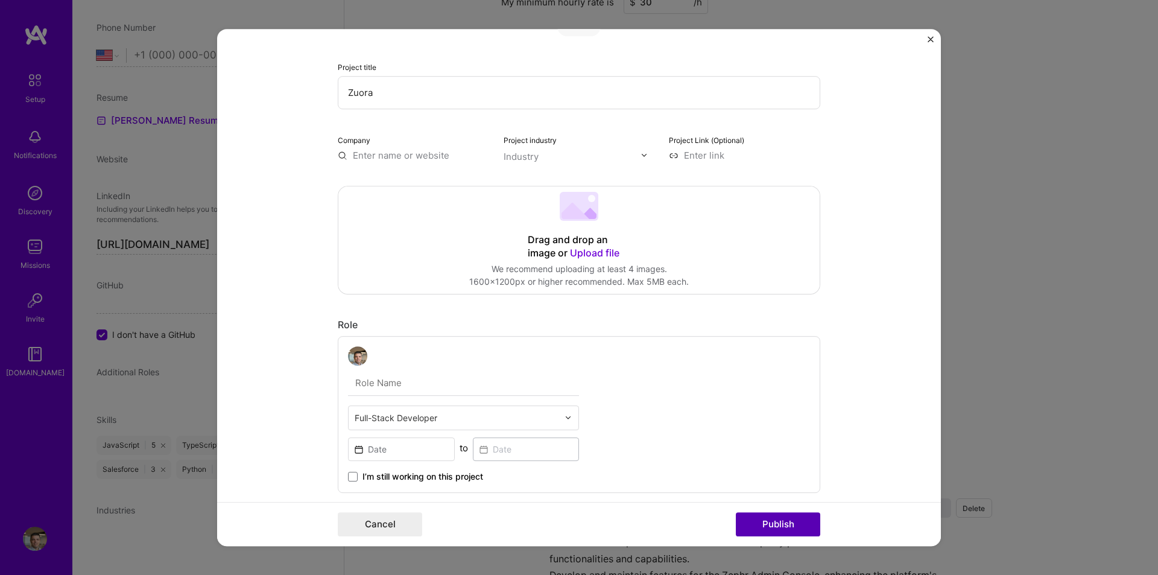
click at [807, 515] on button "Publish" at bounding box center [778, 524] width 84 height 24
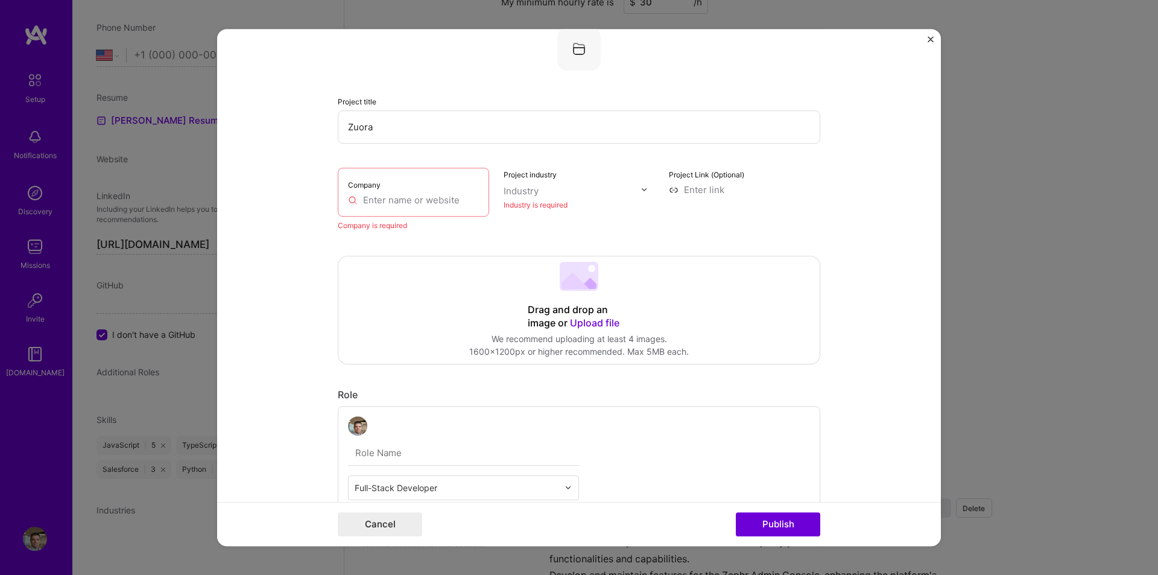
scroll to position [24, 0]
click at [419, 192] on div "Company" at bounding box center [413, 193] width 151 height 49
click at [428, 201] on input "text" at bounding box center [413, 201] width 131 height 13
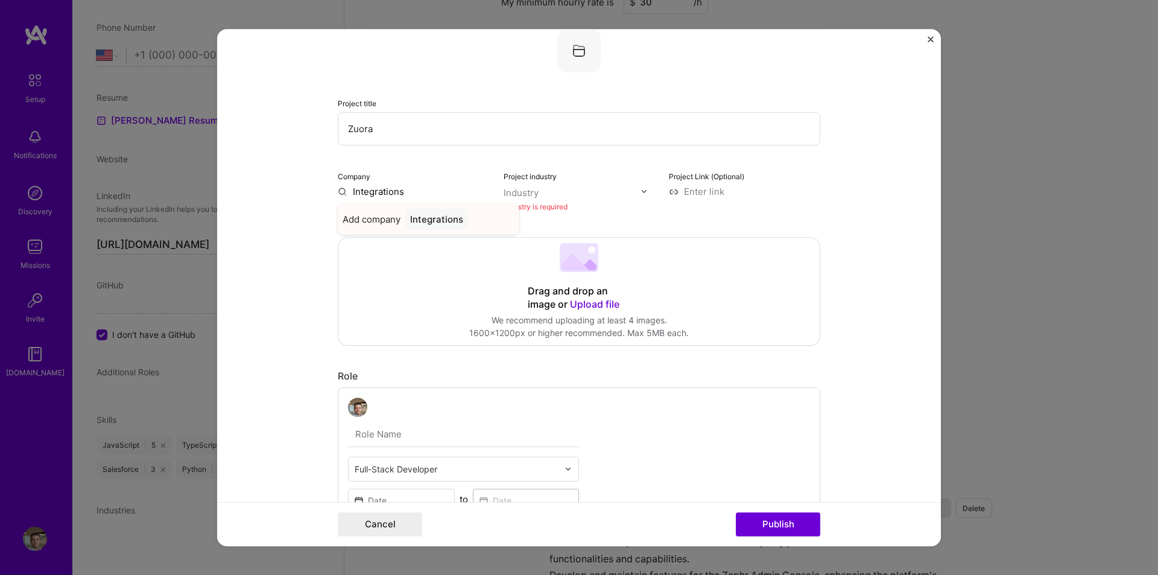
type input "Integrations"
click at [424, 221] on div "Integrations" at bounding box center [436, 219] width 63 height 21
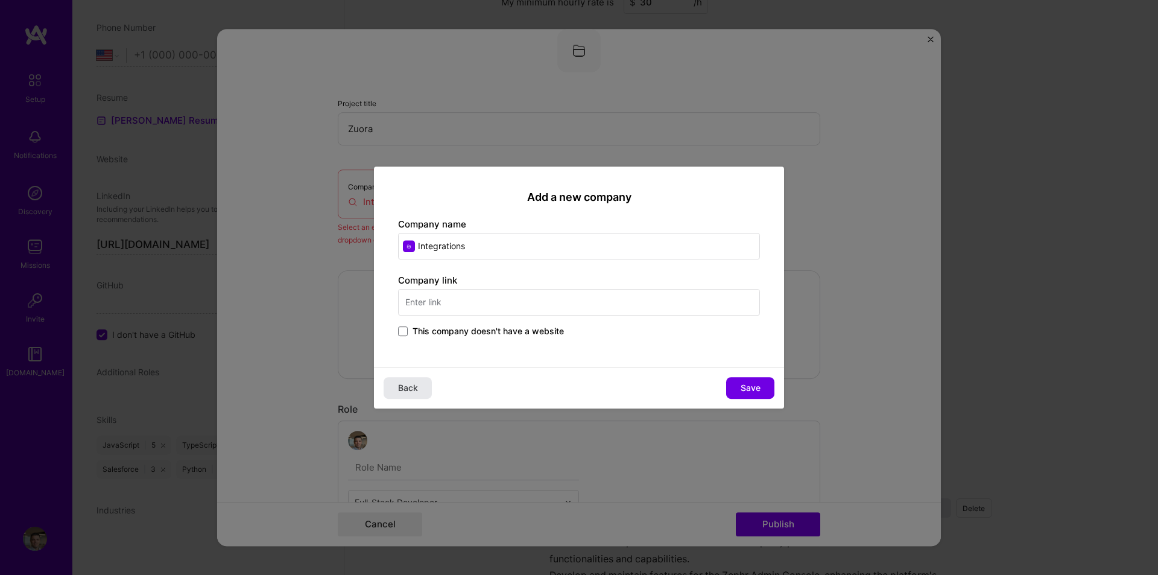
click at [409, 388] on span "Back" at bounding box center [408, 388] width 20 height 12
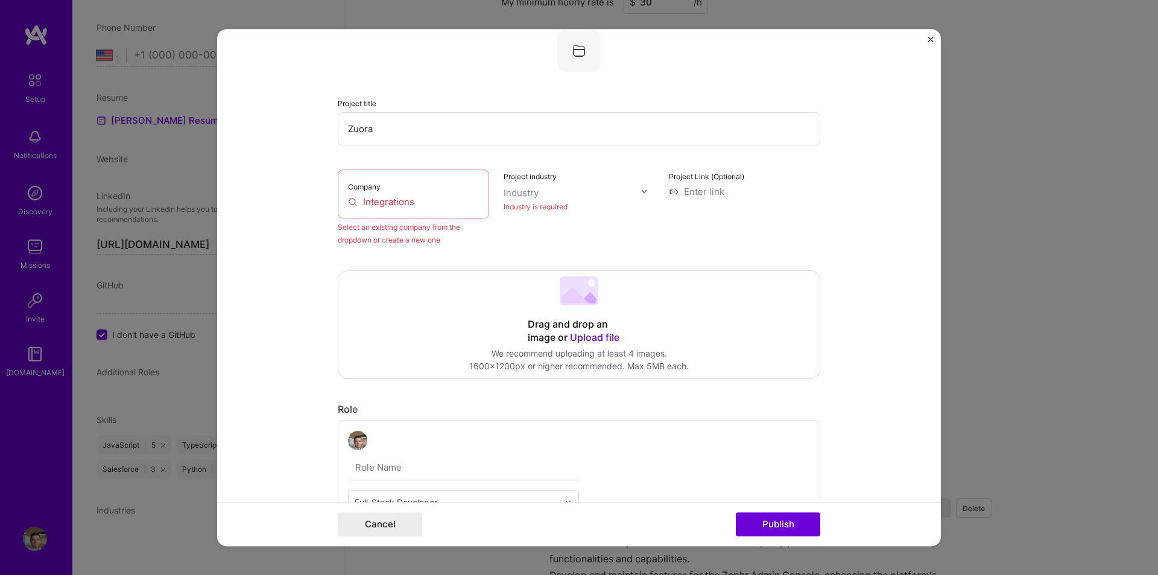
click at [425, 205] on input "Integrations" at bounding box center [413, 201] width 131 height 13
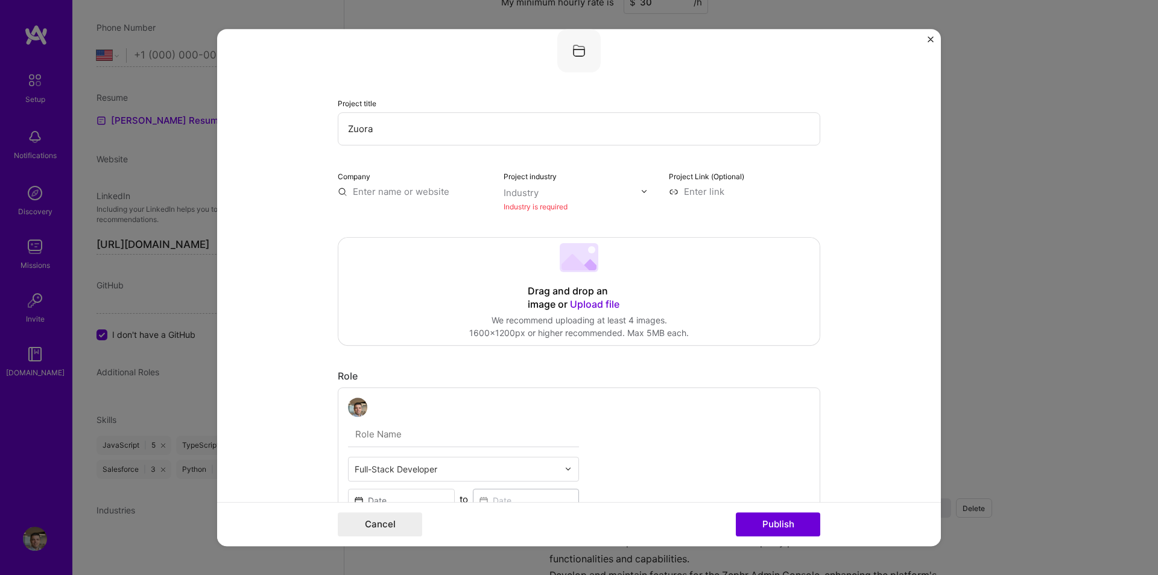
click at [428, 137] on input "Zuora" at bounding box center [579, 128] width 482 height 33
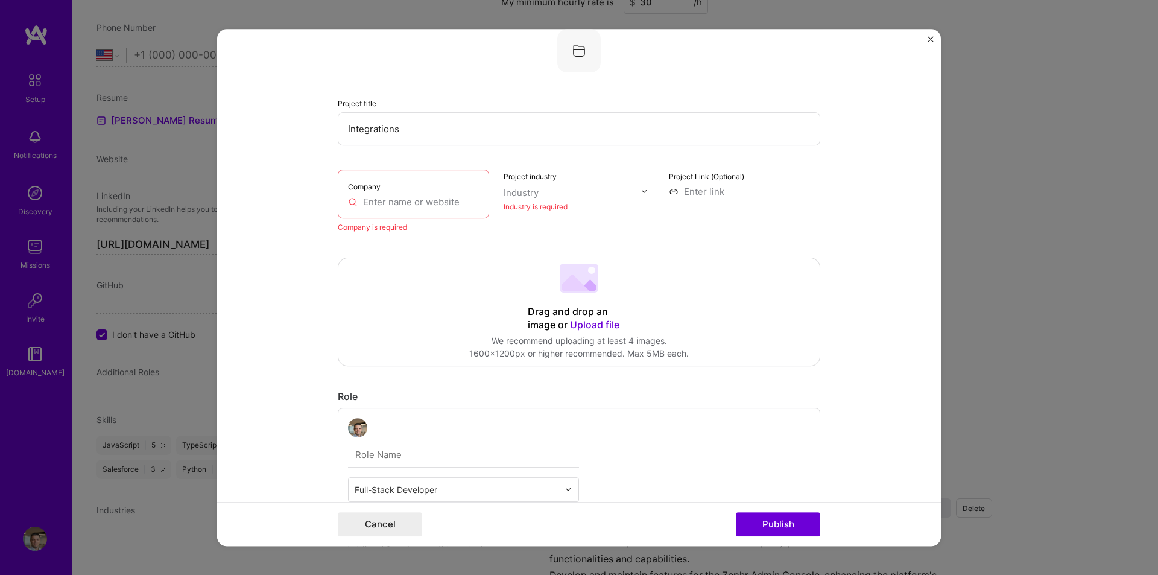
type input "Integrations"
click at [384, 186] on div "Company" at bounding box center [413, 193] width 151 height 49
click at [387, 200] on input "text" at bounding box center [413, 201] width 131 height 13
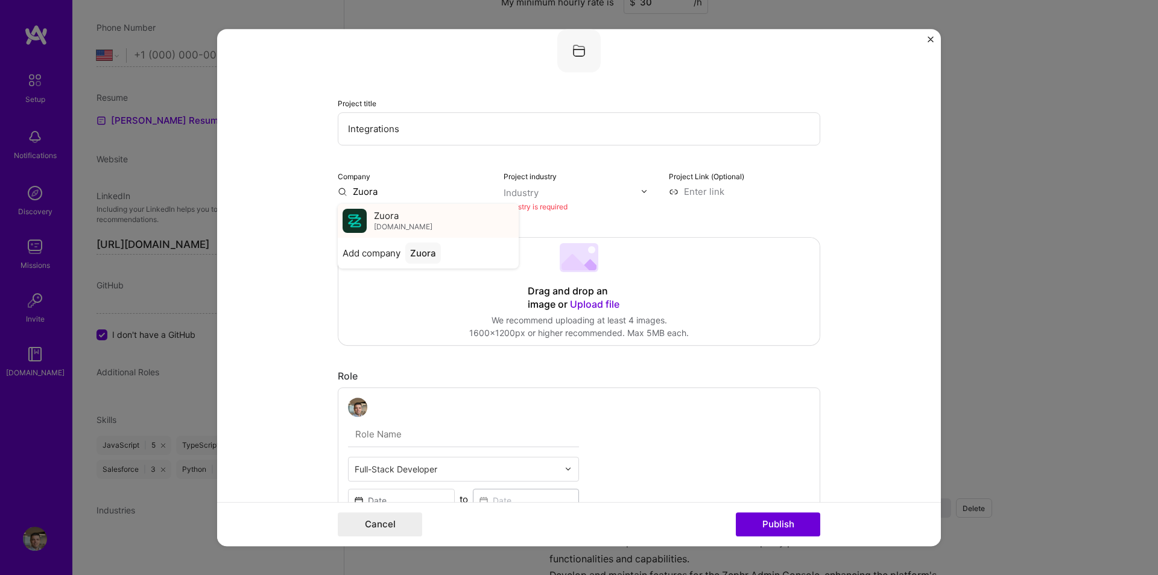
type input "Zuora"
click at [394, 220] on div "Zuora [DOMAIN_NAME]" at bounding box center [403, 220] width 58 height 22
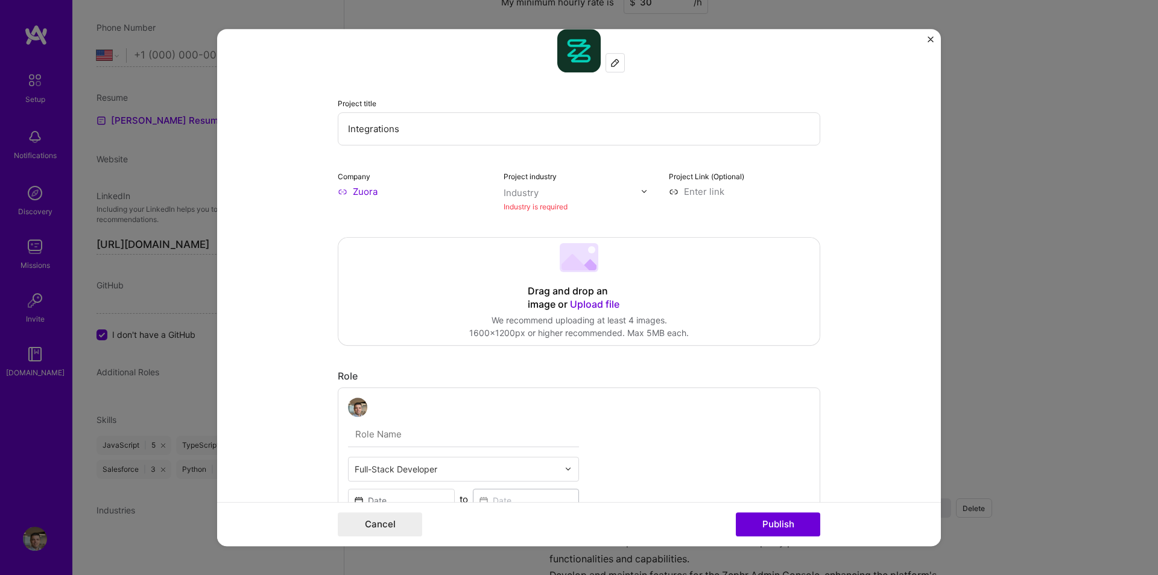
click at [640, 194] on img at bounding box center [643, 191] width 7 height 7
type input "medi"
click at [542, 214] on div "Media" at bounding box center [542, 217] width 26 height 13
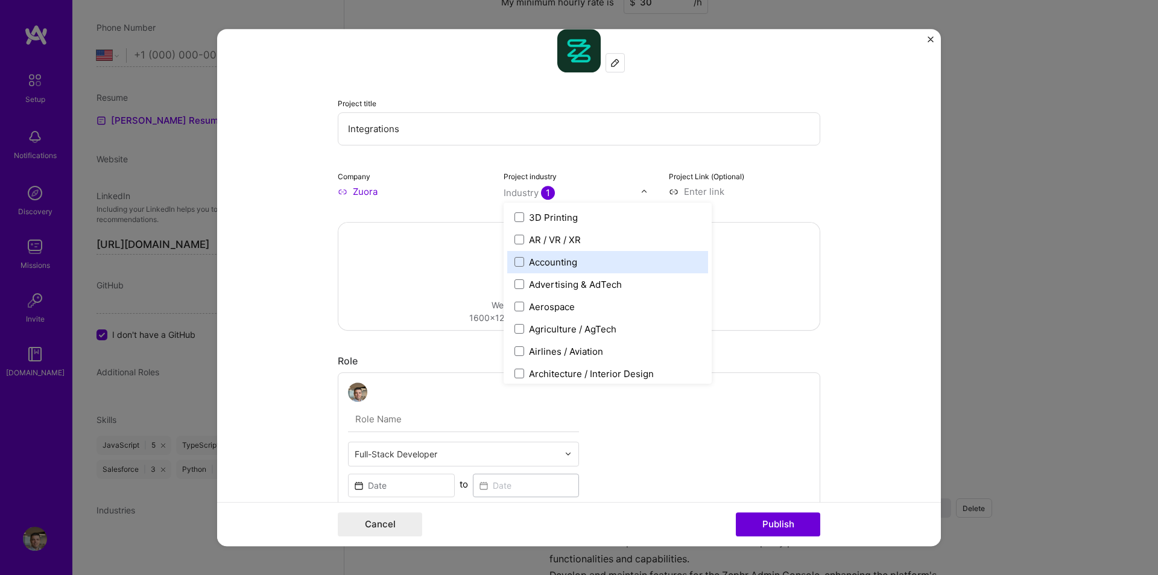
click at [395, 257] on div "Drag and drop an image or Upload file Upload file We recommend uploading at lea…" at bounding box center [578, 276] width 481 height 107
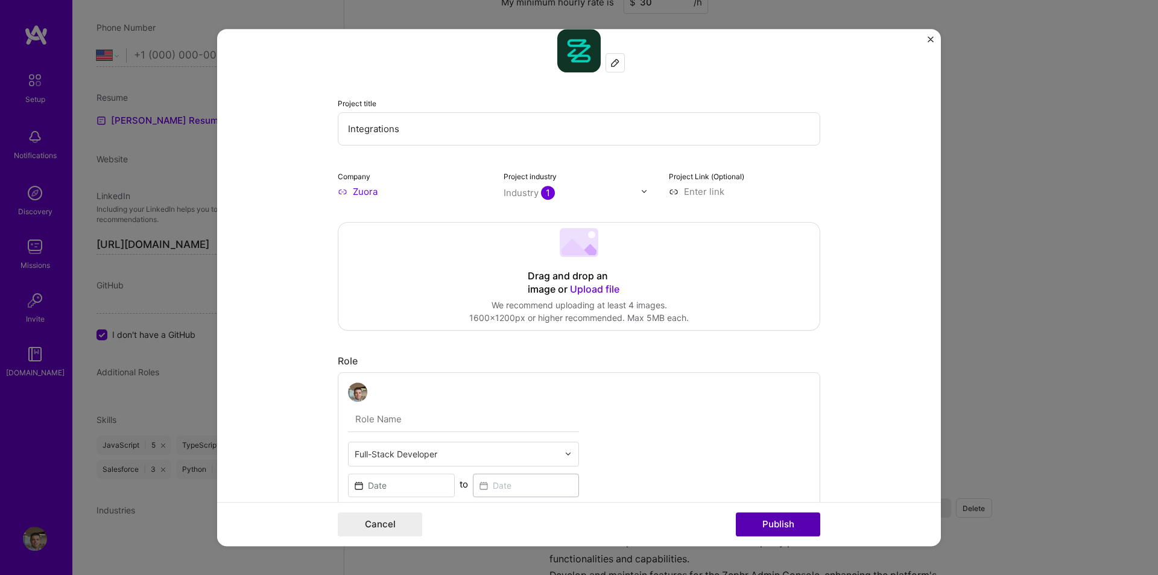
click at [788, 523] on button "Publish" at bounding box center [778, 524] width 84 height 24
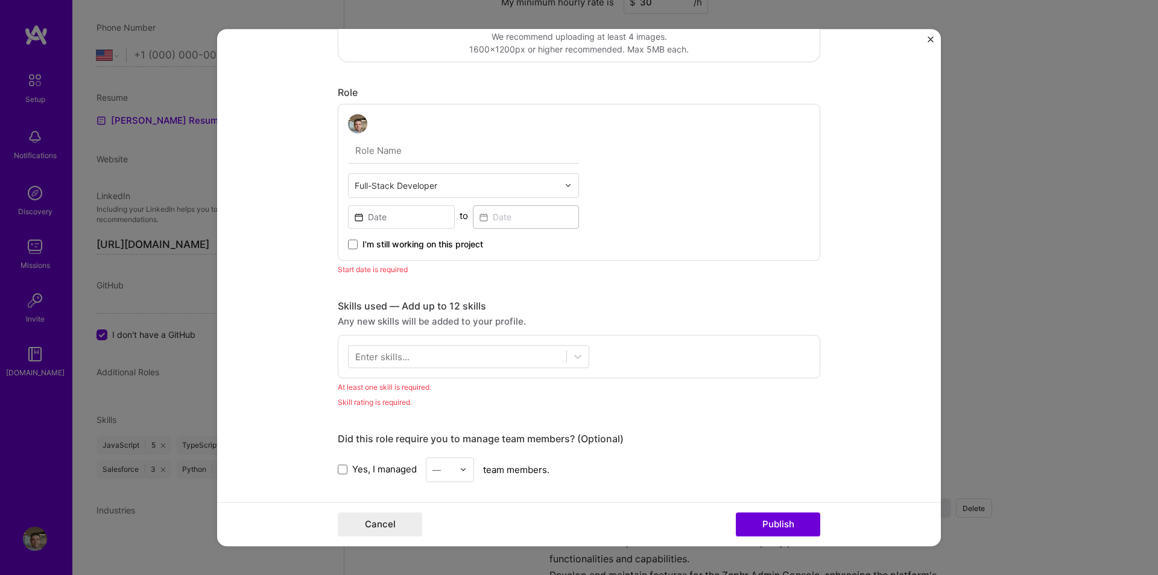
scroll to position [289, 0]
click at [396, 222] on input at bounding box center [401, 220] width 107 height 24
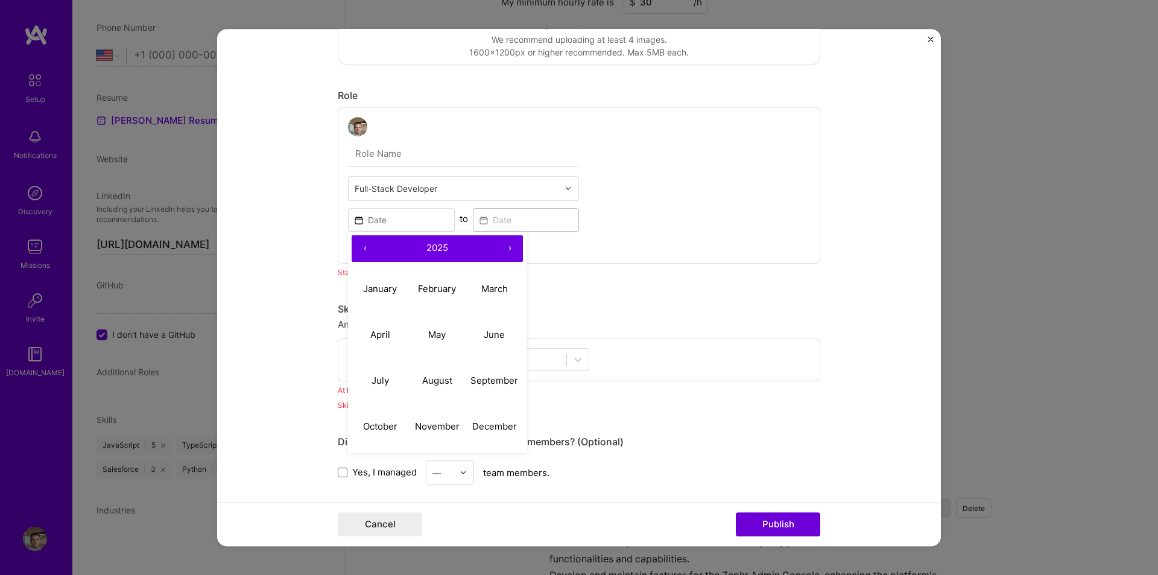
click at [359, 247] on button "‹" at bounding box center [365, 248] width 27 height 27
click at [360, 247] on button "‹" at bounding box center [365, 248] width 27 height 27
click at [437, 379] on abbr "August" at bounding box center [437, 379] width 30 height 11
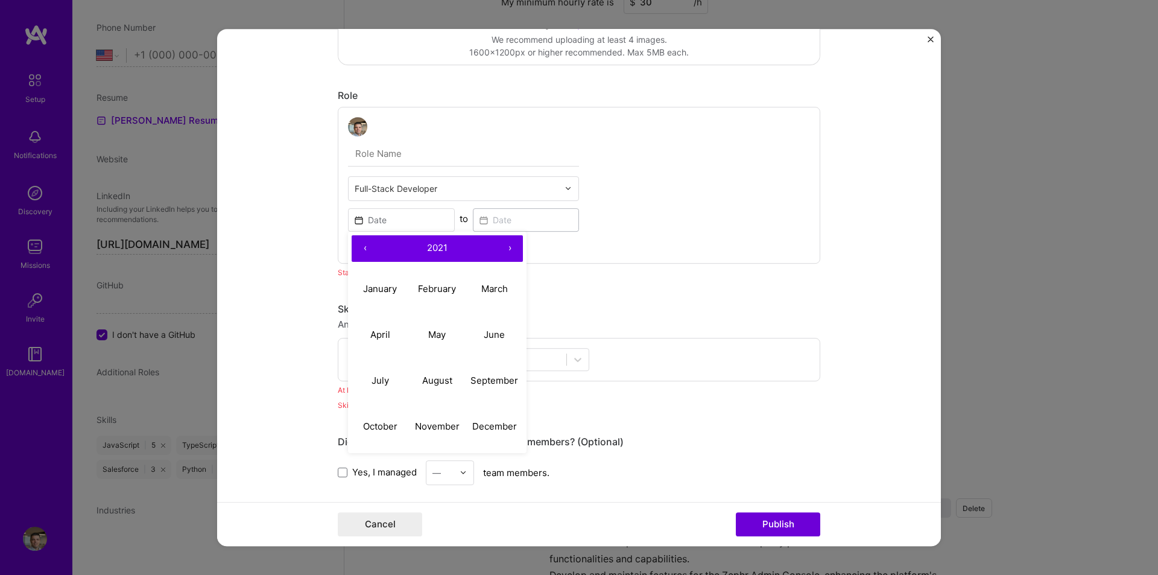
type input "[DATE]"
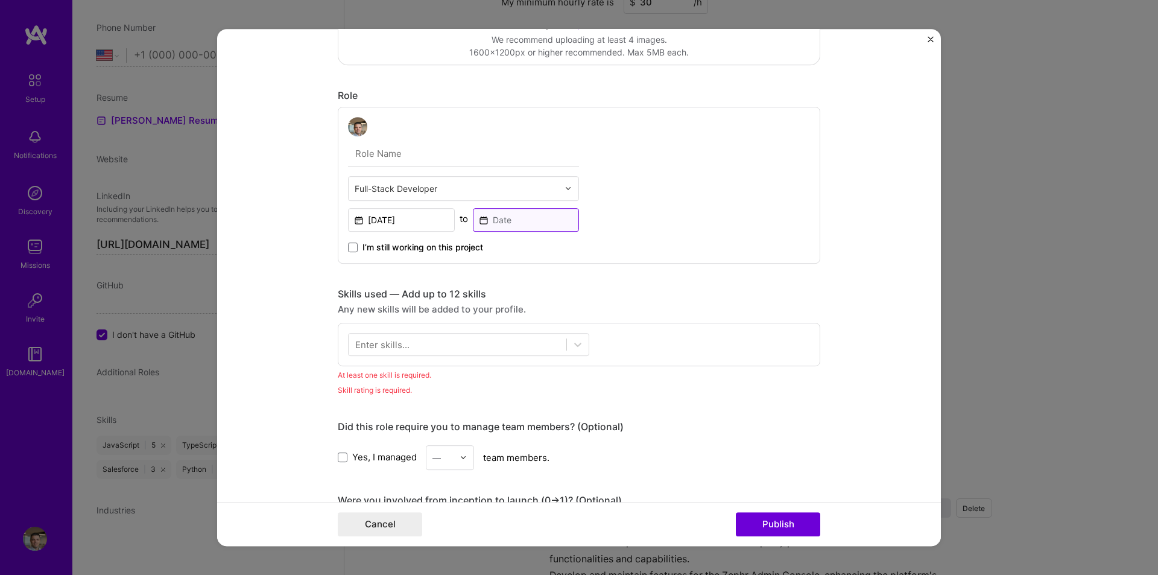
click at [500, 221] on input at bounding box center [526, 220] width 107 height 24
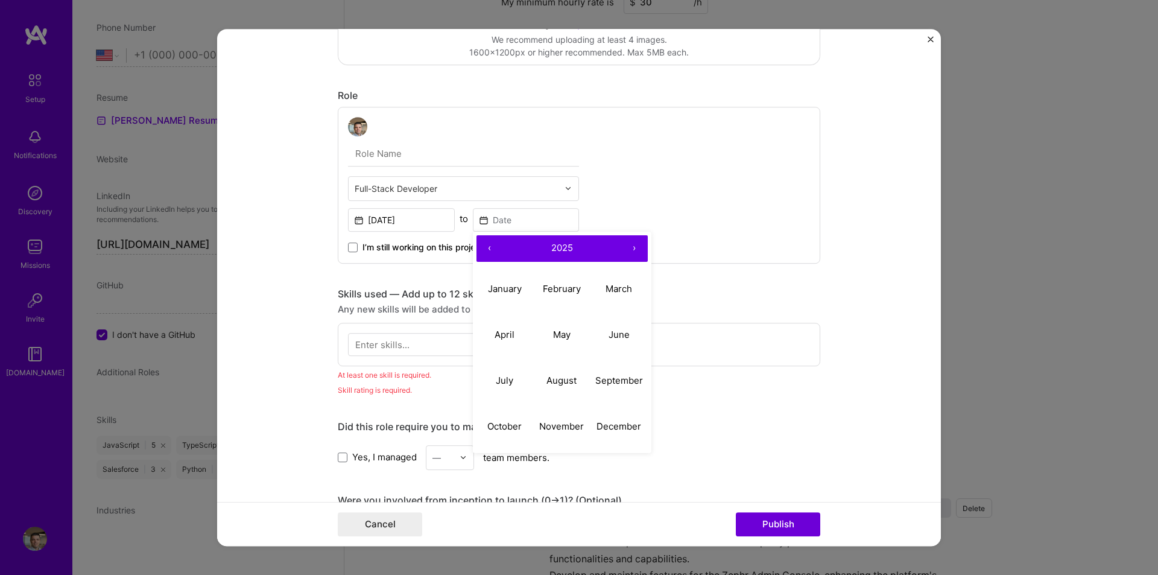
click at [483, 245] on button "‹" at bounding box center [489, 248] width 27 height 27
click at [565, 424] on abbr "November" at bounding box center [561, 425] width 45 height 11
type input "[DATE]"
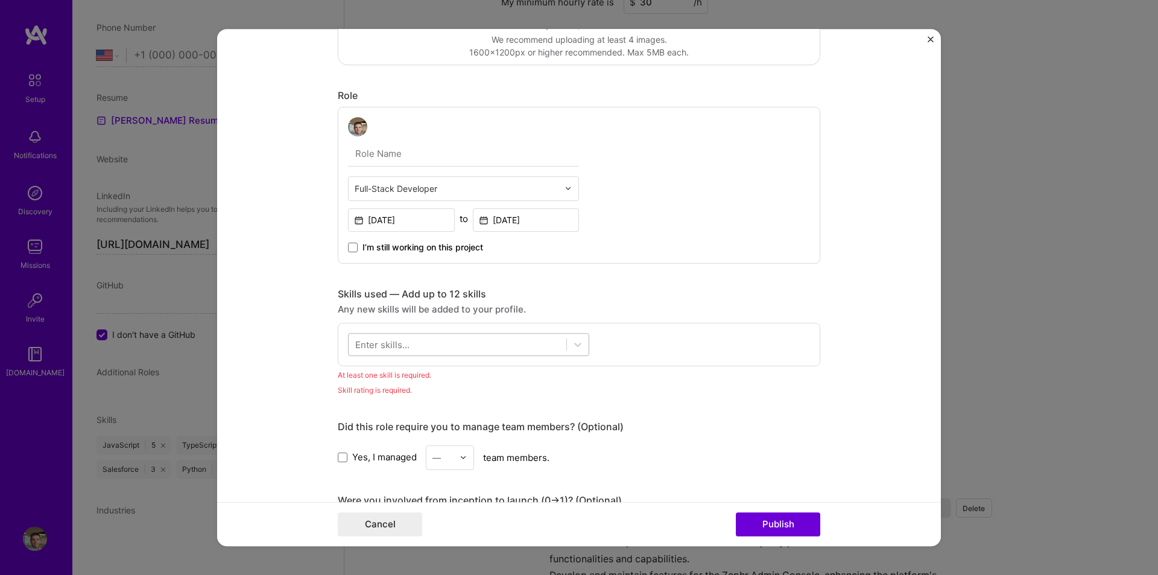
click at [461, 346] on div at bounding box center [458, 344] width 218 height 20
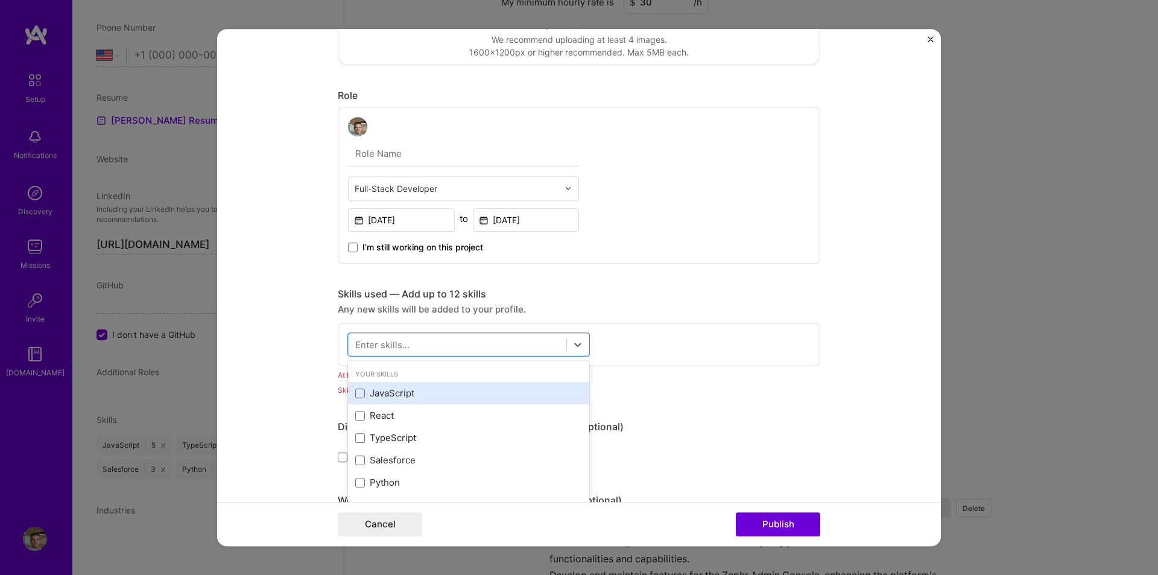
click at [391, 393] on div "JavaScript" at bounding box center [468, 393] width 227 height 13
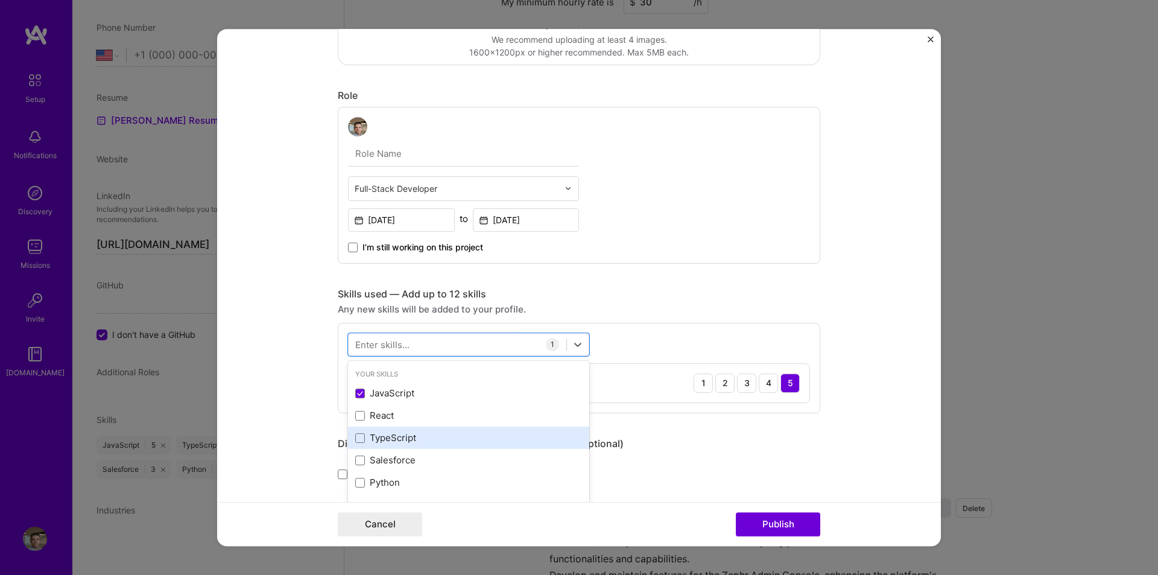
click at [355, 443] on div "TypeScript" at bounding box center [468, 437] width 227 height 13
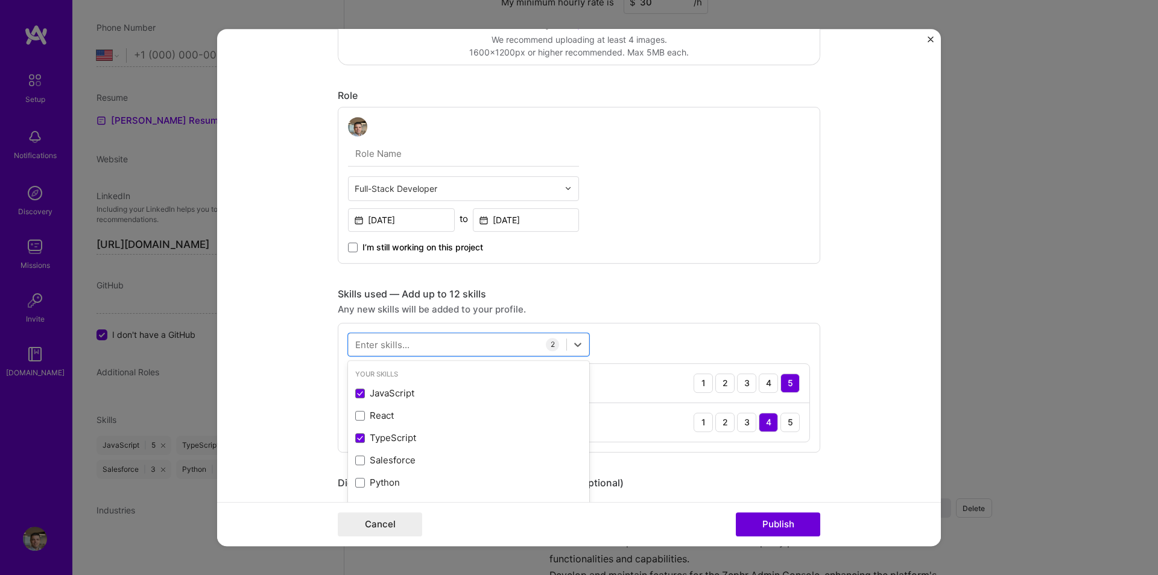
click at [306, 390] on form "Project title Integrations Company Zuora Project industry Industry 1 Project Li…" at bounding box center [579, 287] width 724 height 517
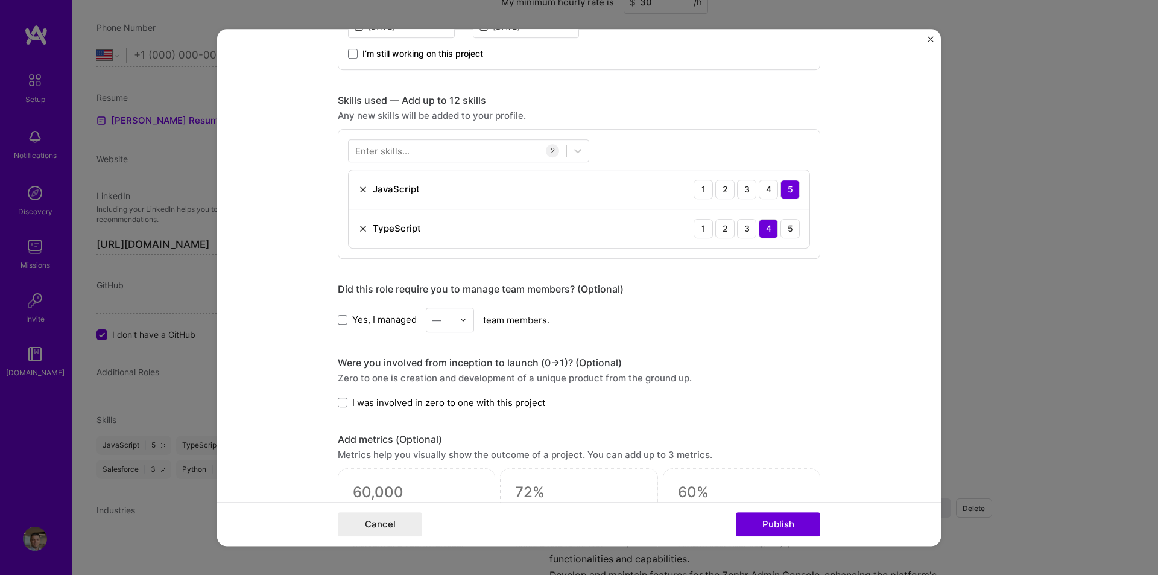
scroll to position [531, 0]
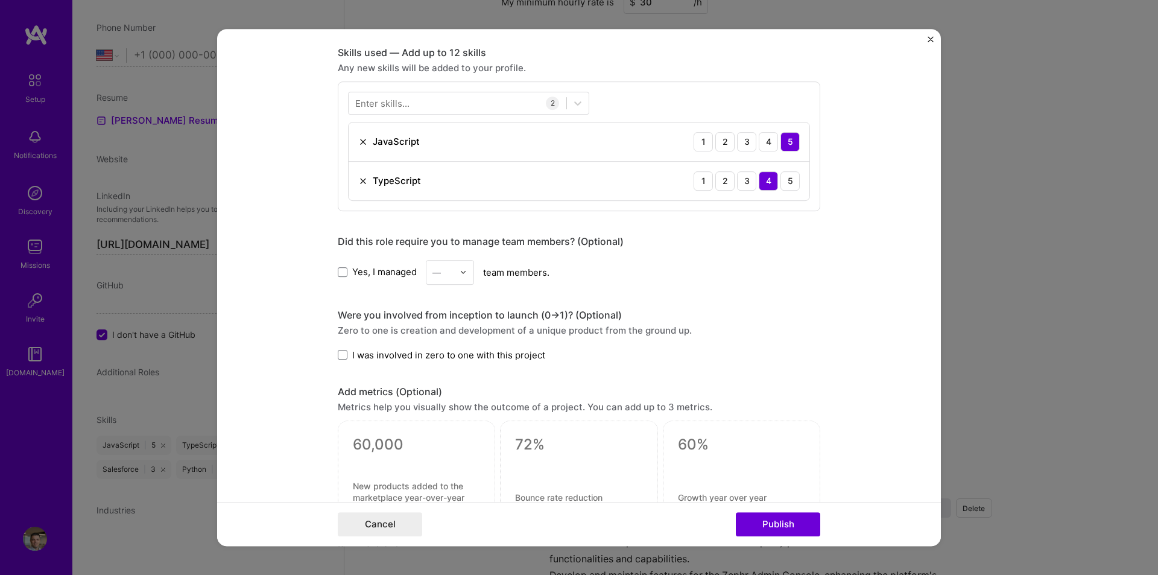
click at [405, 359] on span "I was involved in zero to one with this project" at bounding box center [448, 355] width 193 height 13
click at [0, 0] on input "I was involved in zero to one with this project" at bounding box center [0, 0] width 0 height 0
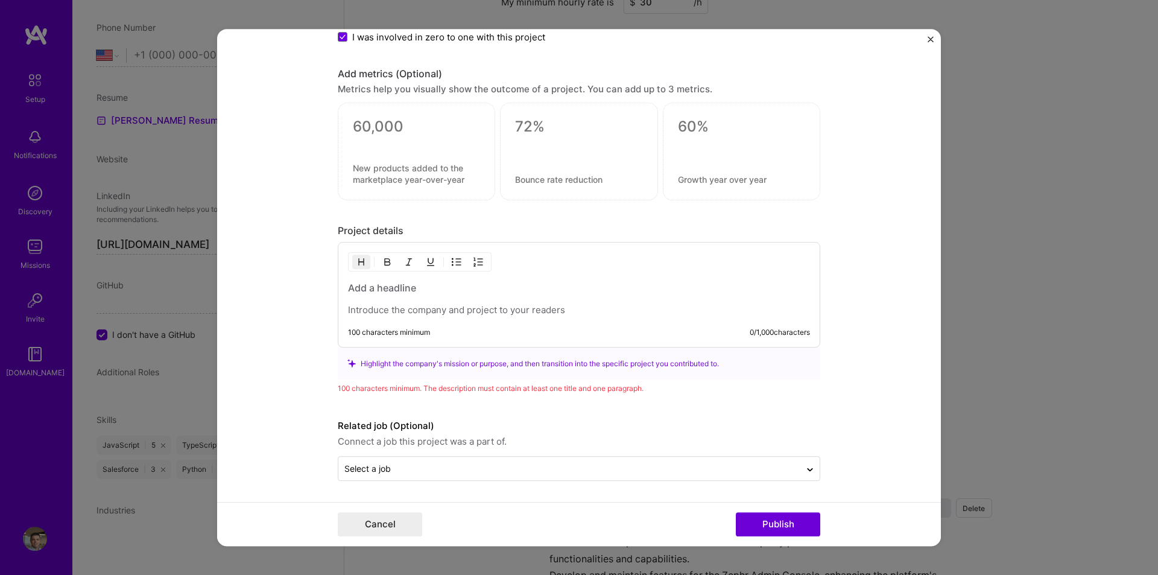
scroll to position [849, 0]
click at [785, 517] on button "Publish" at bounding box center [778, 524] width 84 height 24
click at [447, 291] on h3 at bounding box center [579, 286] width 462 height 13
paste div
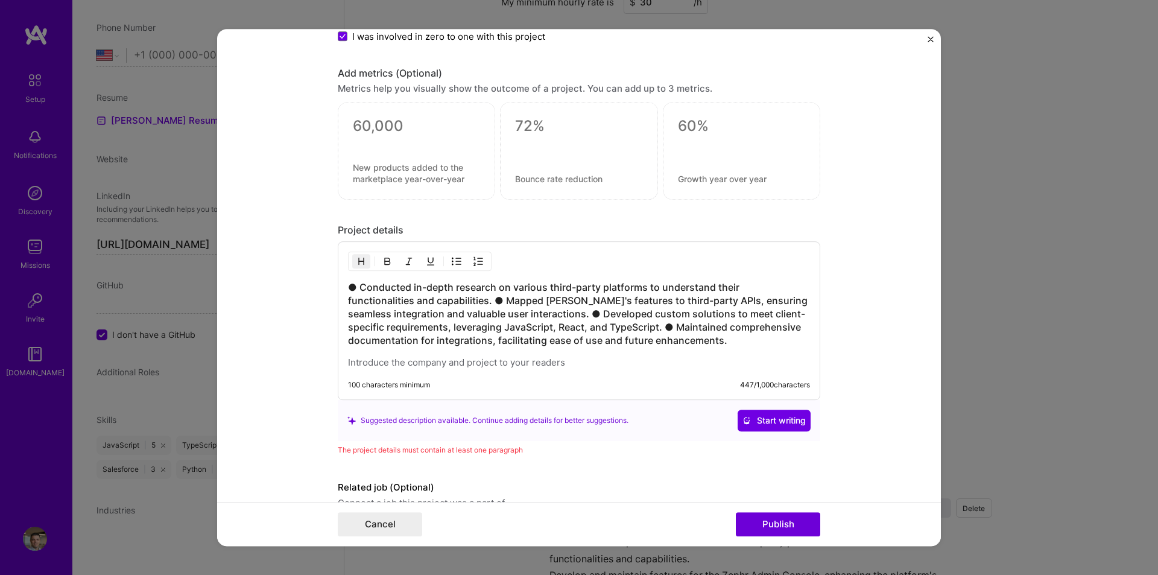
click at [353, 284] on h3 "● Conducted in-depth research on various third-party platforms to understand th…" at bounding box center [579, 313] width 462 height 66
click at [431, 300] on h3 "Conducted in-depth research on various third-party platforms to understand thei…" at bounding box center [579, 313] width 462 height 66
click at [476, 312] on h3 "Conducted in-depth research on various third-party platforms to understand thei…" at bounding box center [579, 313] width 462 height 66
click at [563, 324] on h3 "Conducted in-depth research on various third-party platforms to understand thei…" at bounding box center [579, 313] width 462 height 66
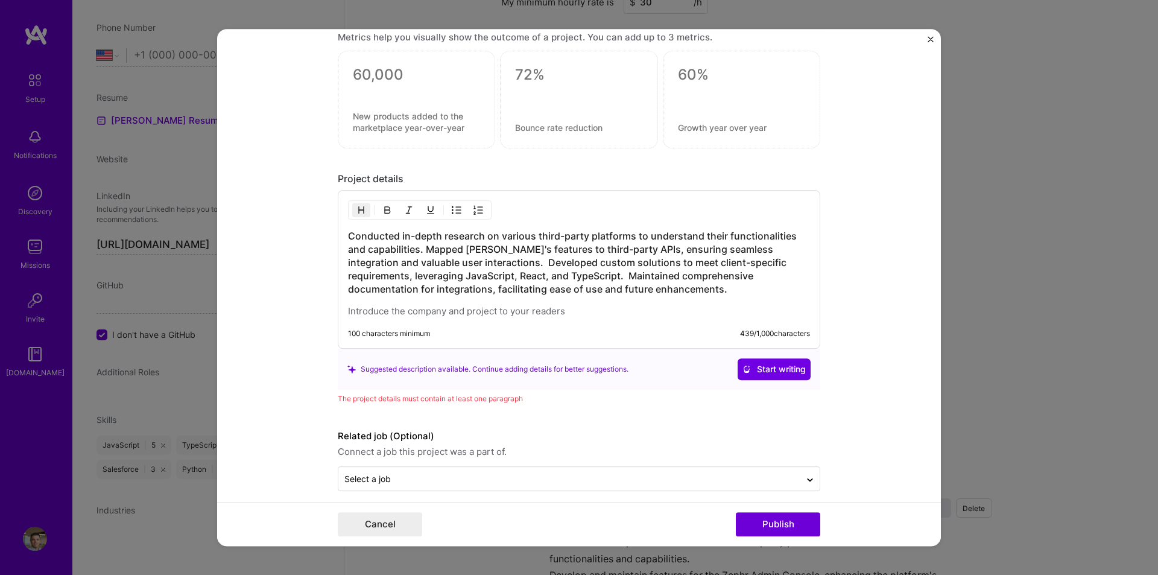
scroll to position [911, 0]
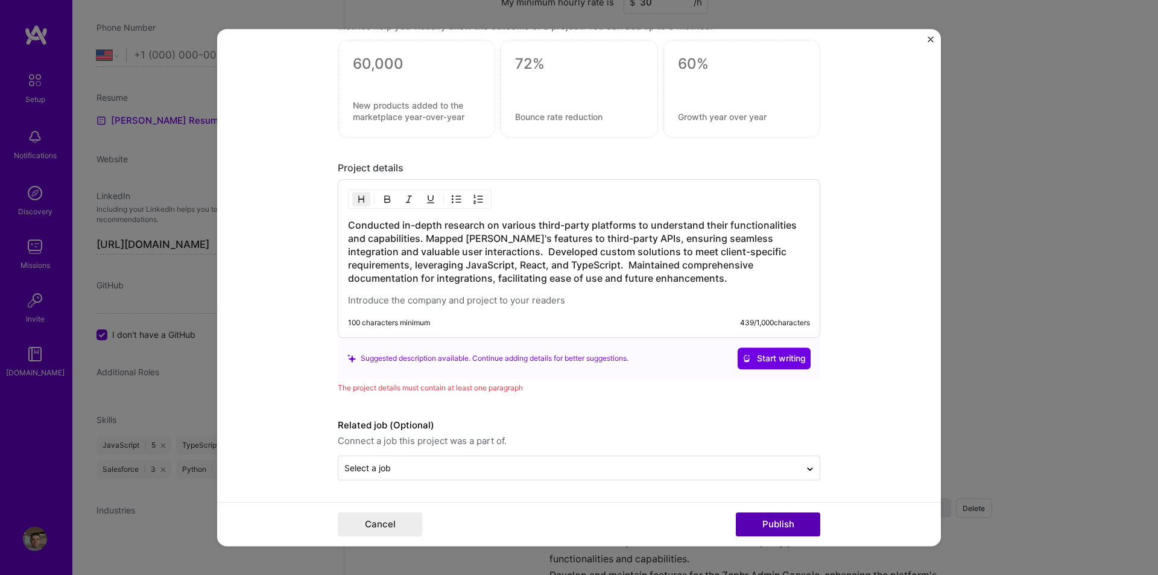
click at [768, 522] on button "Publish" at bounding box center [778, 524] width 84 height 24
click at [479, 381] on div "Project details Conducted in-depth research on various third-party platforms to…" at bounding box center [579, 278] width 482 height 232
click at [414, 463] on input "text" at bounding box center [569, 467] width 450 height 13
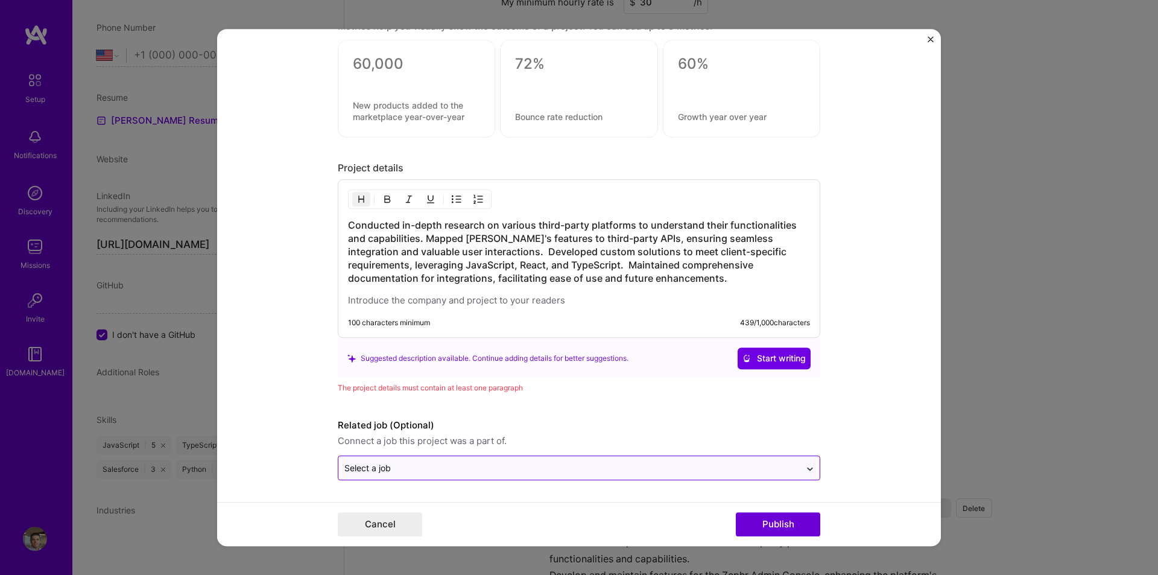
click at [805, 464] on icon at bounding box center [810, 469] width 10 height 12
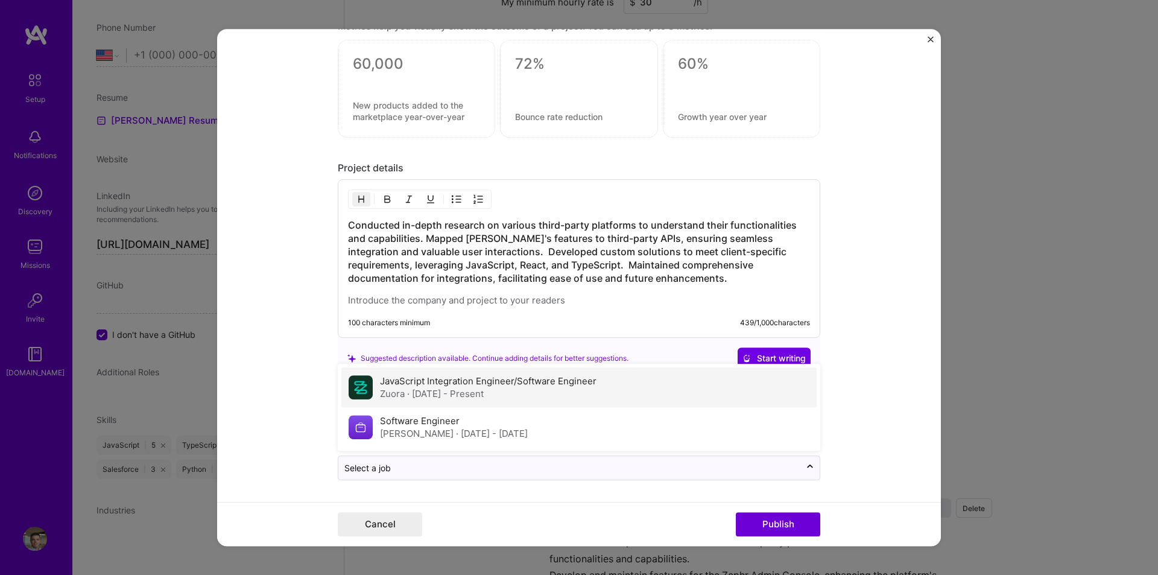
click at [443, 389] on span "· [DATE] - Present" at bounding box center [445, 393] width 77 height 11
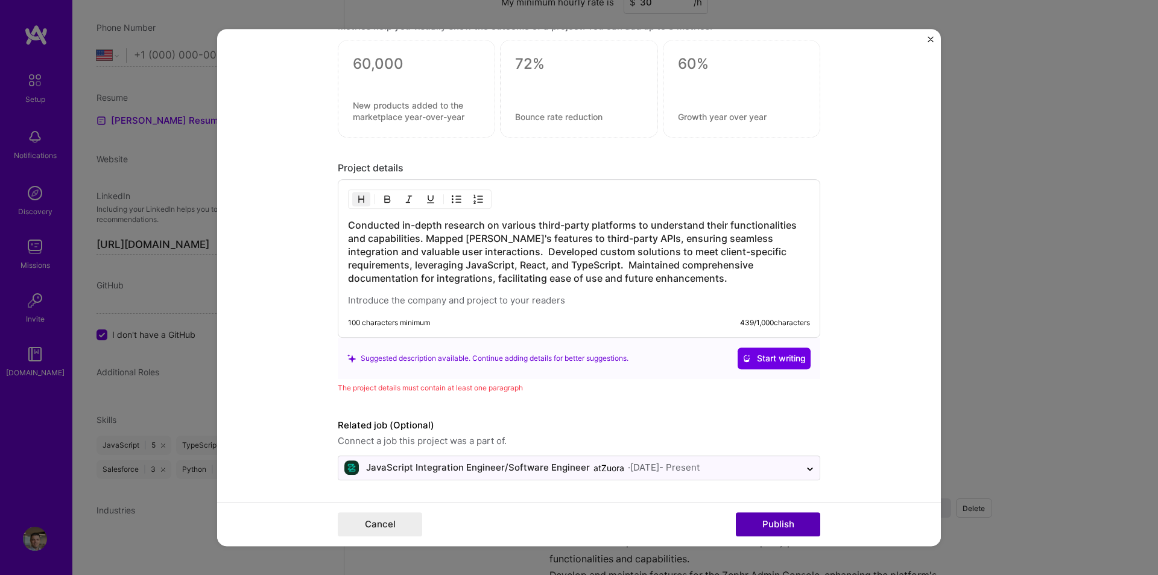
click at [781, 526] on button "Publish" at bounding box center [778, 524] width 84 height 24
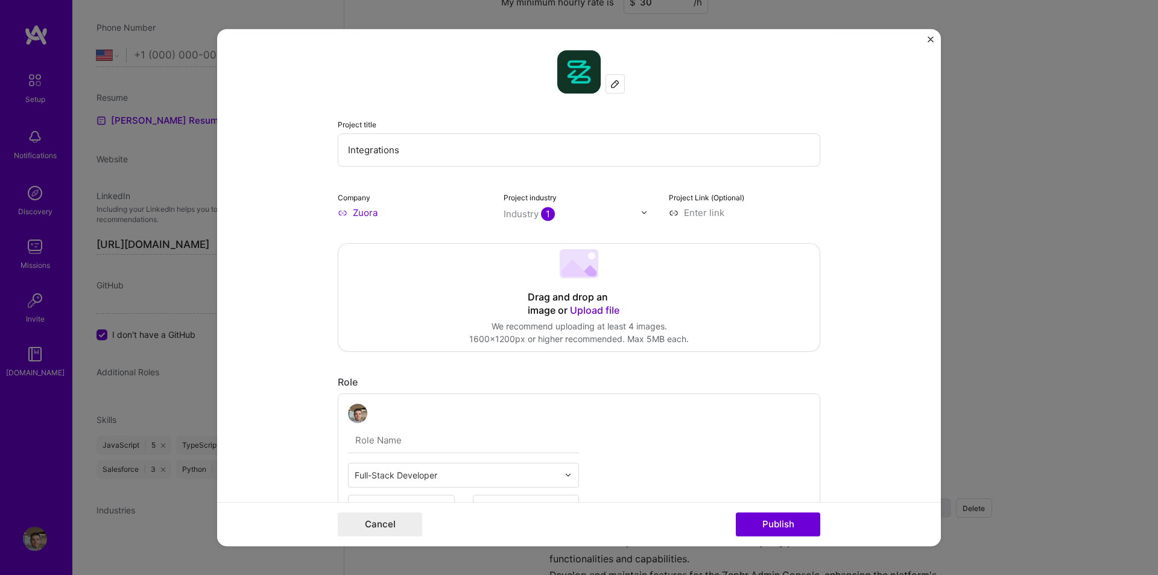
scroll to position [0, 0]
click at [803, 519] on button "Publish" at bounding box center [778, 524] width 84 height 24
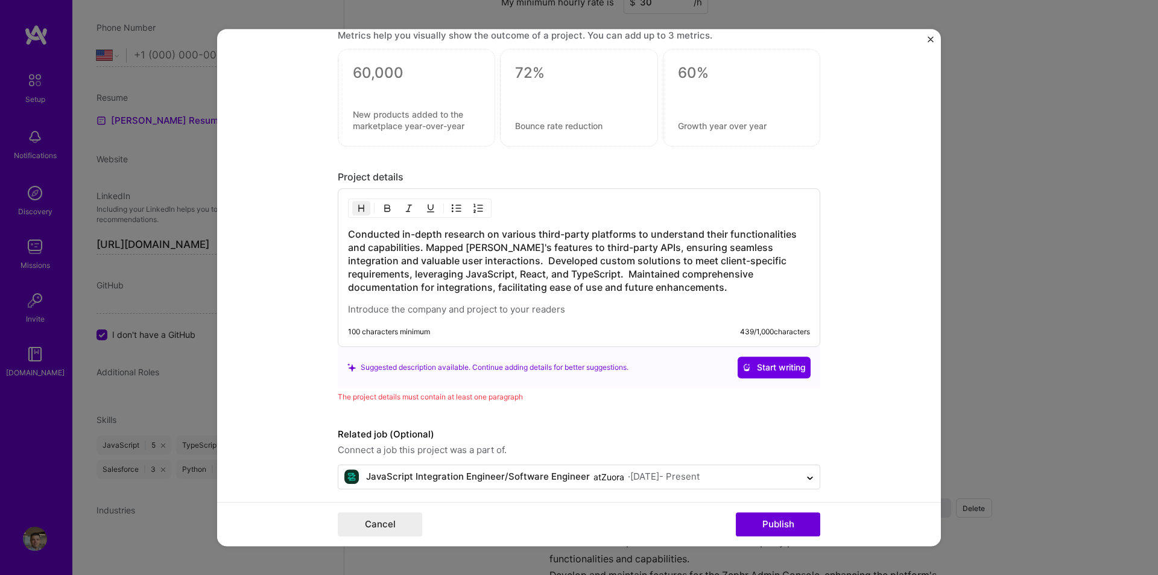
scroll to position [911, 0]
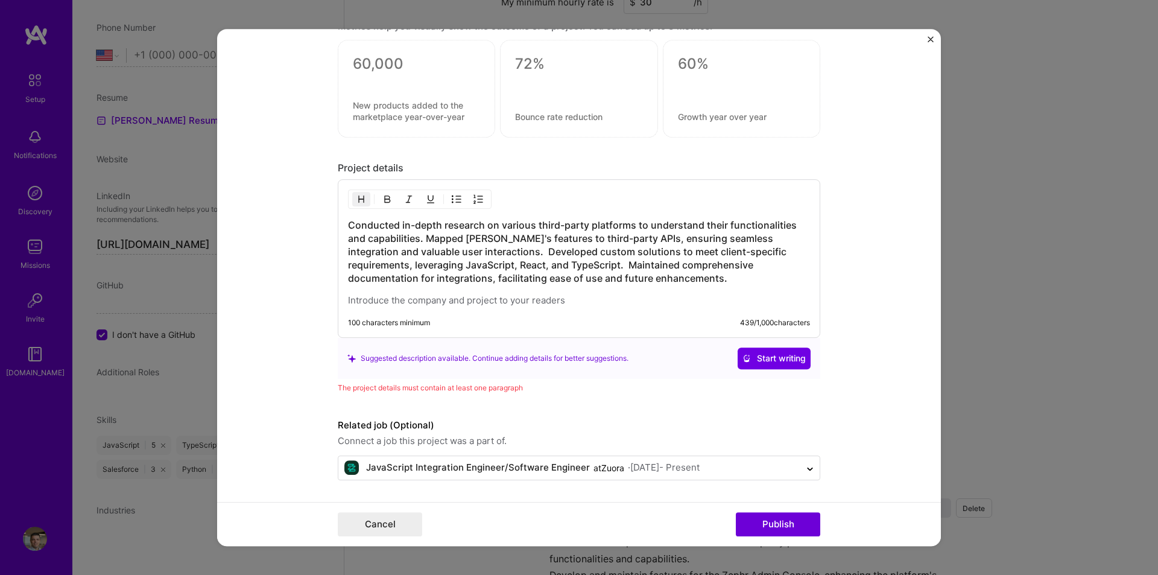
click at [466, 387] on div "The project details must contain at least one paragraph" at bounding box center [579, 387] width 482 height 13
click at [442, 384] on div "The project details must contain at least one paragraph" at bounding box center [579, 387] width 482 height 13
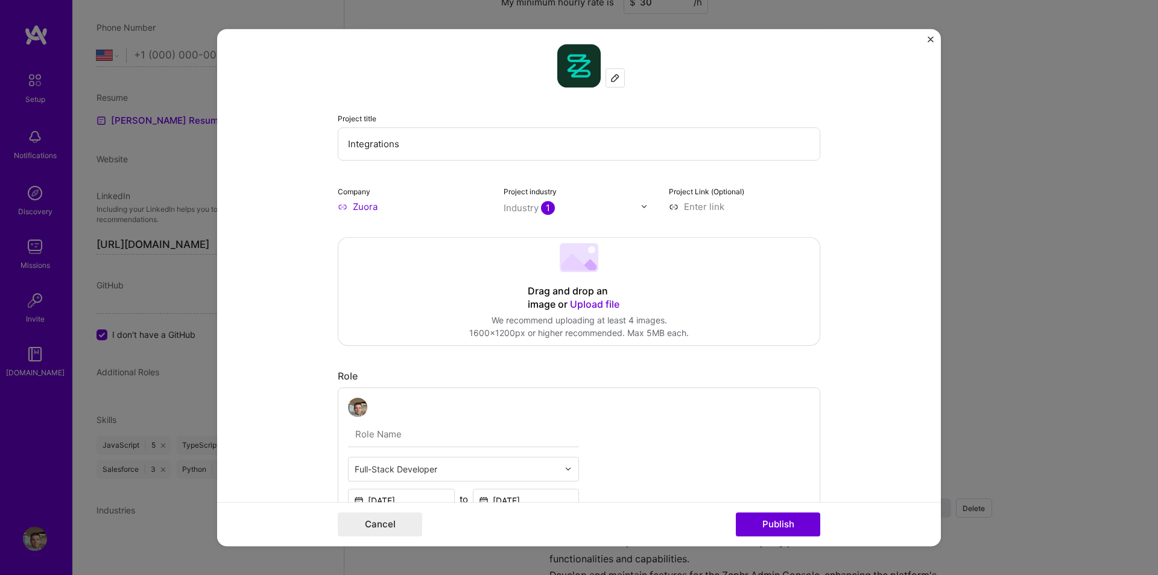
scroll to position [11, 0]
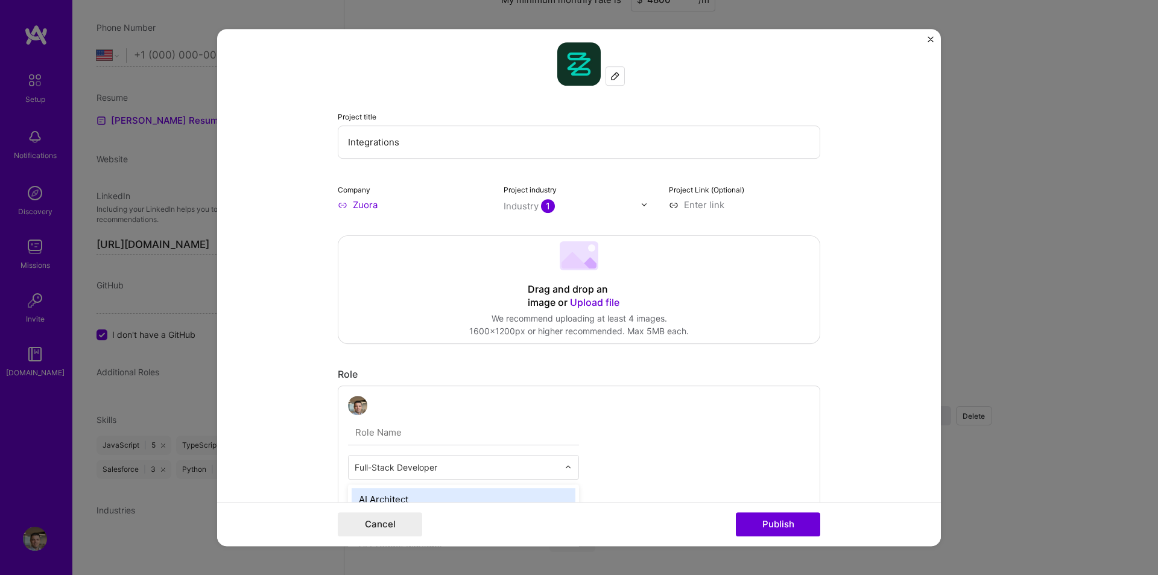
click at [564, 474] on div at bounding box center [571, 467] width 14 height 24
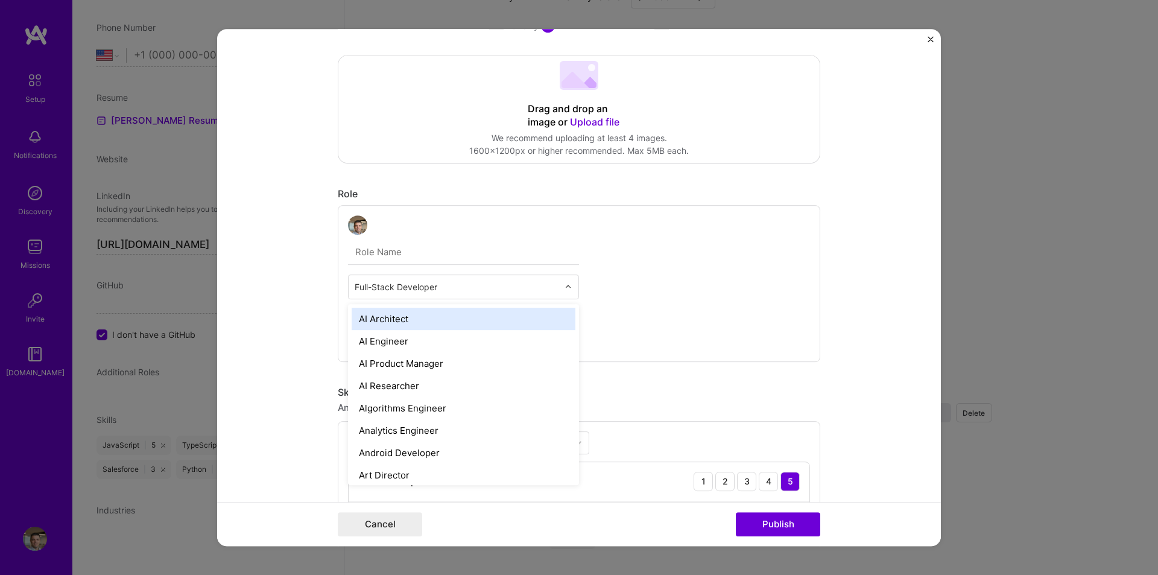
scroll to position [192, 0]
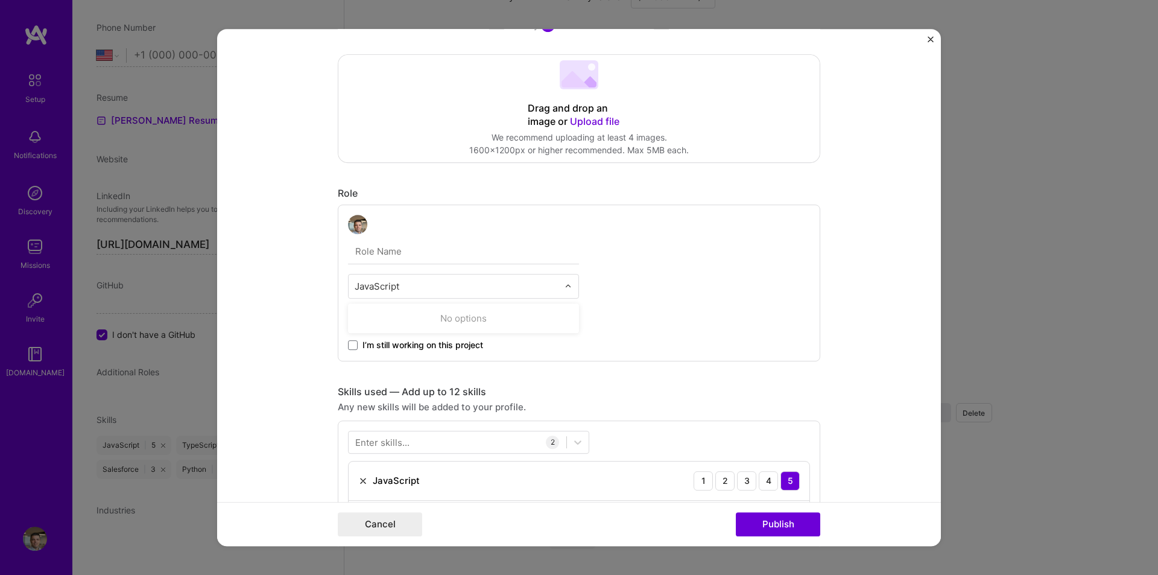
type input "JavaScript"
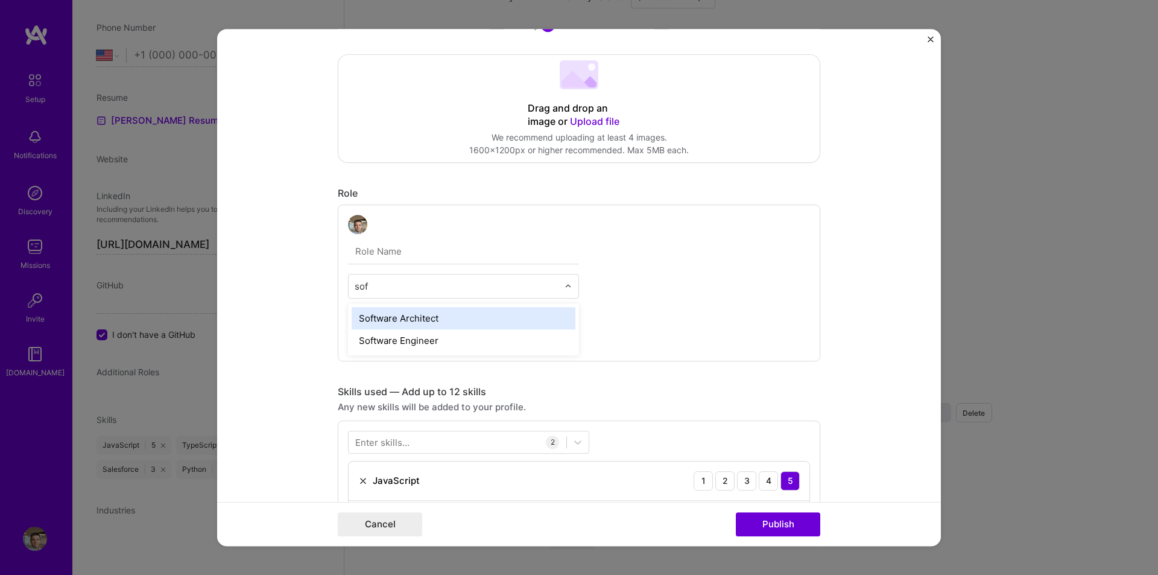
type input "soft"
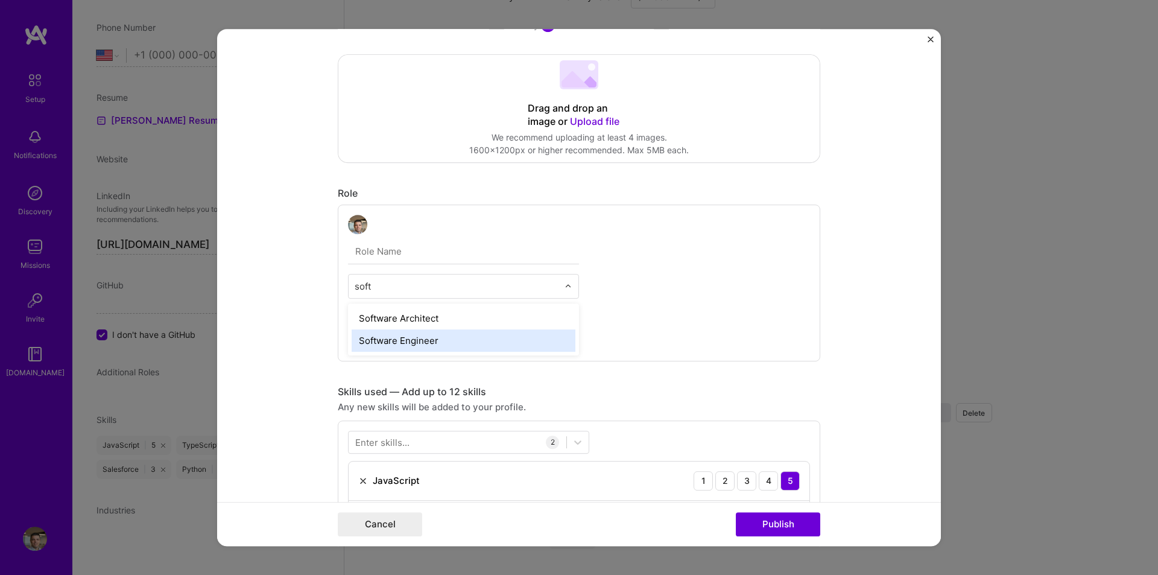
click at [429, 340] on div "Software Engineer" at bounding box center [464, 340] width 224 height 22
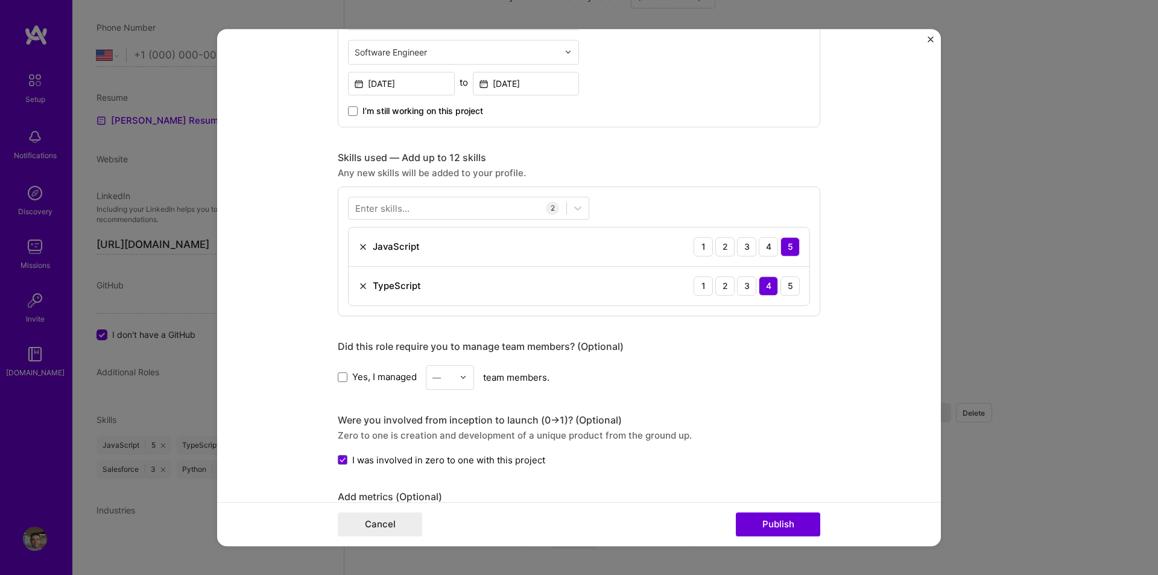
scroll to position [674, 0]
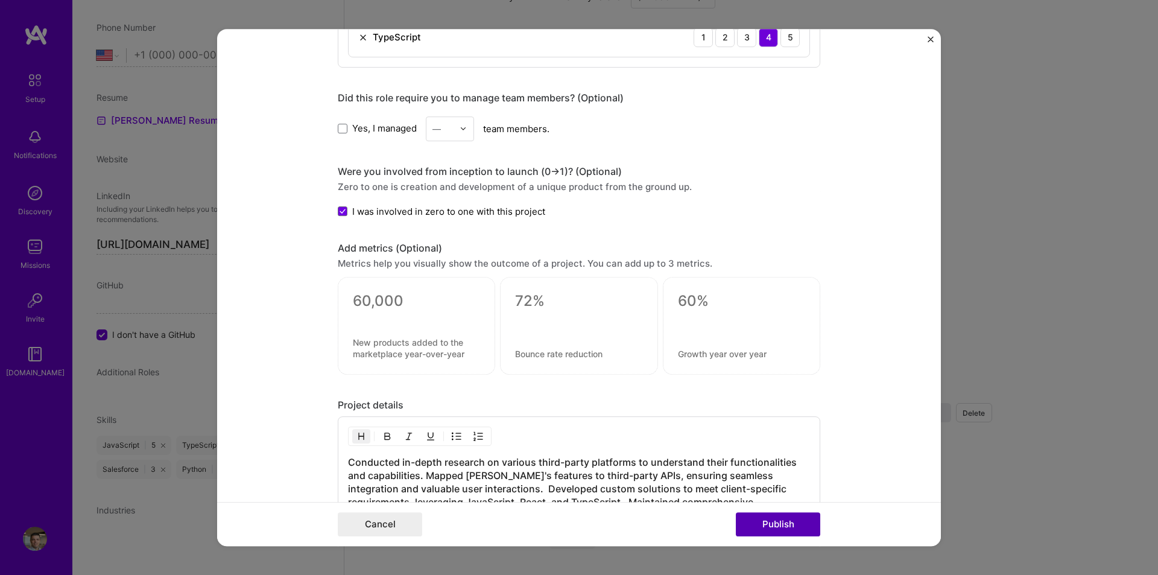
click at [777, 524] on button "Publish" at bounding box center [778, 524] width 84 height 24
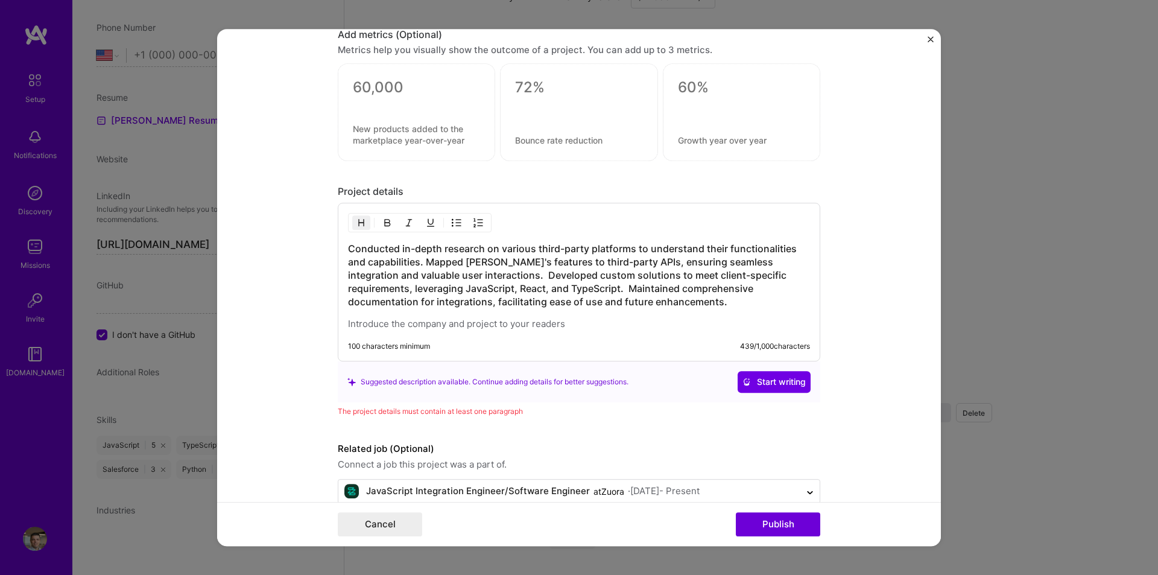
scroll to position [911, 0]
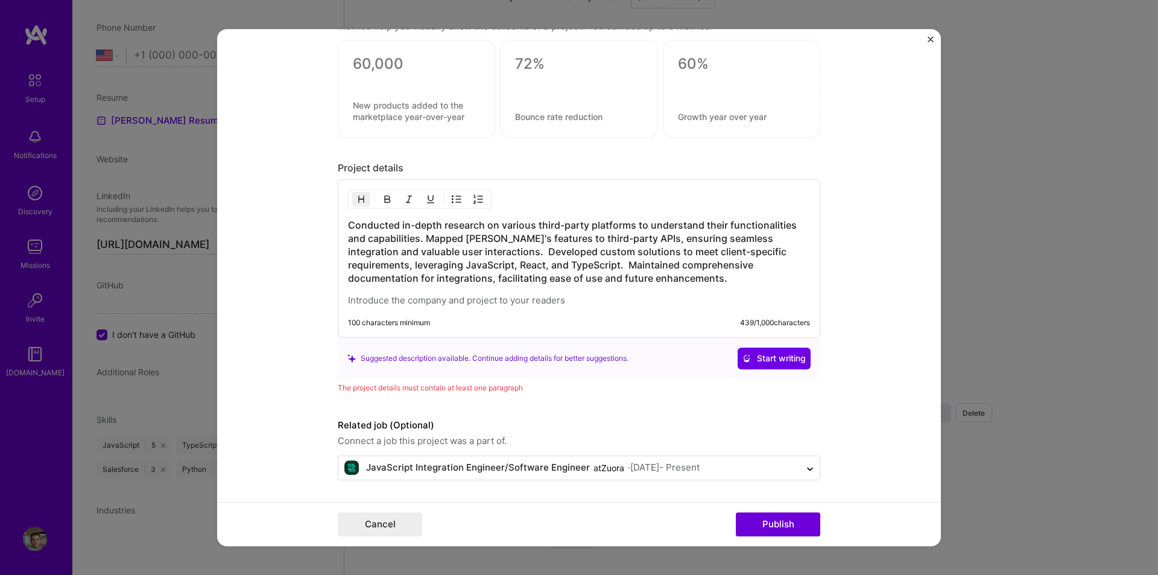
click at [475, 387] on div "The project details must contain at least one paragraph" at bounding box center [579, 387] width 482 height 13
click at [760, 358] on span "Start writing" at bounding box center [773, 358] width 63 height 12
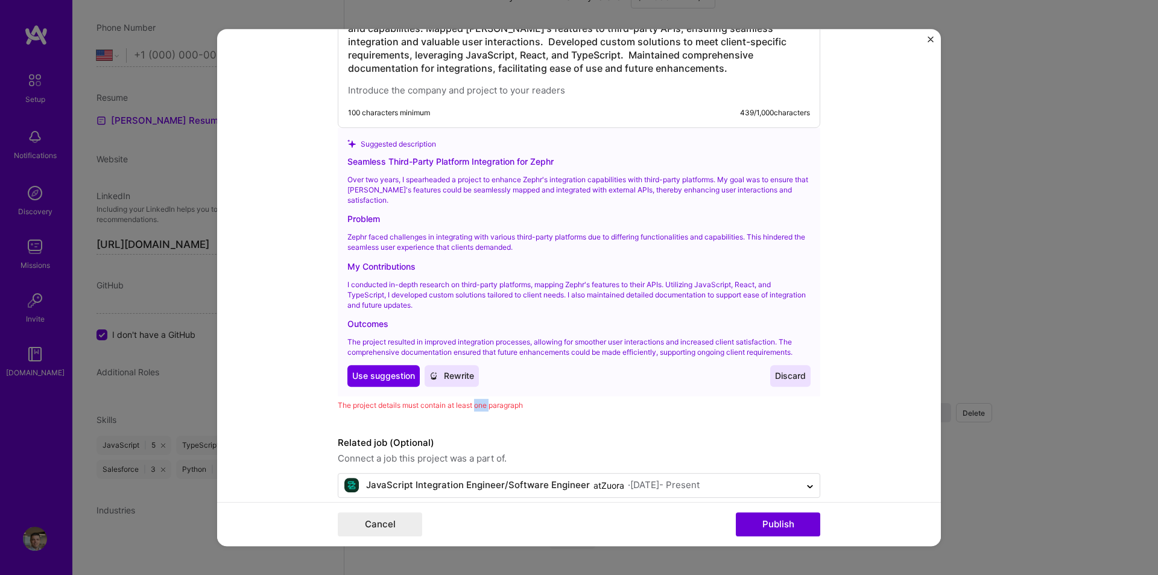
scroll to position [1139, 0]
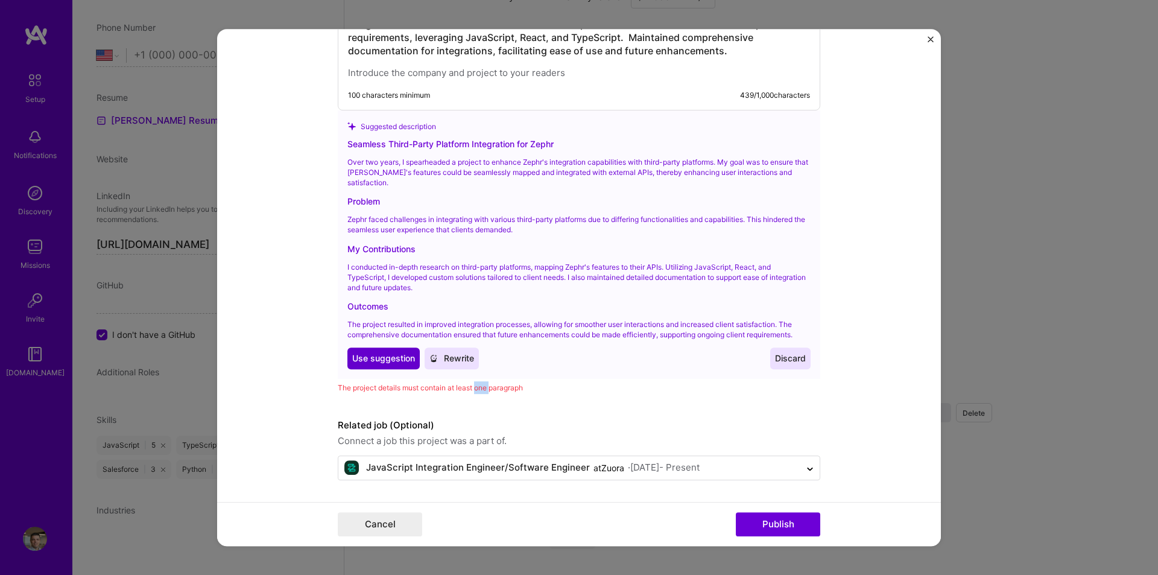
click at [396, 365] on button "Use Use suggestion" at bounding box center [383, 358] width 72 height 22
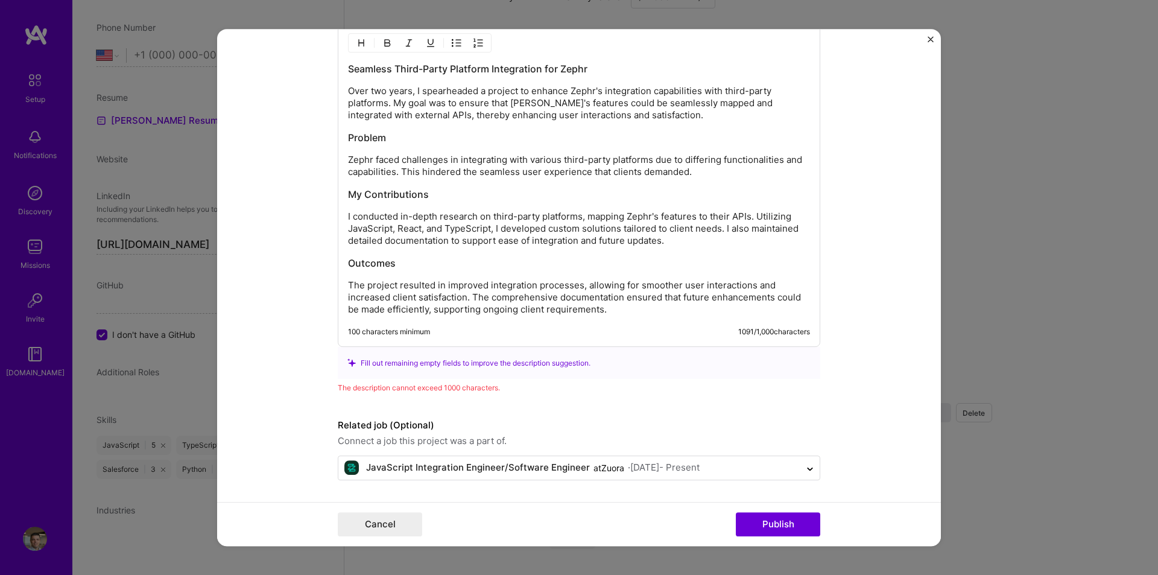
scroll to position [1067, 0]
click at [780, 526] on button "Publish" at bounding box center [778, 524] width 84 height 24
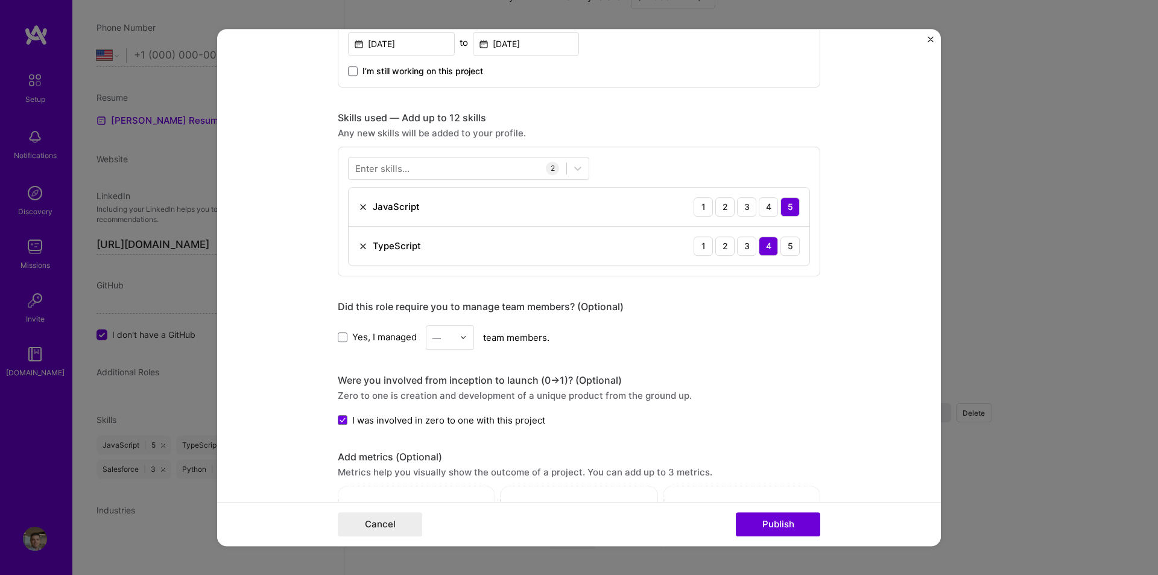
scroll to position [465, 0]
click at [755, 517] on button "Publish" at bounding box center [778, 524] width 84 height 24
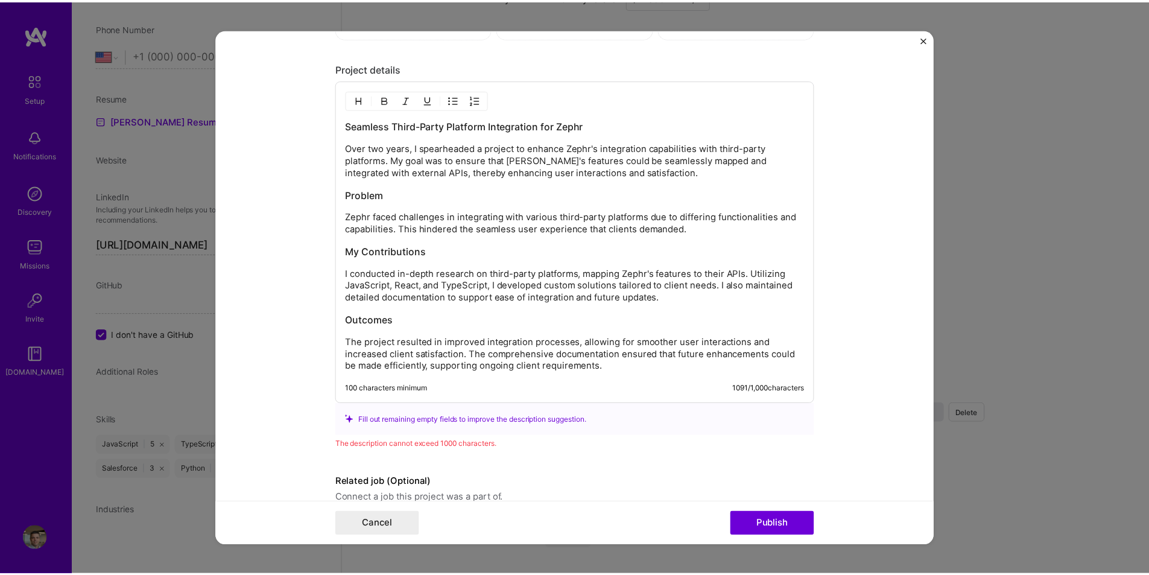
scroll to position [1008, 0]
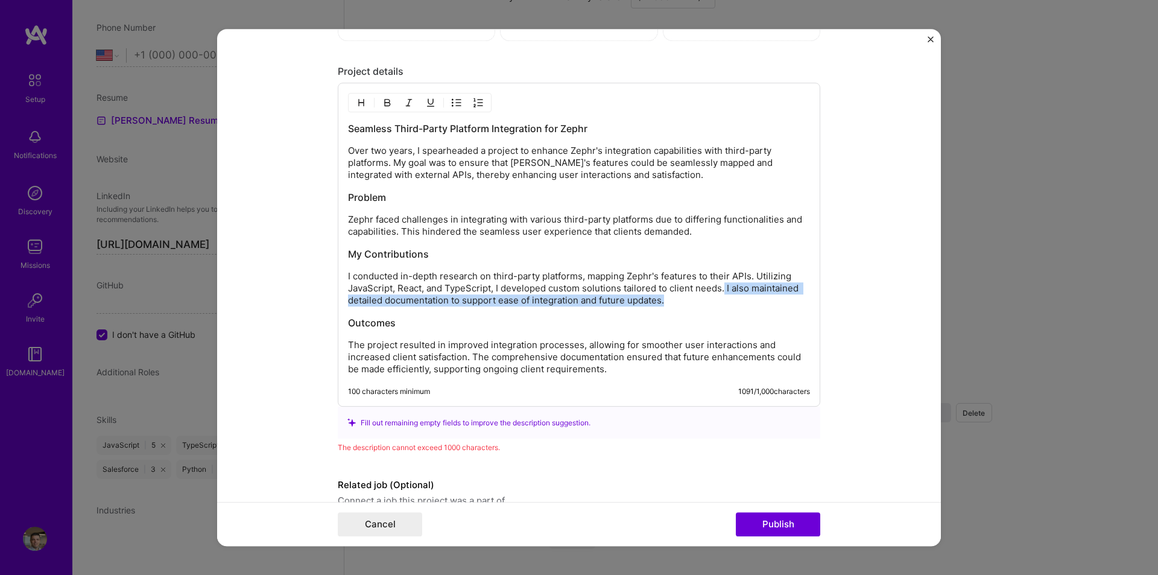
drag, startPoint x: 674, startPoint y: 301, endPoint x: 721, endPoint y: 285, distance: 49.6
click at [721, 285] on p "I conducted in-depth research on third-party platforms, mapping Zephr's feature…" at bounding box center [579, 288] width 462 height 36
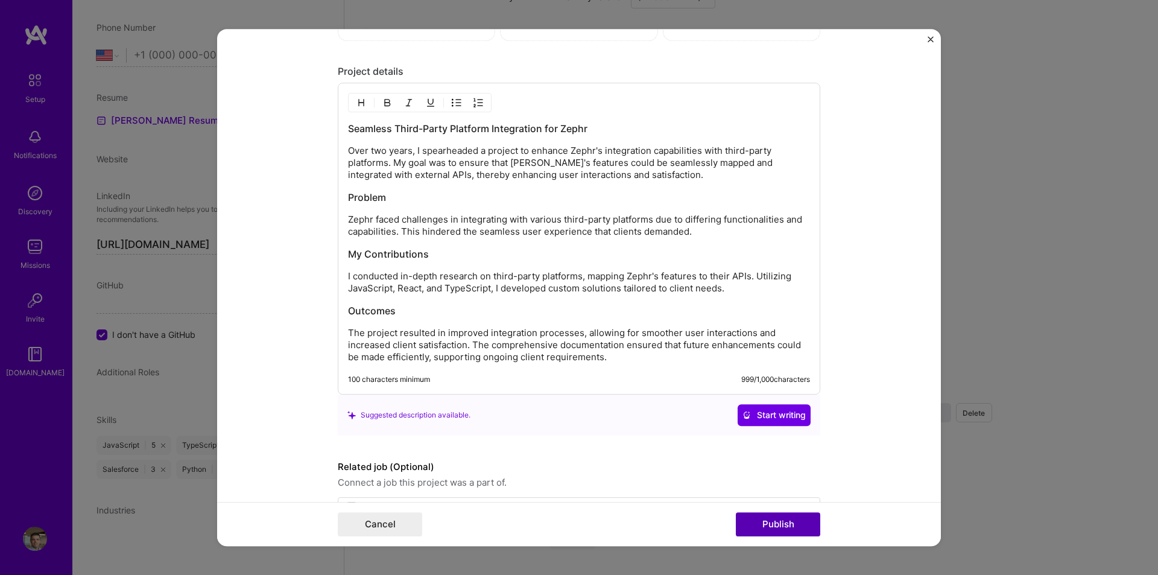
click at [795, 524] on button "Publish" at bounding box center [778, 524] width 84 height 24
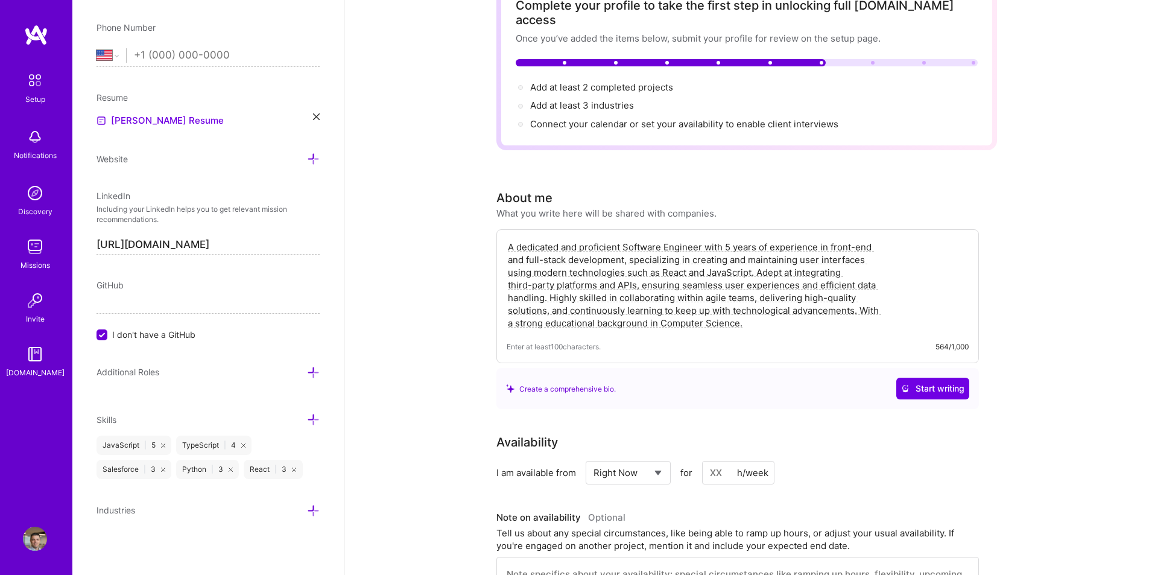
scroll to position [0, 0]
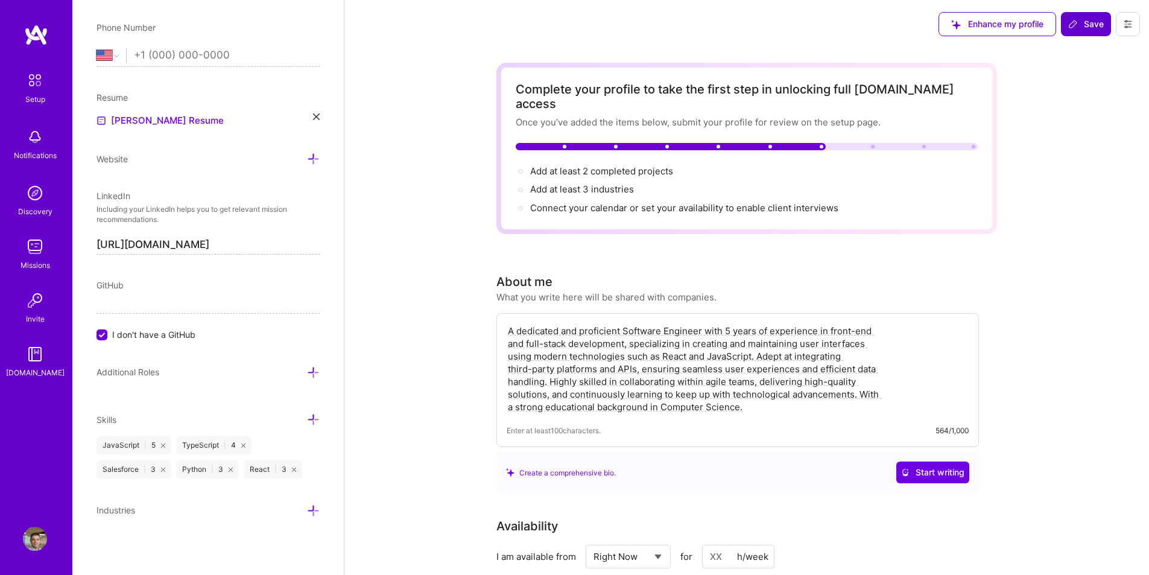
drag, startPoint x: 792, startPoint y: 349, endPoint x: 715, endPoint y: 209, distance: 159.3
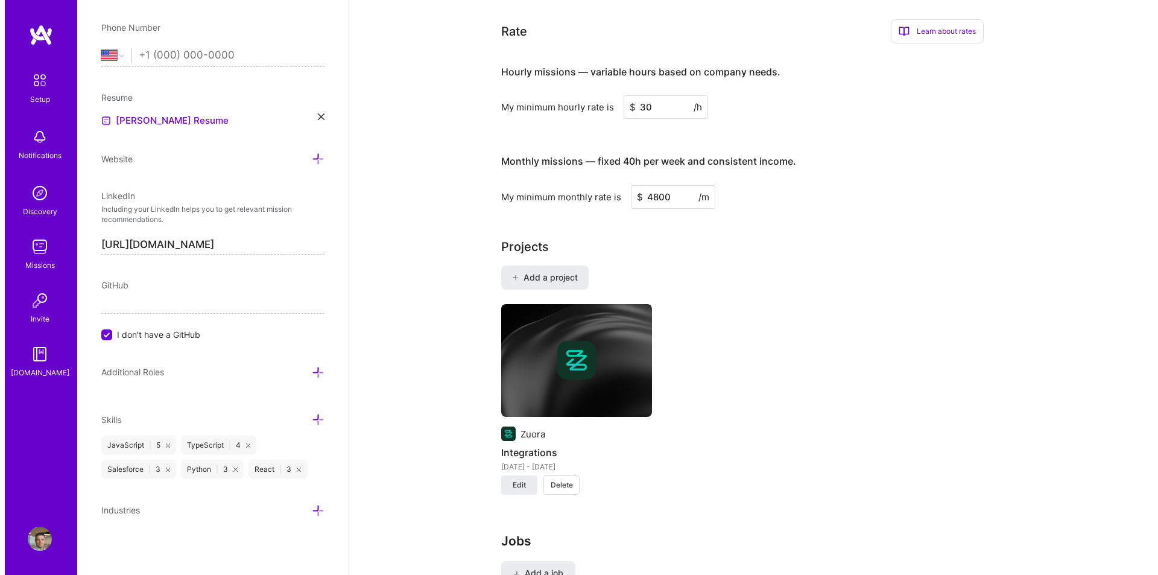
scroll to position [784, 0]
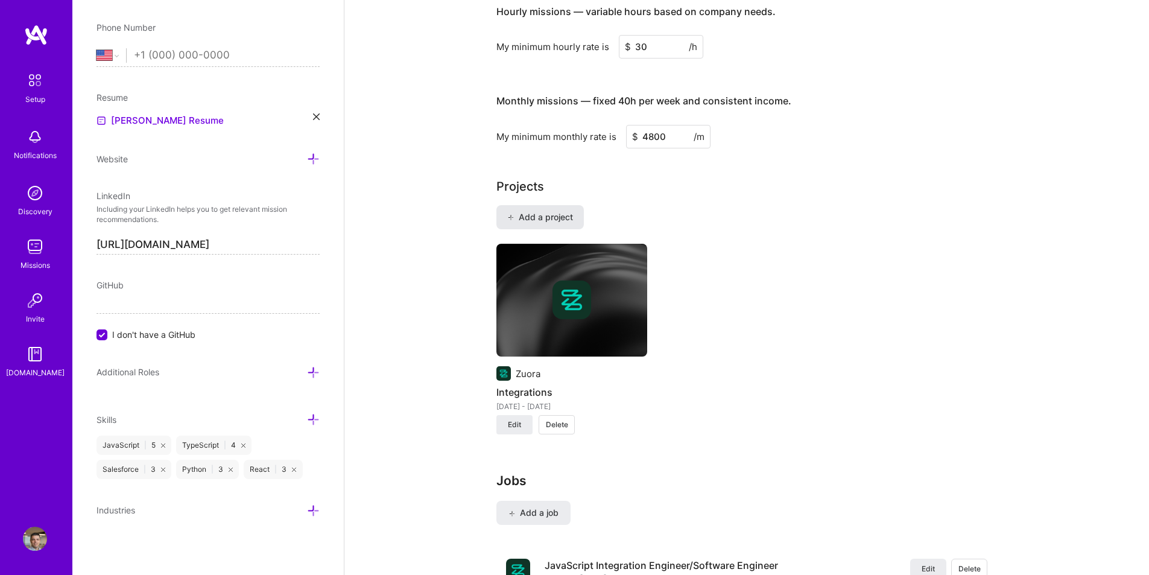
click at [540, 211] on span "Add a project" at bounding box center [540, 217] width 66 height 12
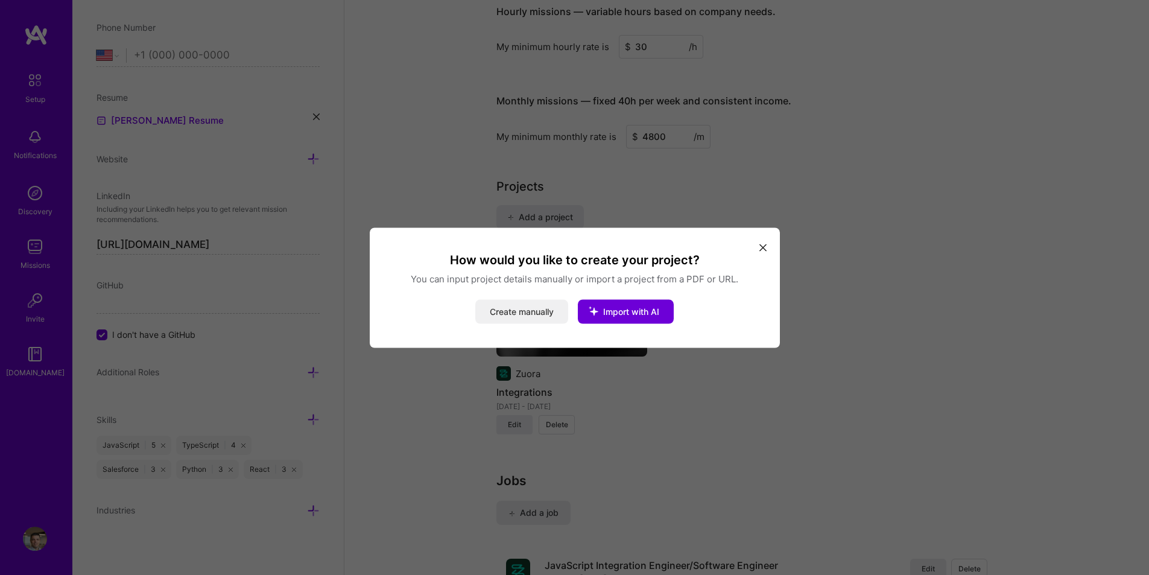
click at [542, 314] on button "Create manually" at bounding box center [521, 311] width 93 height 24
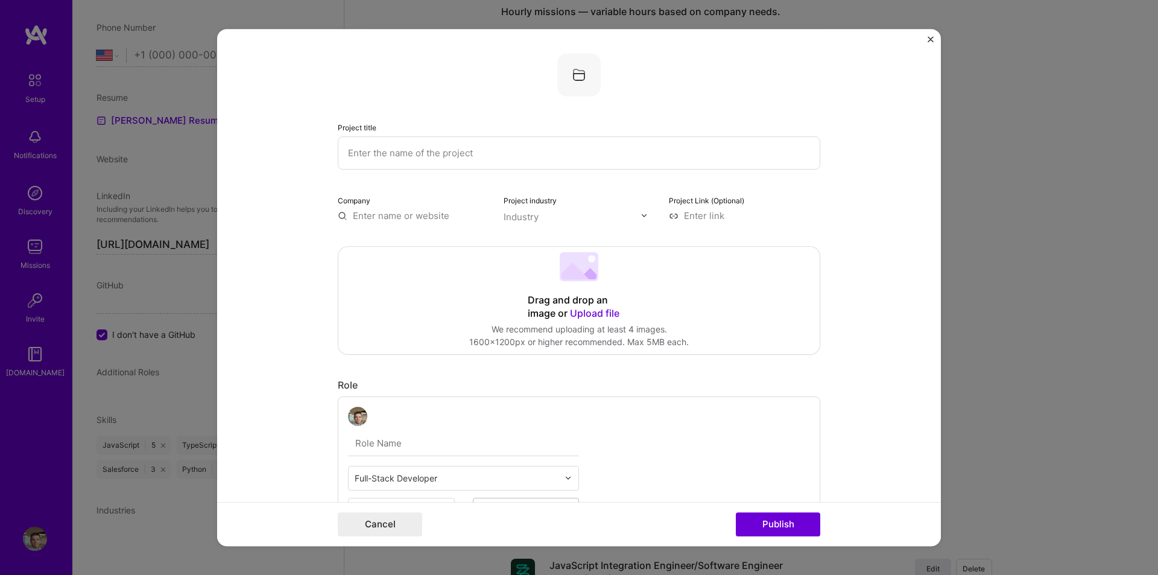
click at [440, 153] on input "text" at bounding box center [579, 152] width 482 height 33
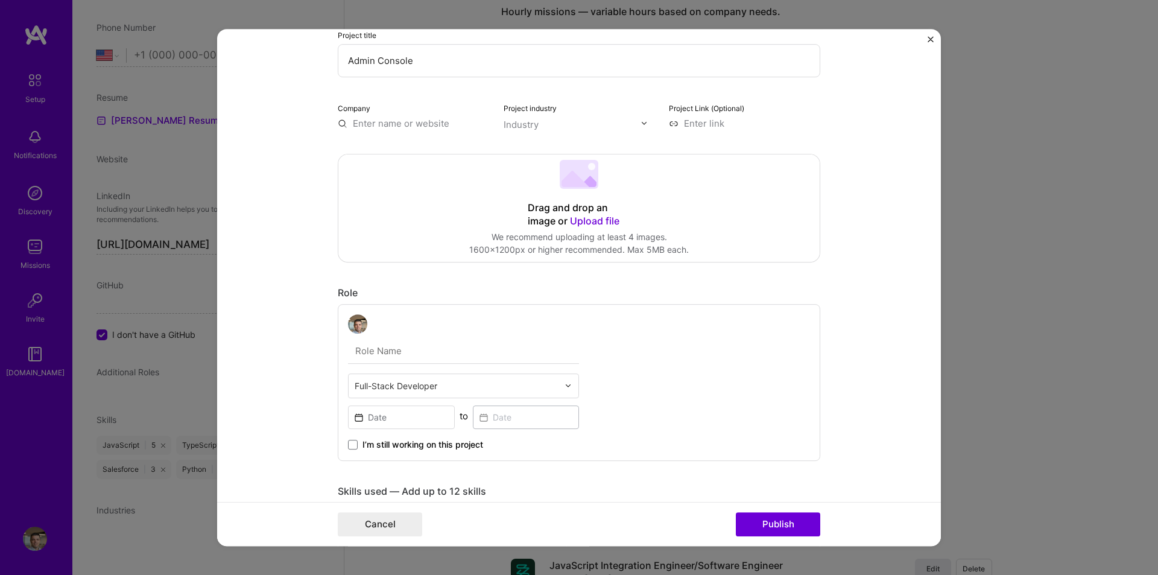
scroll to position [121, 0]
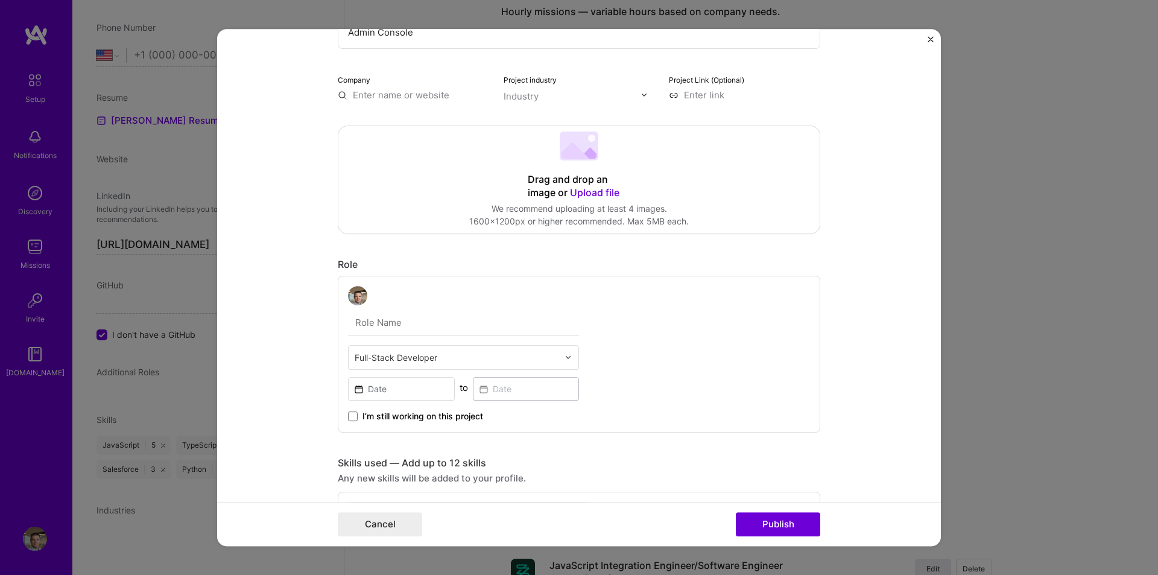
type input "Admin Console"
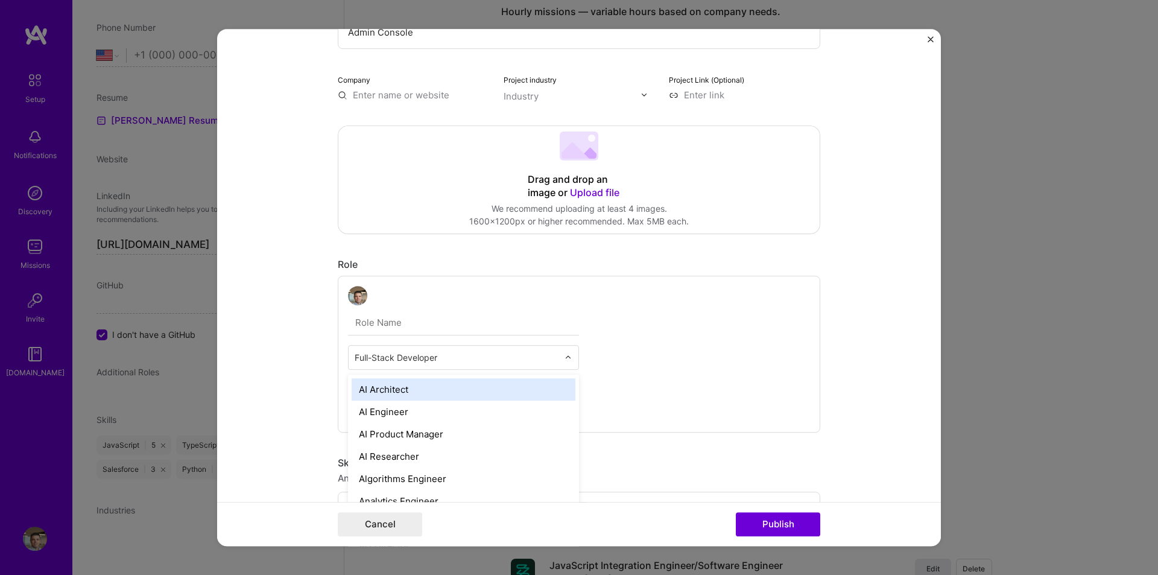
click at [559, 352] on div "Full-Stack Developer" at bounding box center [457, 358] width 216 height 24
type input "Soft"
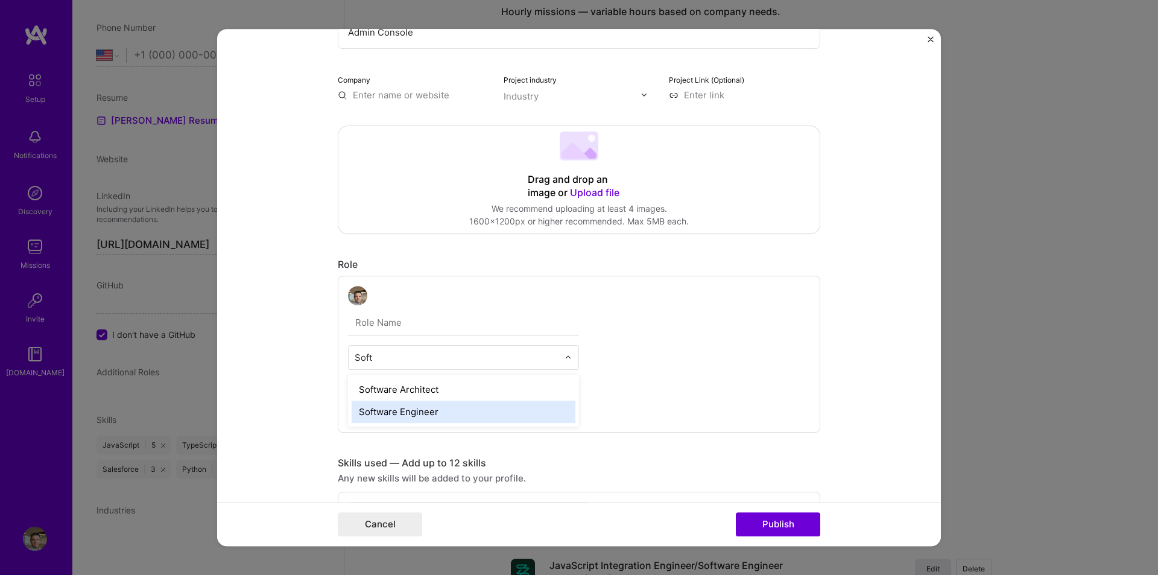
click at [432, 411] on div "Software Engineer" at bounding box center [464, 411] width 224 height 22
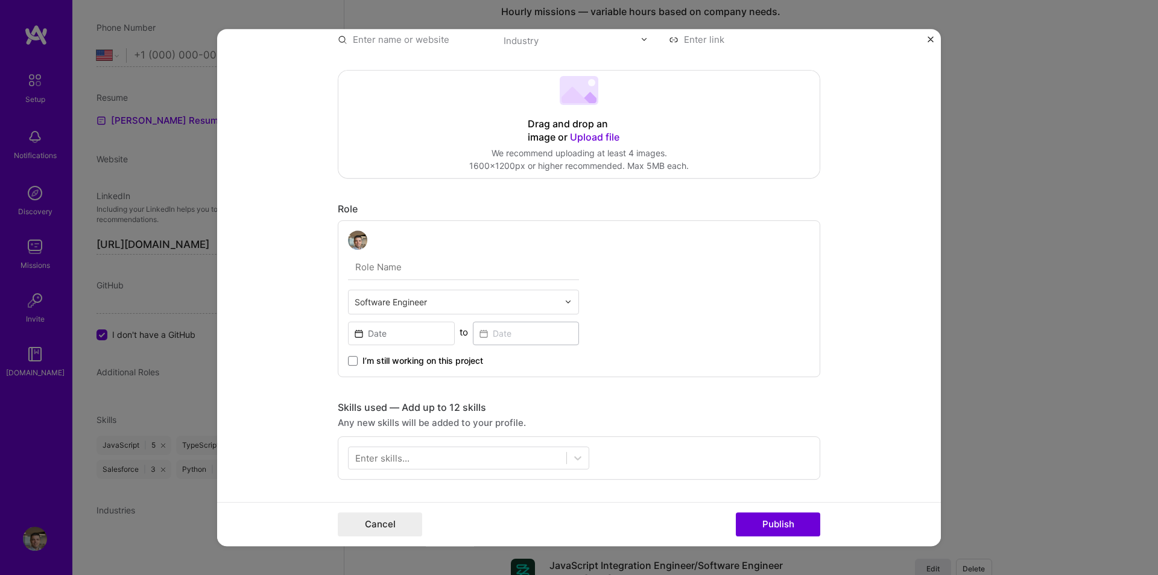
scroll to position [181, 0]
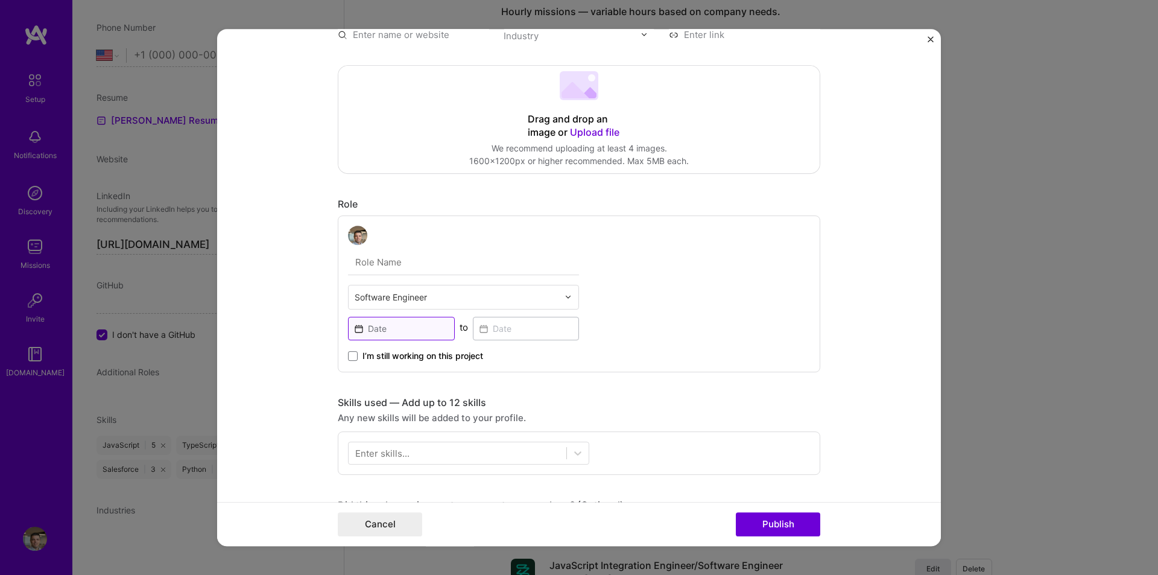
click at [393, 330] on input at bounding box center [401, 329] width 107 height 24
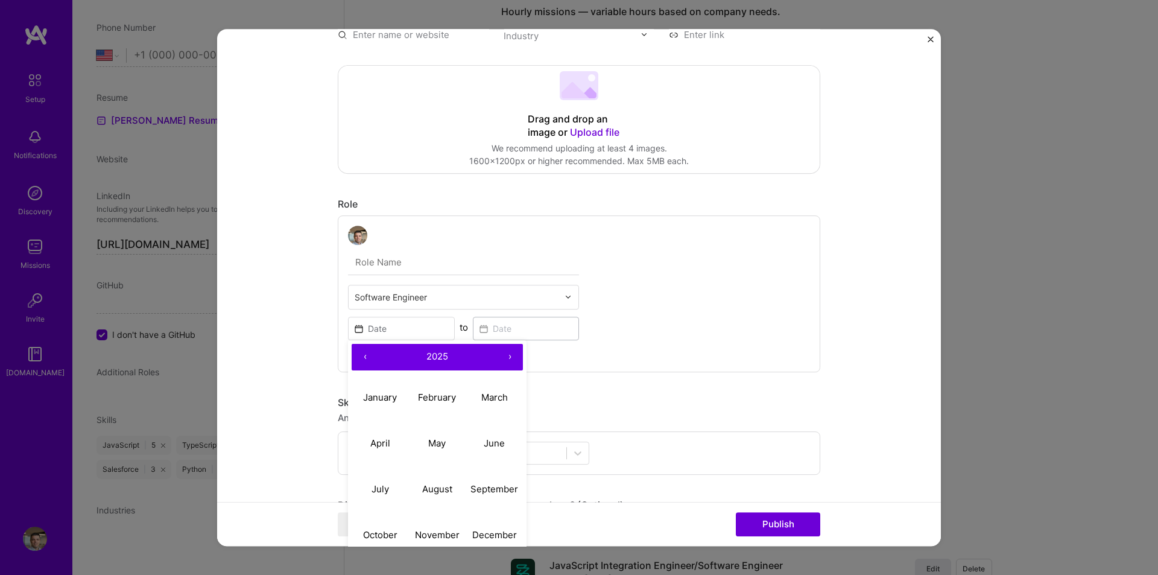
click at [368, 351] on button "‹" at bounding box center [365, 357] width 27 height 27
click at [367, 351] on button "‹" at bounding box center [365, 357] width 27 height 27
click at [446, 534] on abbr "November" at bounding box center [437, 534] width 45 height 11
type input "[DATE]"
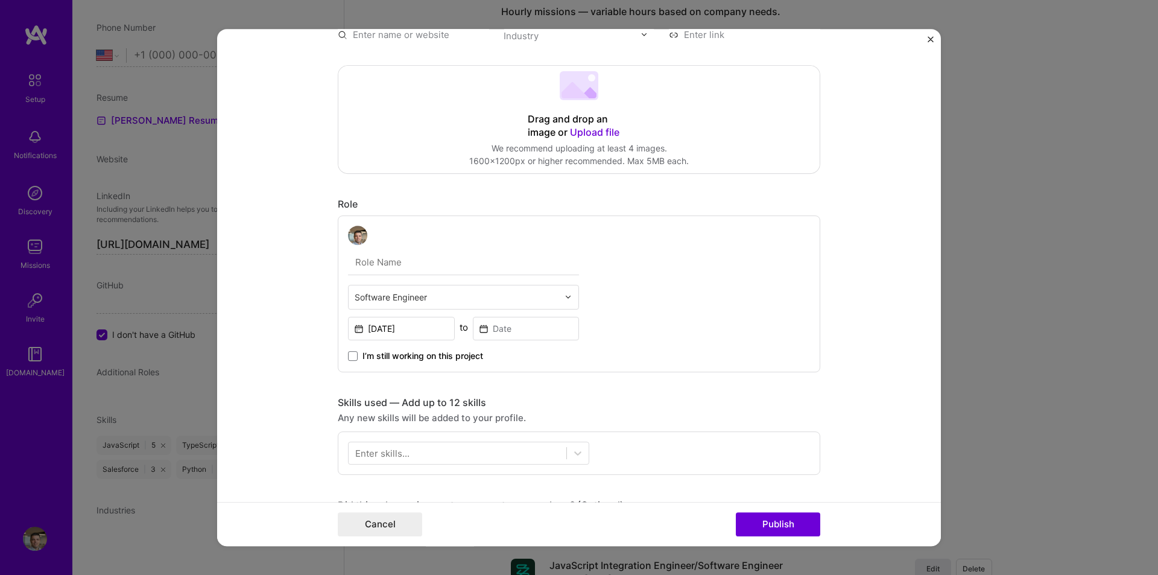
click at [417, 358] on span "I’m still working on this project" at bounding box center [422, 356] width 121 height 12
click at [0, 0] on input "I’m still working on this project" at bounding box center [0, 0] width 0 height 0
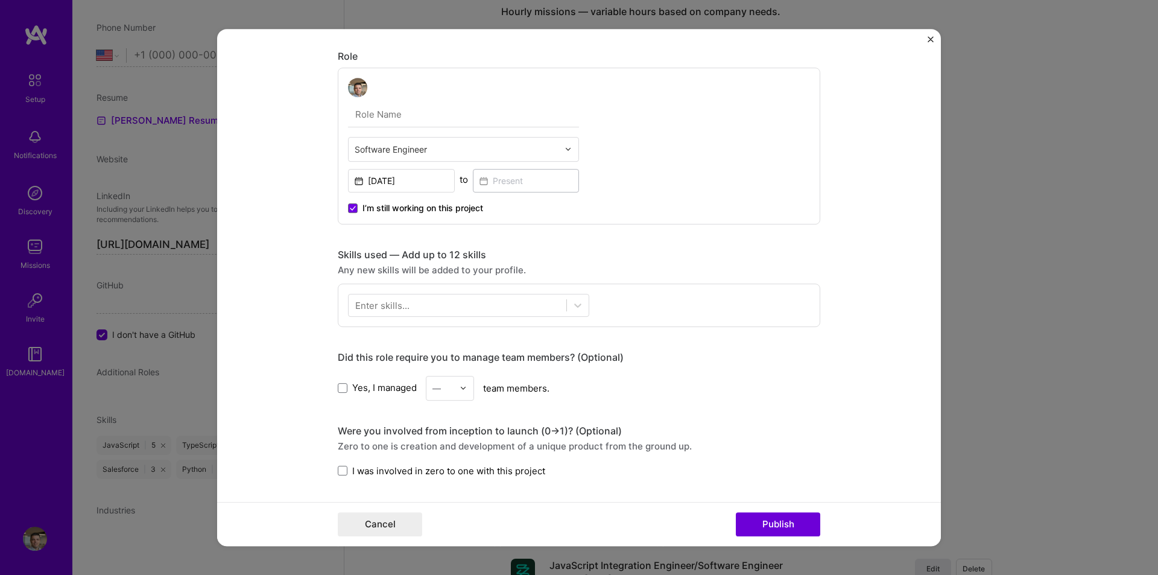
scroll to position [362, 0]
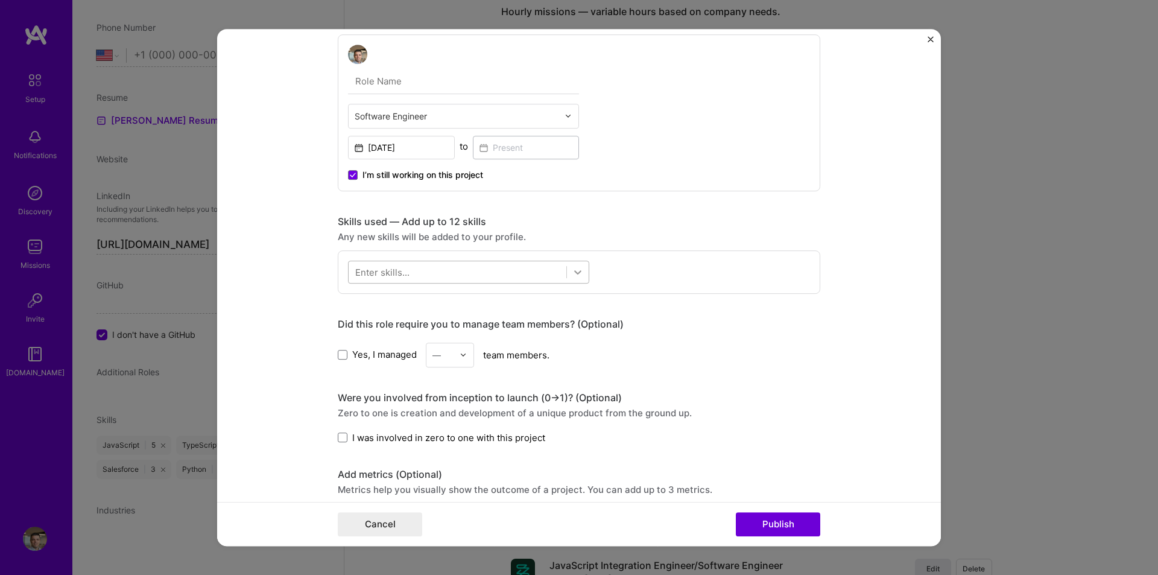
click at [579, 269] on icon at bounding box center [578, 272] width 12 height 12
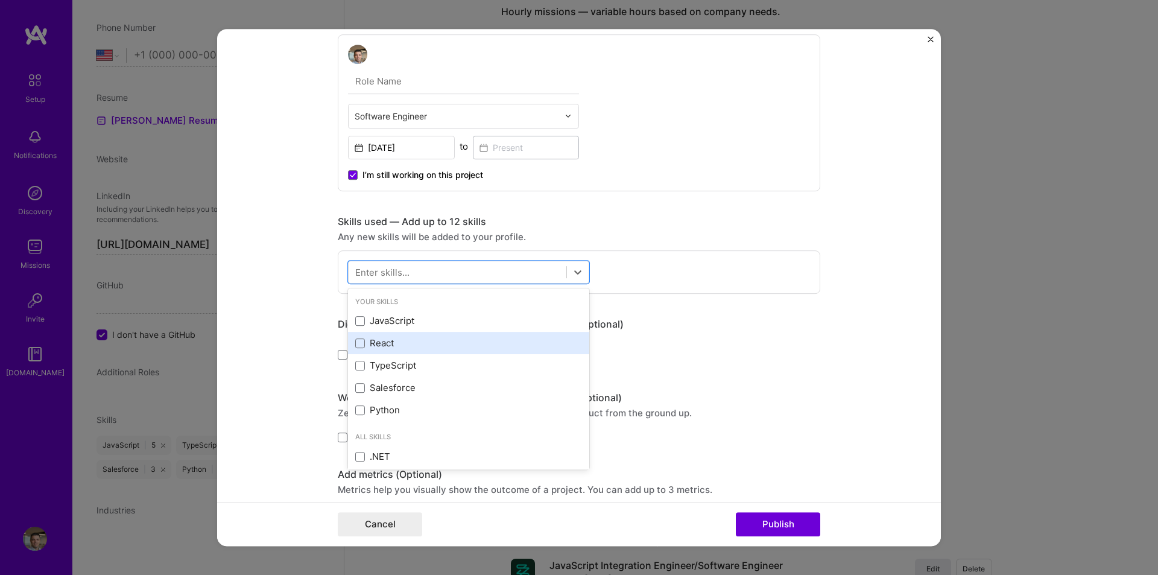
click at [377, 344] on div "React" at bounding box center [468, 342] width 227 height 13
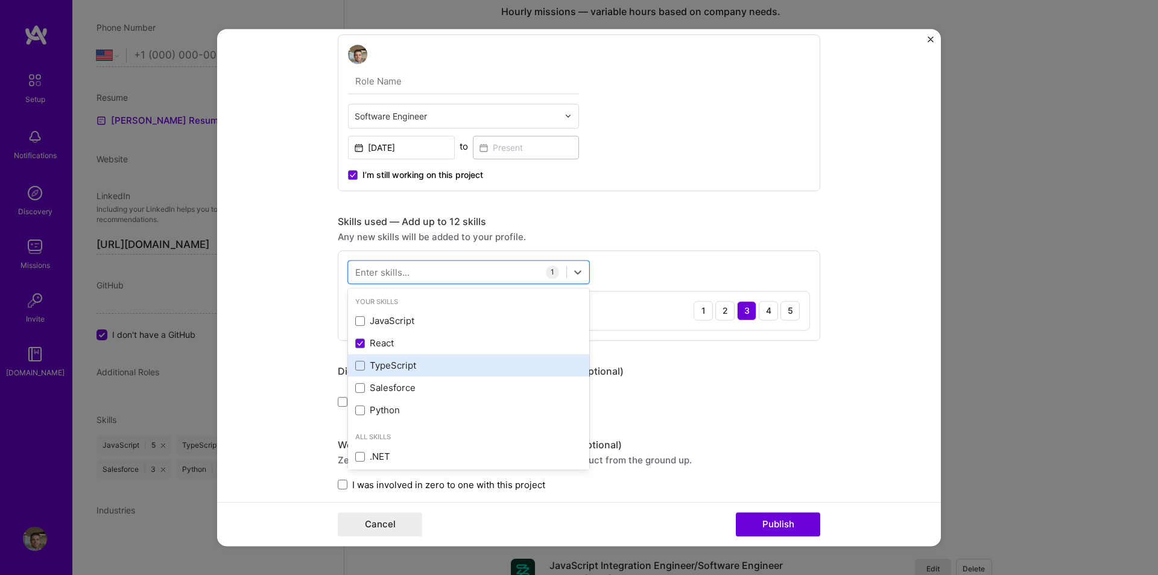
click at [386, 364] on div "TypeScript" at bounding box center [468, 365] width 227 height 13
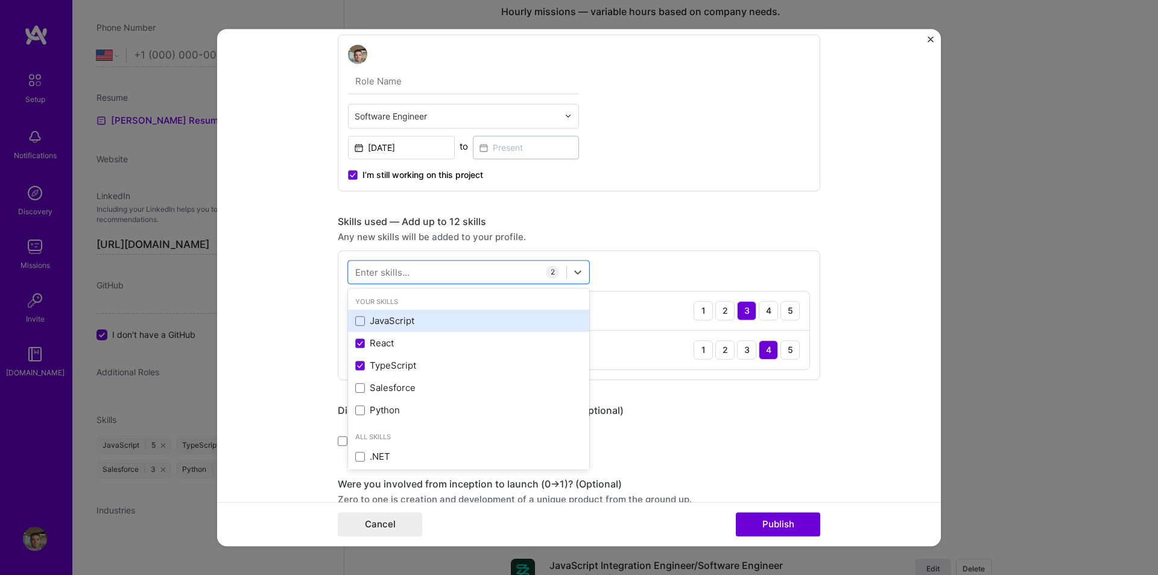
click at [385, 319] on div "JavaScript" at bounding box center [468, 320] width 227 height 13
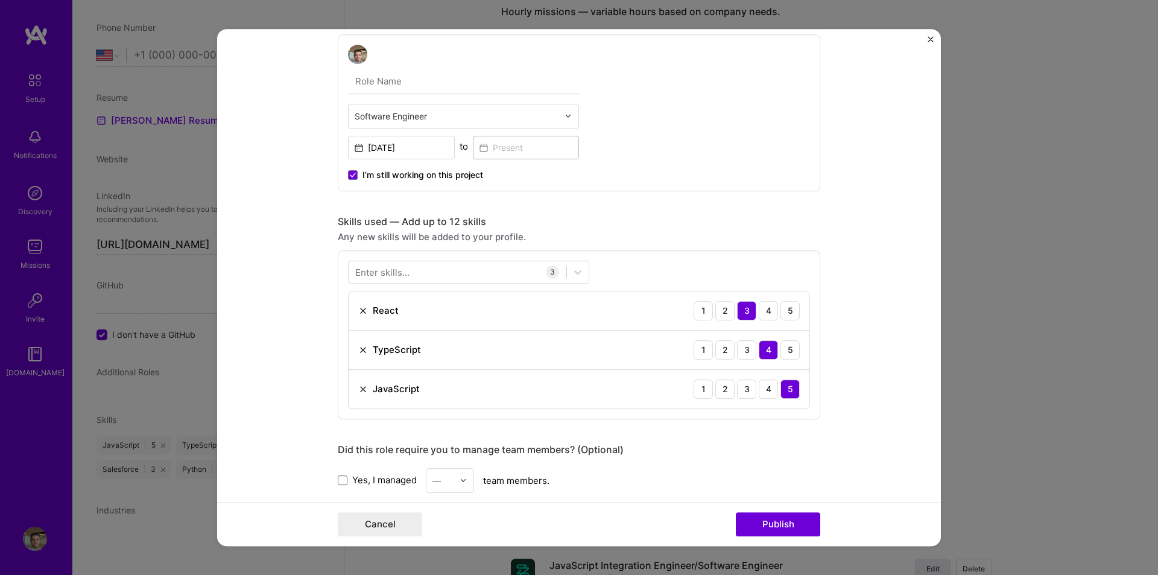
click at [262, 280] on form "Project title Admin Console Company Project industry Industry Project Link (Opt…" at bounding box center [579, 287] width 724 height 517
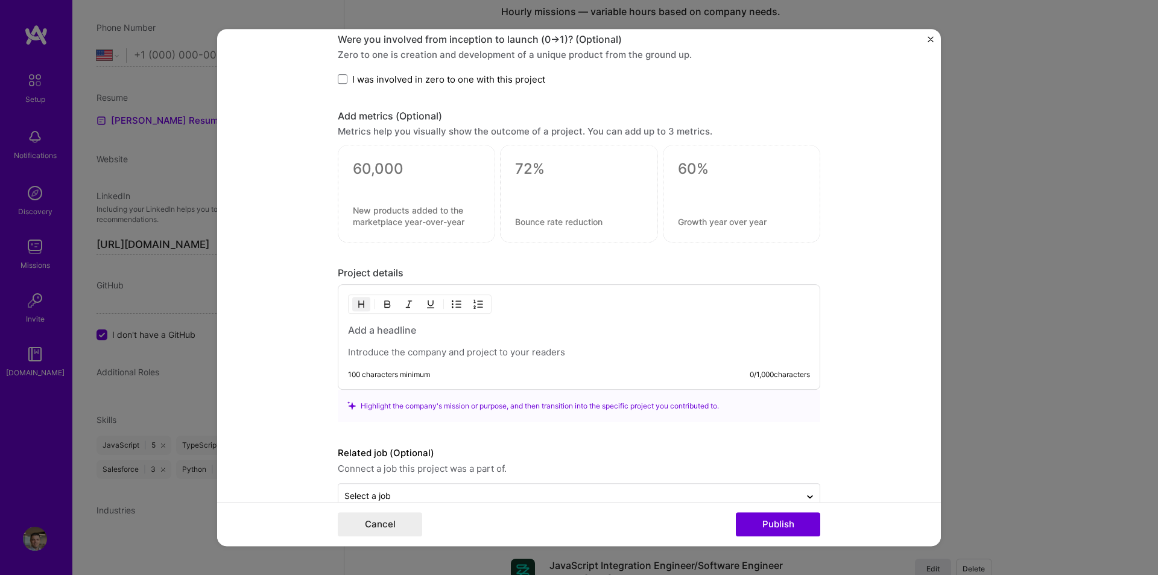
scroll to position [873, 0]
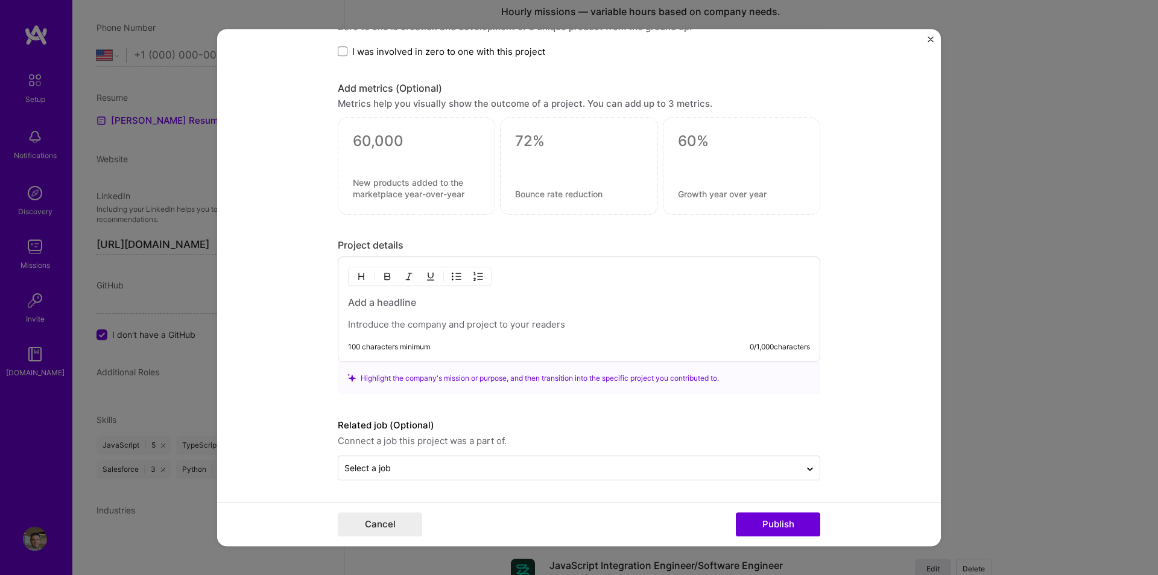
click at [412, 327] on p at bounding box center [579, 324] width 462 height 12
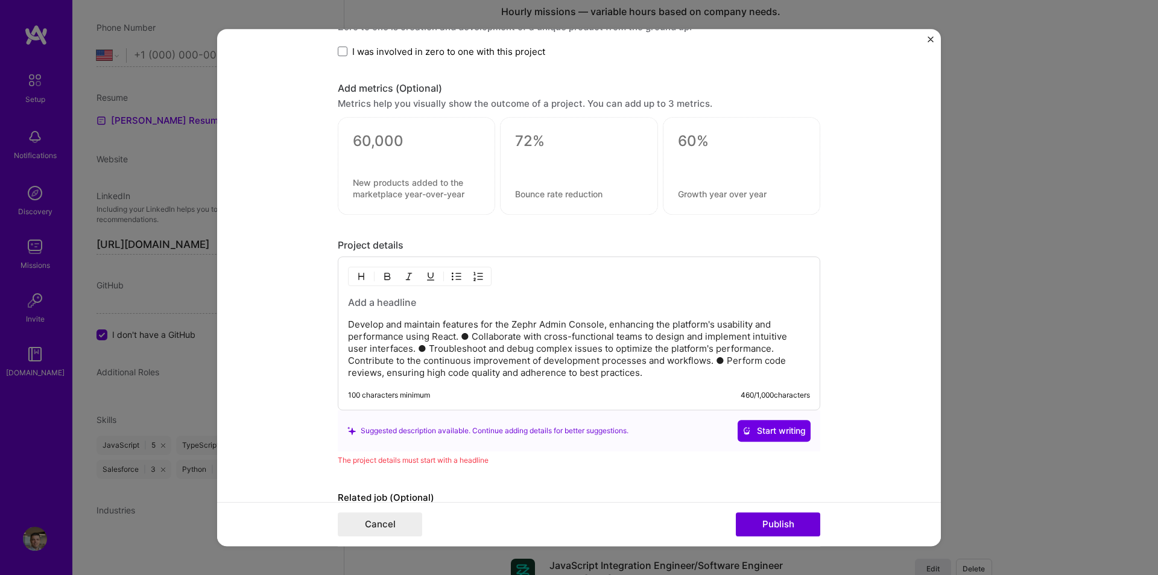
click at [763, 435] on span "Start writing" at bounding box center [773, 431] width 63 height 12
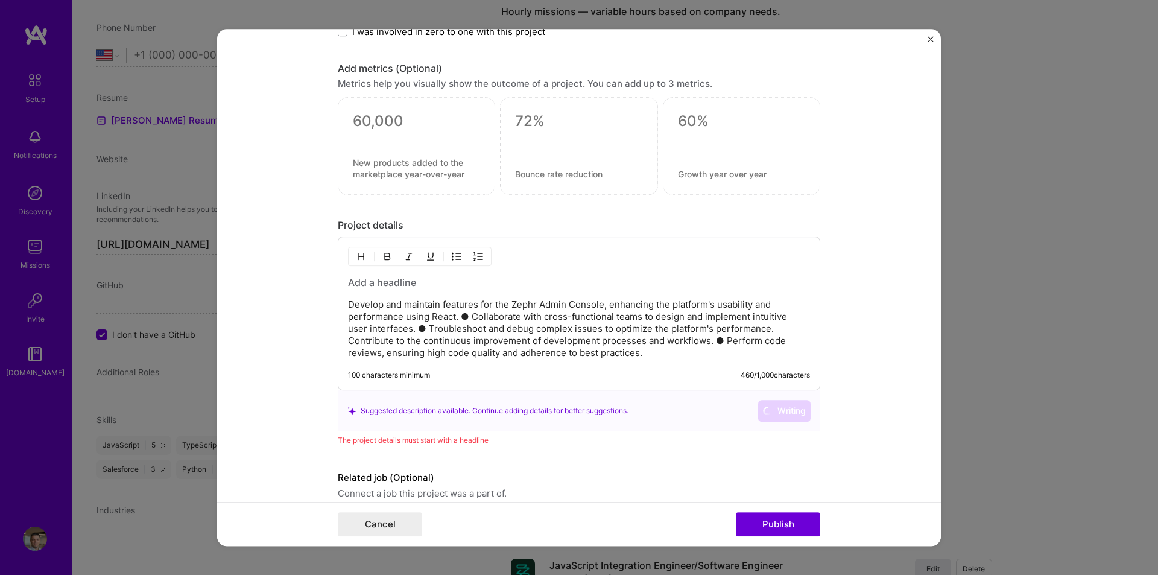
scroll to position [946, 0]
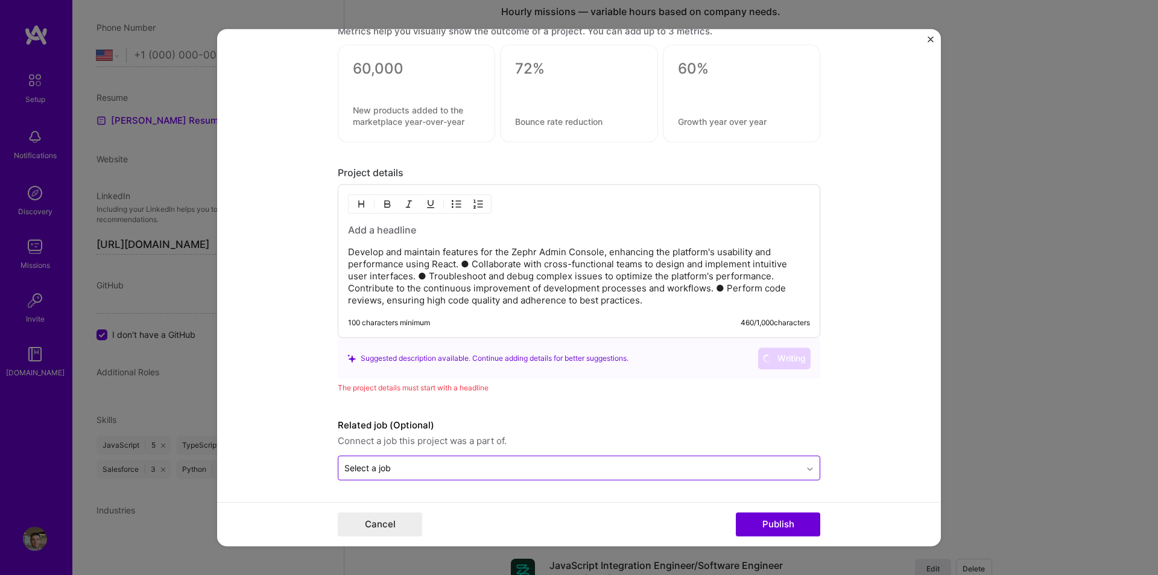
click at [804, 461] on div at bounding box center [809, 467] width 19 height 19
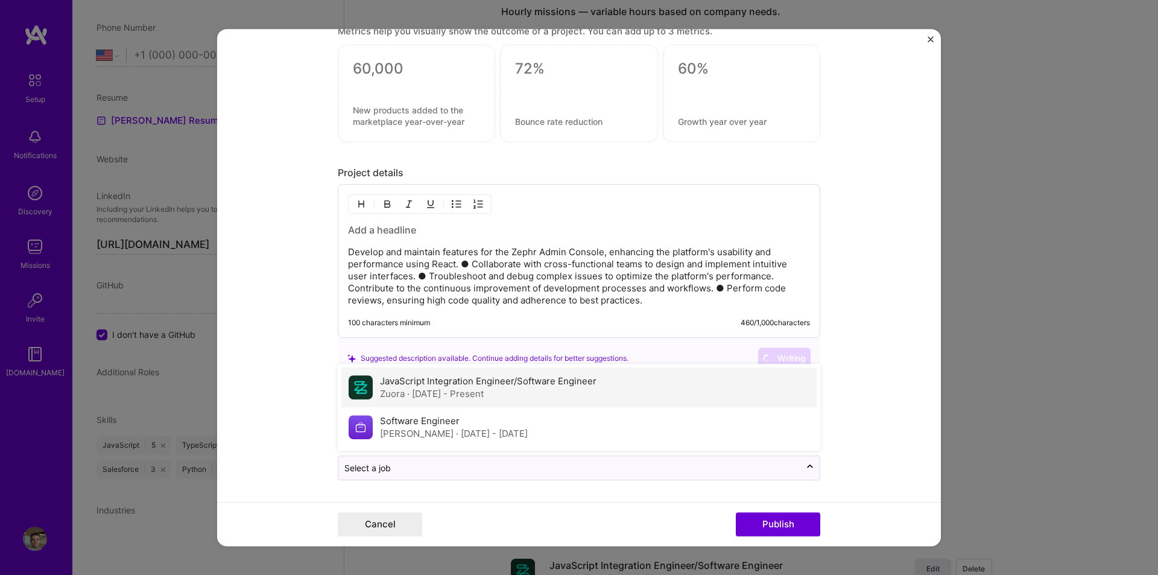
click at [523, 379] on label "JavaScript Integration Engineer/Software Engineer" at bounding box center [488, 380] width 216 height 11
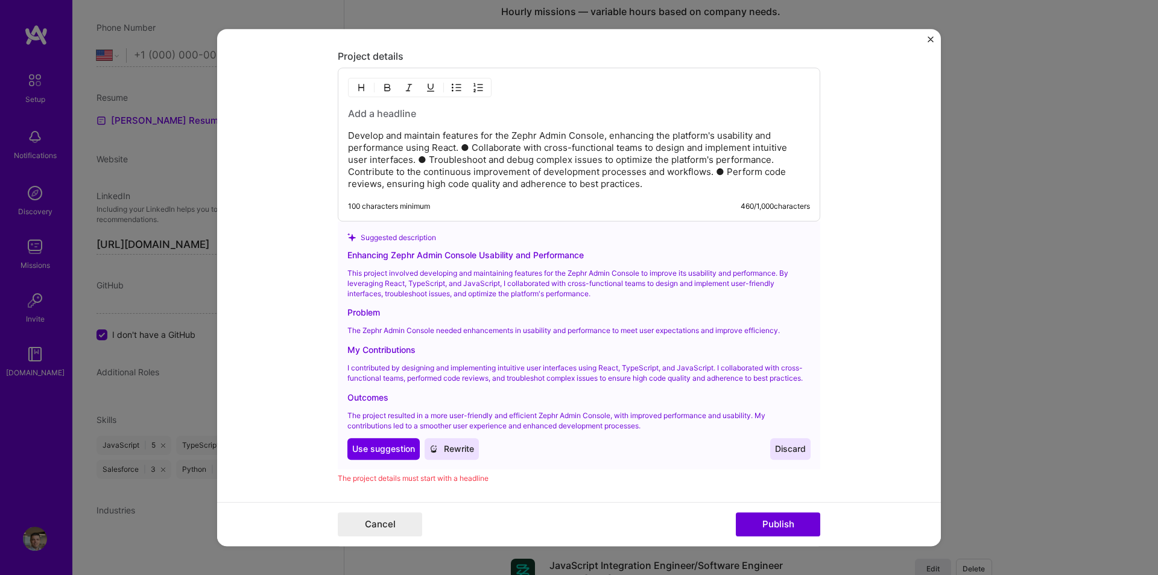
scroll to position [1066, 0]
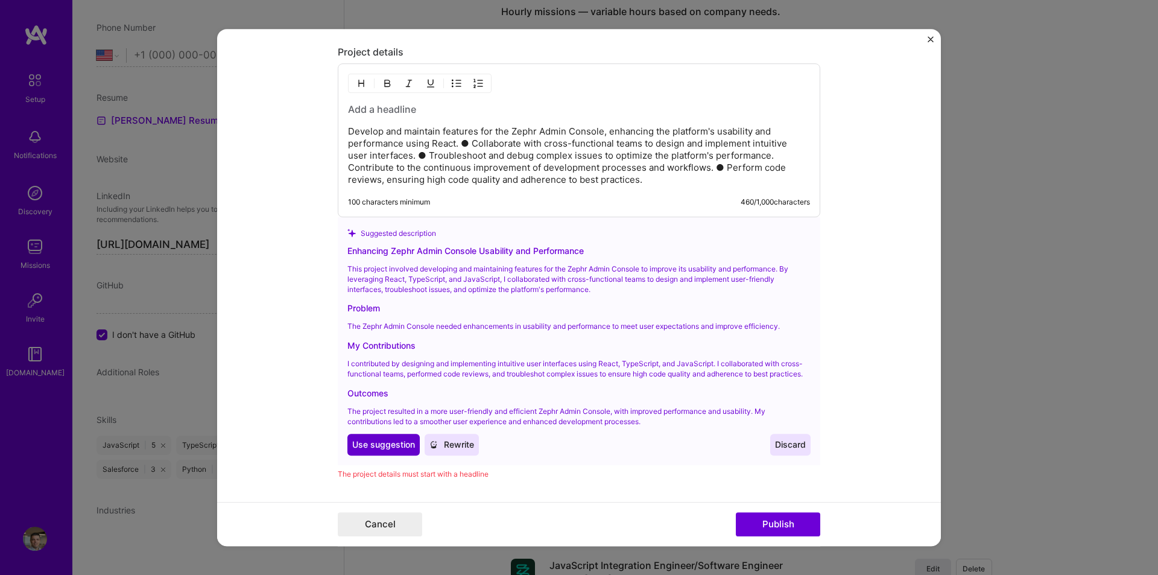
click at [384, 451] on span "Use suggestion" at bounding box center [383, 445] width 63 height 12
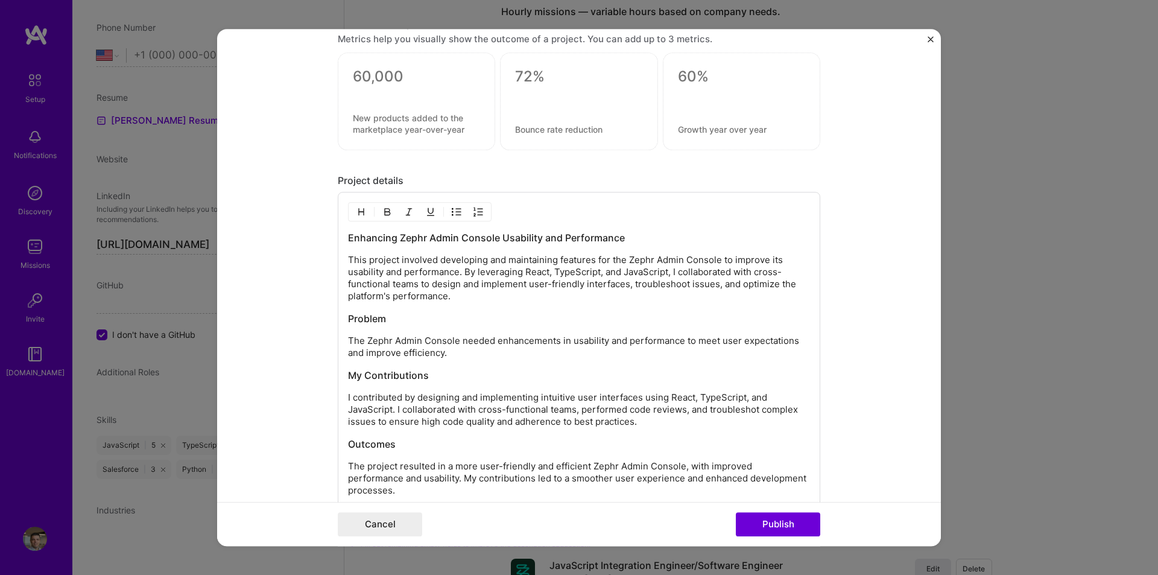
scroll to position [926, 0]
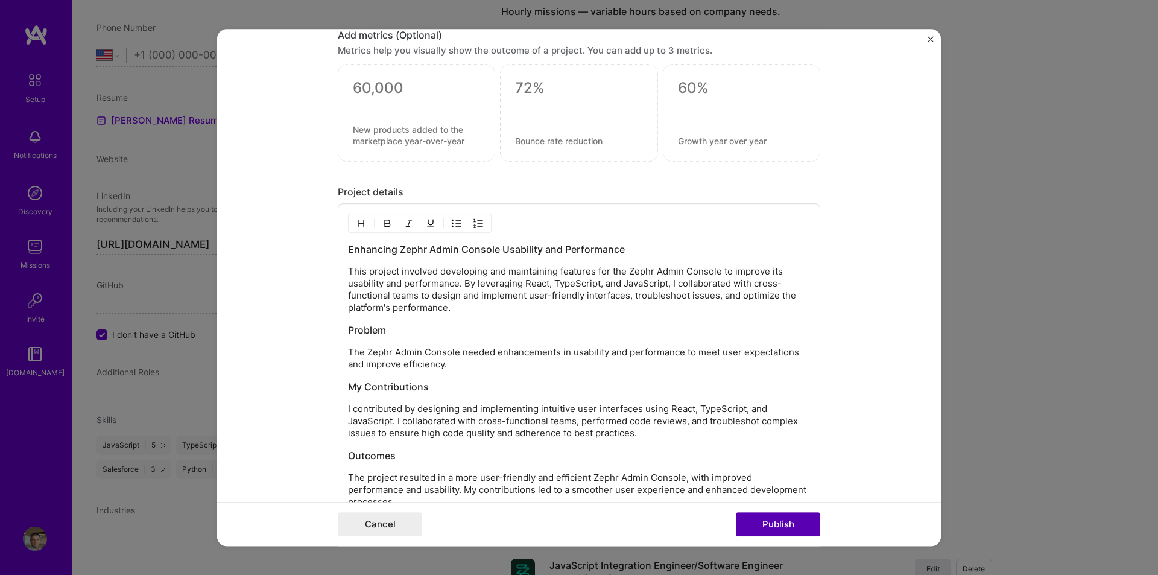
click at [786, 525] on button "Publish" at bounding box center [778, 524] width 84 height 24
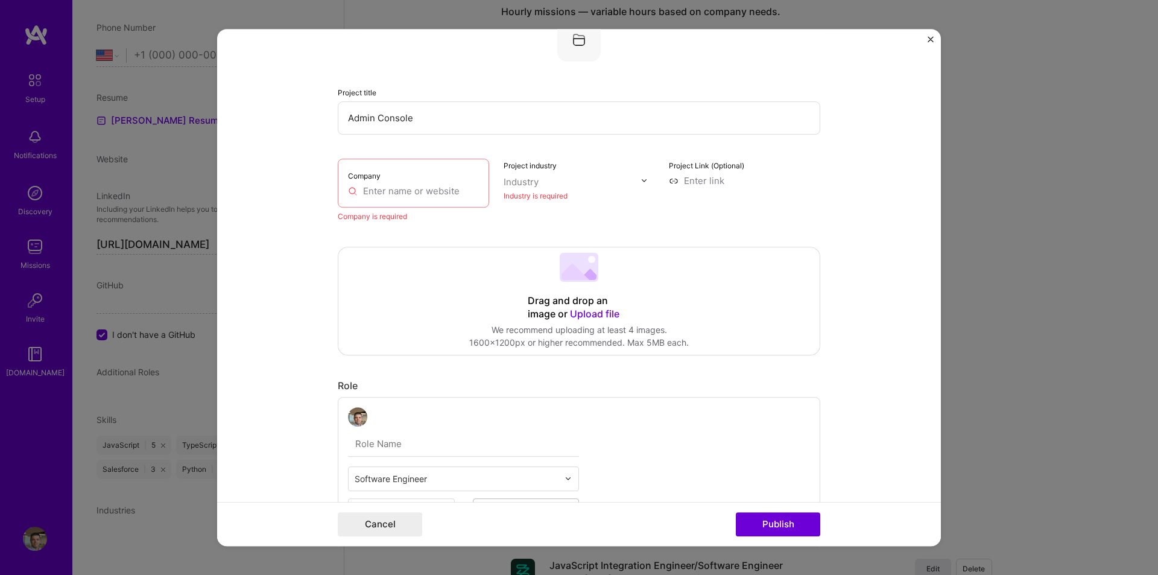
scroll to position [24, 0]
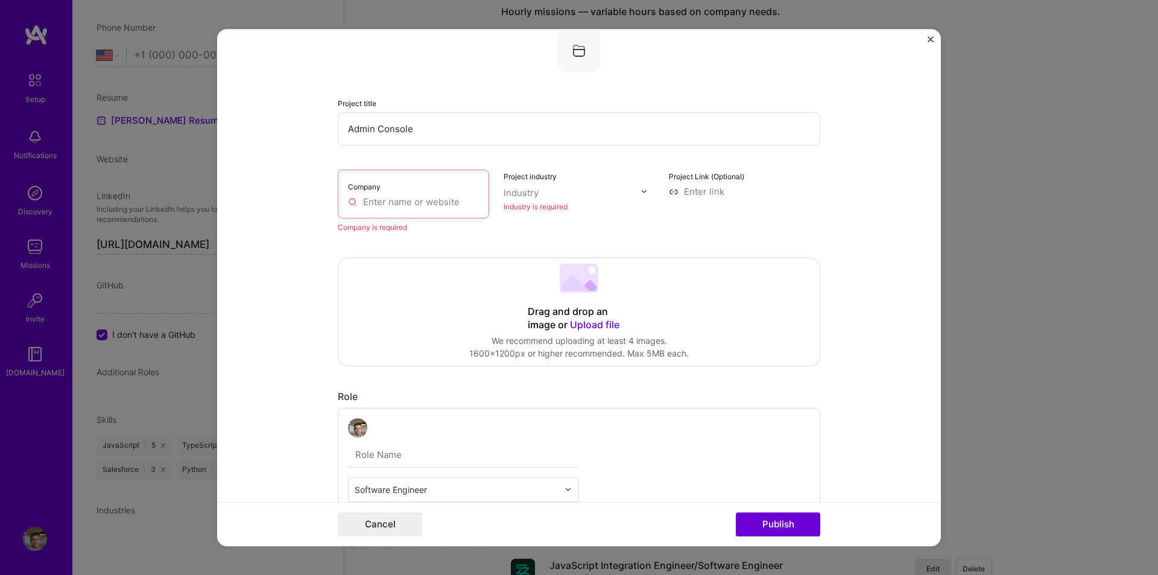
click at [413, 203] on input "text" at bounding box center [413, 201] width 131 height 13
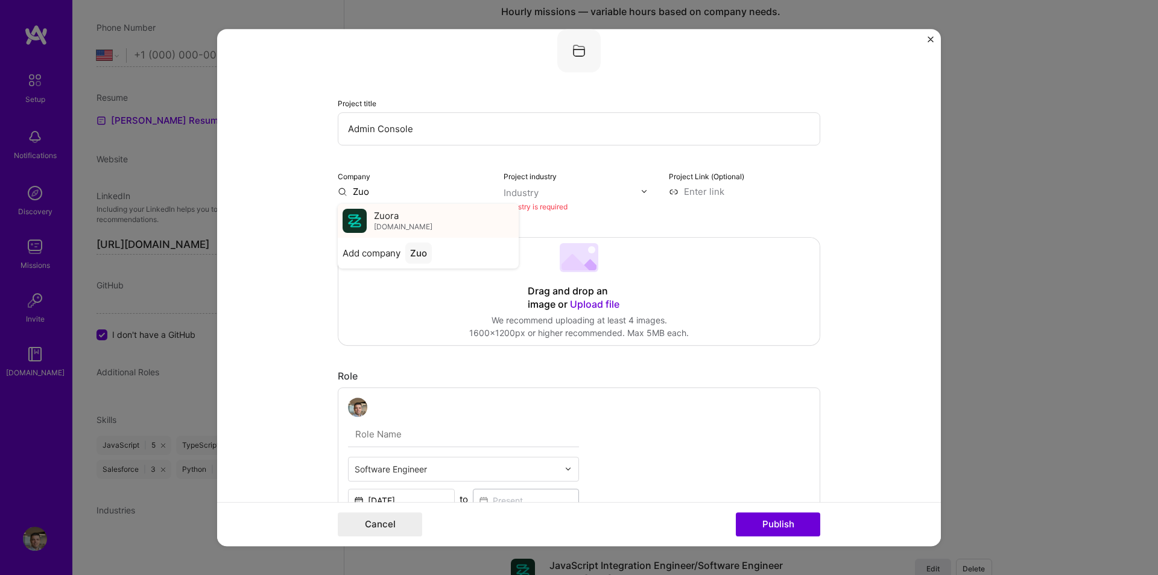
click at [403, 216] on div "Zuora [DOMAIN_NAME]" at bounding box center [403, 220] width 58 height 22
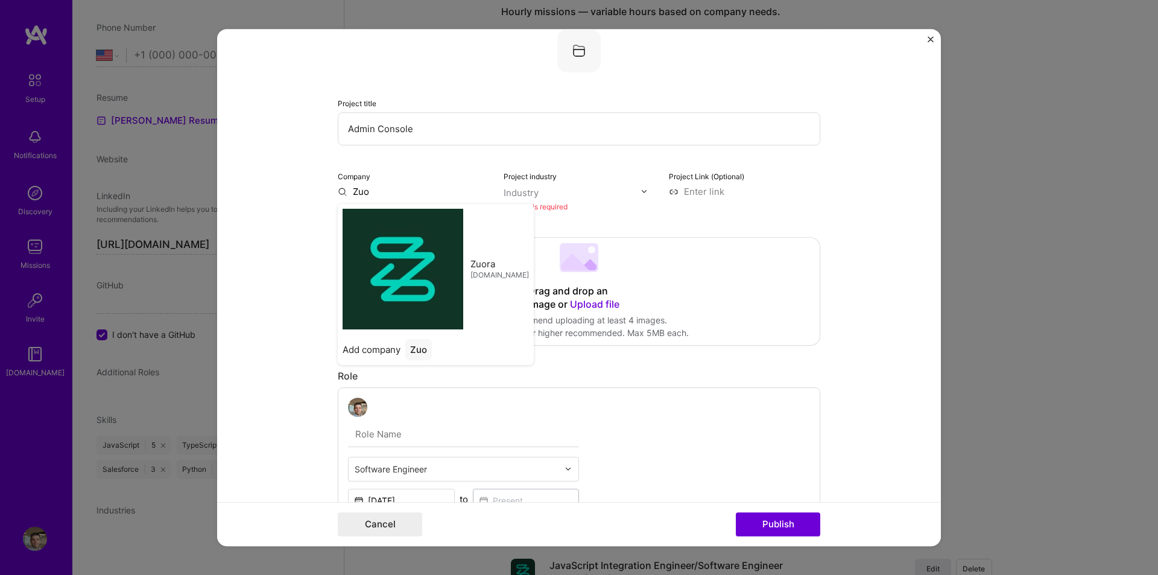
type input "Zuora"
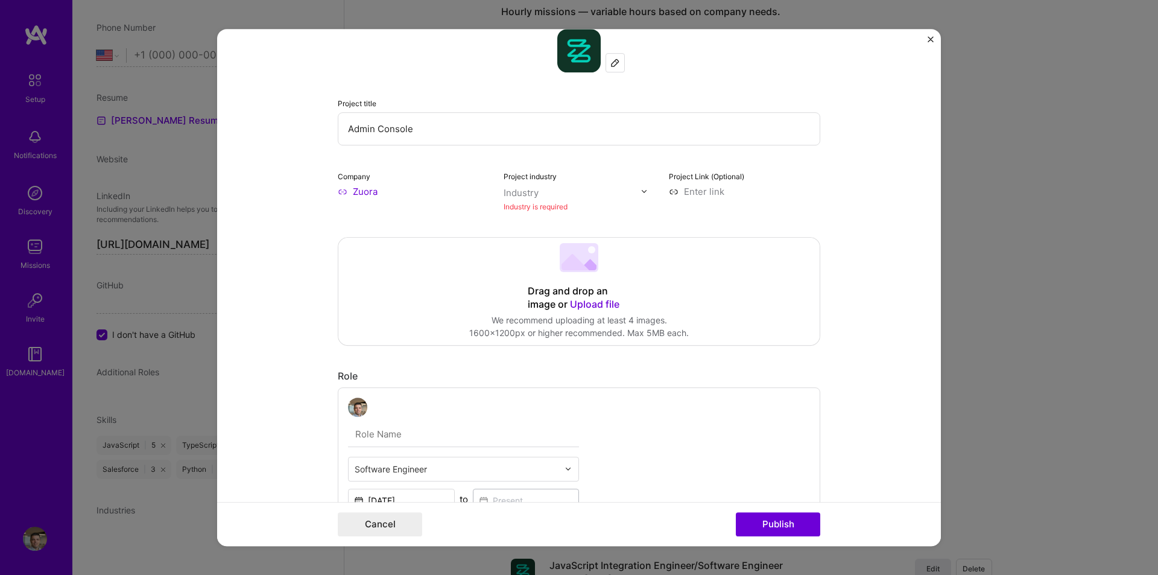
click at [545, 197] on input "text" at bounding box center [572, 192] width 137 height 13
type input "Media"
click at [535, 221] on div "Media" at bounding box center [542, 217] width 26 height 13
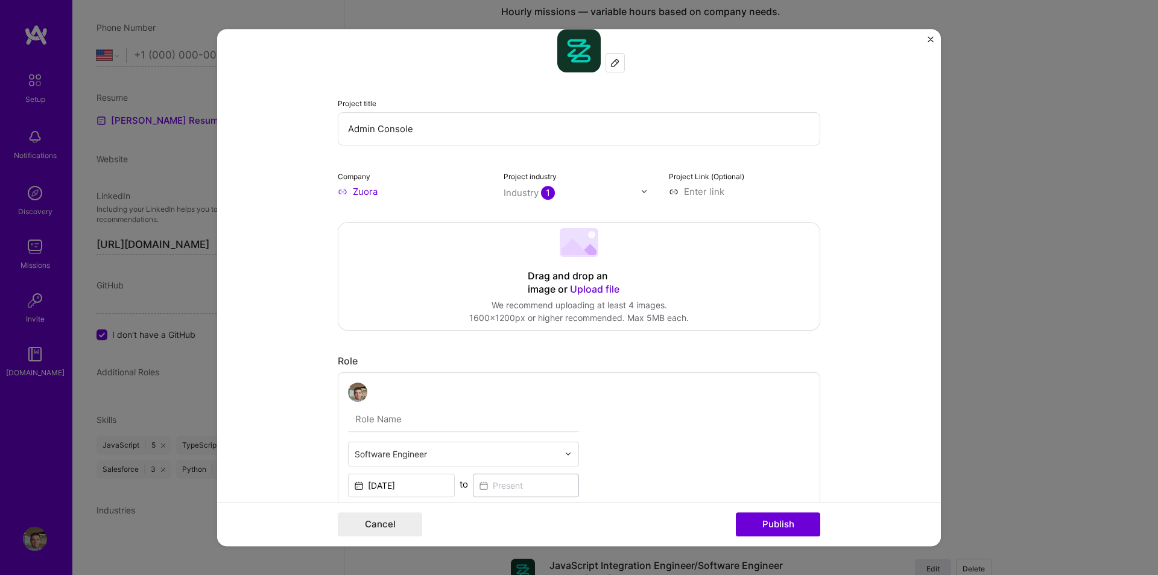
click at [303, 171] on form "Project title Admin Console Company Zuora Project industry Industry 1 Project L…" at bounding box center [579, 287] width 724 height 517
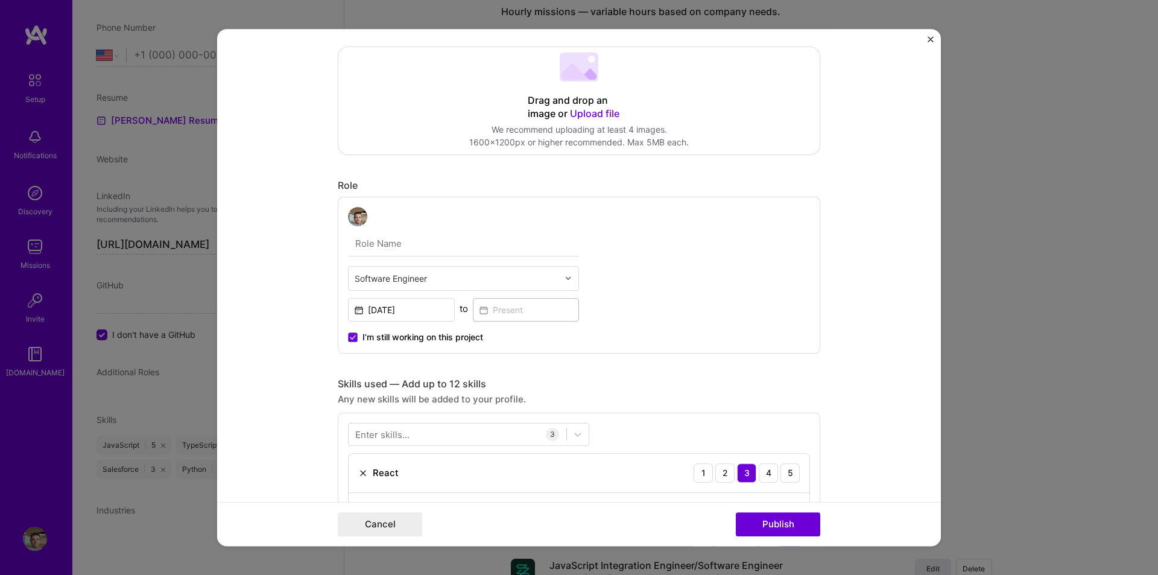
scroll to position [205, 0]
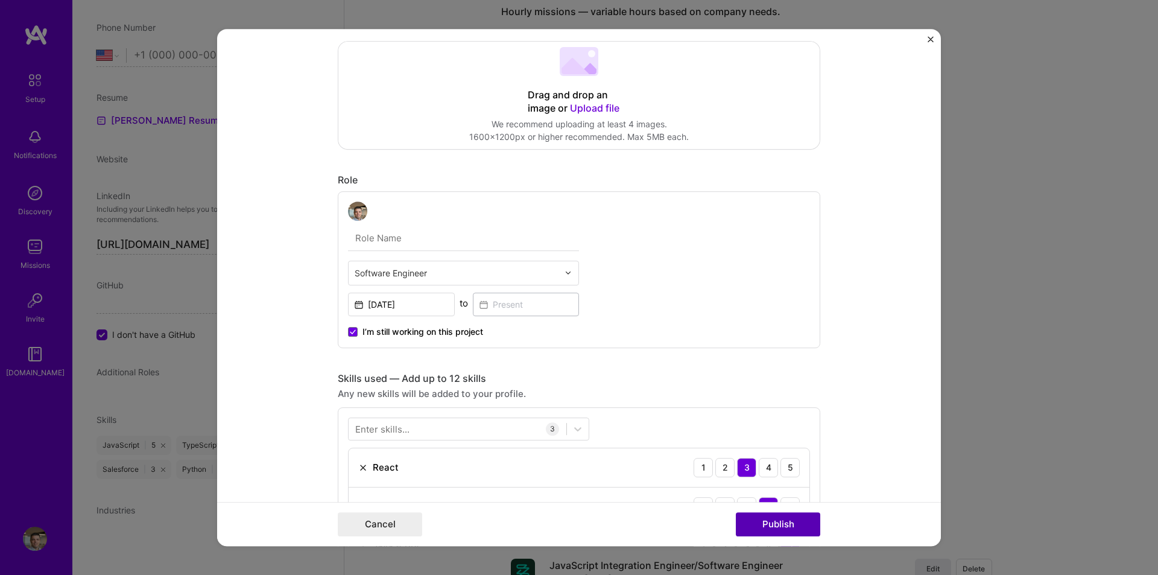
click at [811, 529] on button "Publish" at bounding box center [778, 524] width 84 height 24
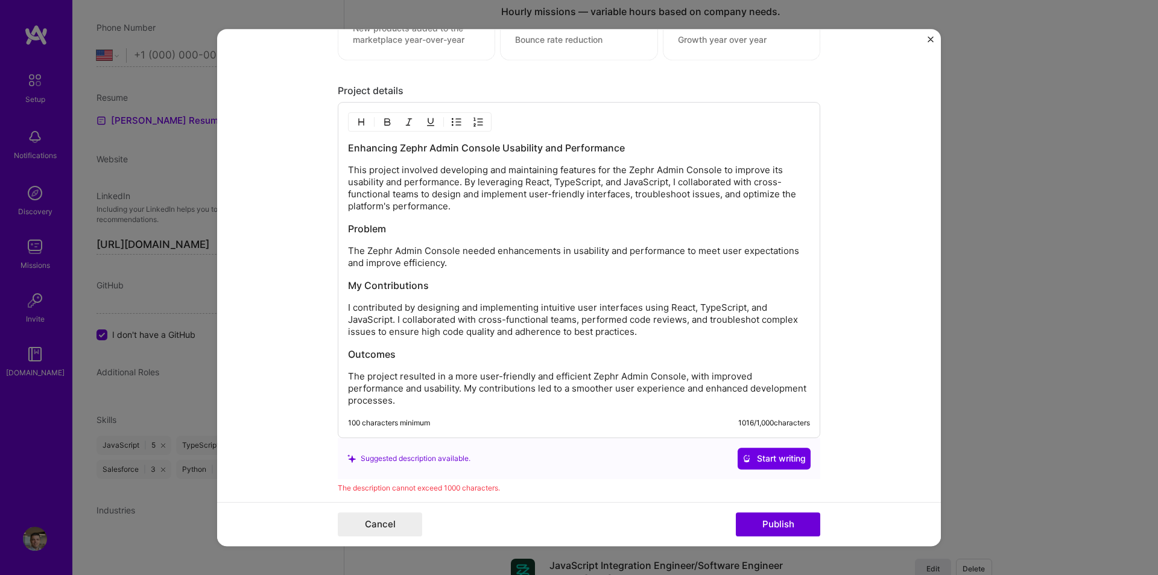
scroll to position [1023, 0]
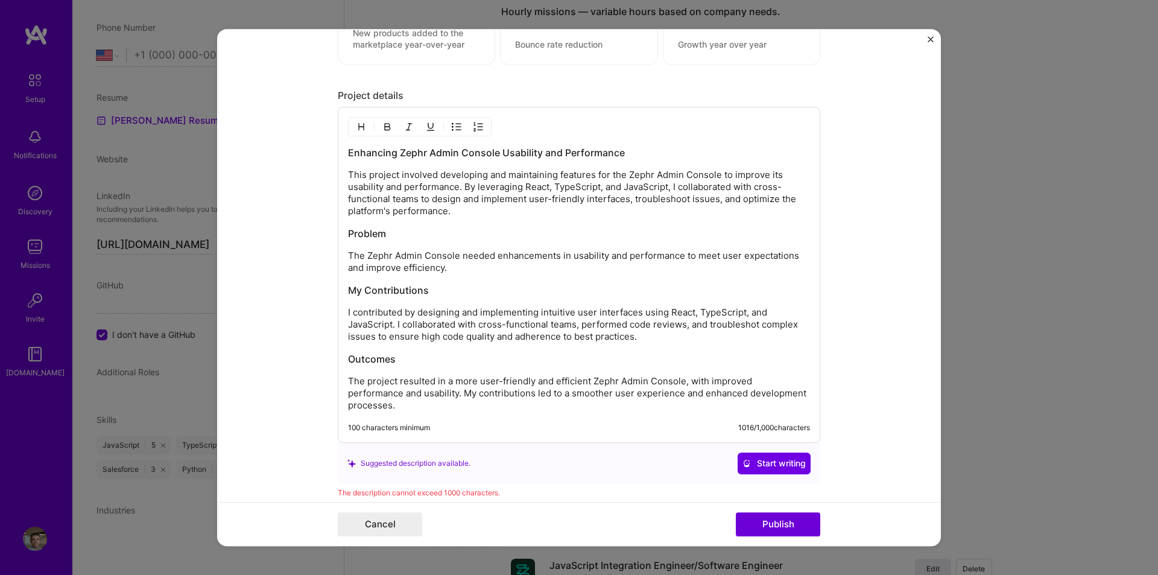
click at [576, 344] on div "Enhancing Zephr Admin Console Usability and Performance This project involved d…" at bounding box center [579, 278] width 462 height 265
click at [500, 262] on p "The Zephr Admin Console needed enhancements in usability and performance to mee…" at bounding box center [579, 262] width 462 height 24
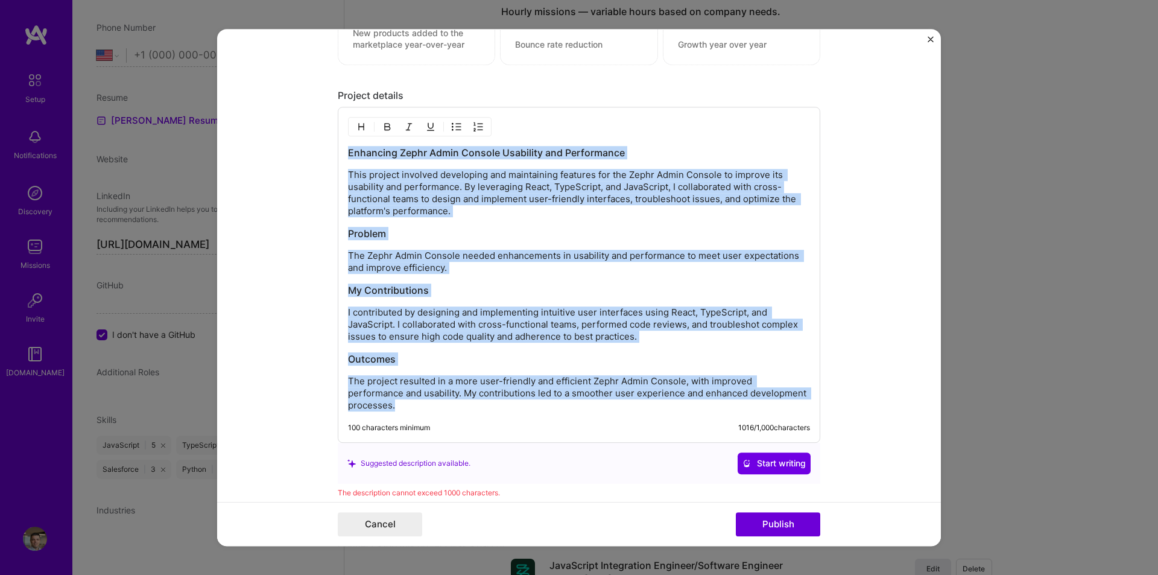
copy div "Enhancing Zephr Admin Console Usability and Performance This project involved d…"
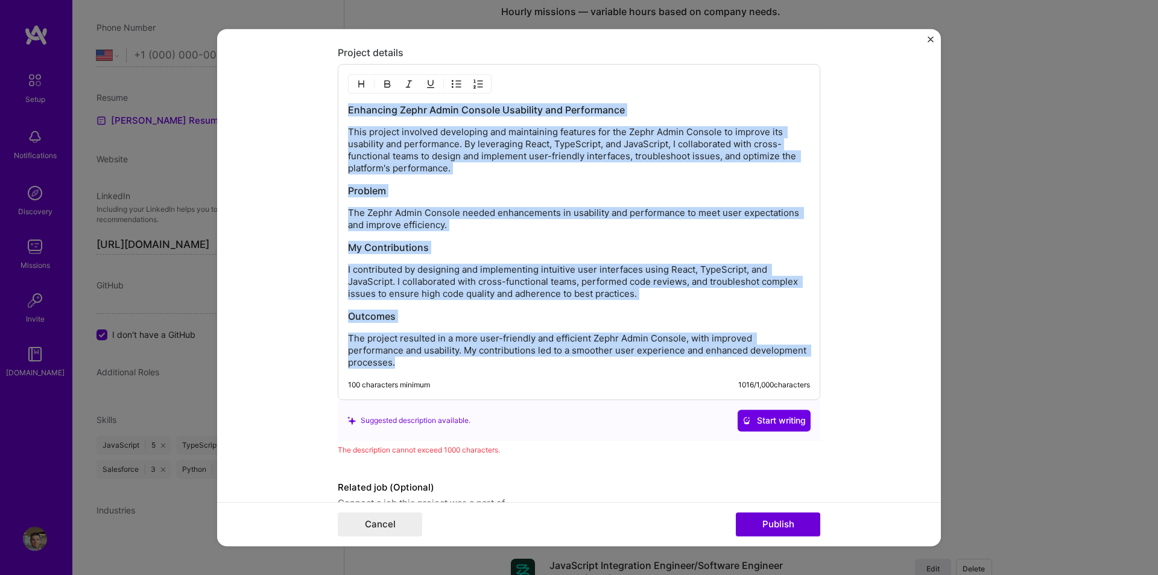
scroll to position [935, 0]
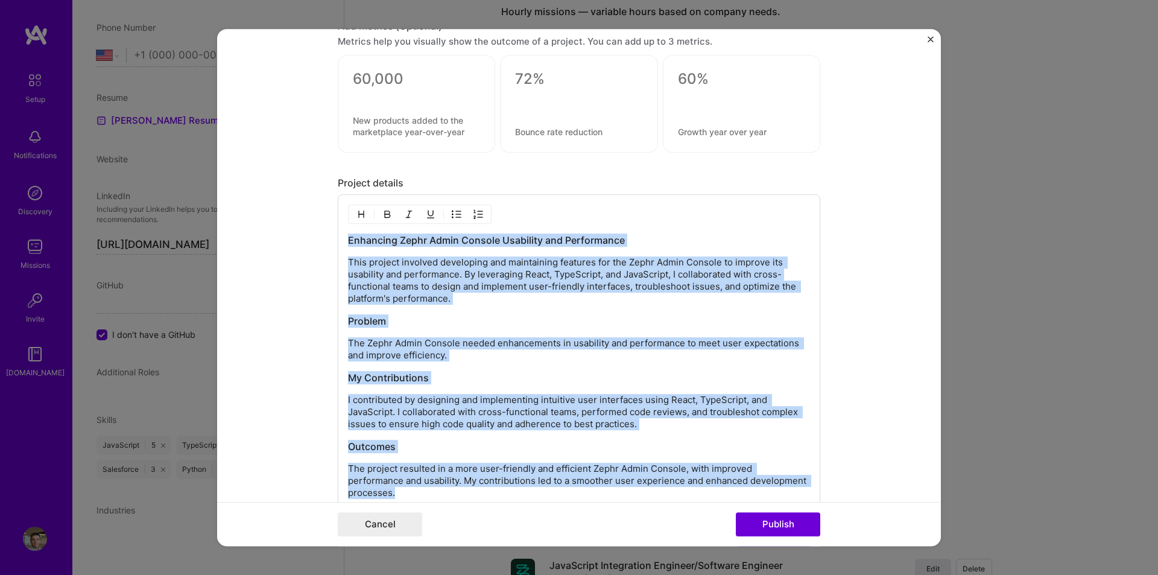
click at [569, 311] on div "Enhancing Zephr Admin Console Usability and Performance This project involved d…" at bounding box center [579, 365] width 462 height 265
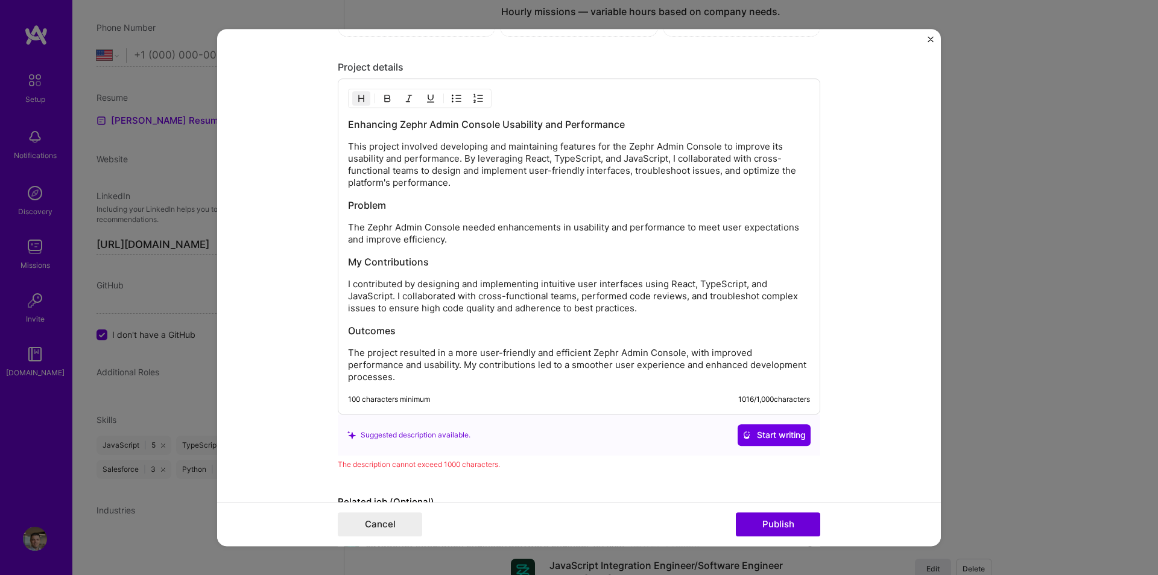
scroll to position [1056, 0]
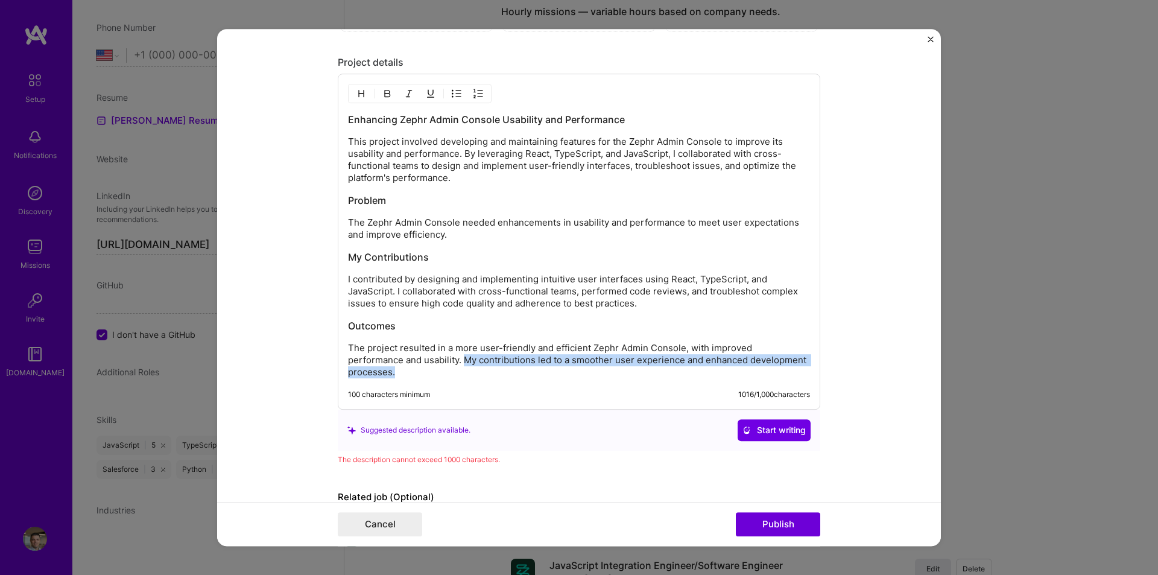
drag, startPoint x: 800, startPoint y: 359, endPoint x: 401, endPoint y: 355, distance: 399.2
click at [401, 355] on p "The project resulted in a more user-friendly and efficient Zephr Admin Console,…" at bounding box center [579, 360] width 462 height 36
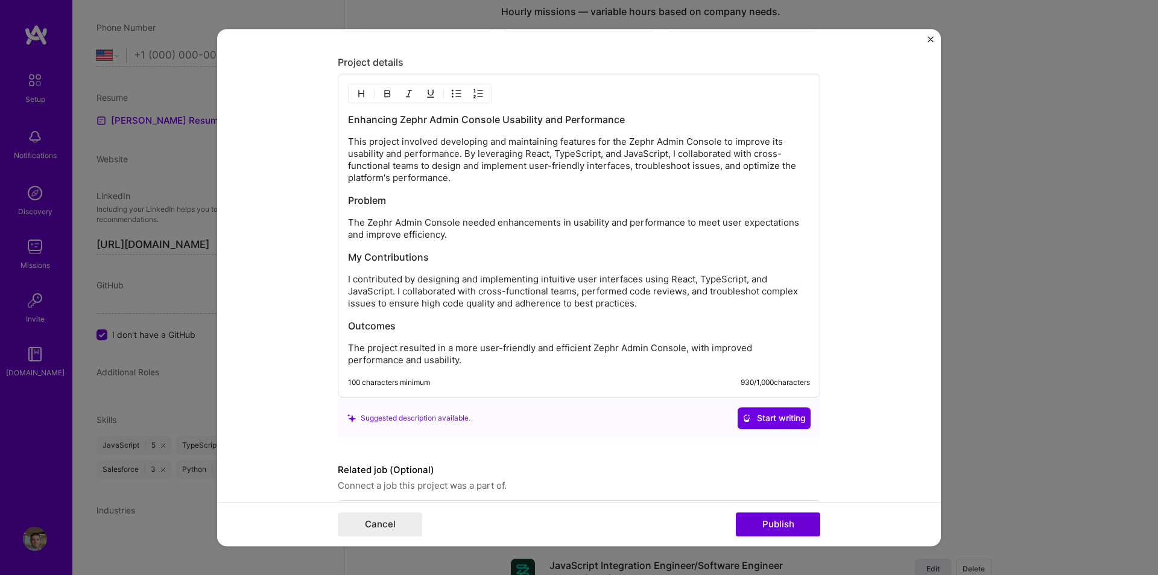
click at [726, 357] on p "The project resulted in a more user-friendly and efficient Zephr Admin Console,…" at bounding box center [579, 354] width 462 height 24
click at [672, 350] on p "The project resulted in a more user-friendly and efficient Zephr Admin Console,…" at bounding box center [579, 354] width 462 height 24
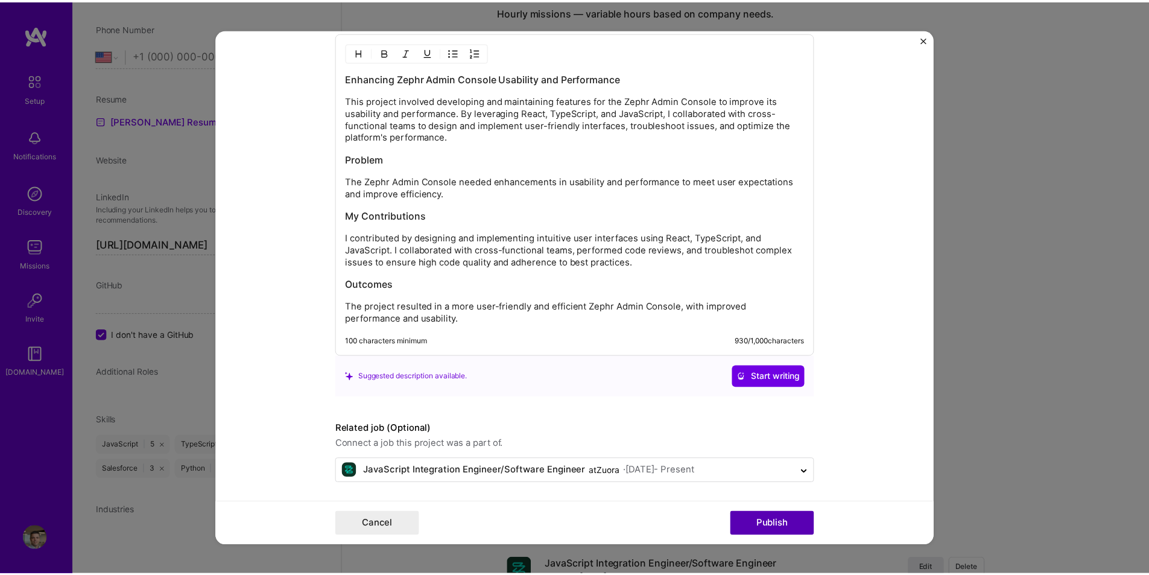
scroll to position [1101, 0]
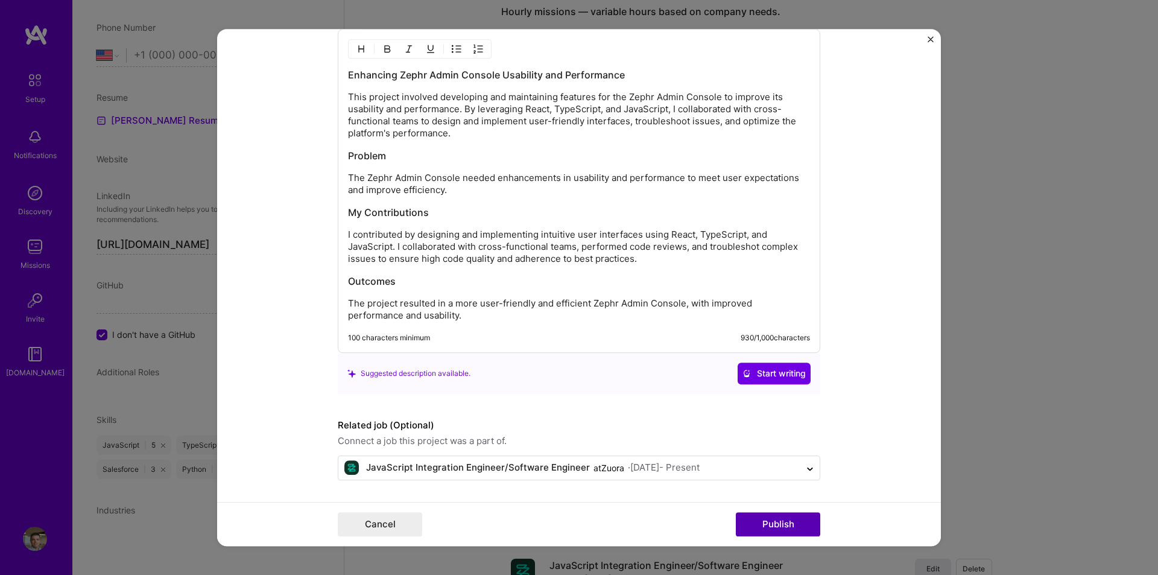
click at [782, 519] on button "Publish" at bounding box center [778, 524] width 84 height 24
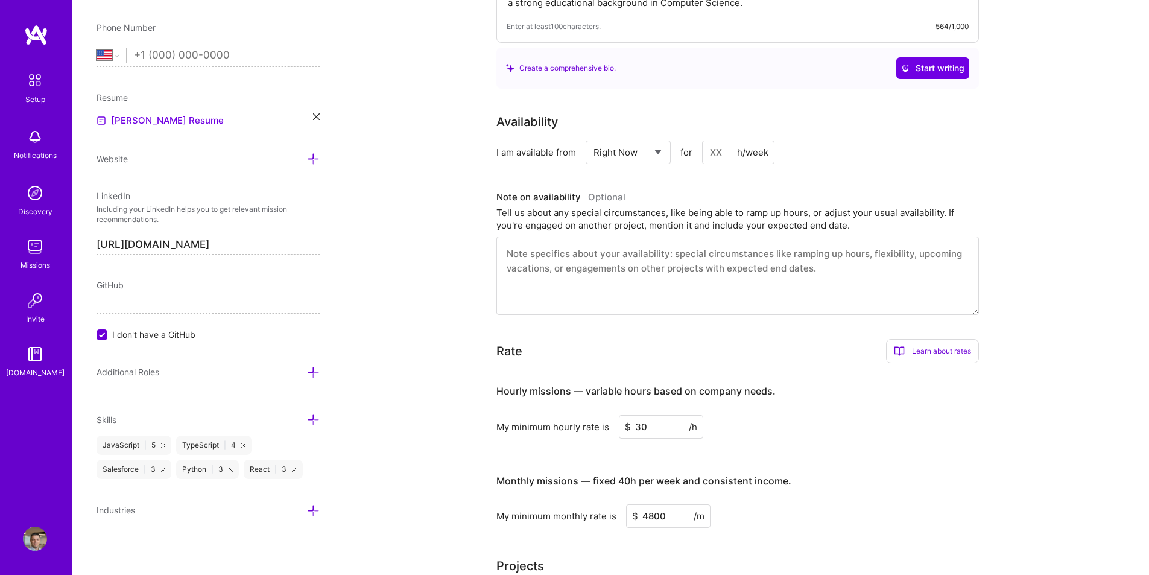
scroll to position [0, 0]
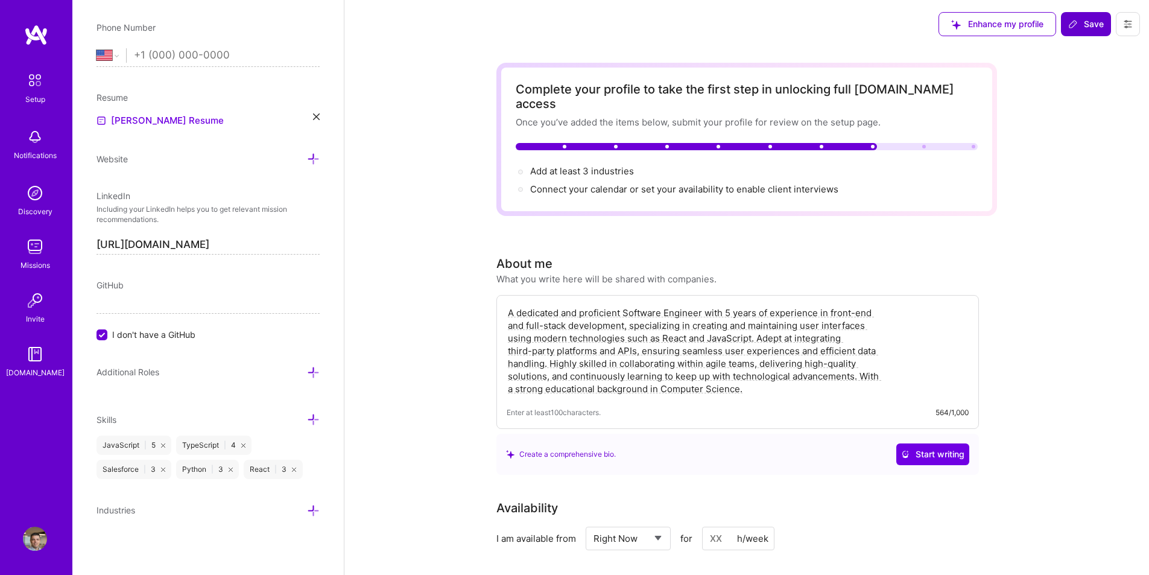
drag, startPoint x: 994, startPoint y: 443, endPoint x: 841, endPoint y: 183, distance: 301.2
click at [602, 165] on span "Add at least 3 industries →" at bounding box center [587, 170] width 115 height 11
click at [307, 507] on icon at bounding box center [313, 510] width 13 height 13
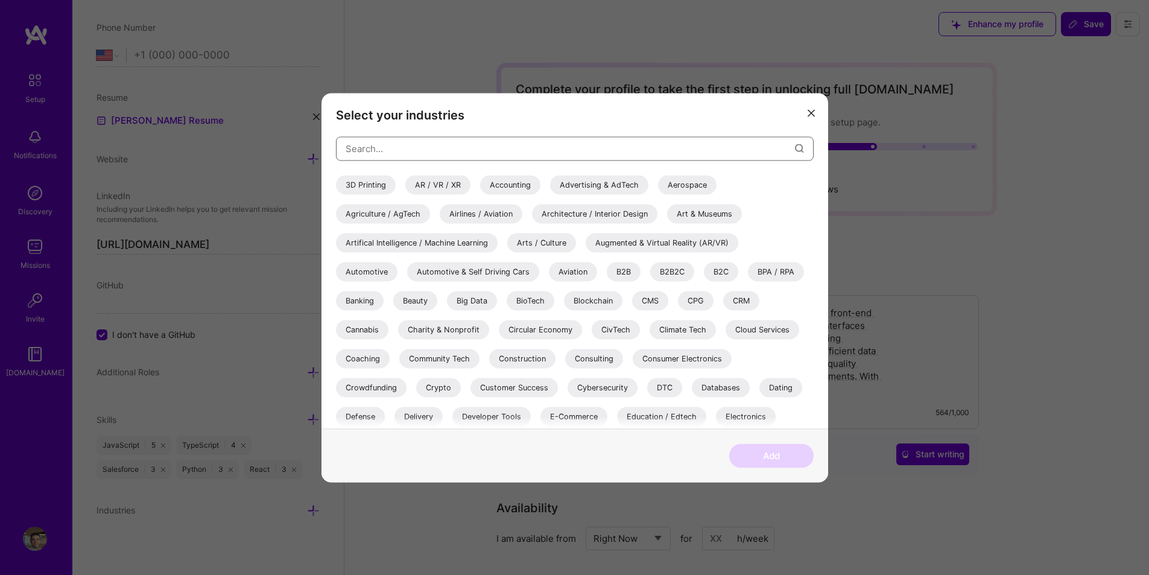
click at [409, 147] on input "modal" at bounding box center [570, 148] width 449 height 31
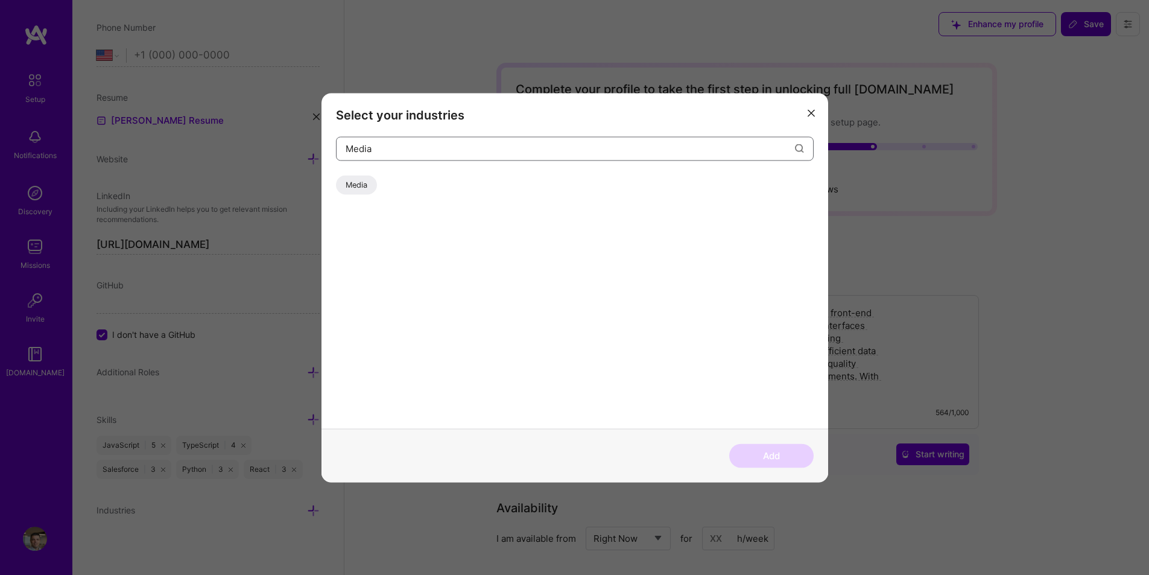
type input "Media"
click at [361, 181] on div "Media" at bounding box center [356, 184] width 41 height 19
click at [766, 448] on button "Add" at bounding box center [771, 455] width 84 height 24
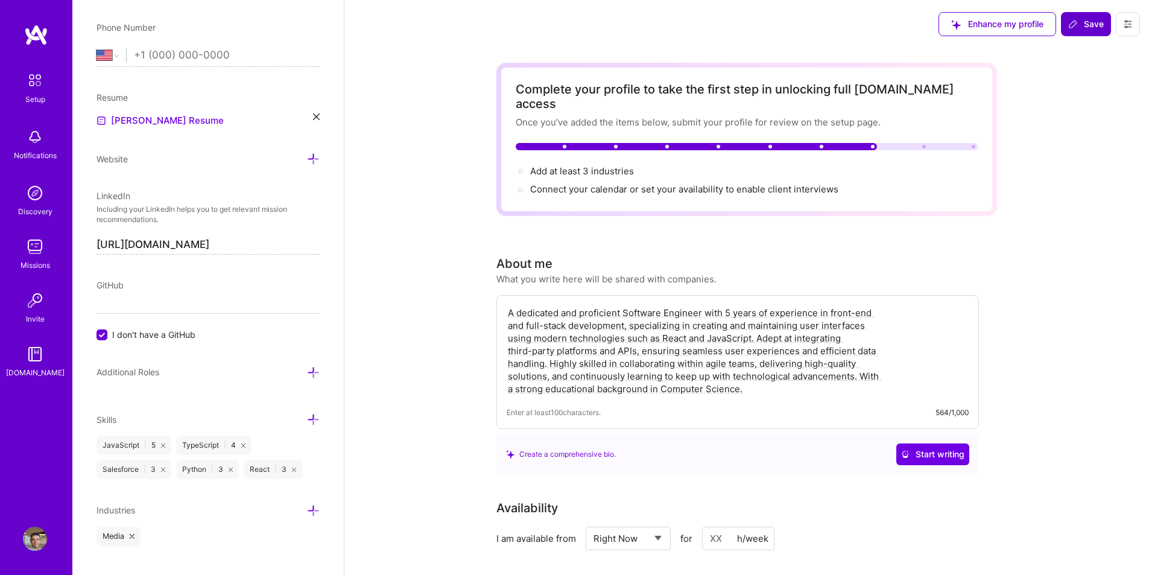
click at [307, 514] on icon at bounding box center [313, 510] width 13 height 13
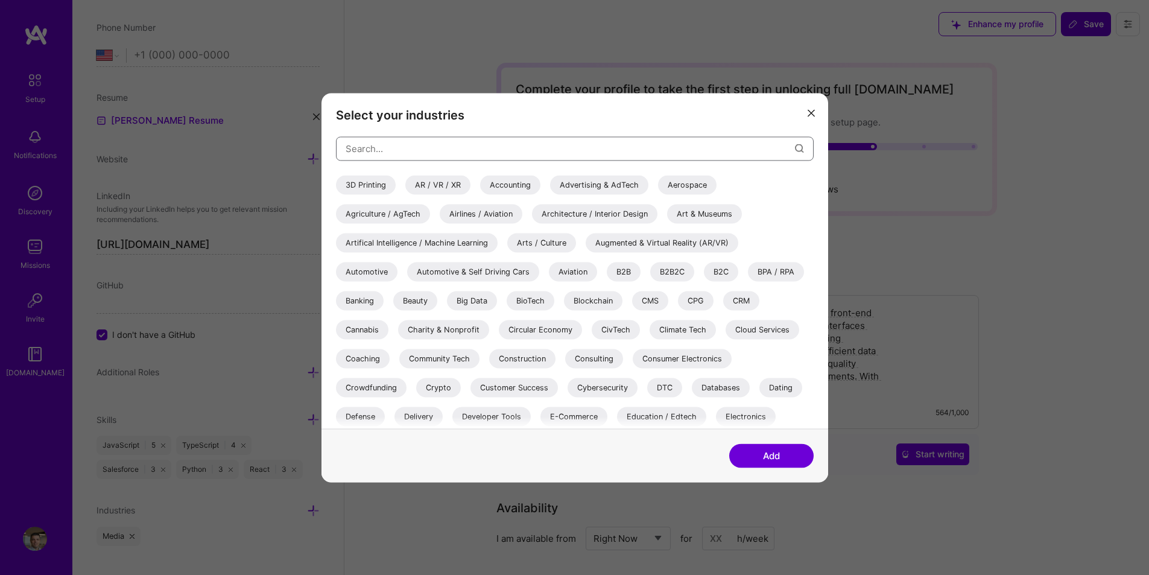
click at [444, 153] on input "modal" at bounding box center [570, 148] width 449 height 31
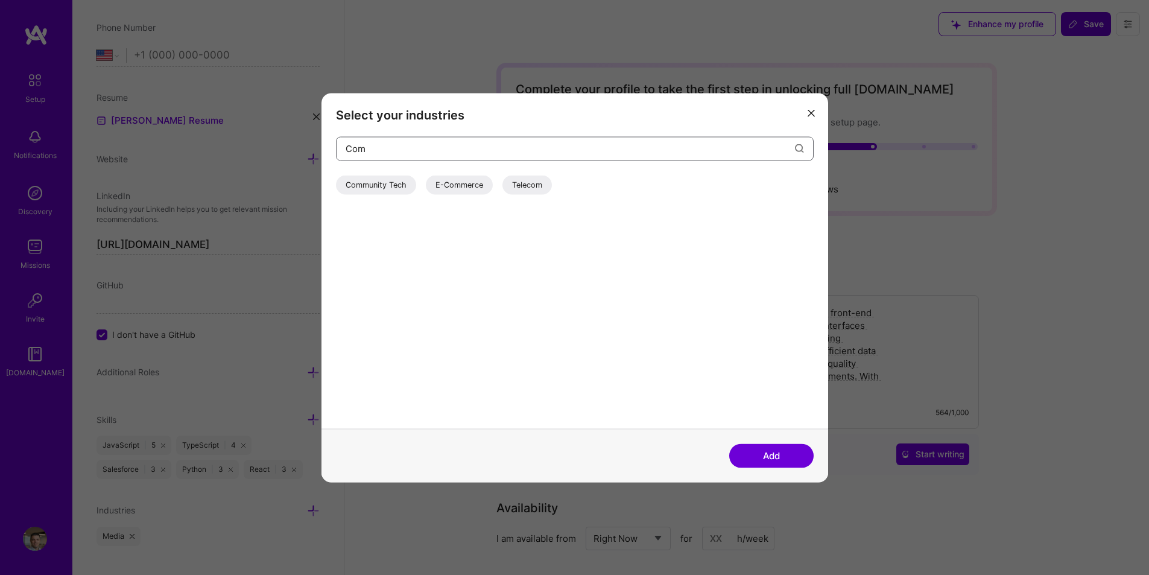
type input "Com"
click at [467, 182] on div "E-Commerce" at bounding box center [459, 184] width 67 height 19
click at [791, 447] on button "Add" at bounding box center [771, 455] width 84 height 24
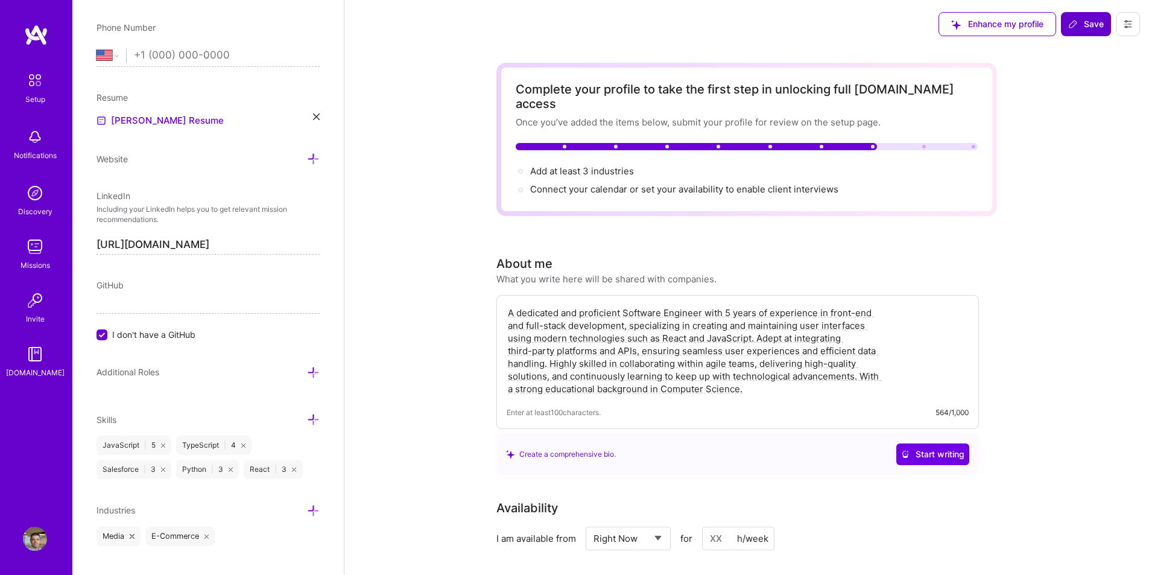
click at [307, 510] on icon at bounding box center [313, 510] width 13 height 13
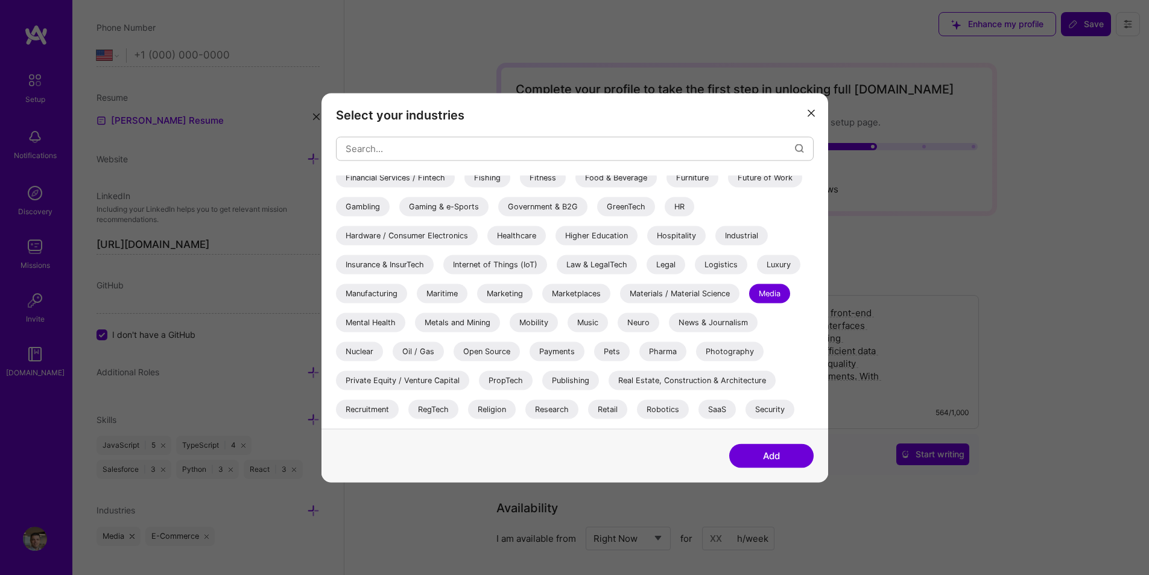
scroll to position [302, 0]
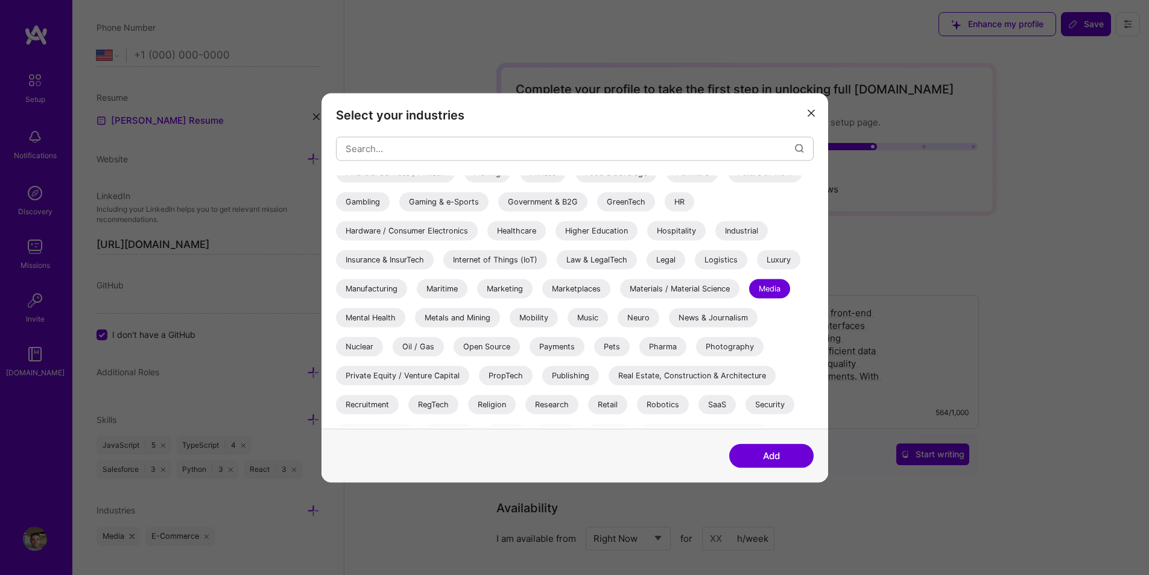
click at [733, 312] on div "News & Journalism" at bounding box center [713, 317] width 89 height 19
click at [783, 452] on button "Add" at bounding box center [771, 455] width 84 height 24
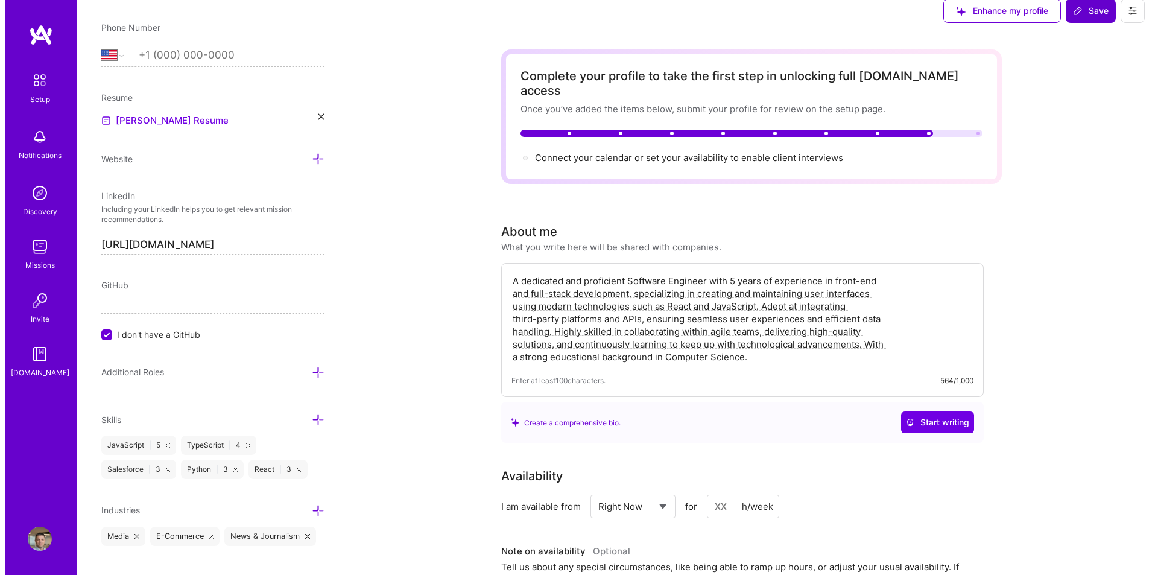
scroll to position [0, 0]
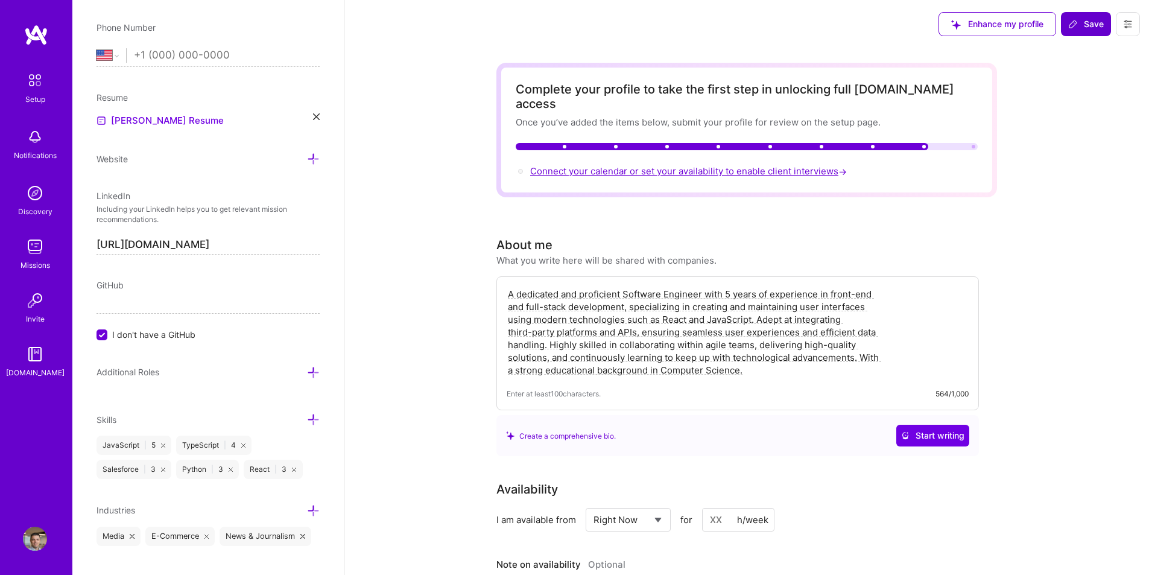
click at [755, 165] on span "Connect your calendar or set your availability to enable client interviews →" at bounding box center [689, 170] width 319 height 11
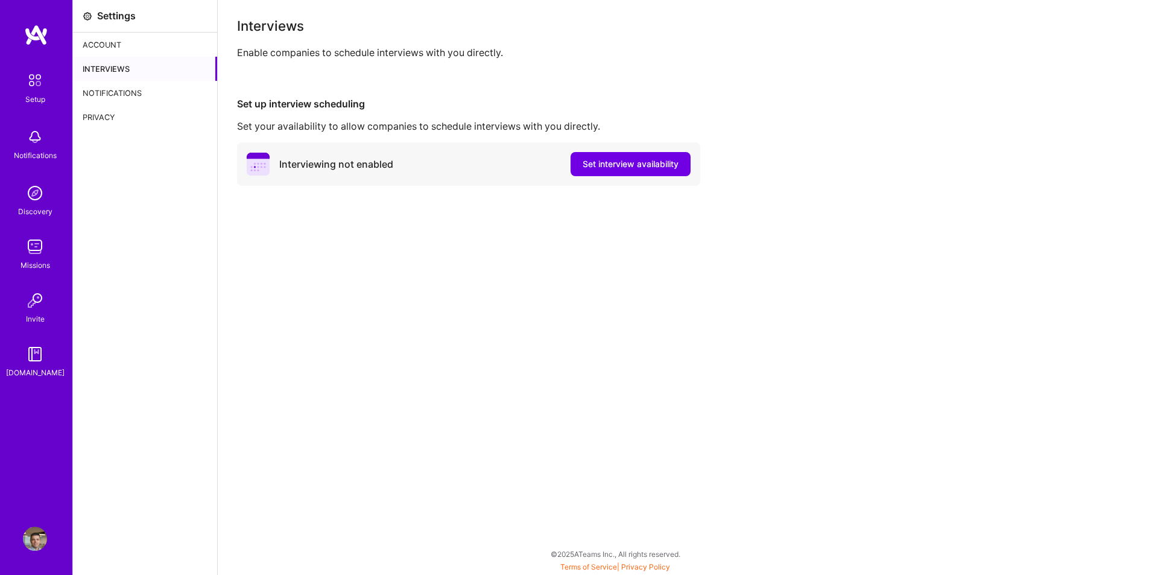
click at [1078, 27] on div "Interviews" at bounding box center [688, 25] width 902 height 13
click at [622, 164] on span "Set interview availability" at bounding box center [631, 164] width 96 height 12
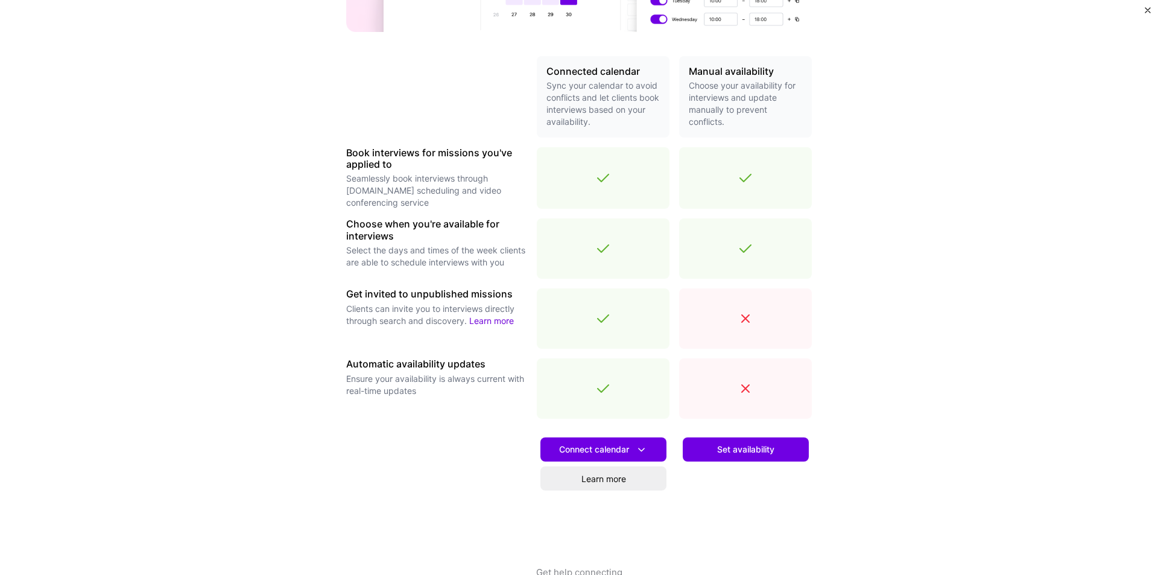
scroll to position [270, 0]
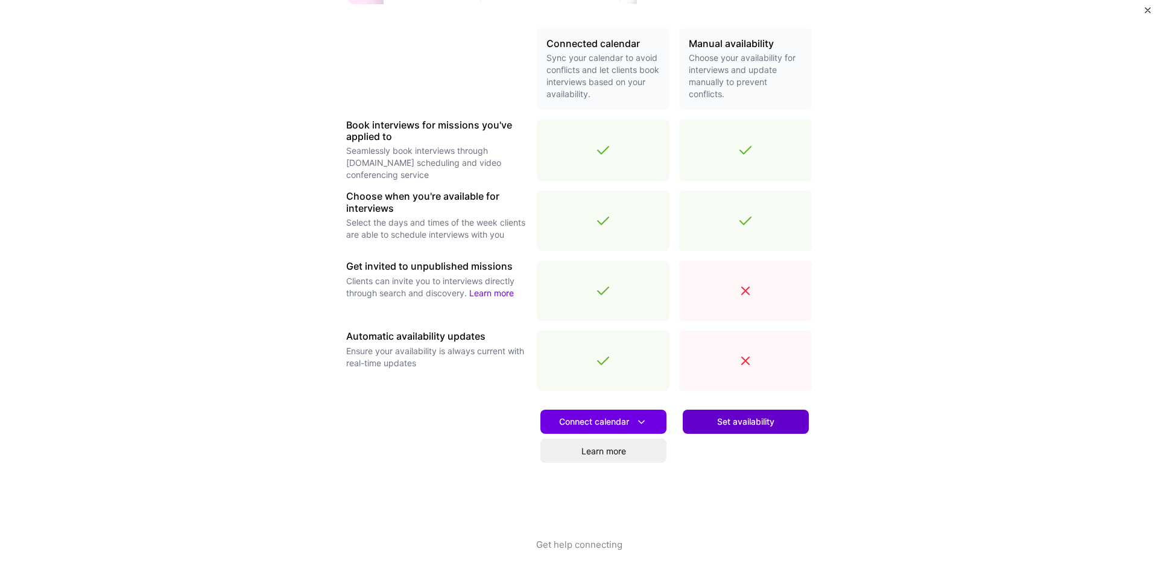
click at [743, 421] on span "Set availability" at bounding box center [745, 421] width 57 height 12
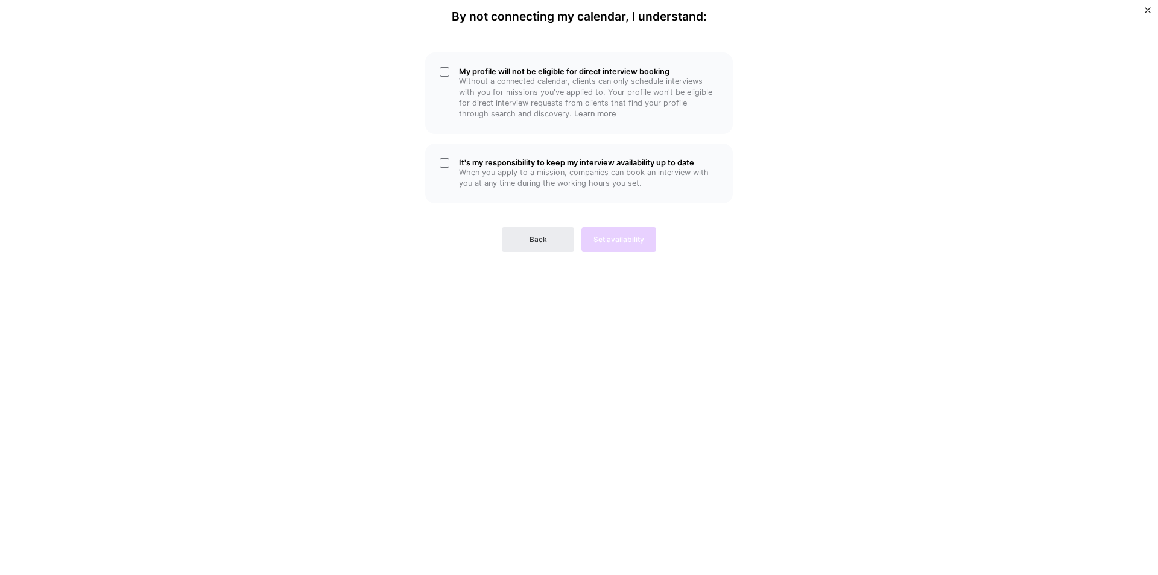
scroll to position [0, 0]
click at [448, 163] on div "It's my responsibility to keep my interview availability up to date When you ap…" at bounding box center [579, 174] width 308 height 60
click at [639, 239] on div "Back Set availability" at bounding box center [579, 229] width 308 height 43
click at [508, 74] on h5 "My profile will not be eligible for direct interview booking" at bounding box center [588, 71] width 259 height 9
click at [492, 90] on p "Without a connected calendar, clients can only schedule interviews with you for…" at bounding box center [588, 97] width 259 height 43
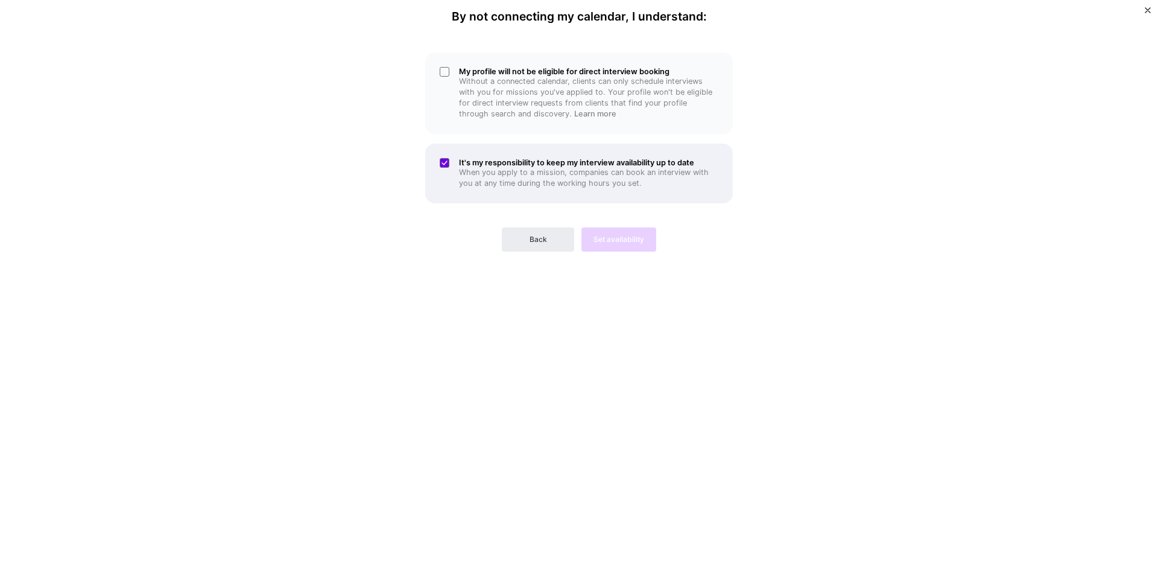
click at [460, 171] on p "When you apply to a mission, companies can book an interview with you at any ti…" at bounding box center [588, 178] width 259 height 22
click at [452, 77] on div "My profile will not be eligible for direct interview booking Without a connecte…" at bounding box center [579, 92] width 308 height 81
click at [478, 171] on p "When you apply to a mission, companies can book an interview with you at any ti…" at bounding box center [588, 178] width 259 height 22
click at [608, 239] on span "Set availability" at bounding box center [618, 239] width 51 height 11
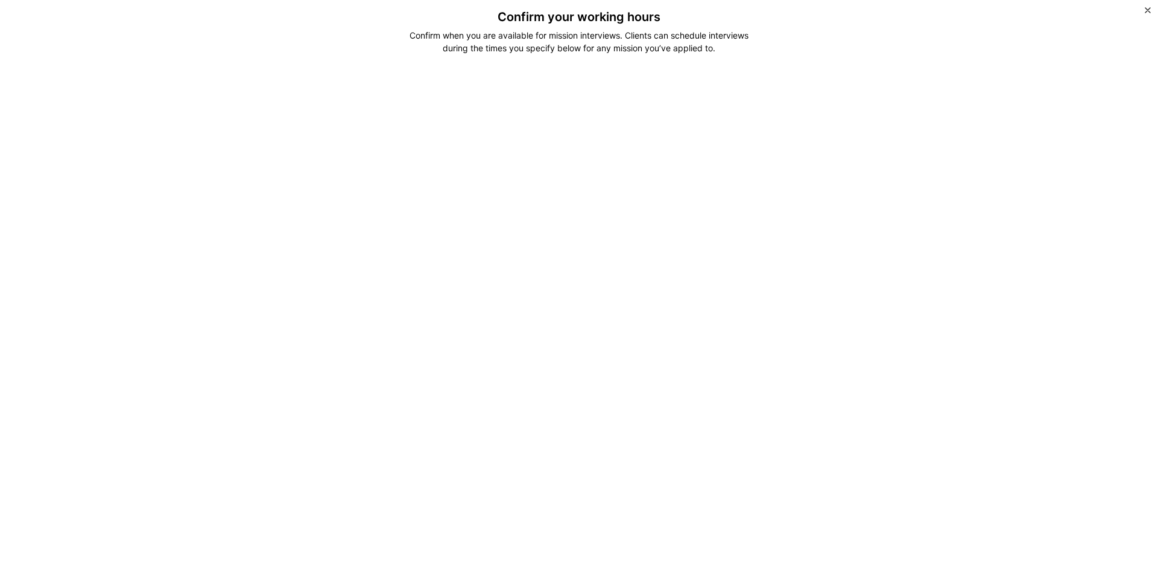
click at [252, 337] on div "Confirm your working hours Confirm when you are available for mission interview…" at bounding box center [579, 287] width 1158 height 575
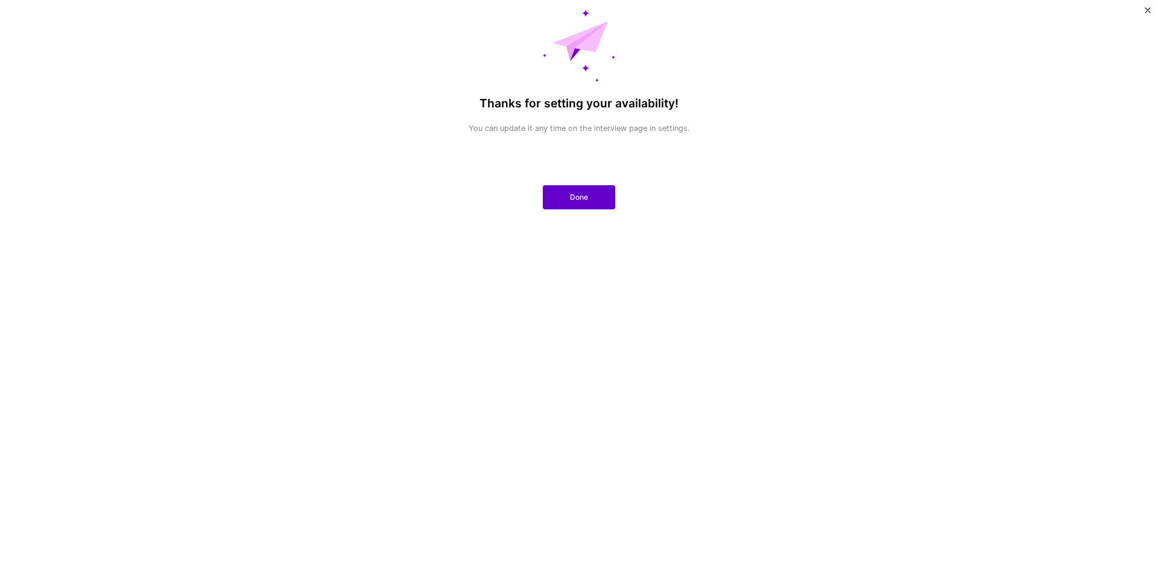
click at [601, 202] on button "Done" at bounding box center [579, 197] width 72 height 24
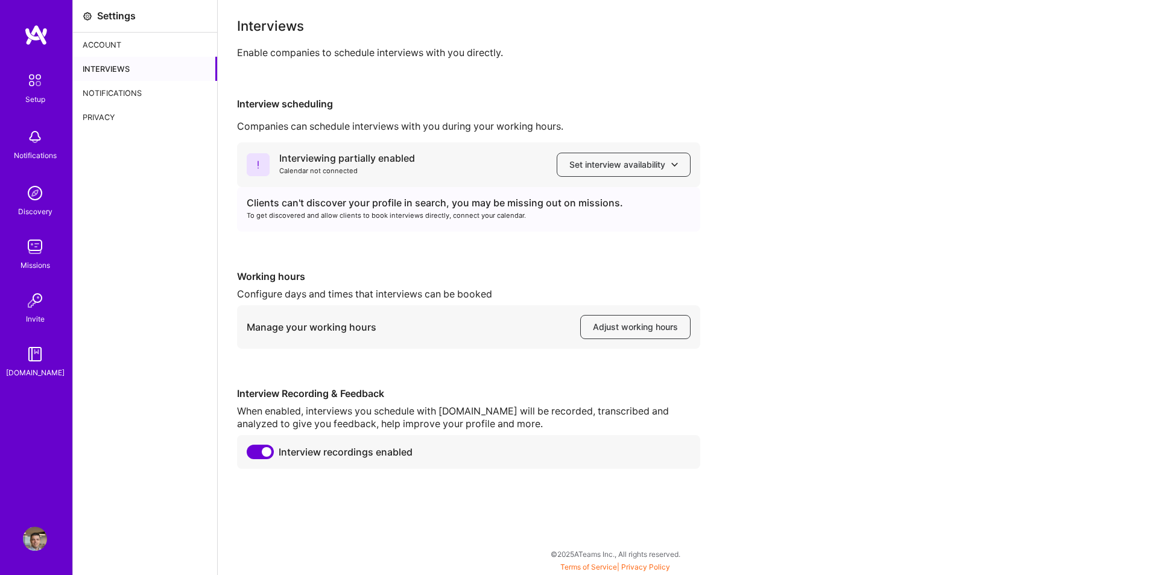
click at [125, 62] on div "Interviews" at bounding box center [145, 69] width 144 height 24
click at [133, 44] on div "Account" at bounding box center [145, 45] width 144 height 24
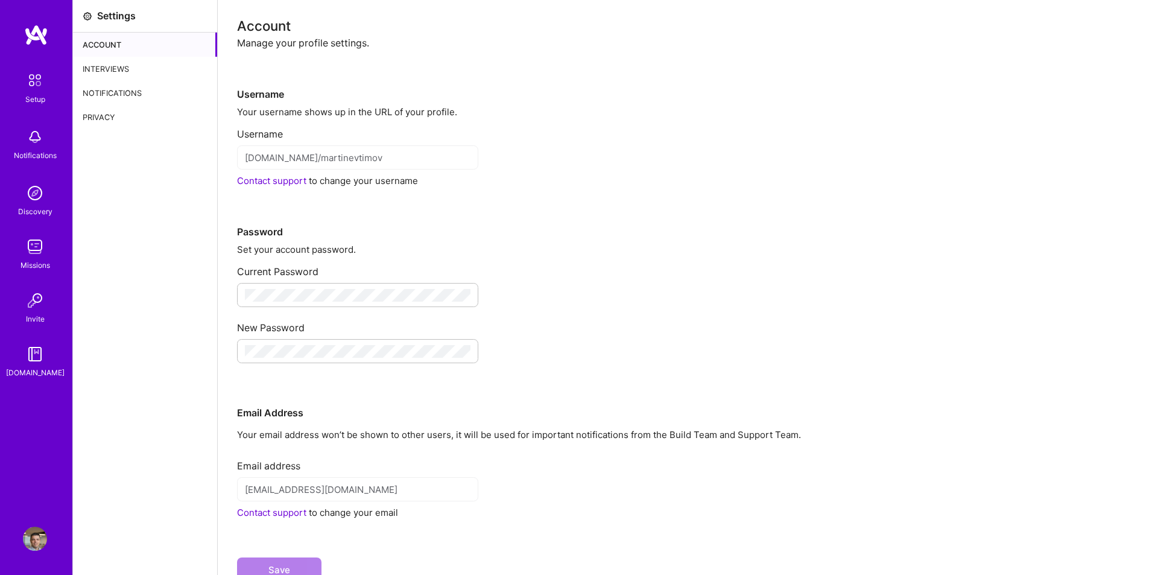
click at [115, 101] on div "Notifications" at bounding box center [145, 93] width 144 height 24
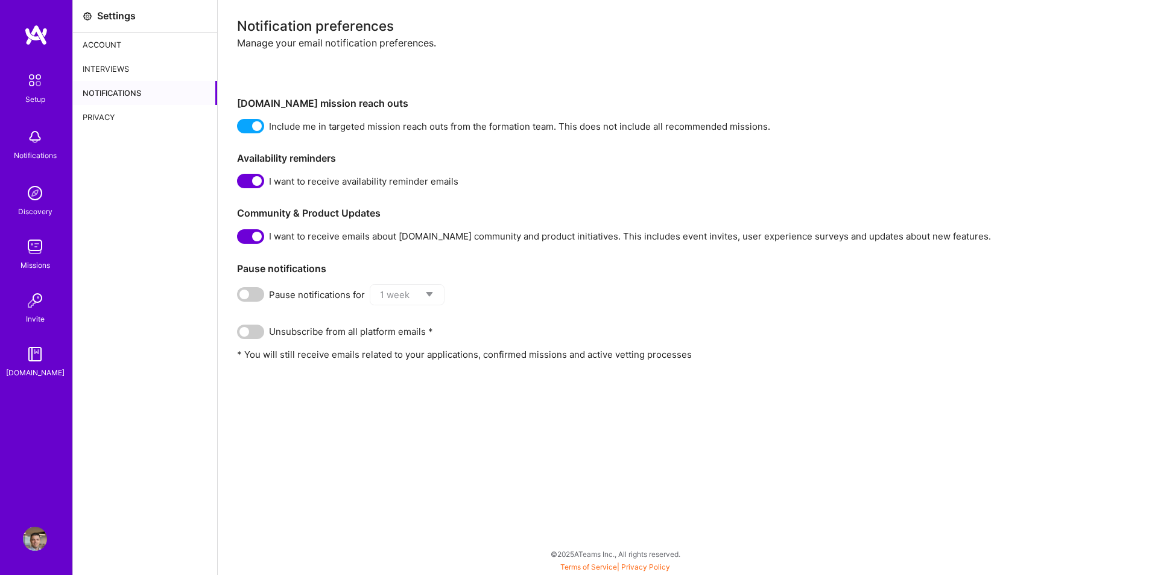
click at [42, 92] on img at bounding box center [34, 80] width 25 height 25
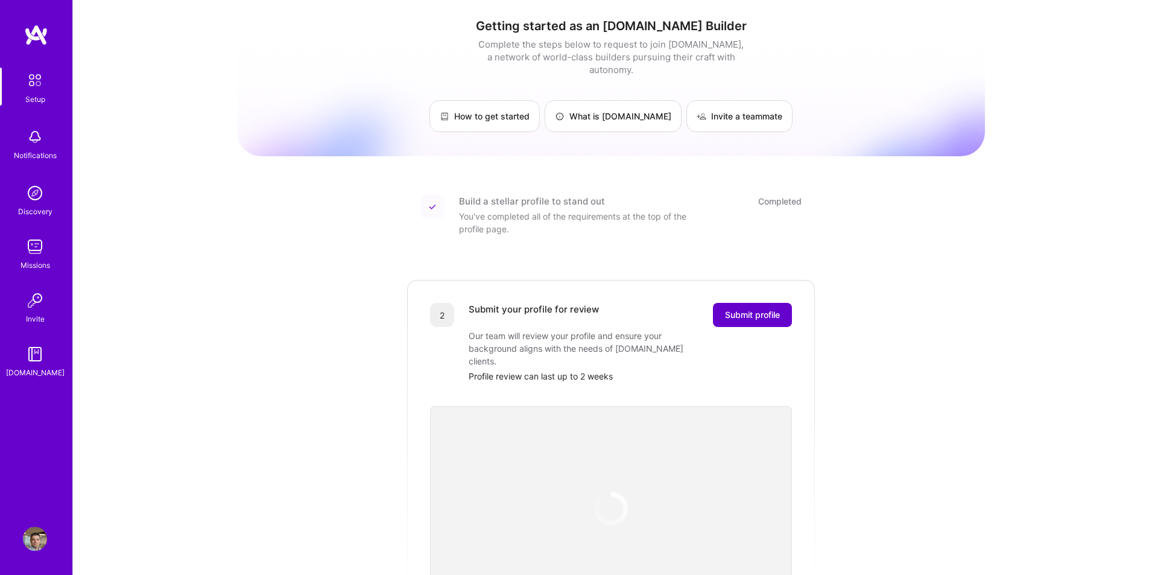
click at [756, 309] on span "Submit profile" at bounding box center [752, 315] width 55 height 12
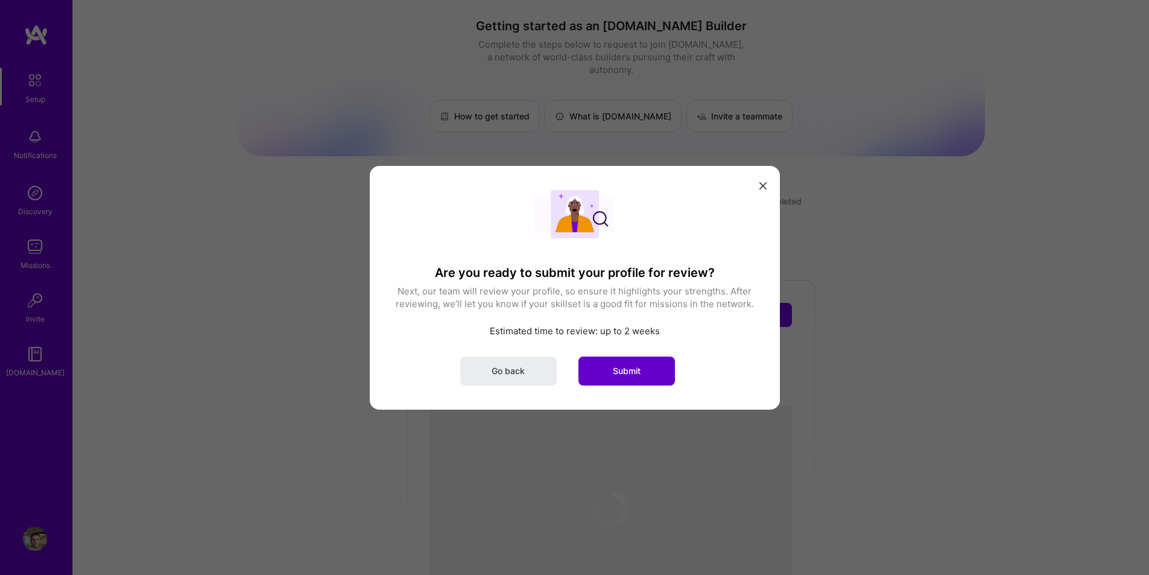
click at [639, 370] on span "Submit" at bounding box center [627, 370] width 28 height 12
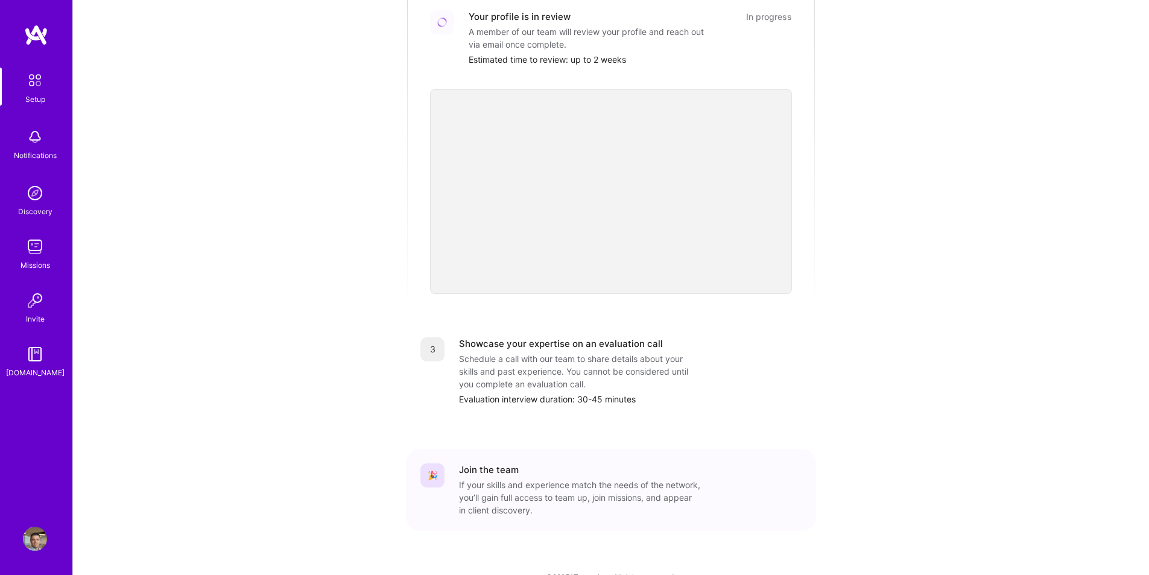
scroll to position [303, 0]
